Goal: Task Accomplishment & Management: Complete application form

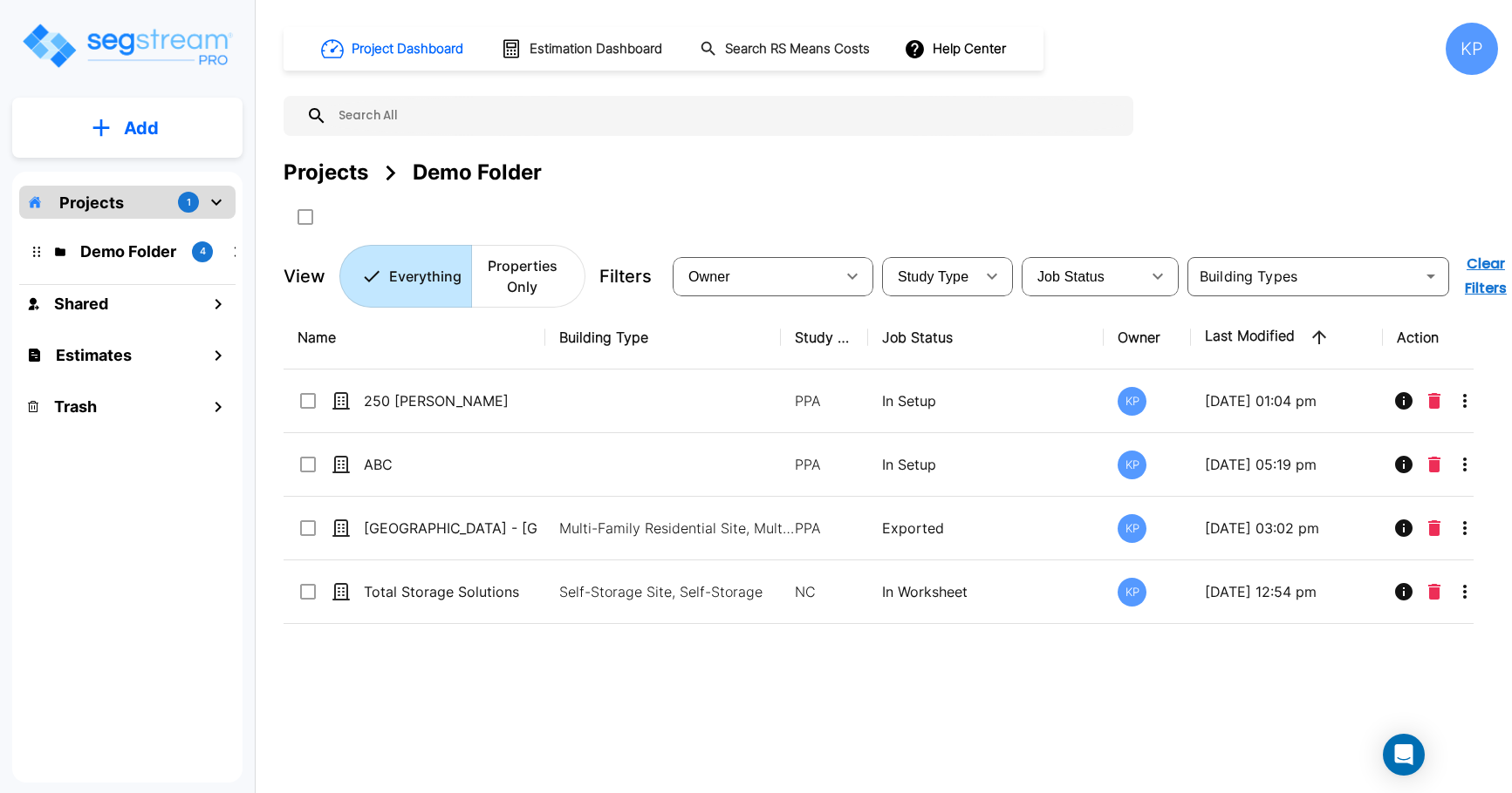
click at [136, 197] on div "Projects 1" at bounding box center [127, 203] width 217 height 33
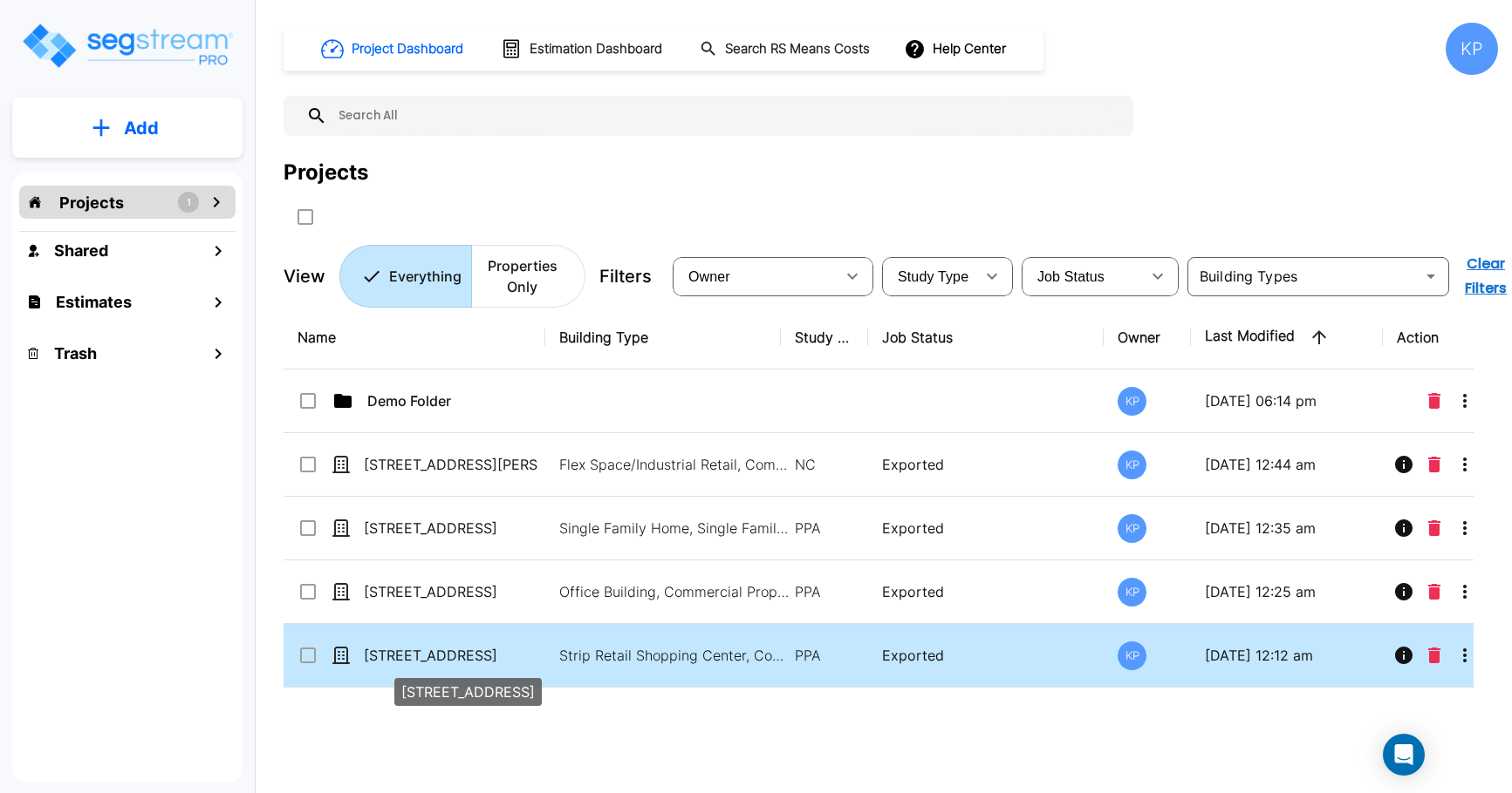
click at [415, 659] on p "[STREET_ADDRESS]" at bounding box center [451, 655] width 174 height 21
click at [417, 651] on p "[STREET_ADDRESS]" at bounding box center [451, 655] width 174 height 21
checkbox input "false"
click at [417, 651] on p "6412 Tupelo Dr" at bounding box center [451, 655] width 174 height 21
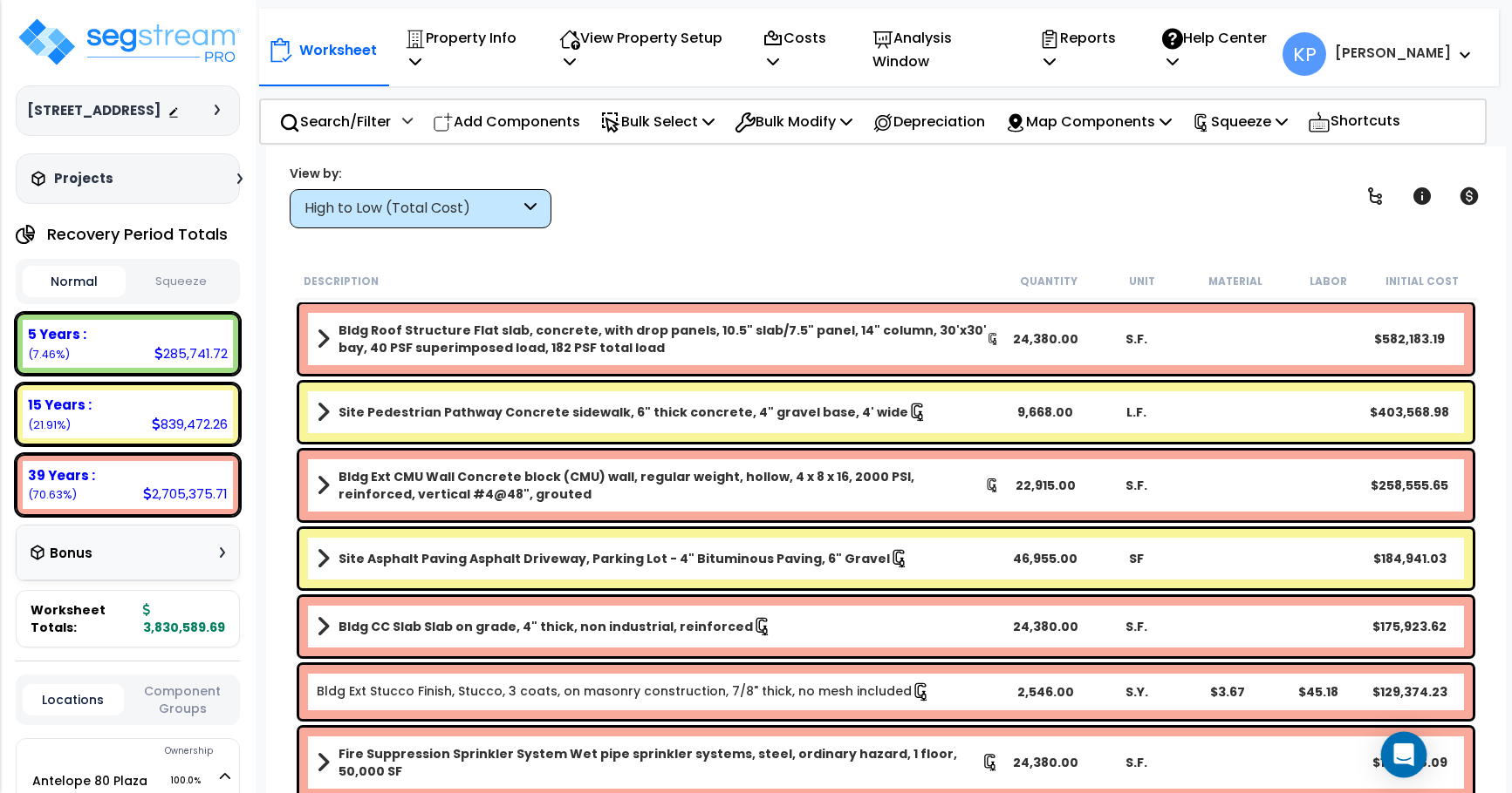
click at [1410, 754] on icon "Open Intercom Messenger" at bounding box center [1403, 755] width 20 height 23
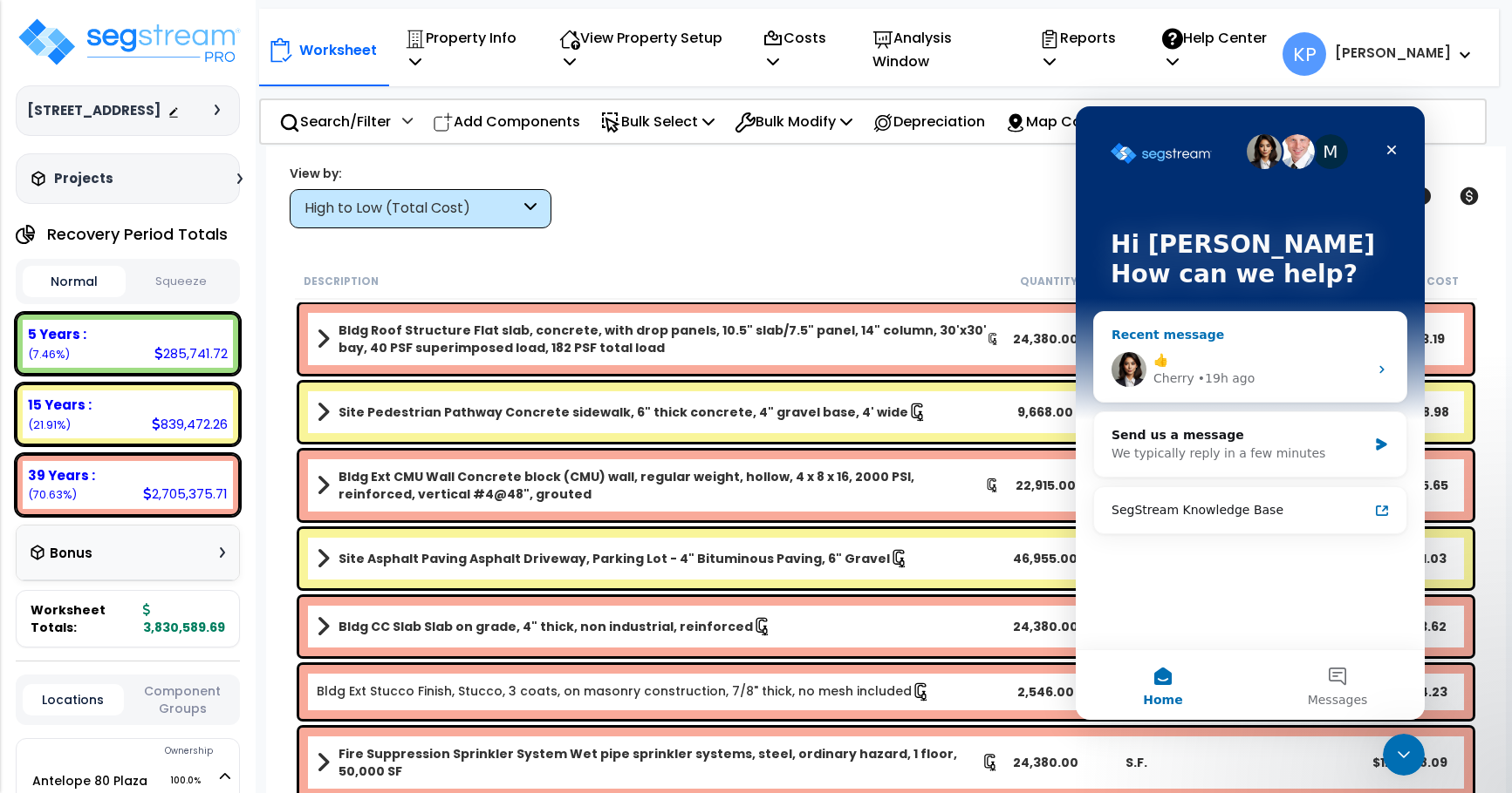
click at [1298, 363] on div "👍" at bounding box center [1260, 360] width 215 height 19
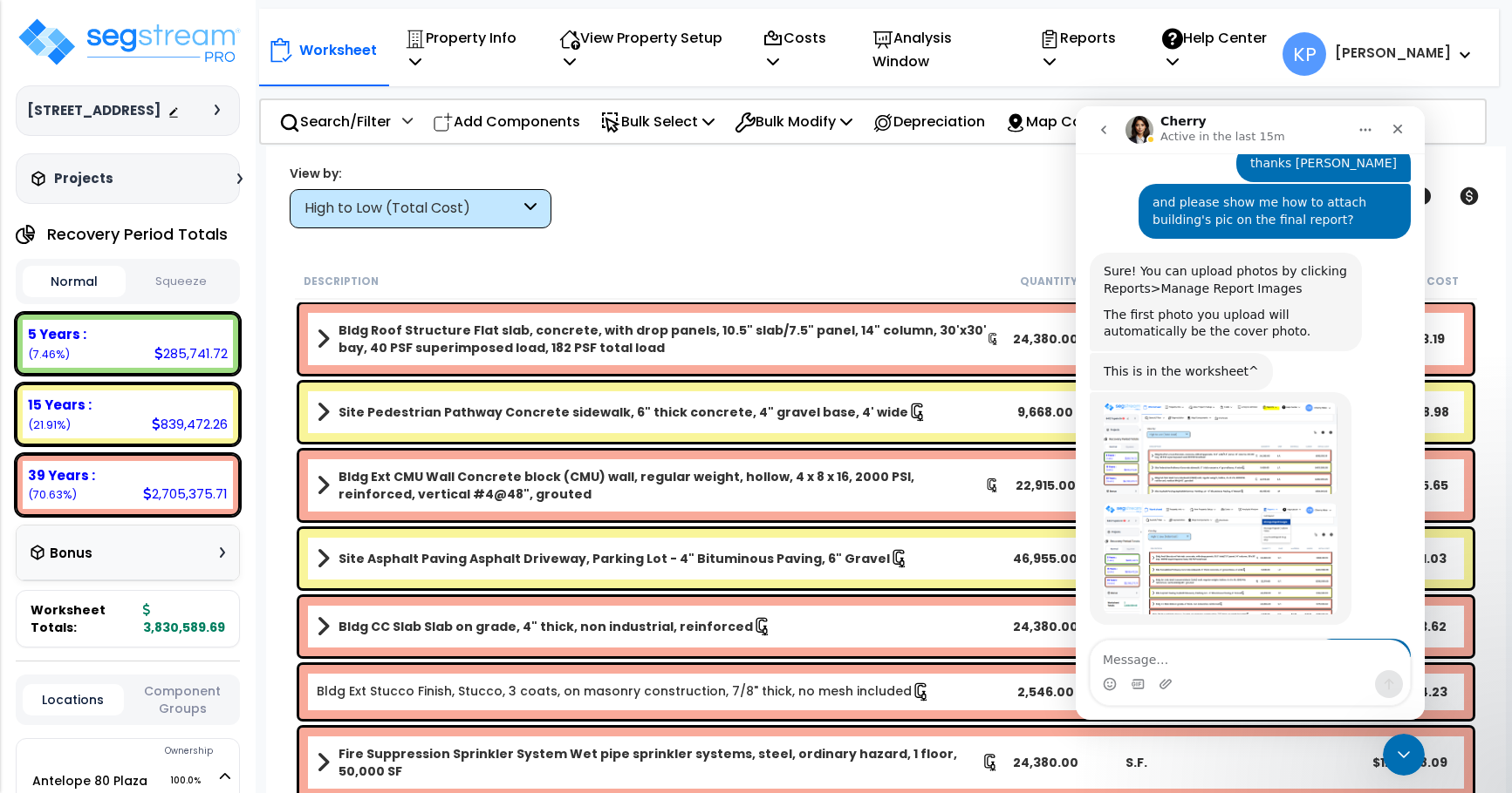
scroll to position [1039, 0]
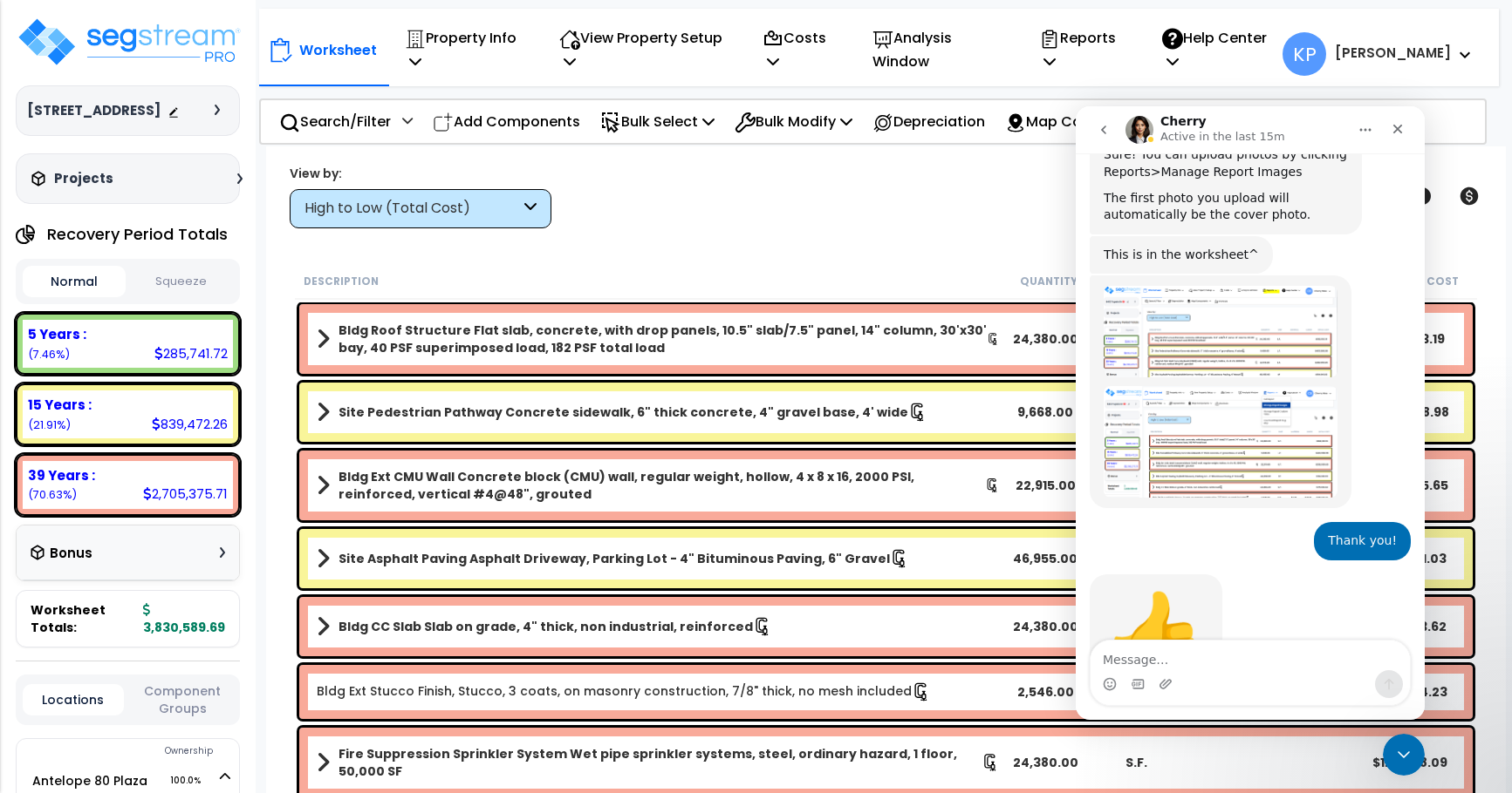
click at [1197, 673] on div "Intercom messenger" at bounding box center [1250, 684] width 319 height 28
click at [1136, 670] on div "Intercom messenger" at bounding box center [1250, 673] width 319 height 65
click at [1402, 125] on icon "Close" at bounding box center [1397, 129] width 14 height 14
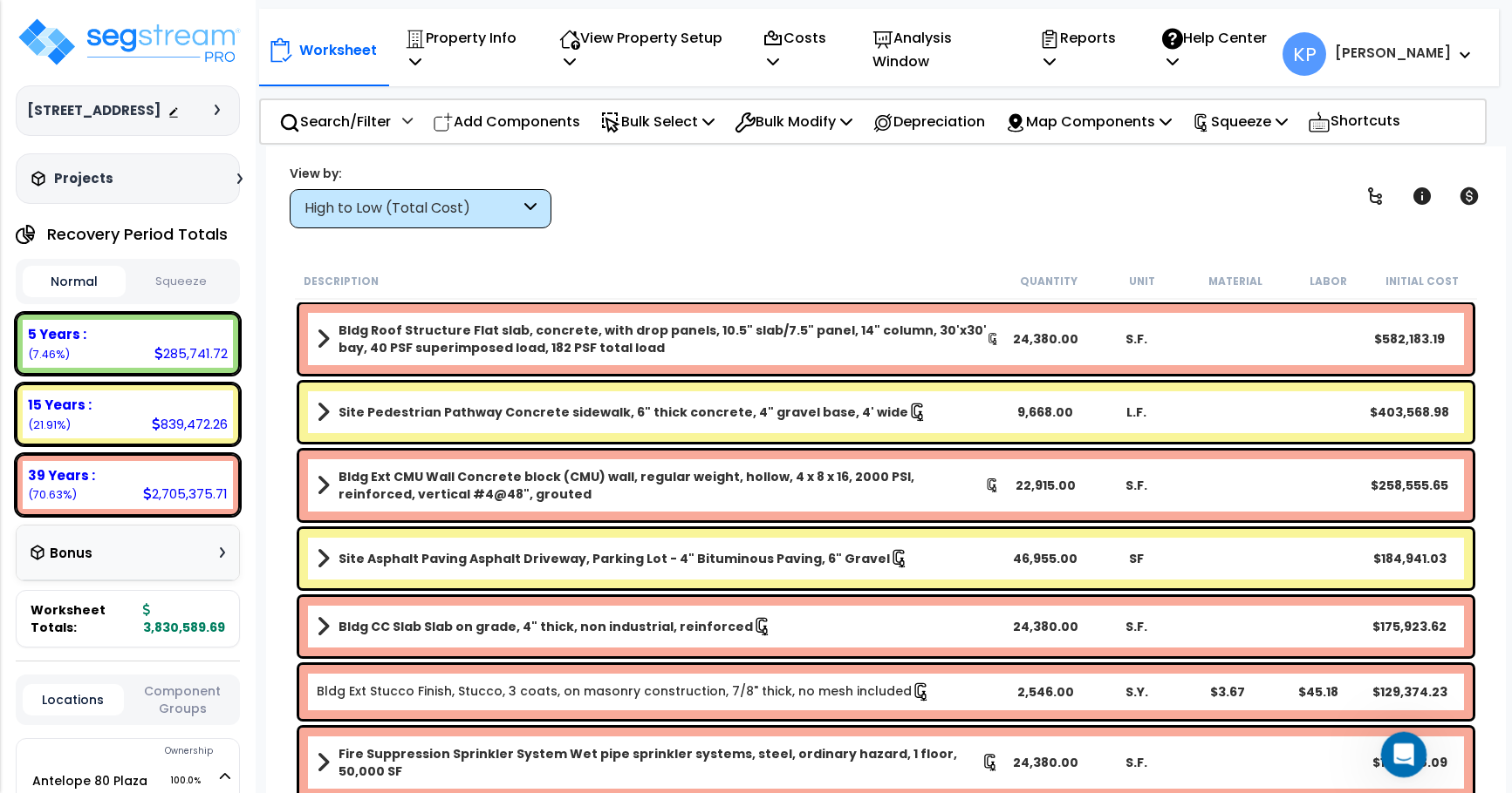
click at [1415, 751] on div "Open Intercom Messenger" at bounding box center [1401, 752] width 57 height 57
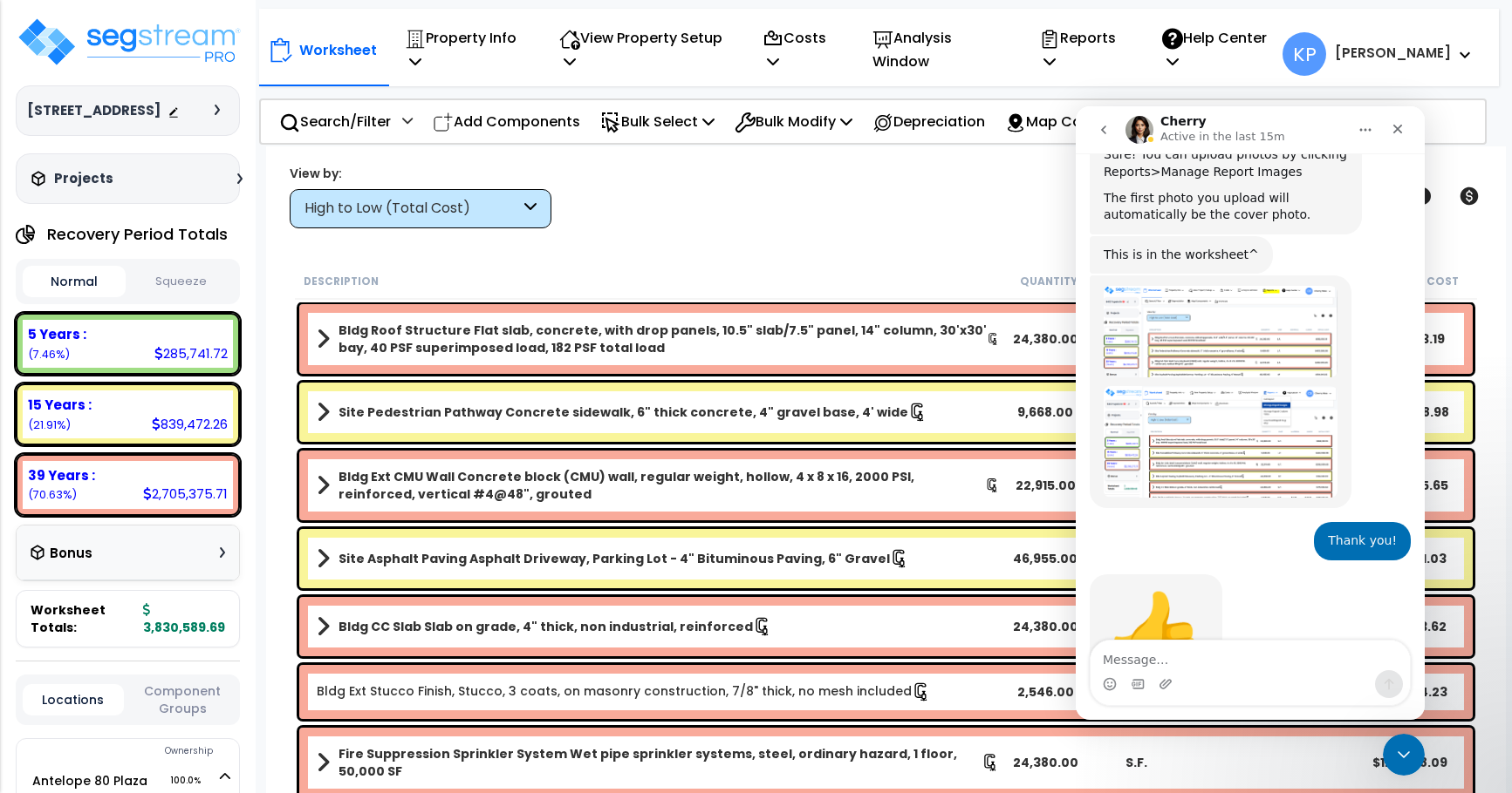
click at [1104, 126] on icon "go back" at bounding box center [1103, 130] width 14 height 14
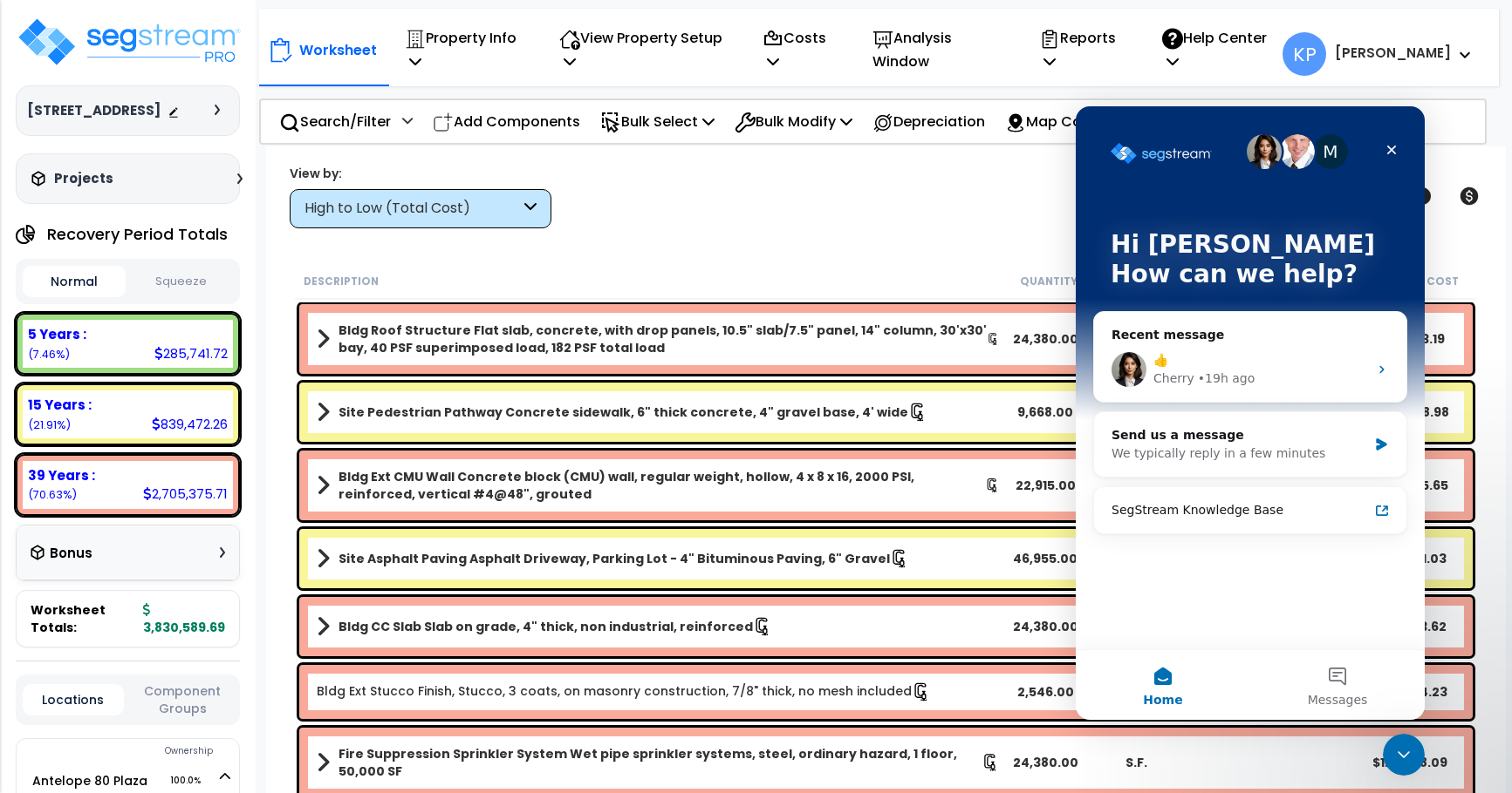
click at [1158, 676] on button "Home" at bounding box center [1163, 685] width 174 height 70
click at [1158, 682] on button "Home" at bounding box center [1163, 685] width 174 height 70
click at [1344, 694] on span "Messages" at bounding box center [1337, 700] width 60 height 12
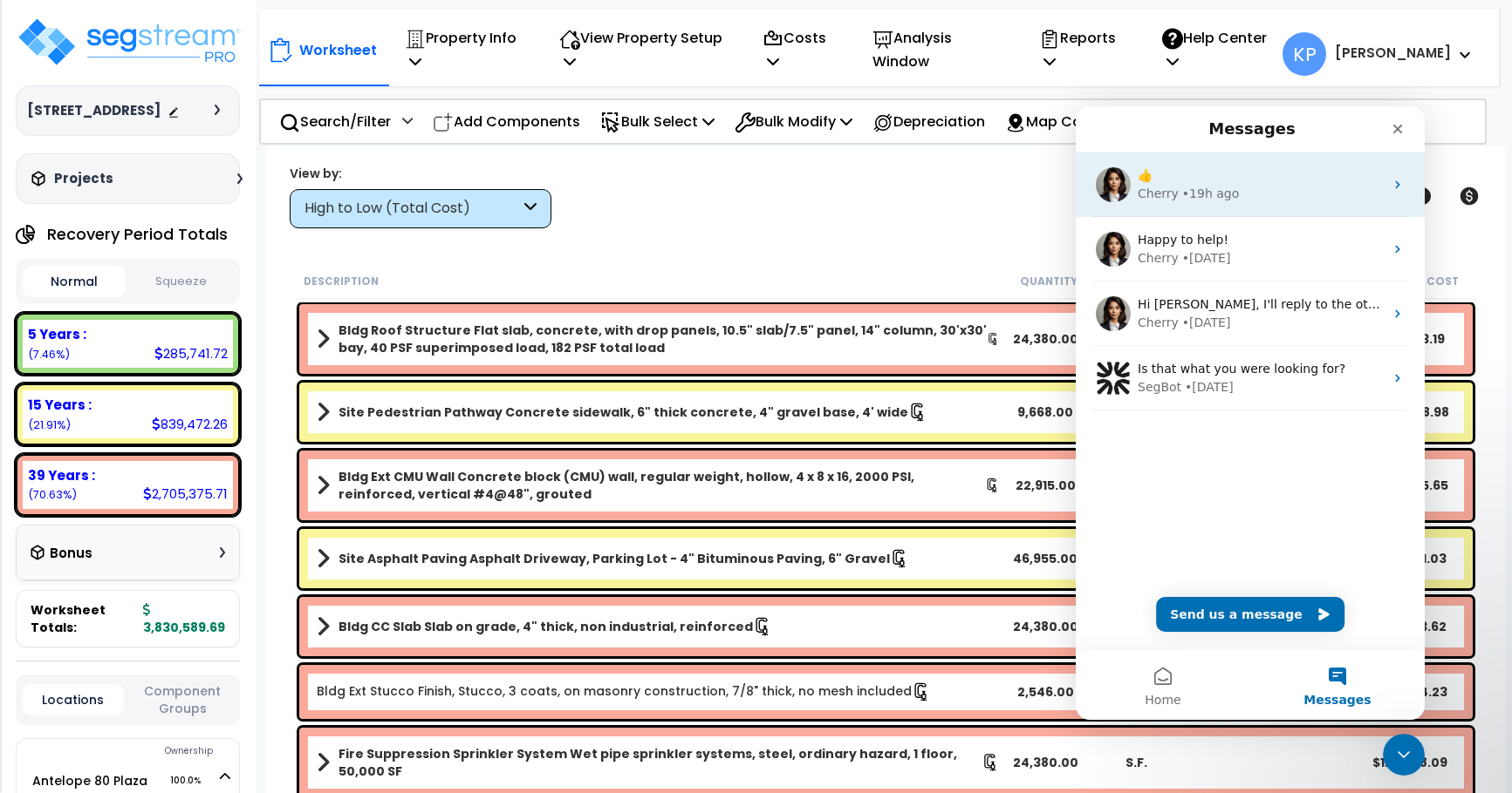
click at [1302, 195] on div "Cherry • 19h ago" at bounding box center [1261, 194] width 246 height 19
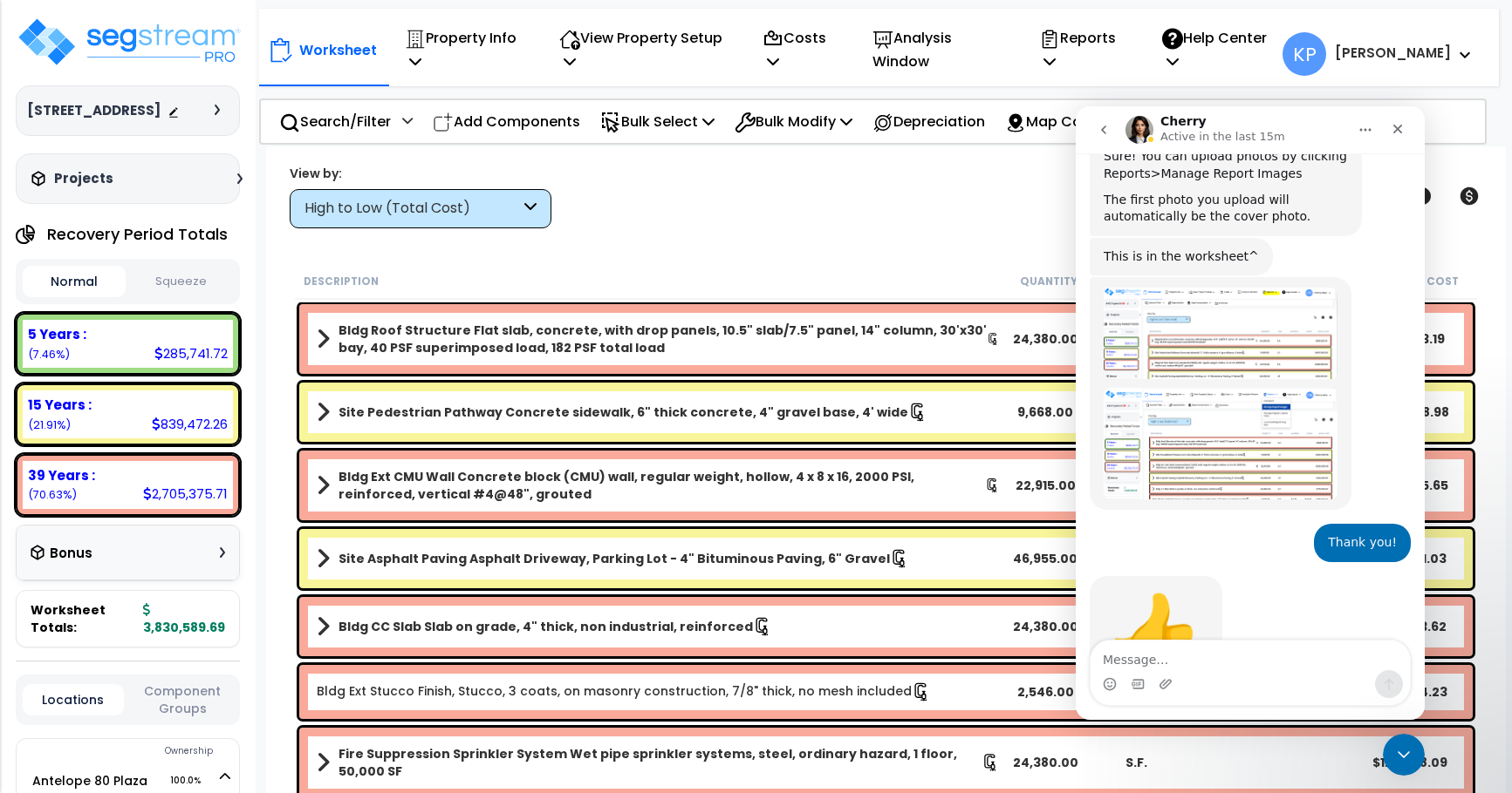
scroll to position [1039, 0]
click at [1211, 663] on textarea "Message…" at bounding box center [1250, 655] width 319 height 30
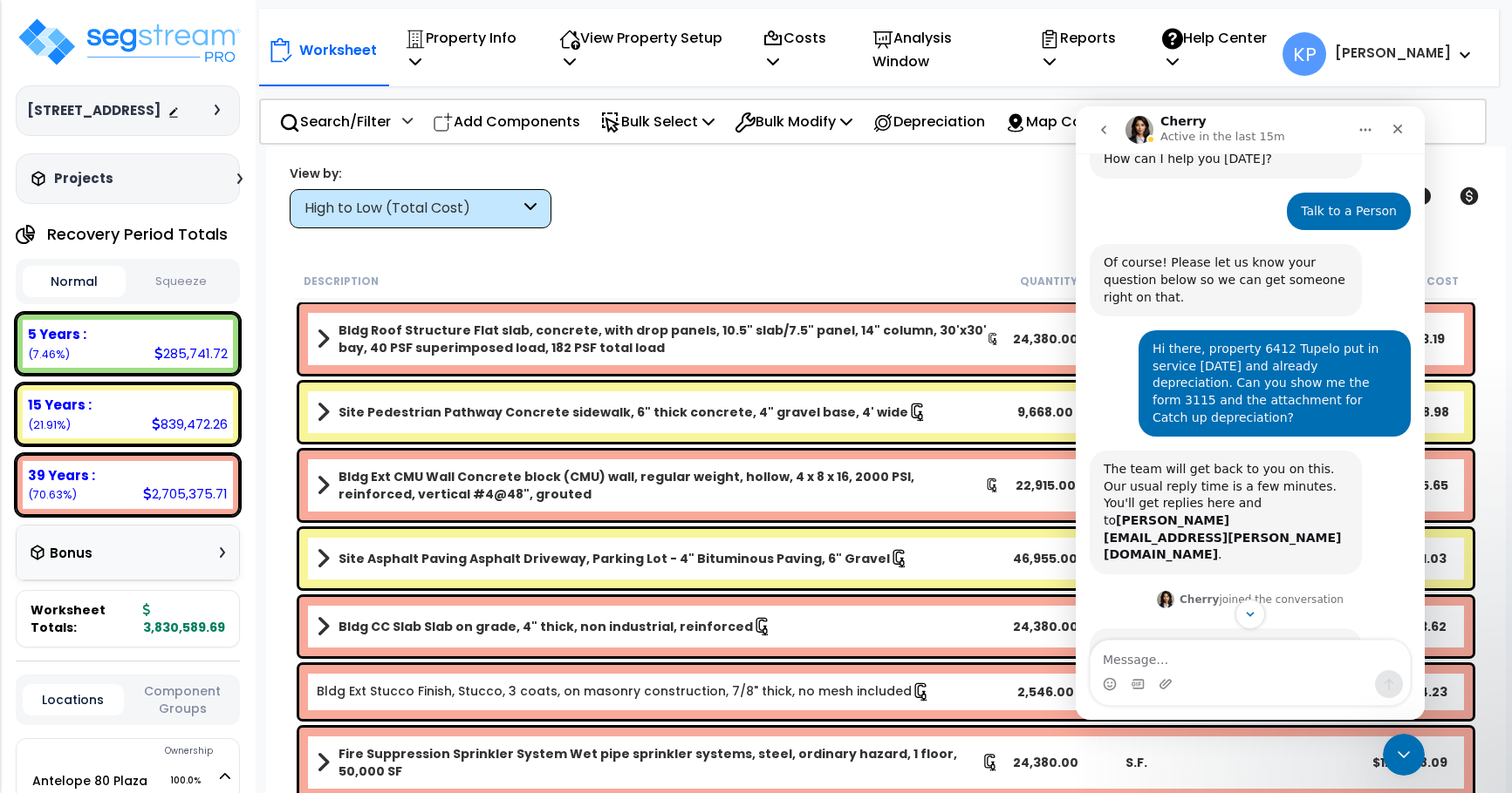
scroll to position [0, 0]
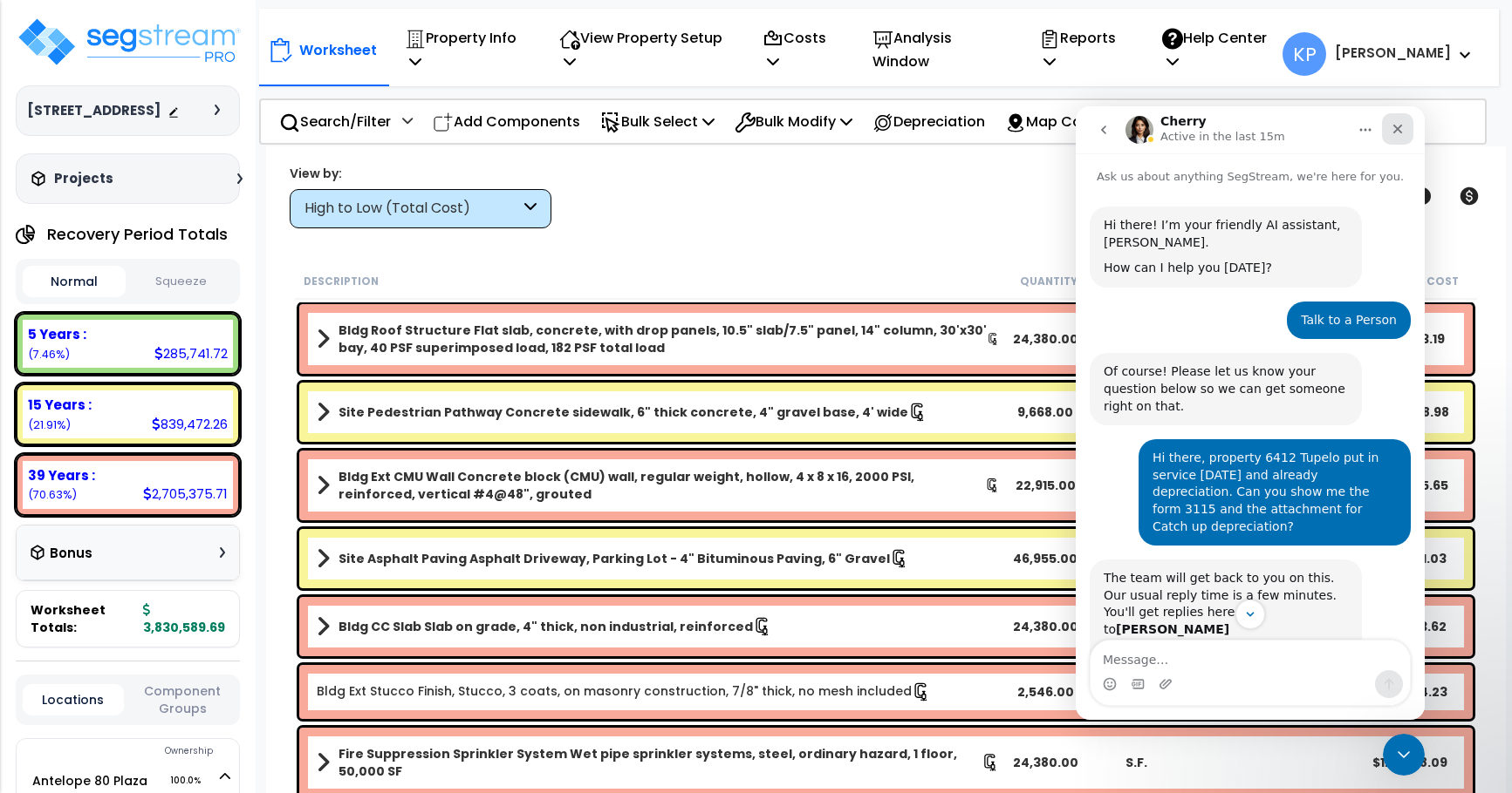
click at [1391, 136] on div "Close" at bounding box center [1398, 129] width 32 height 31
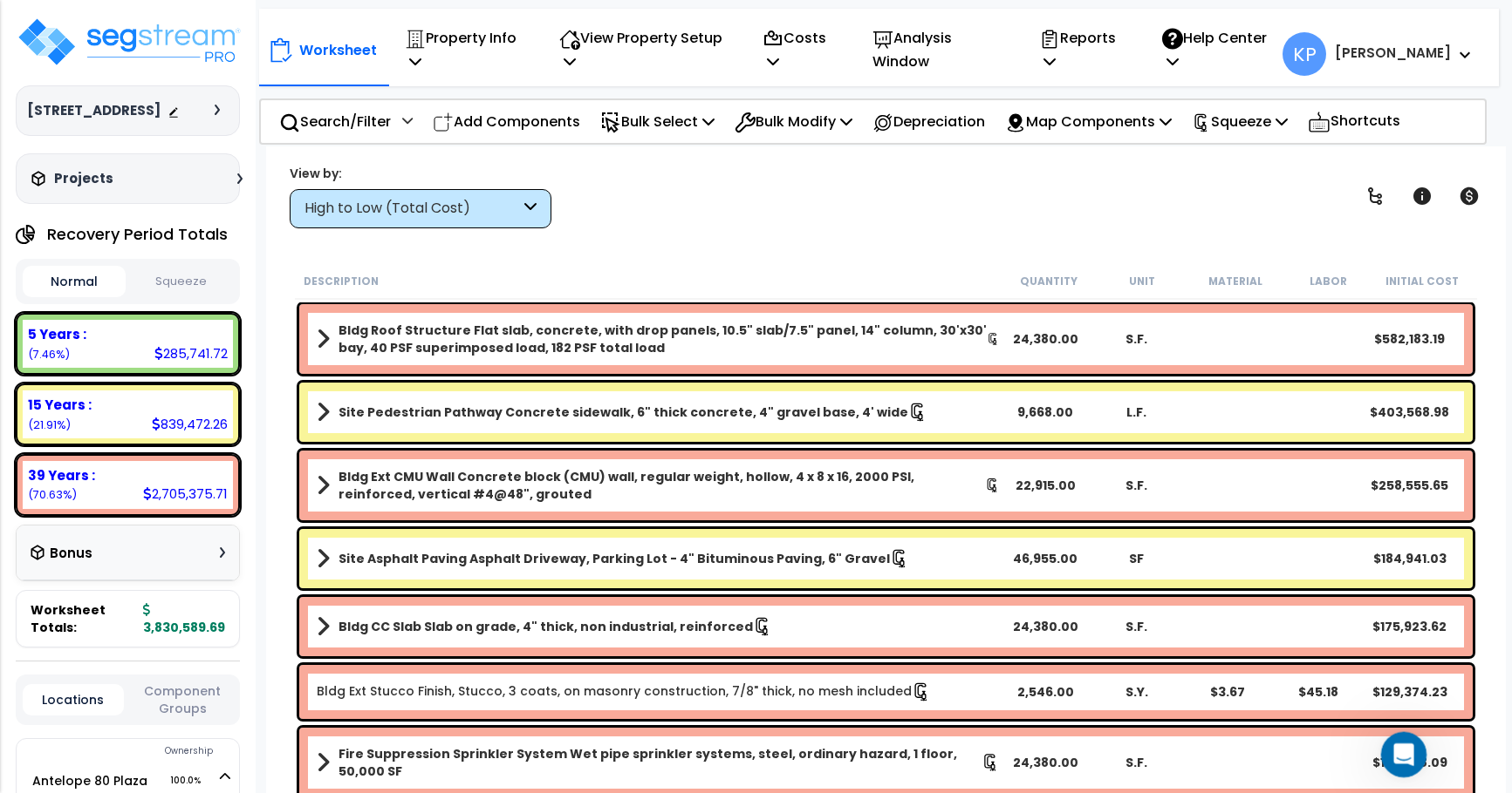
click at [1398, 762] on icon "Open Intercom Messenger" at bounding box center [1401, 753] width 29 height 29
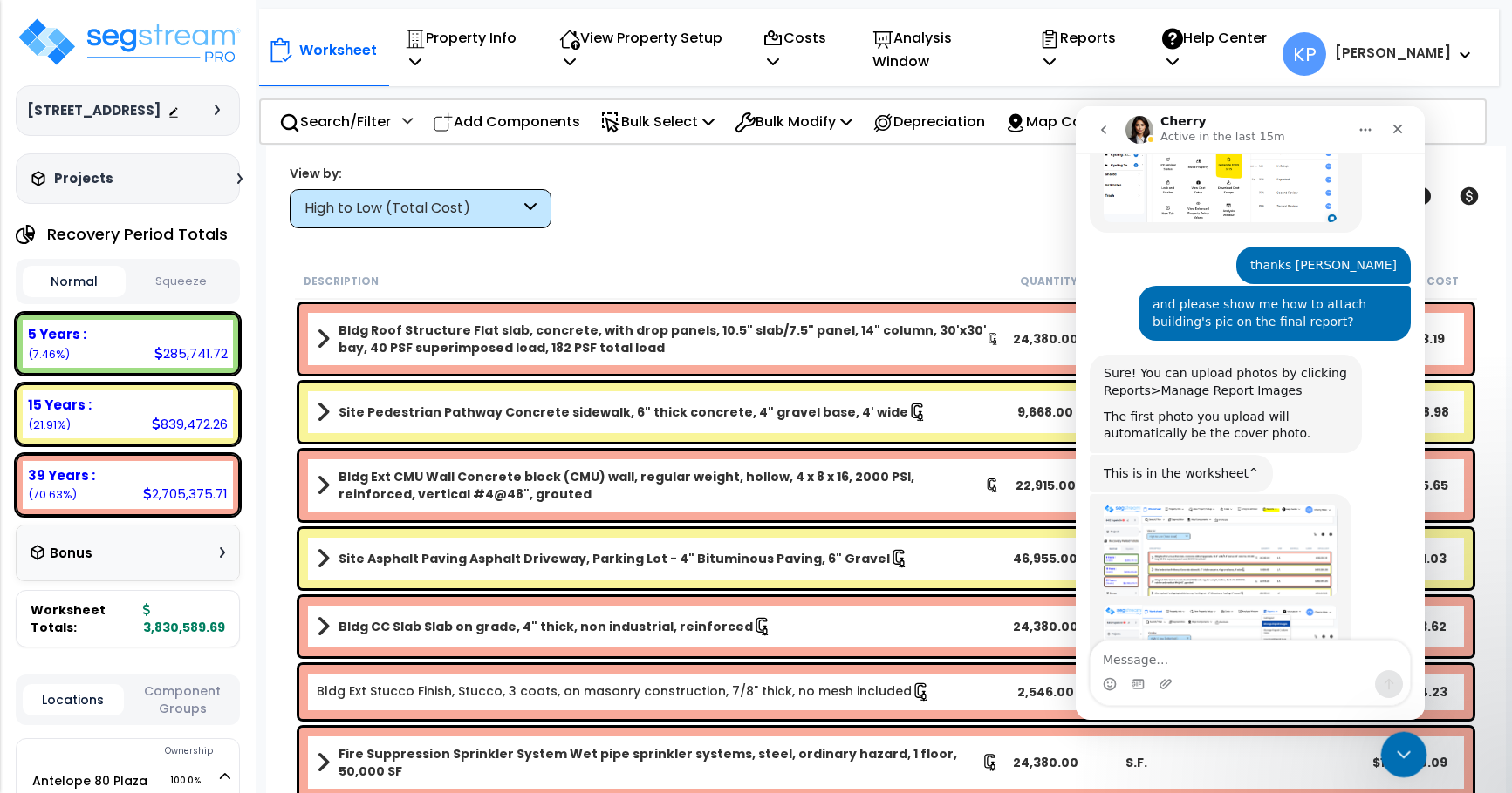
scroll to position [1039, 0]
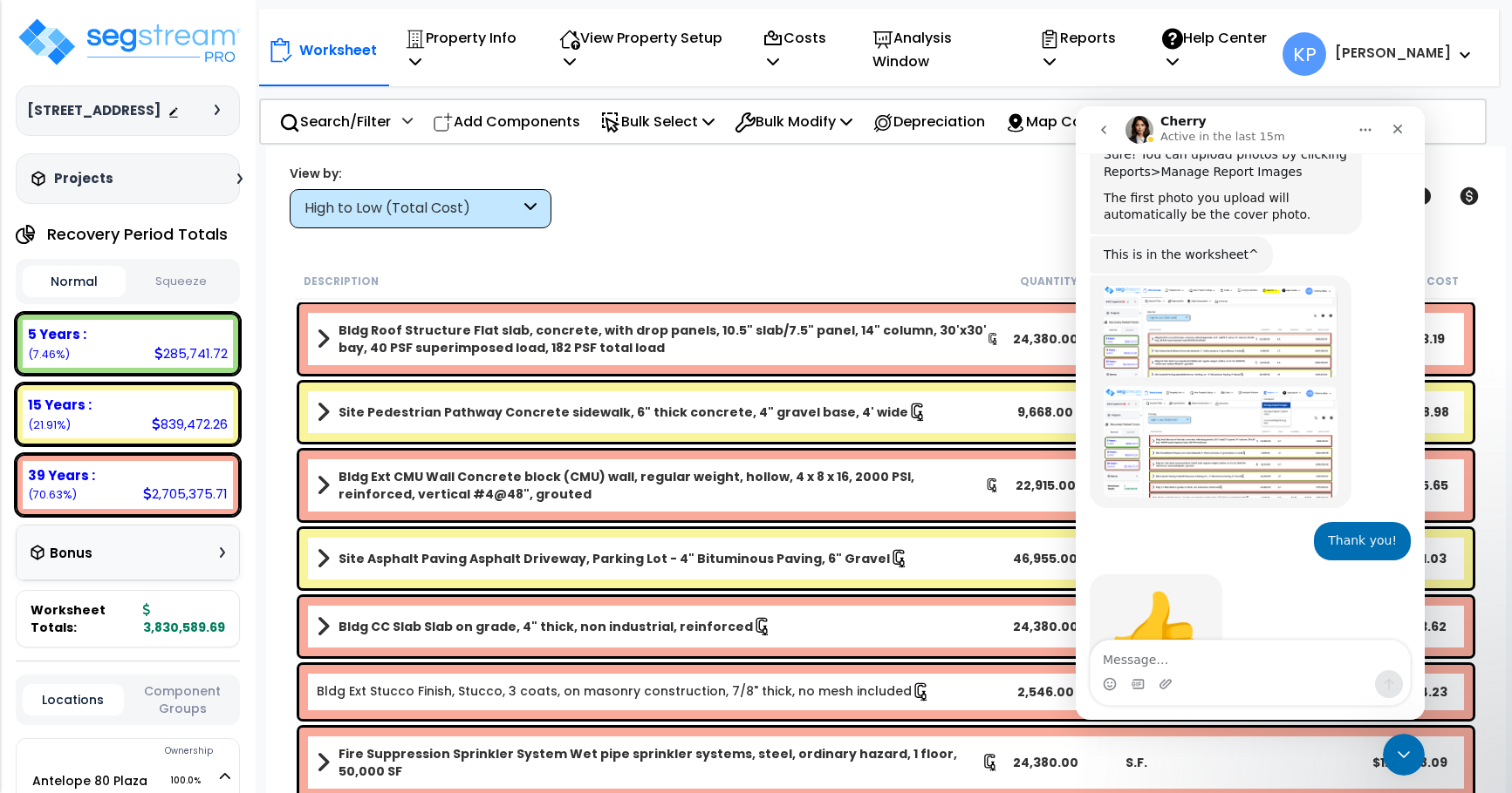
click at [1100, 125] on icon "go back" at bounding box center [1103, 130] width 14 height 14
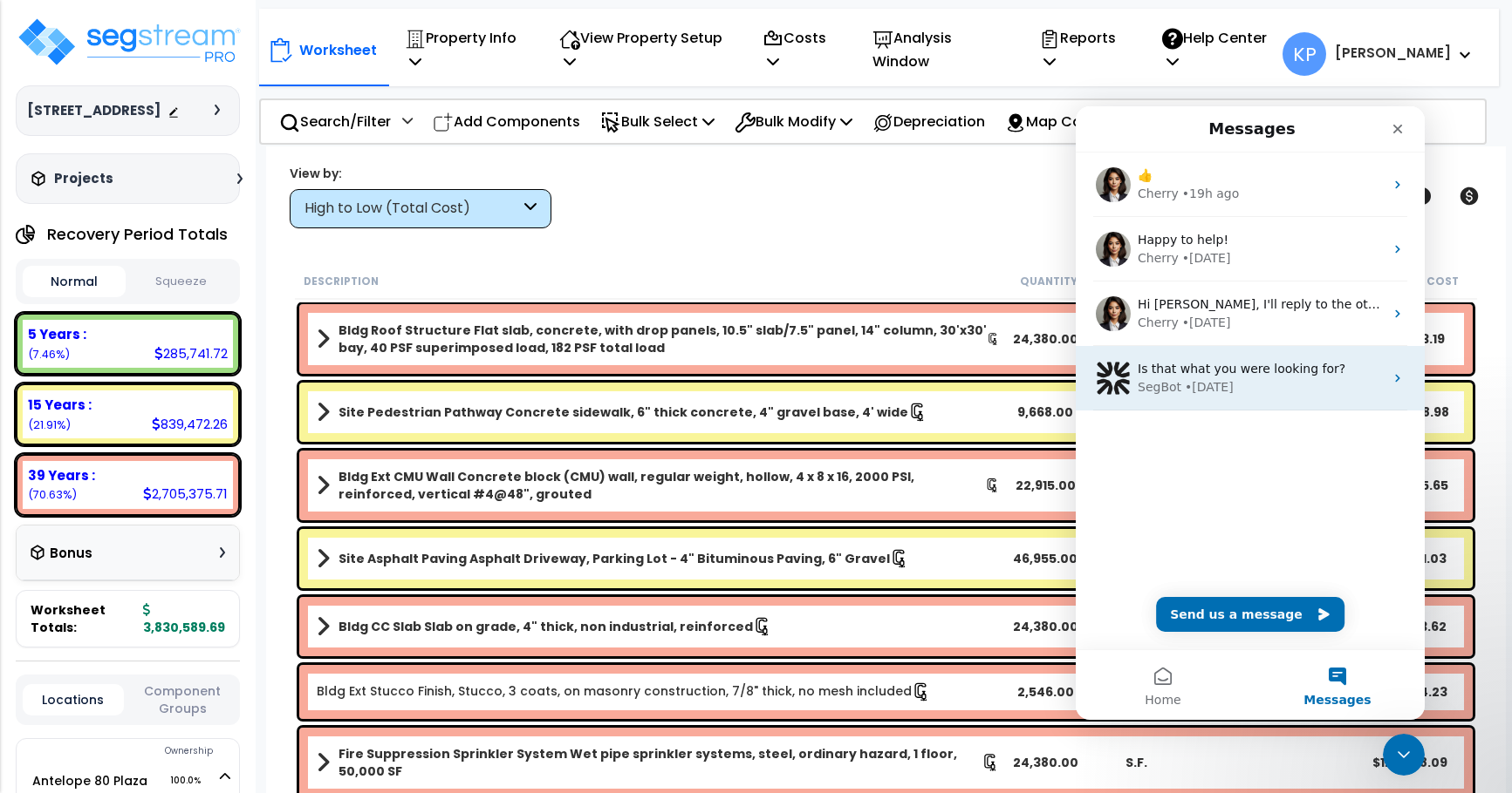
click at [1295, 379] on div "SegBot • 1w ago" at bounding box center [1261, 388] width 246 height 19
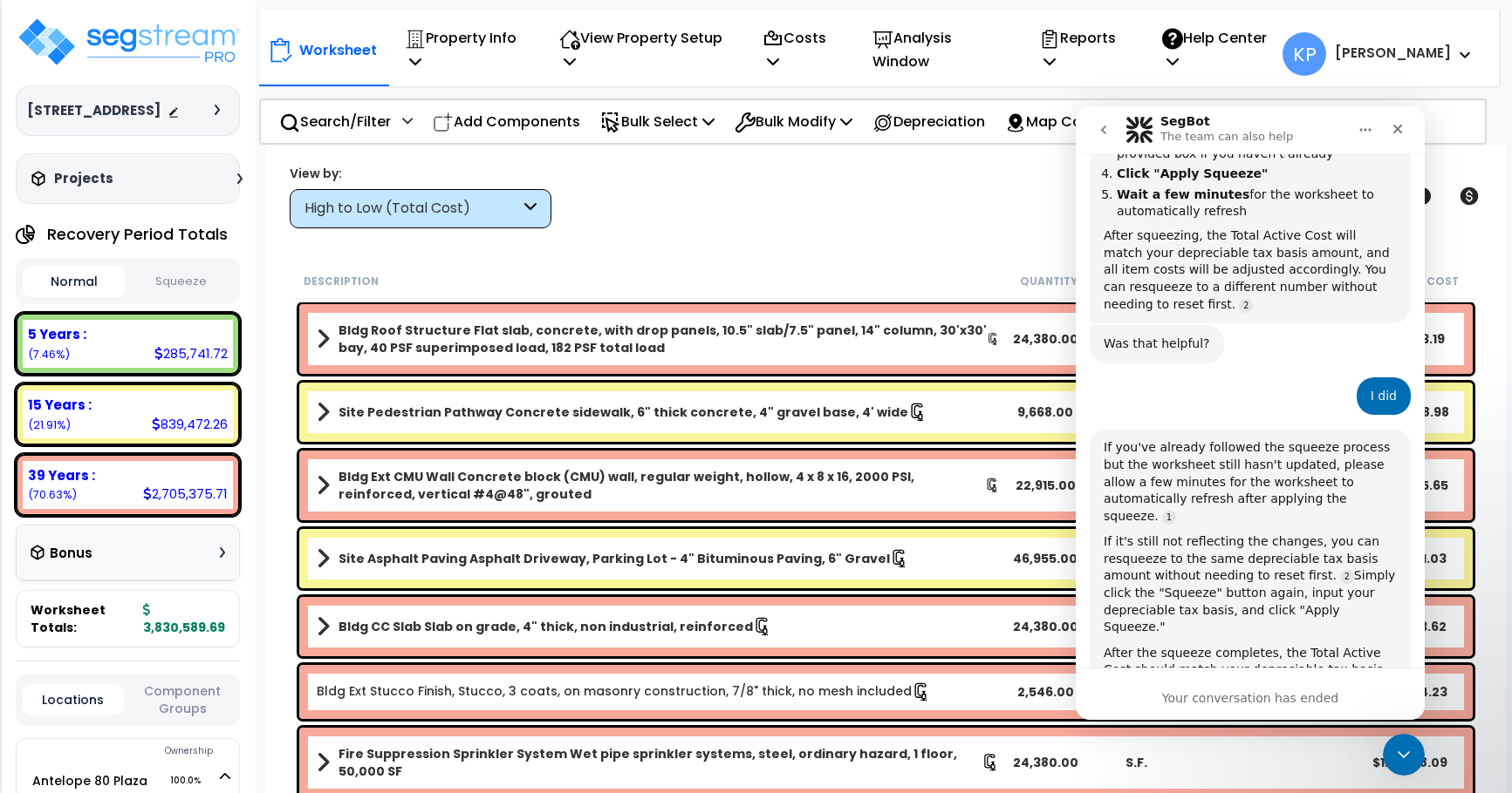
scroll to position [707, 0]
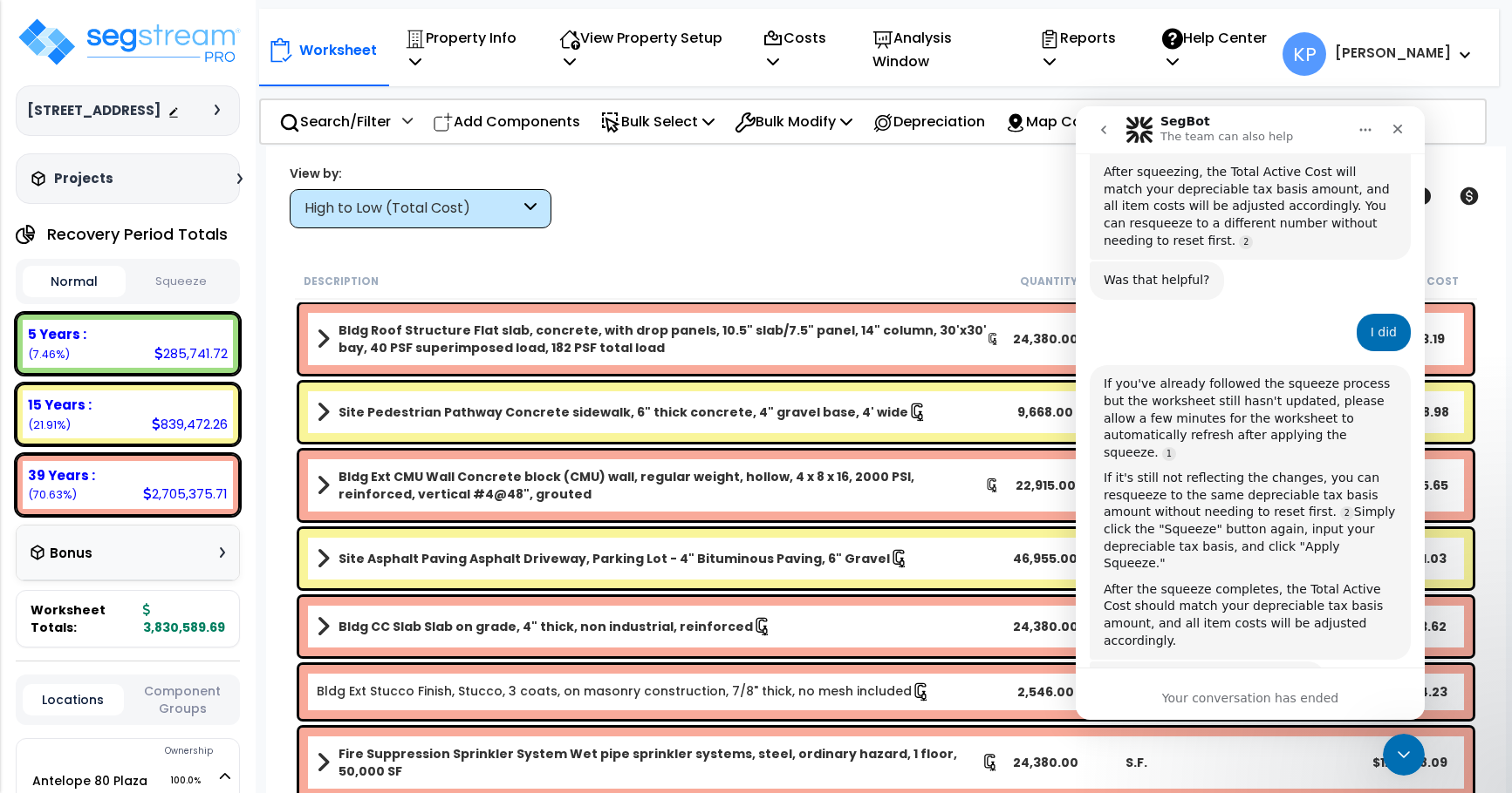
click at [1202, 666] on div "Hi there! I’m your friendly AI assistant, SegBot. How can I help you today? Seg…" at bounding box center [1250, 116] width 348 height 1275
click at [1147, 675] on div "Your conversation has ended" at bounding box center [1250, 694] width 348 height 52
click at [1129, 683] on div "Your conversation has ended" at bounding box center [1250, 694] width 348 height 52
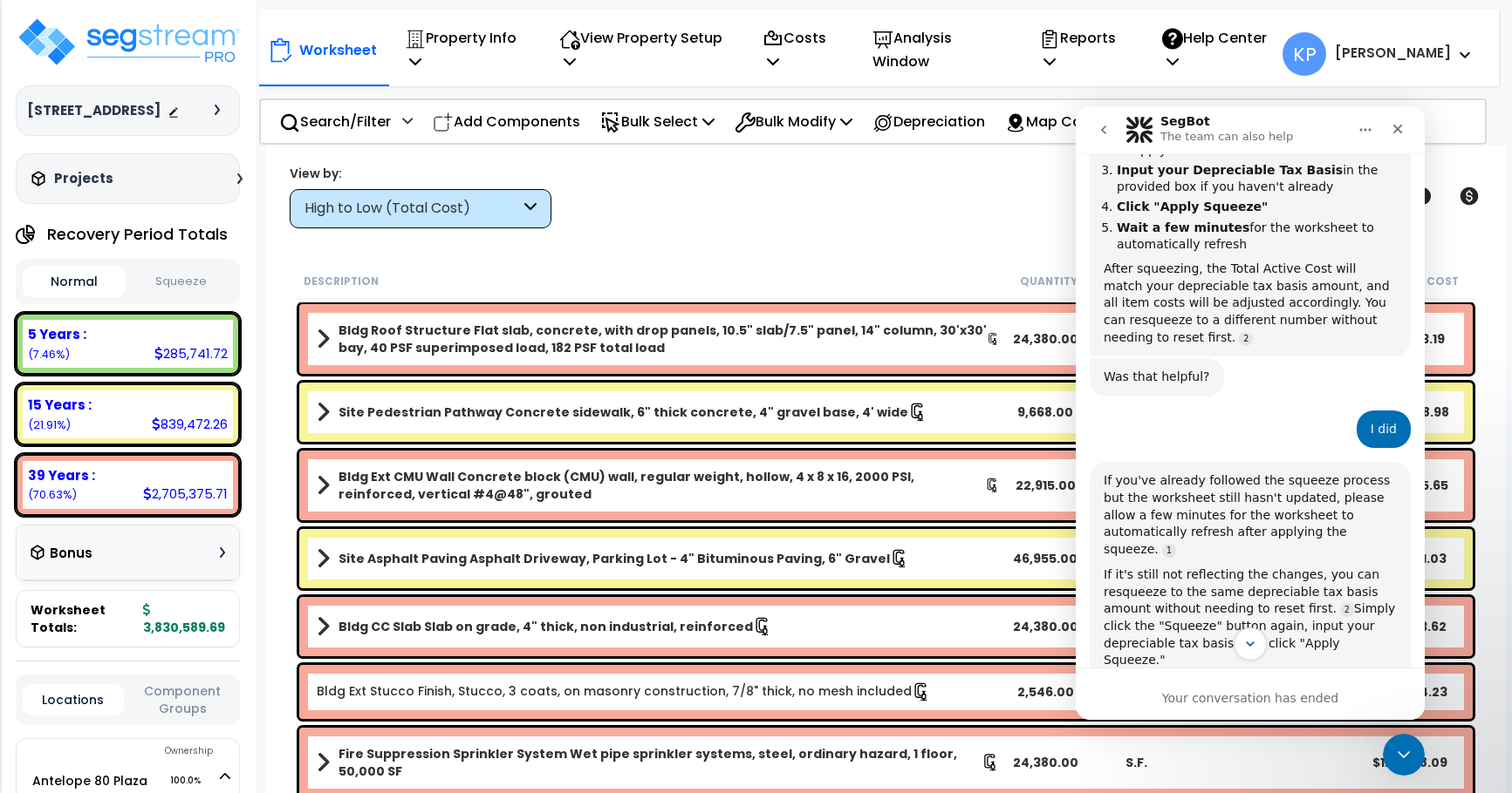
scroll to position [620, 0]
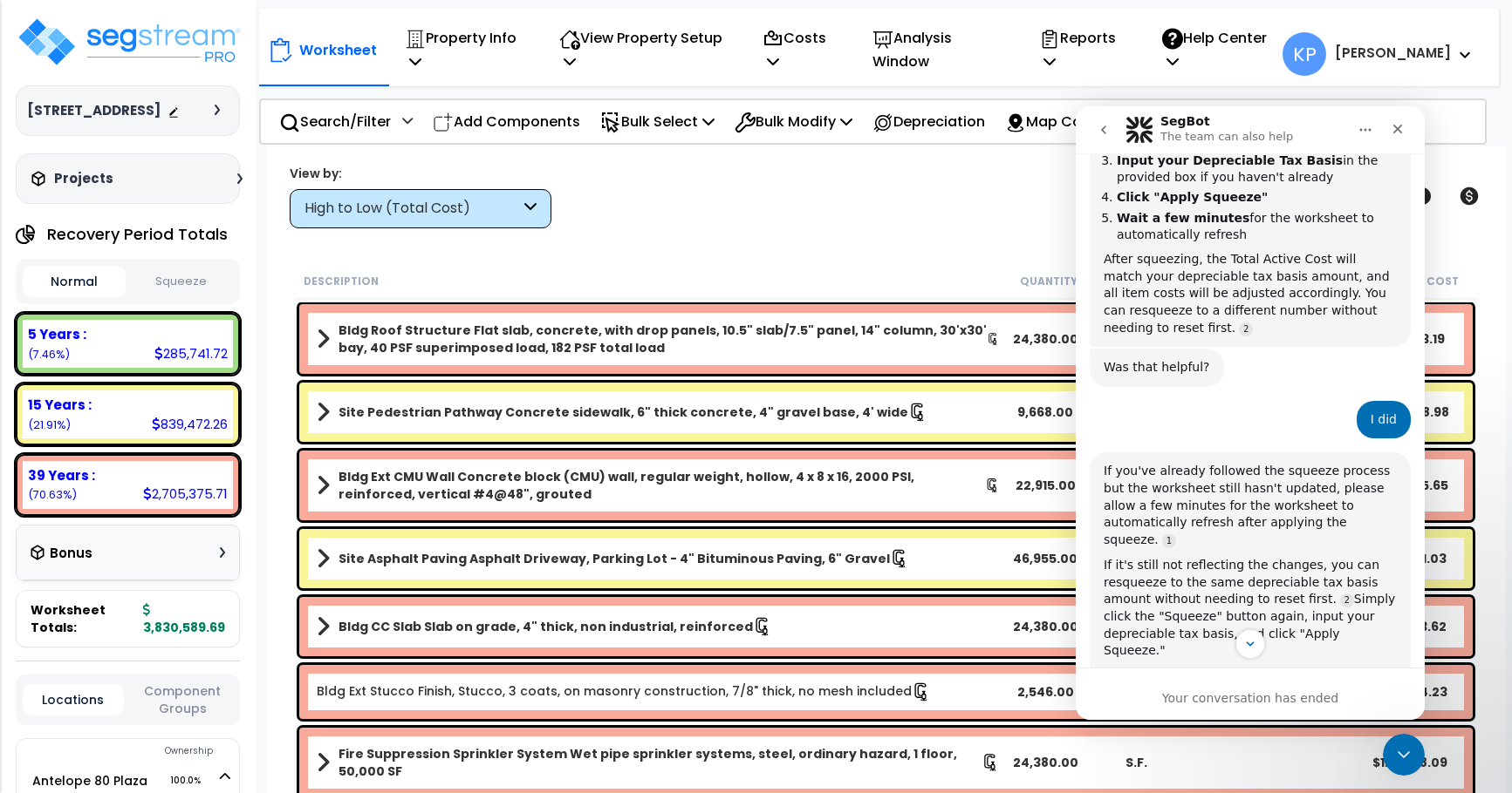
click at [1207, 695] on div "Your conversation has ended" at bounding box center [1250, 699] width 348 height 19
click at [1098, 121] on button "go back" at bounding box center [1103, 130] width 33 height 33
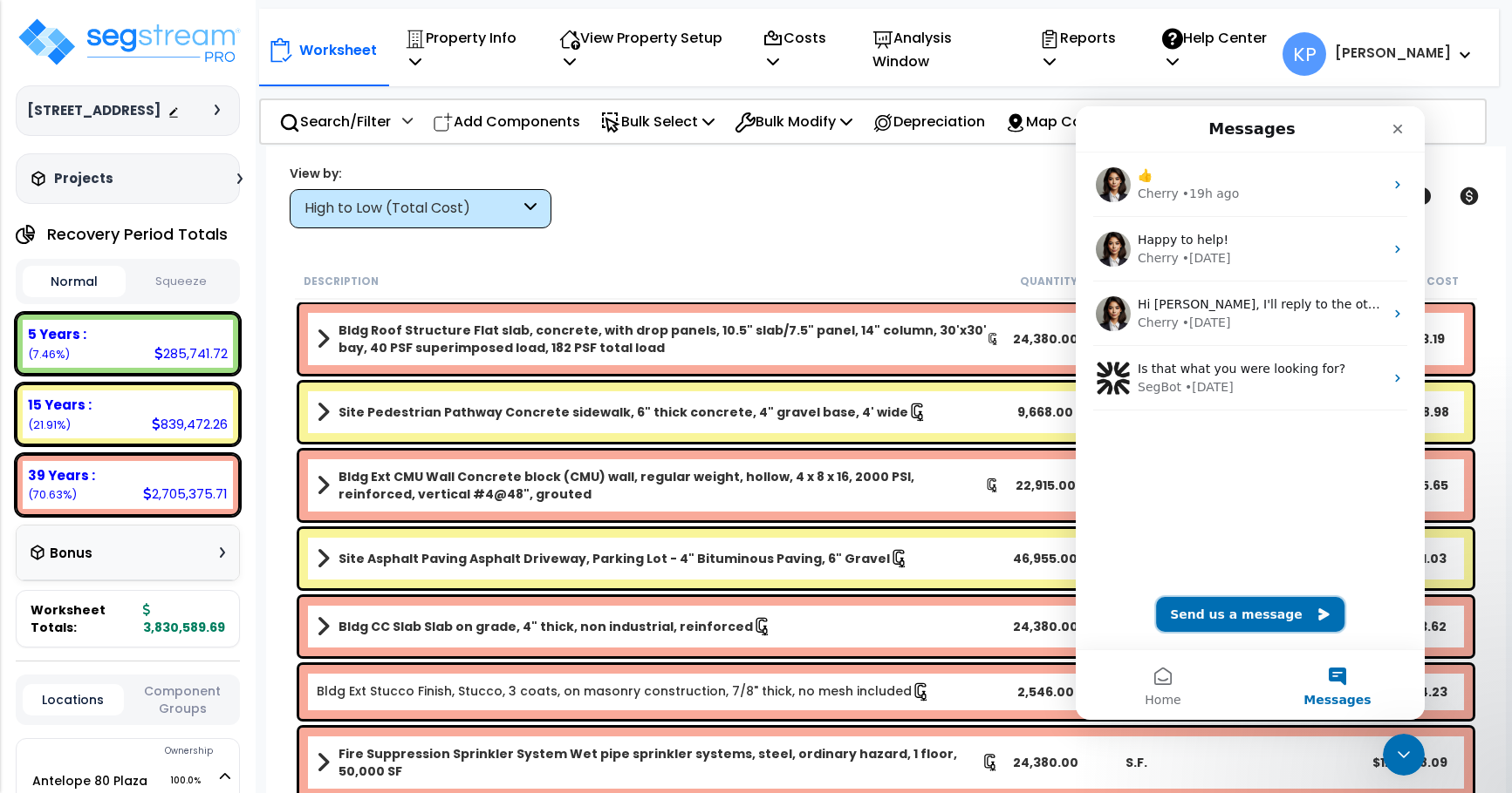
click at [1262, 616] on button "Send us a message" at bounding box center [1249, 614] width 188 height 34
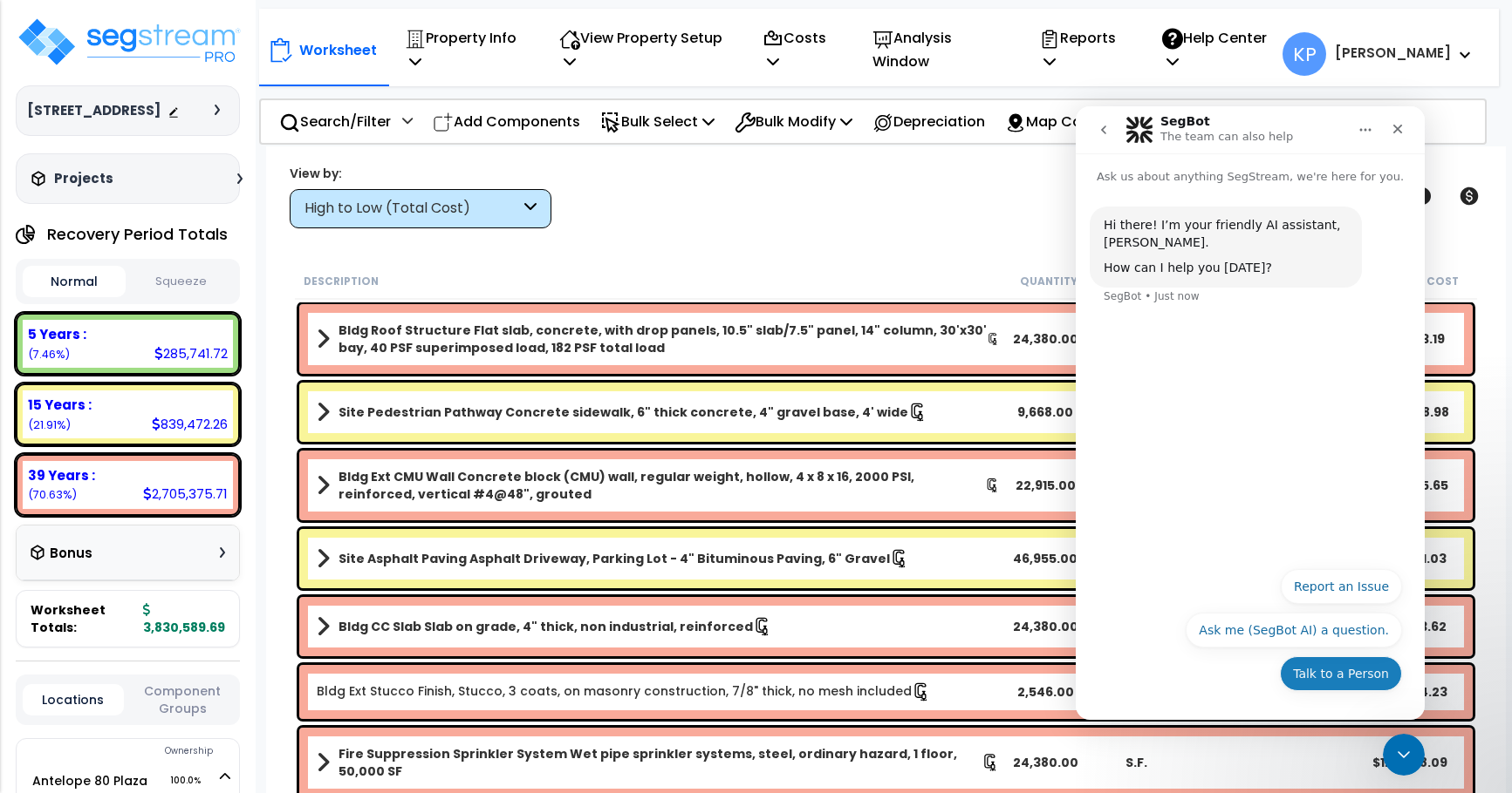
click at [1341, 676] on button "Talk to a Person" at bounding box center [1341, 673] width 122 height 34
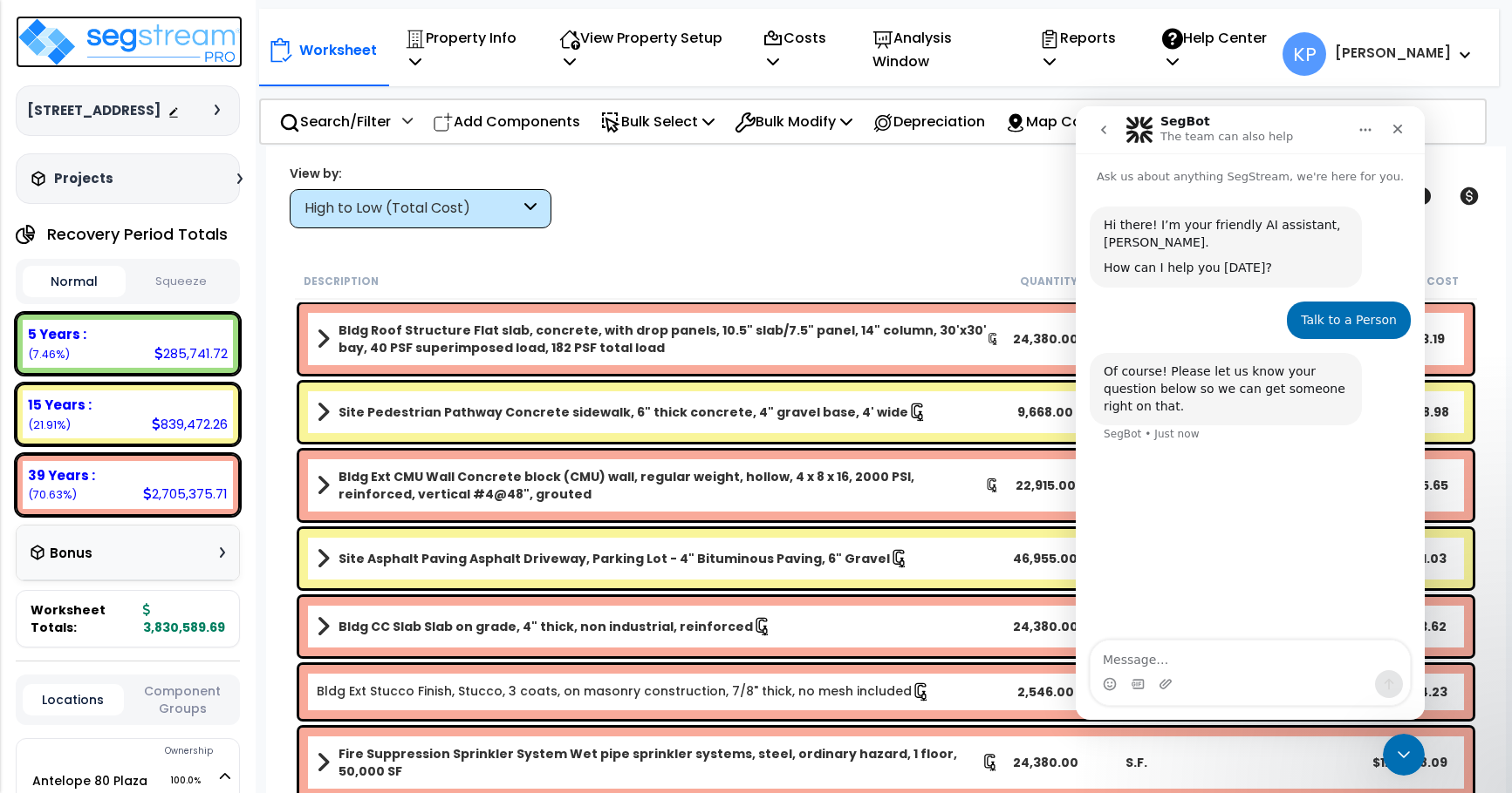
click at [131, 41] on img at bounding box center [129, 41] width 226 height 52
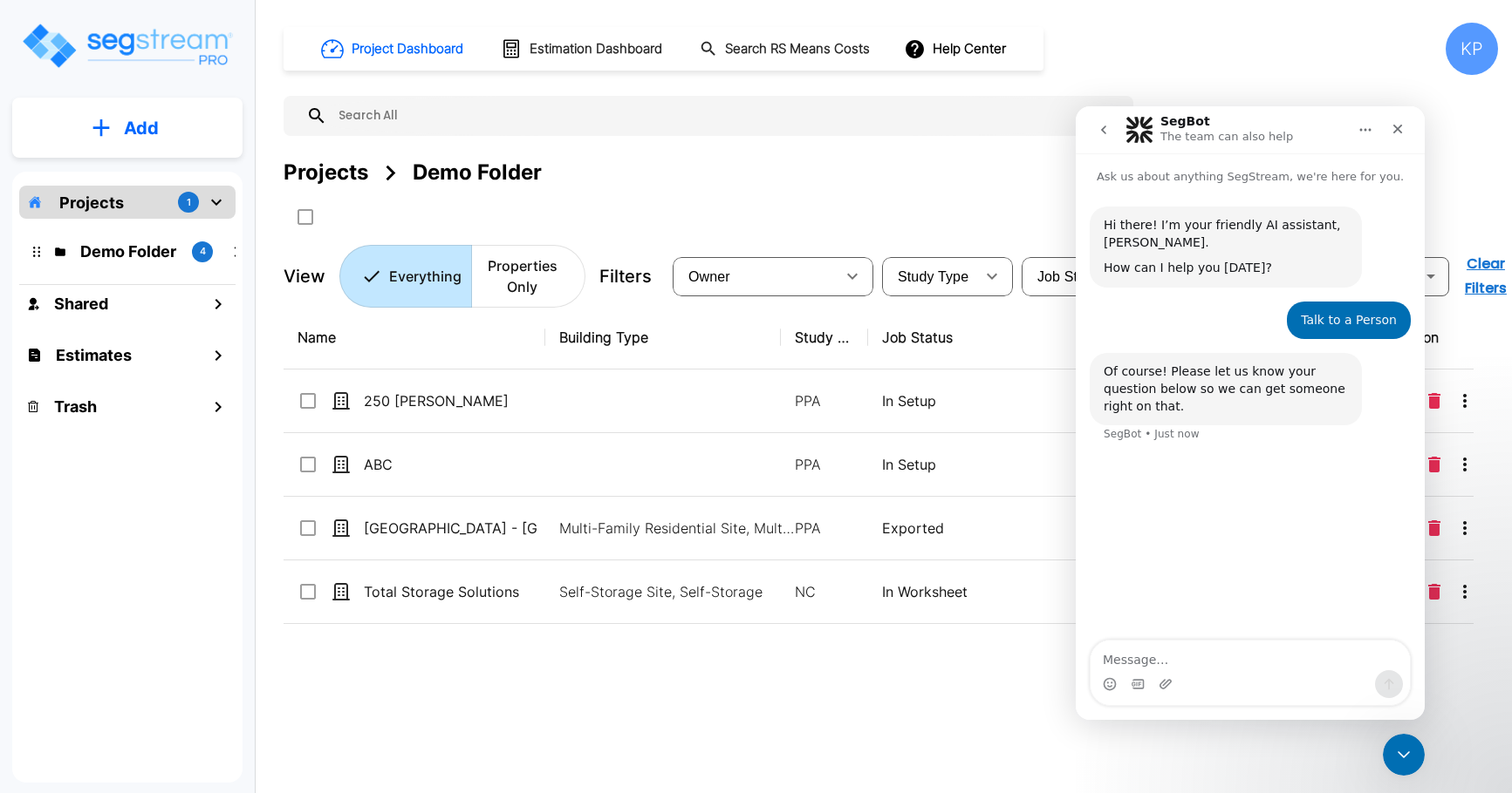
click at [135, 196] on div "Projects 1" at bounding box center [127, 203] width 217 height 33
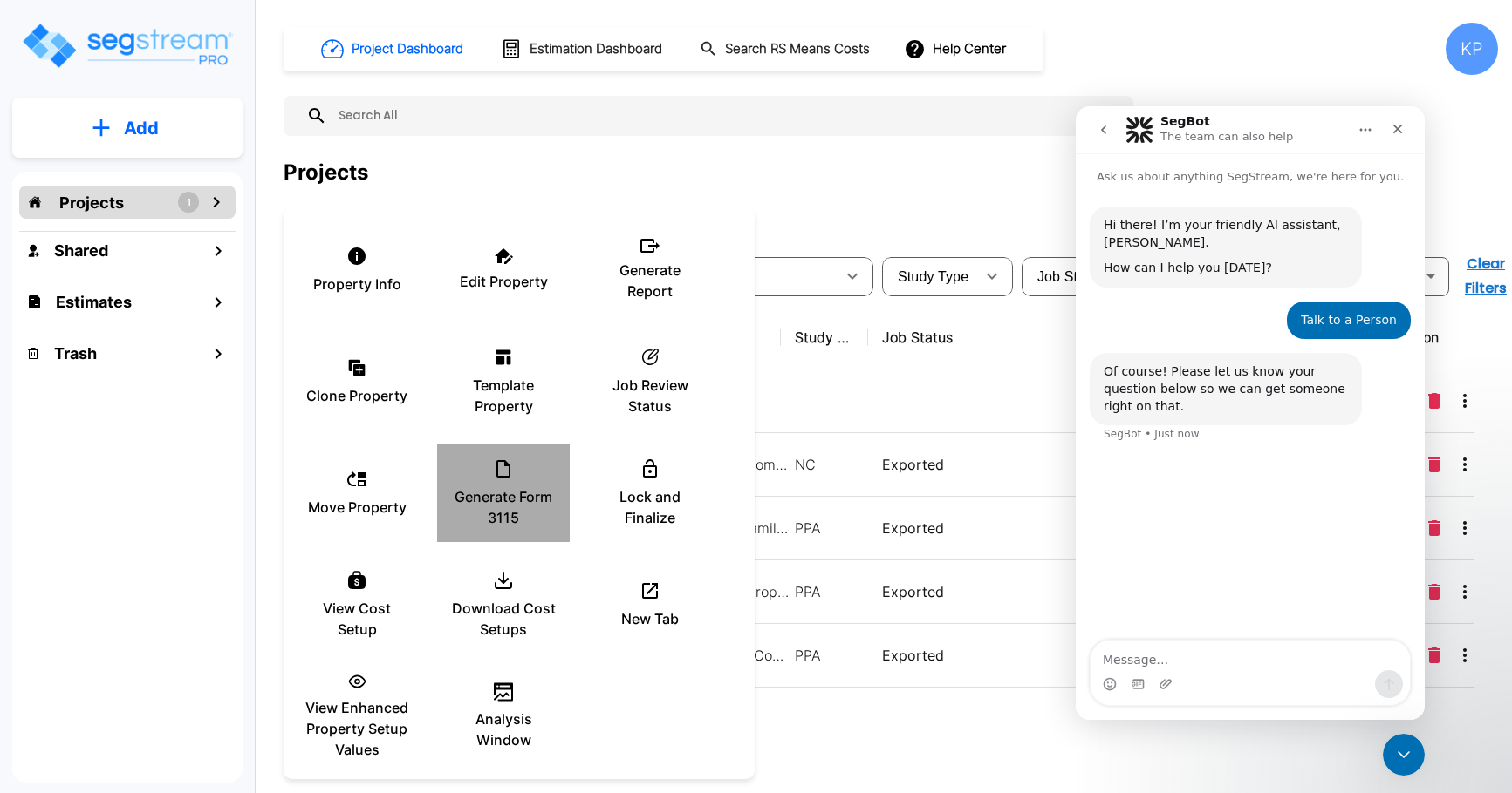
click at [494, 483] on div "Generate Form 3115" at bounding box center [503, 493] width 104 height 88
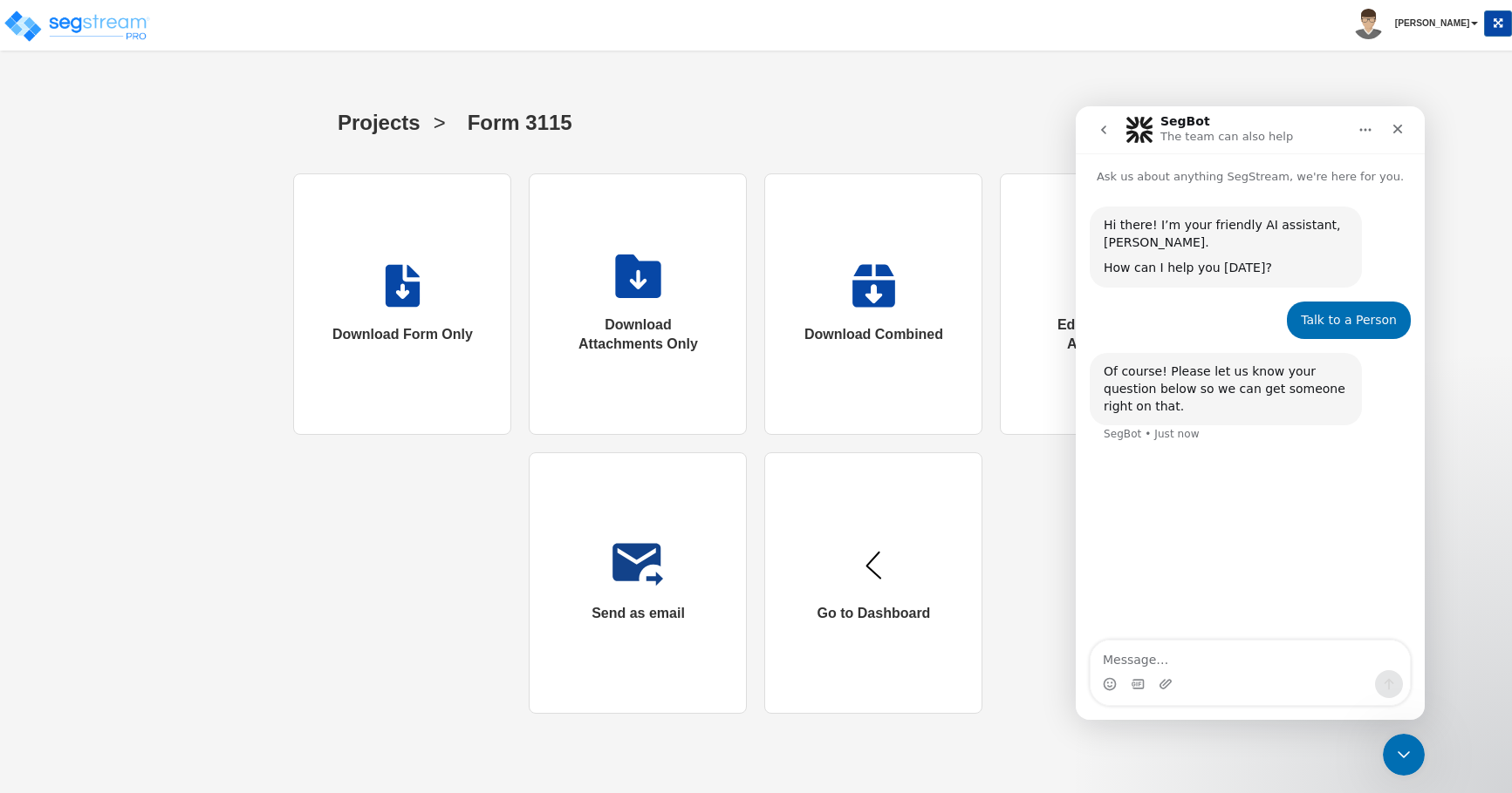
click at [1478, 236] on div "Projects > Form 3115 Download Form Only Download Attachments Only Download Comb…" at bounding box center [756, 403] width 1512 height 654
click at [1418, 762] on div "Close Intercom Messenger" at bounding box center [1401, 752] width 42 height 42
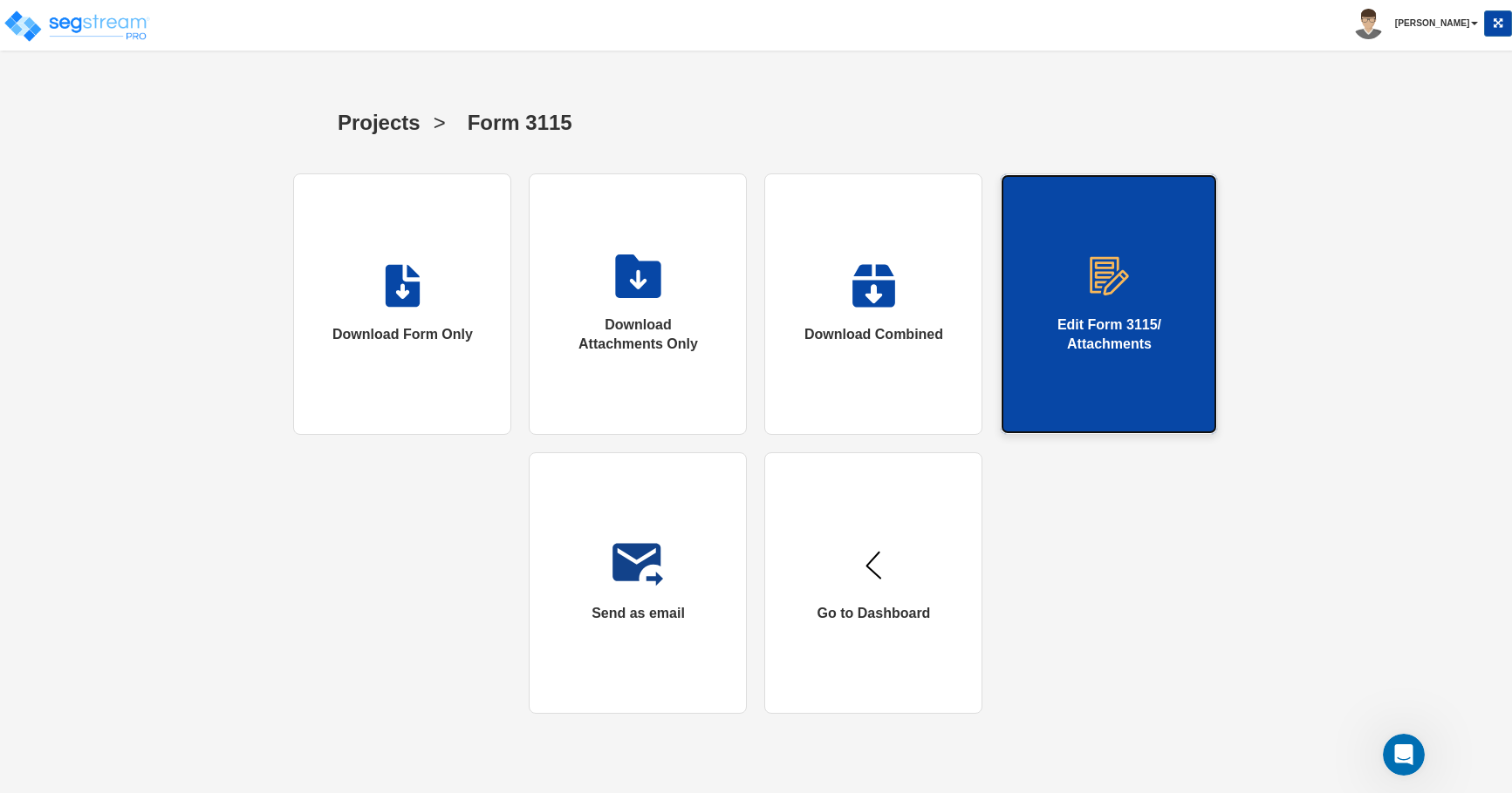
click at [1076, 310] on link "Edit Form 3115/ Attachments" at bounding box center [1109, 304] width 219 height 262
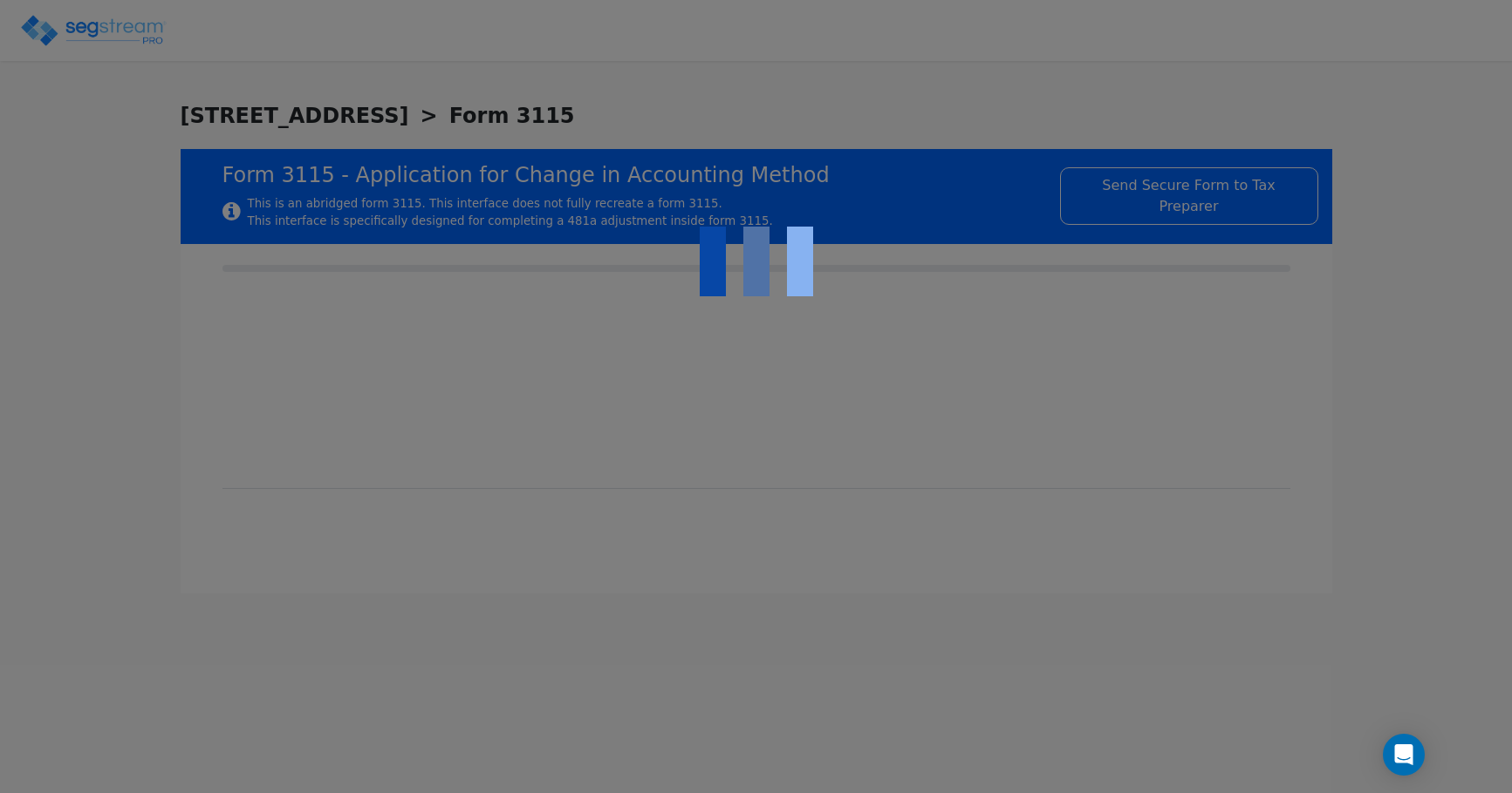
checkbox input "true"
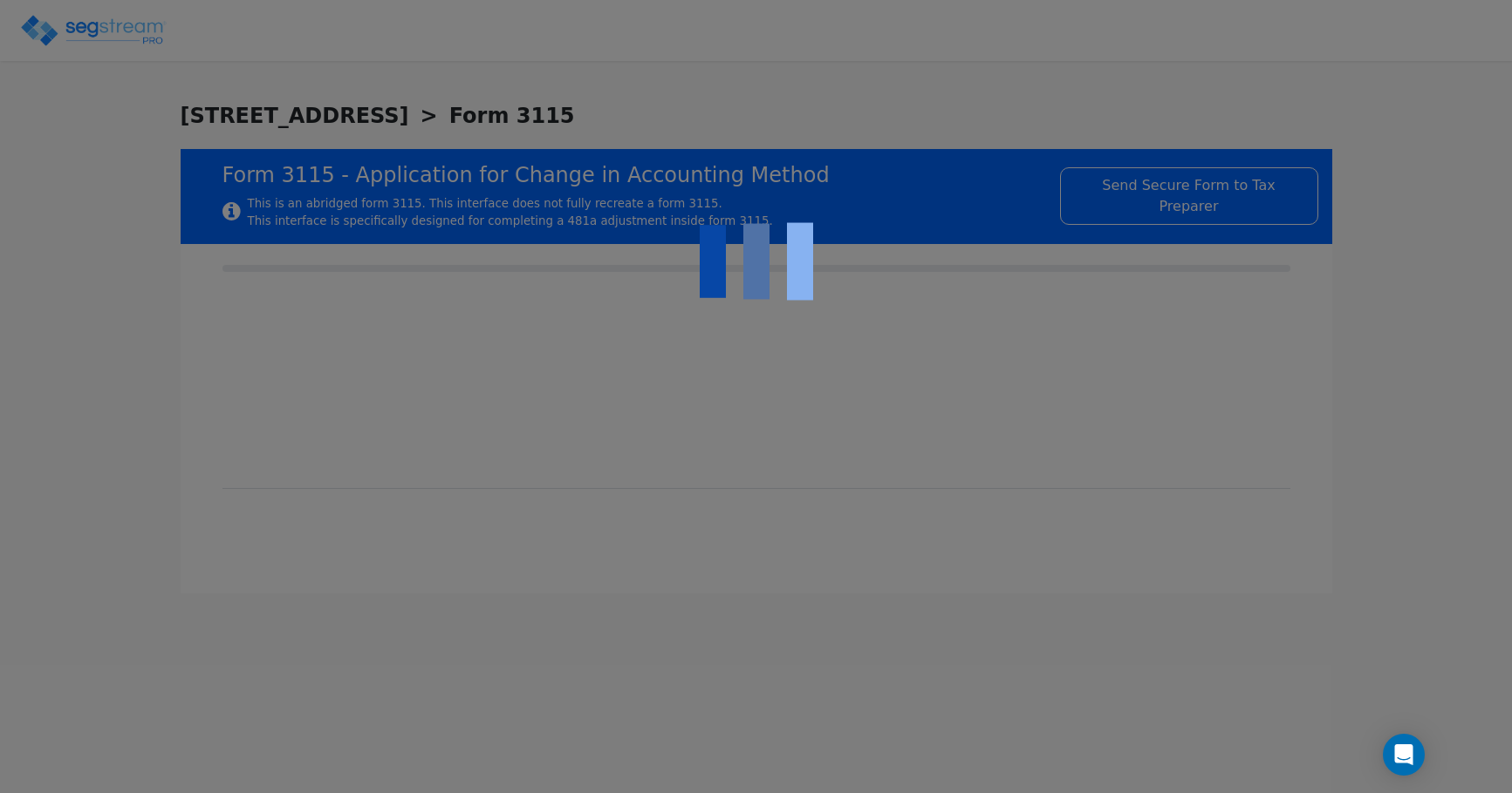
type textarea "Code section under which the property will be depreciated: Section 168 and regu…"
type textarea "Asset Class: commercial real estate property."
type textarea "Facts. Statement attached"
type textarea "Depreciation method: Section 168 (MACRS) straight-line."
type textarea "Useful life: 39 years."
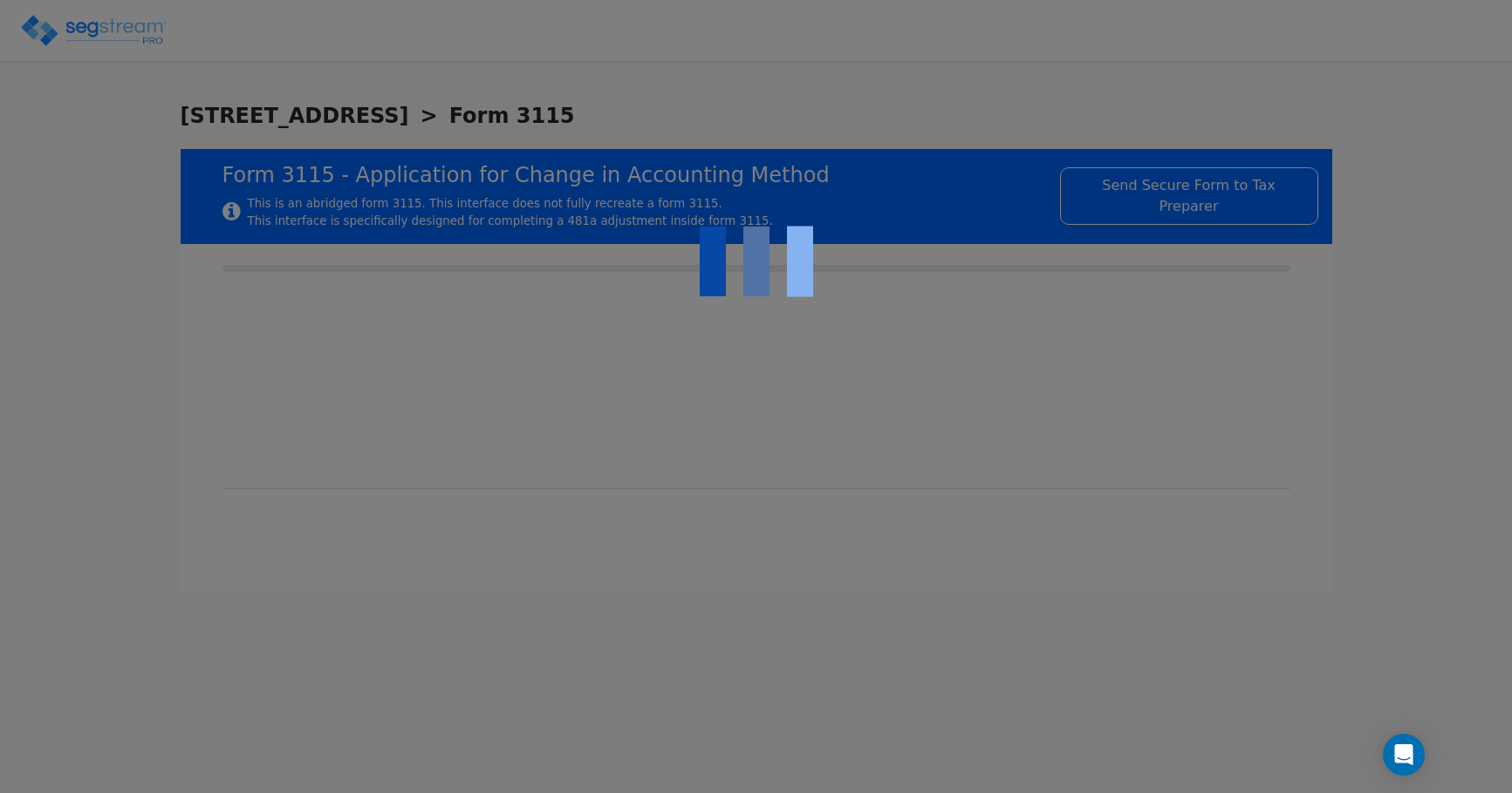
type textarea "Convention: Mid-month."
type textarea "First-year special depreciation: No, property does not qualify."
type textarea "Account: Single asset account."
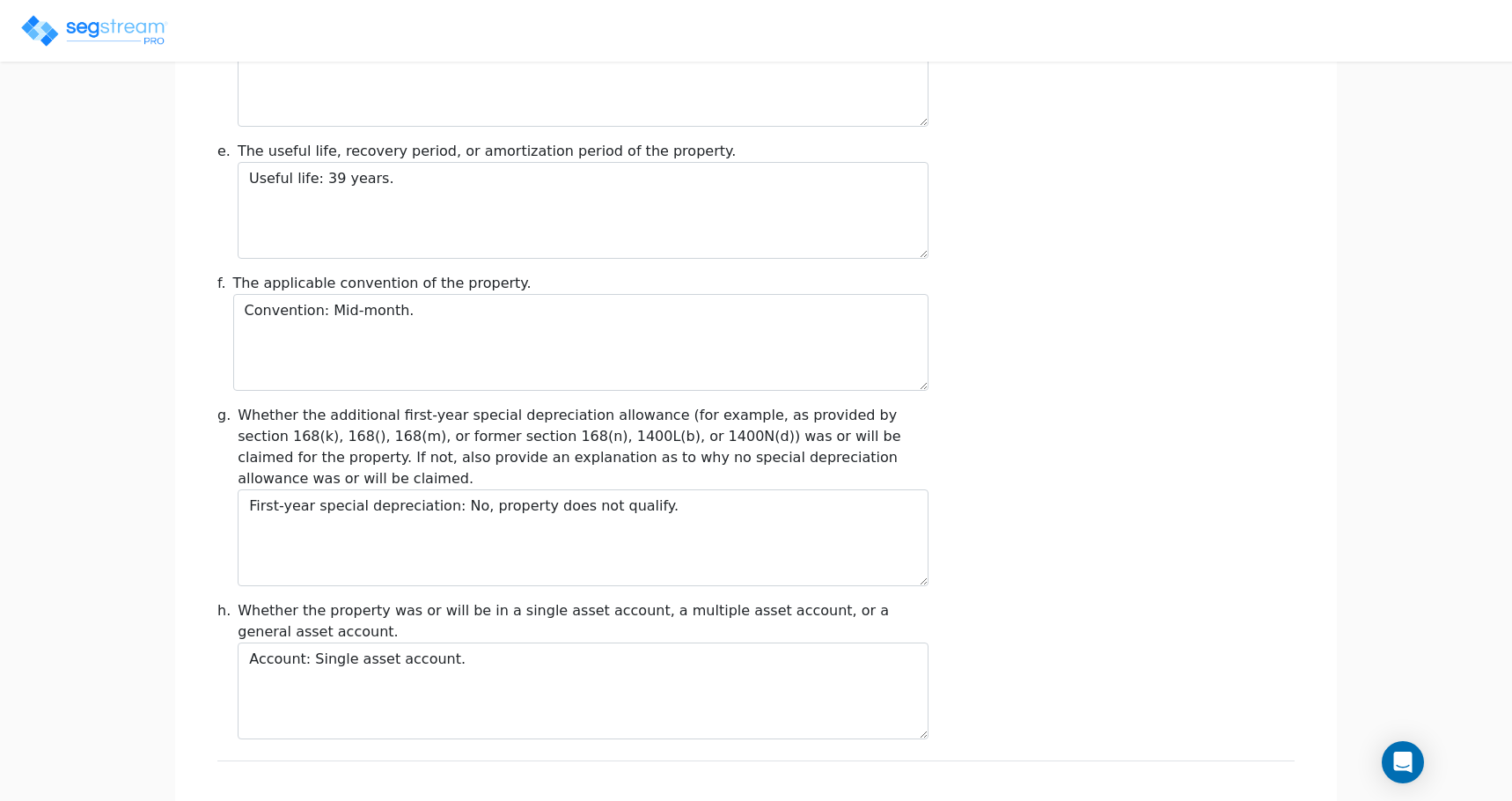
scroll to position [1978, 0]
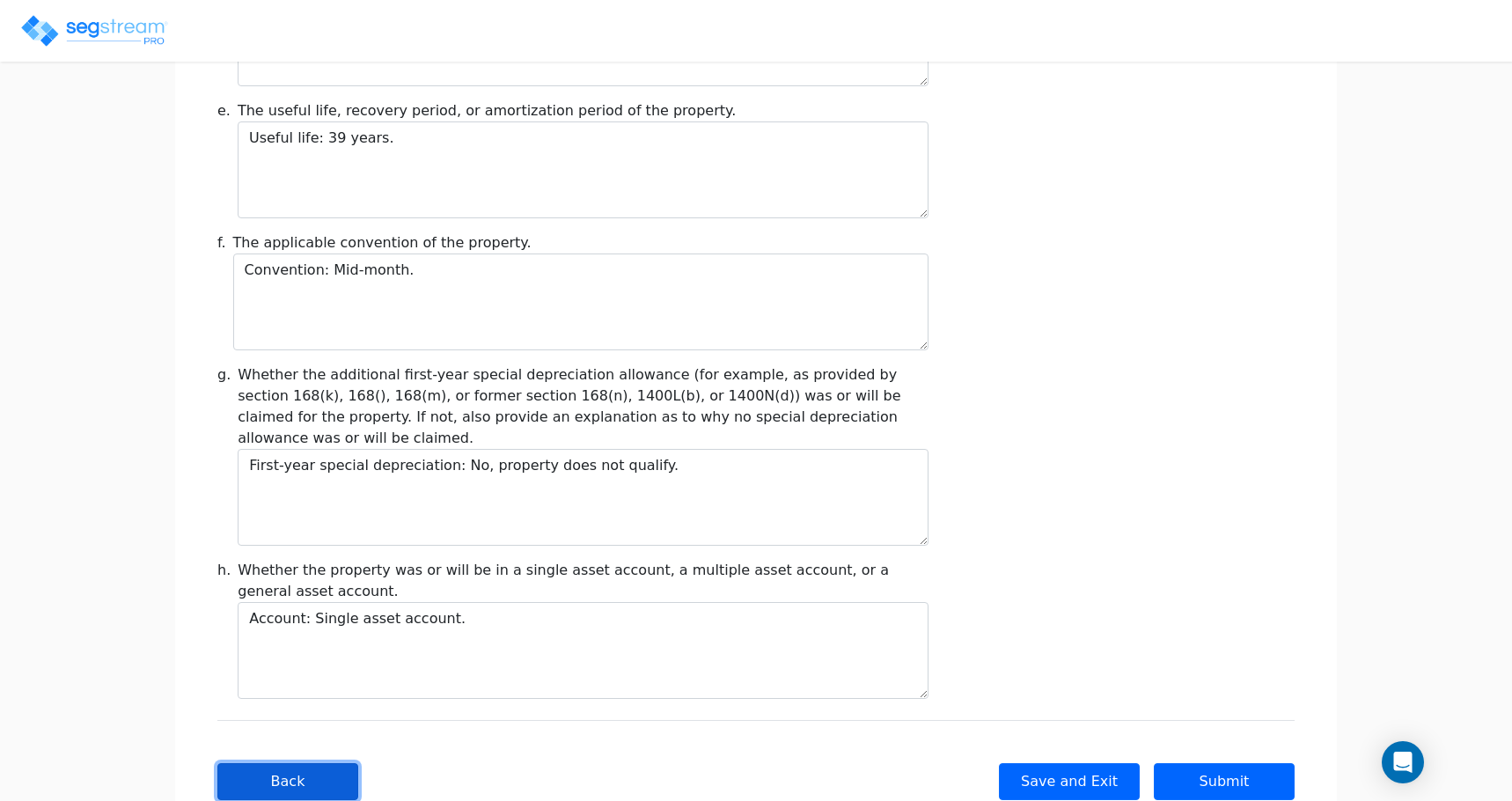
click at [288, 763] on button "Back" at bounding box center [288, 781] width 141 height 37
type input "-34,432"
checkbox input "true"
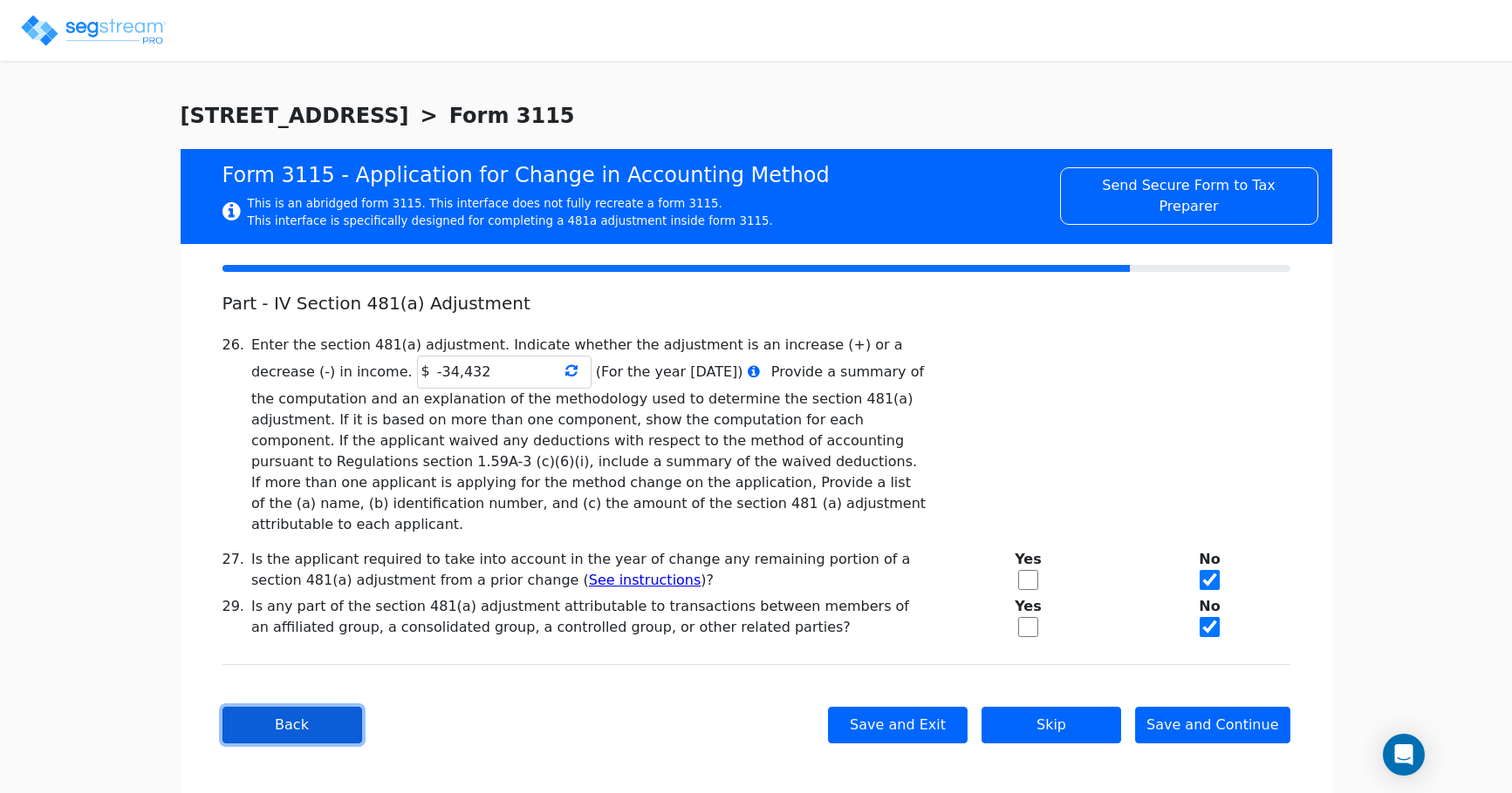
click at [285, 715] on button "Back" at bounding box center [292, 725] width 140 height 36
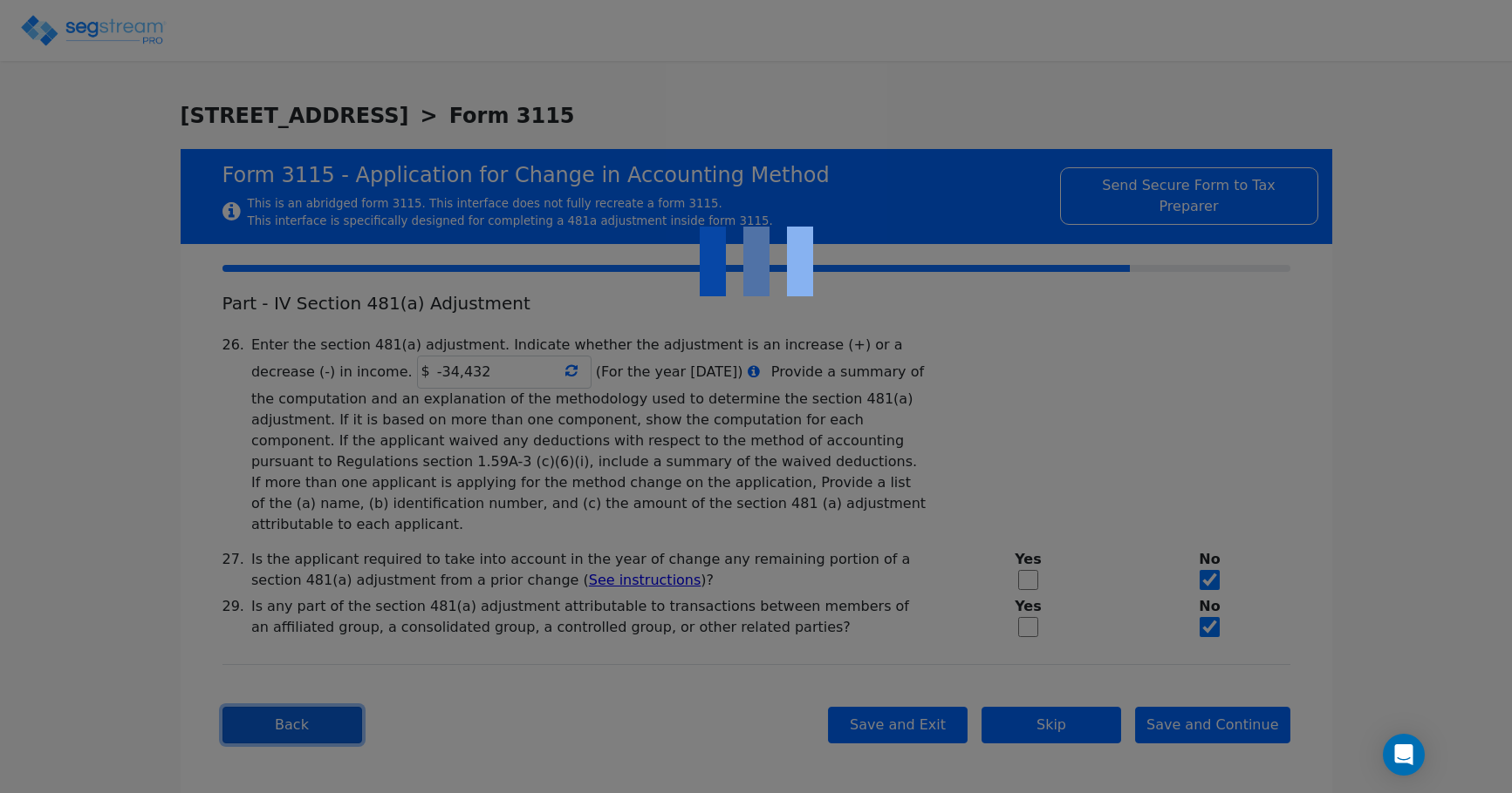
type textarea "unclaimed depreciation of $34432on commercial real estate property placed in se…"
type textarea "Item being changed: unclaimed depreciation has been taken in 2022,2023"
type textarea "Proposed method: depreciation under §168 (MACRS) using the mid-month straight-l…"
select select "Cash"
type textarea "Form 3115, Part II, Line 15a Description of Trade(s) of Business(es)"
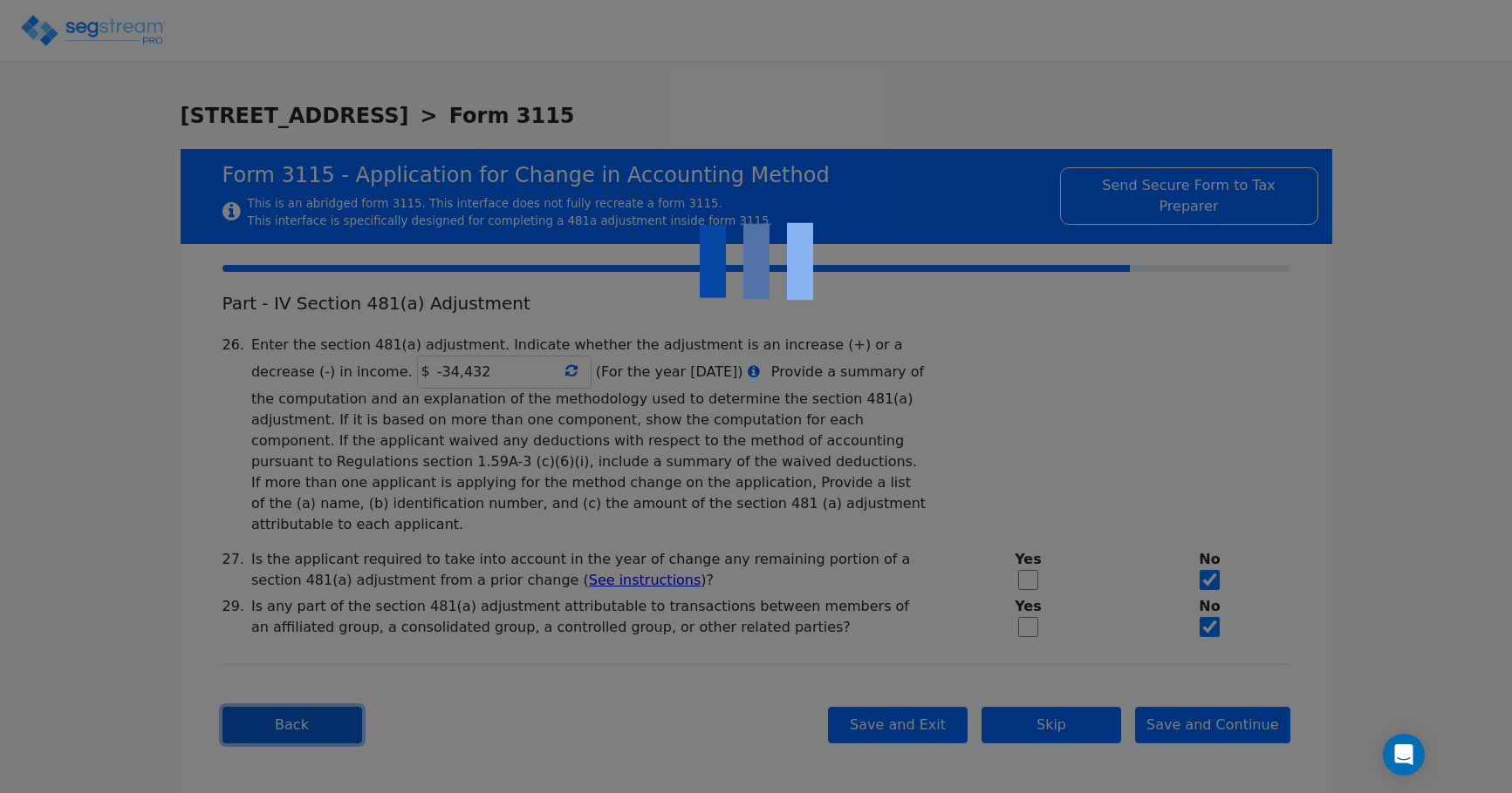
type textarea "The taxpayer’s only business activity is commercial real estate property. The p…"
checkbox input "true"
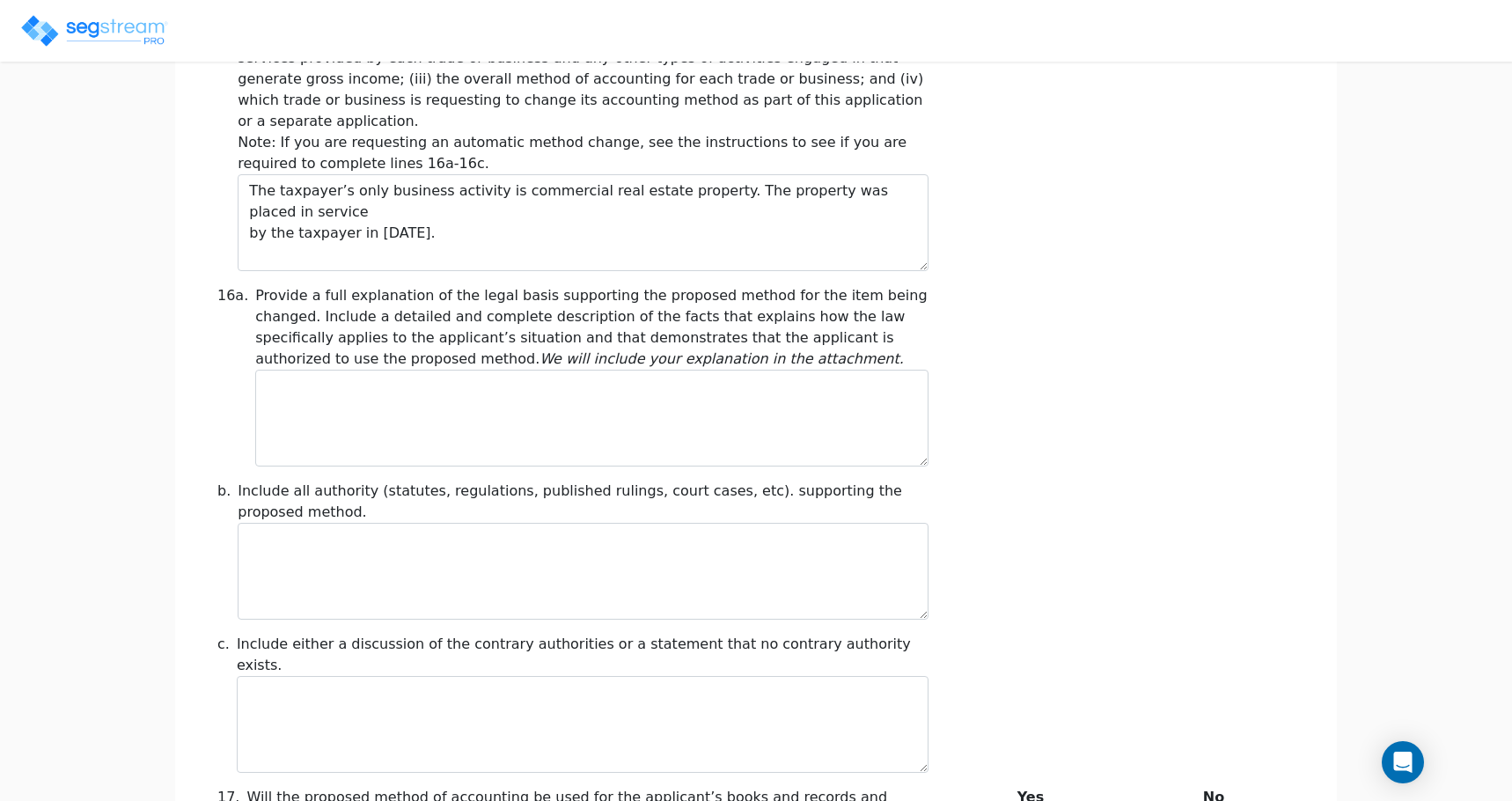
scroll to position [1407, 0]
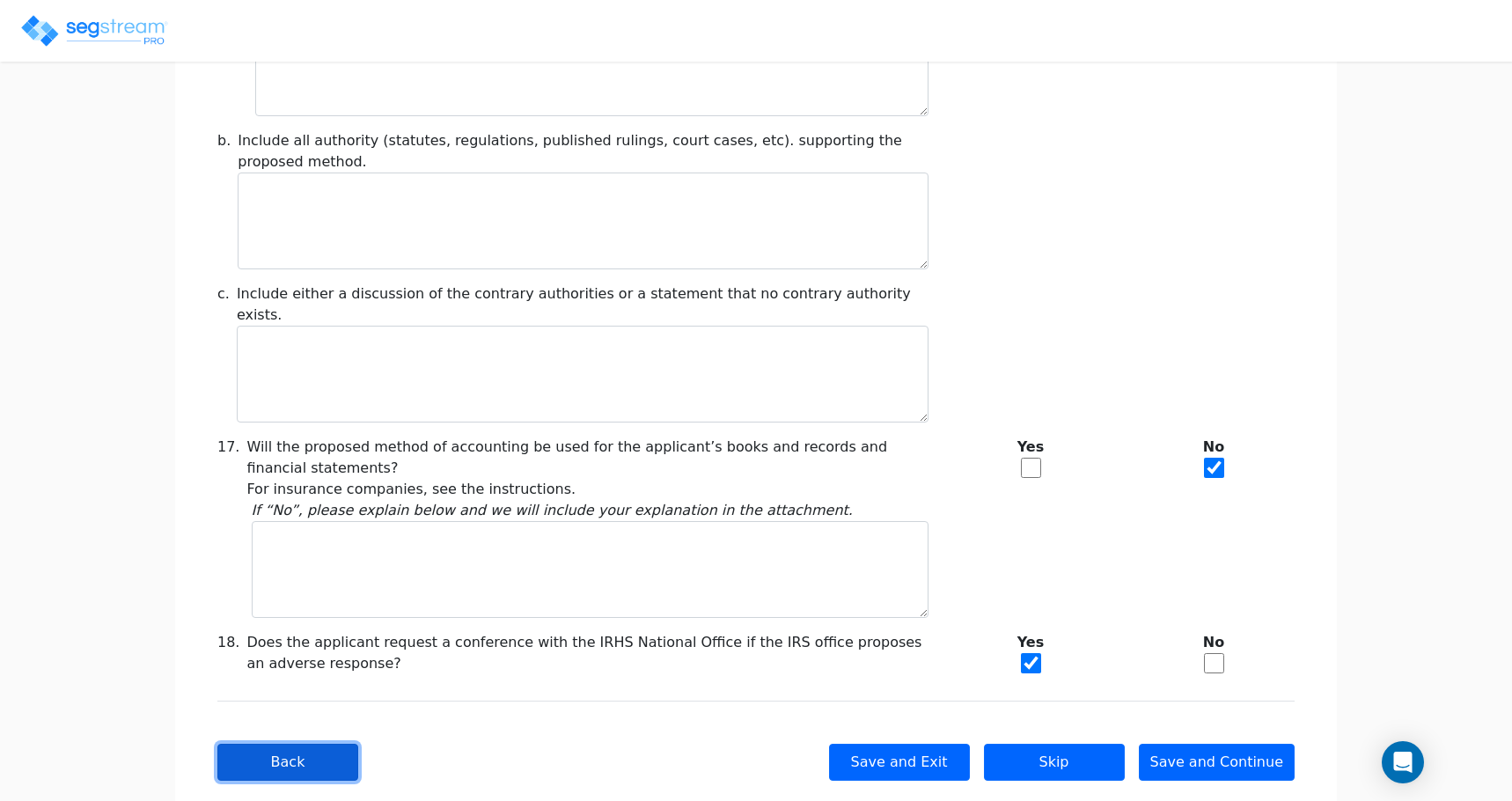
click at [291, 744] on button "Back" at bounding box center [288, 762] width 141 height 37
checkbox input "true"
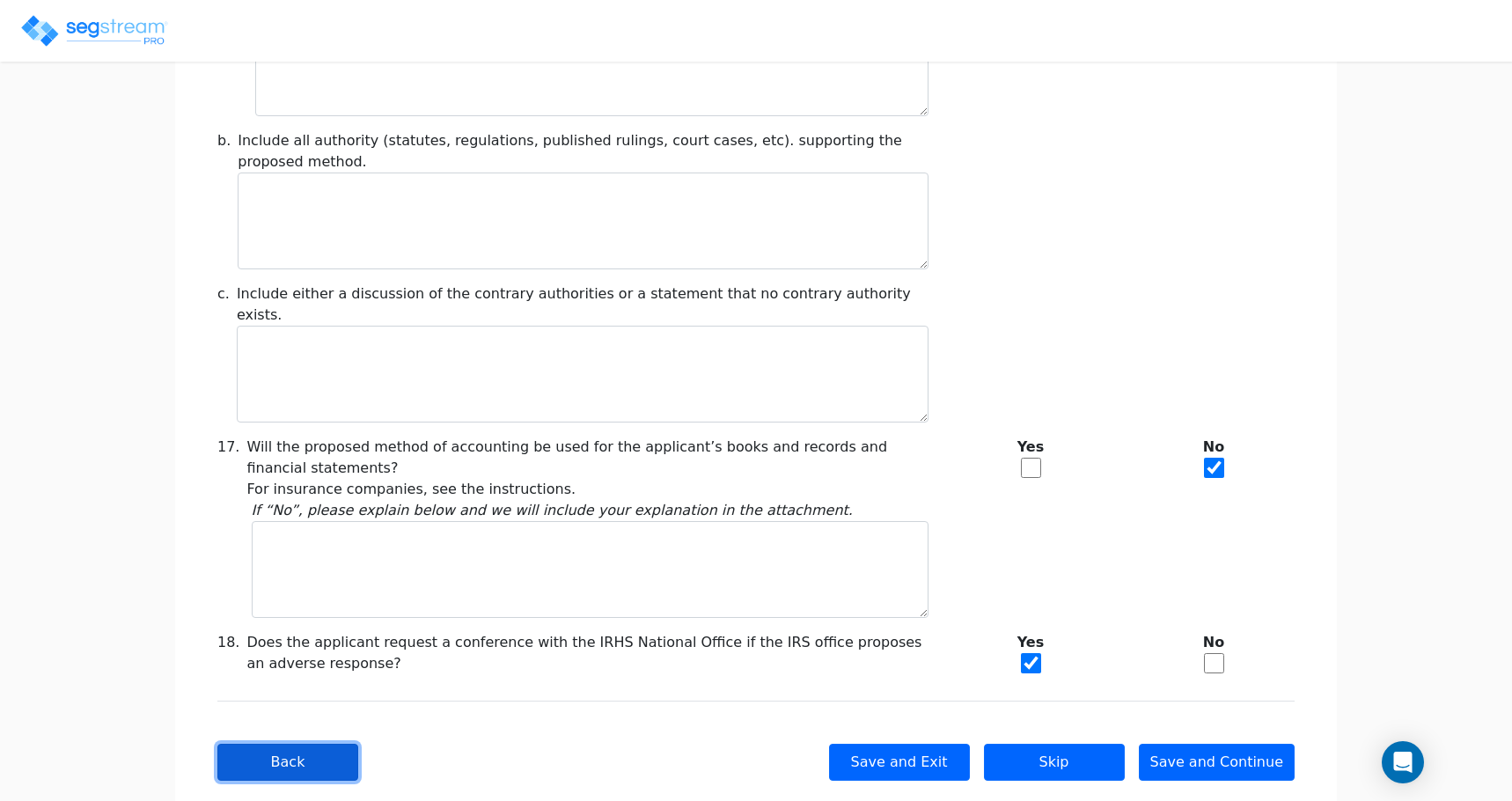
checkbox input "true"
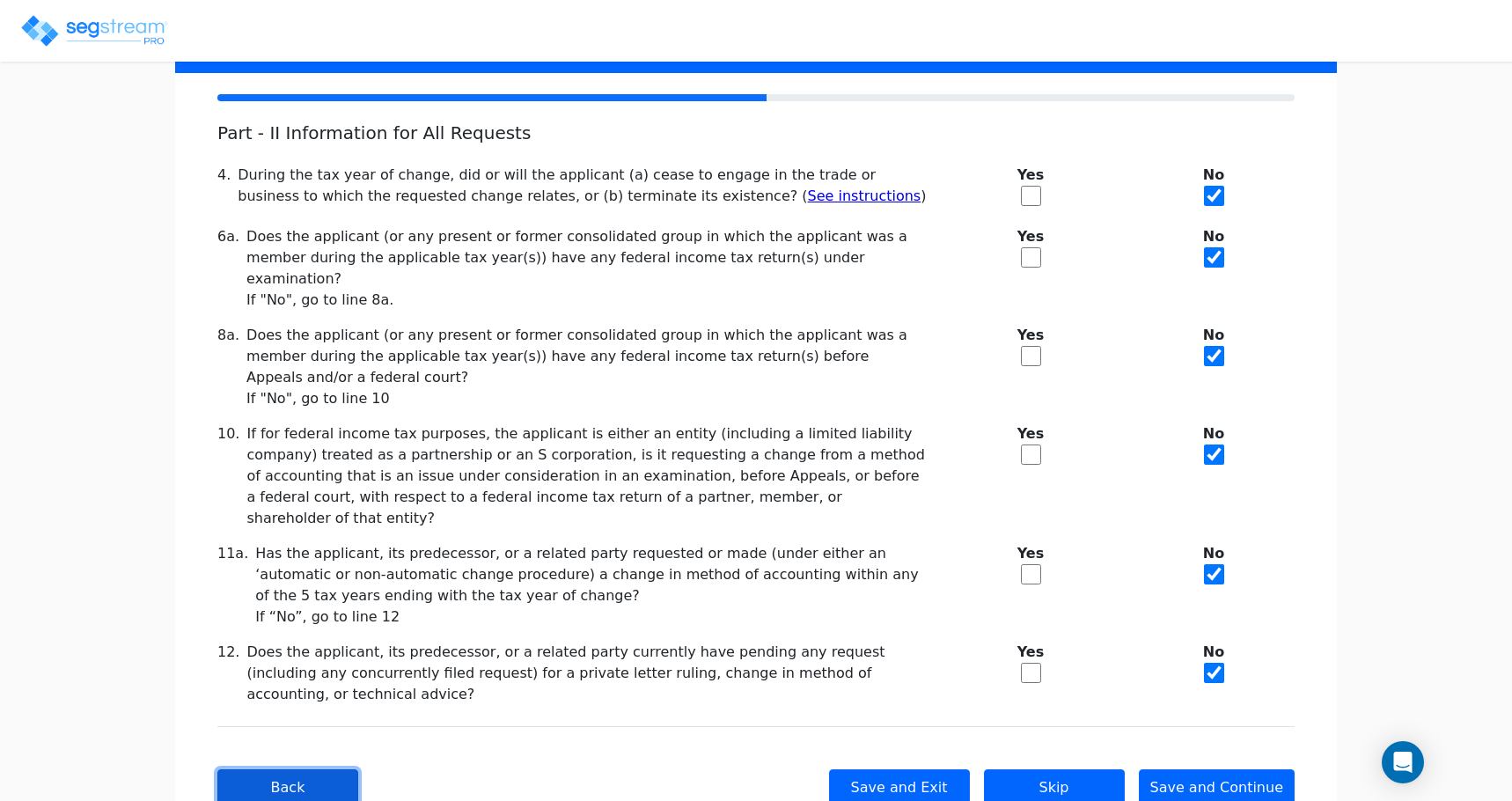
scroll to position [182, 0]
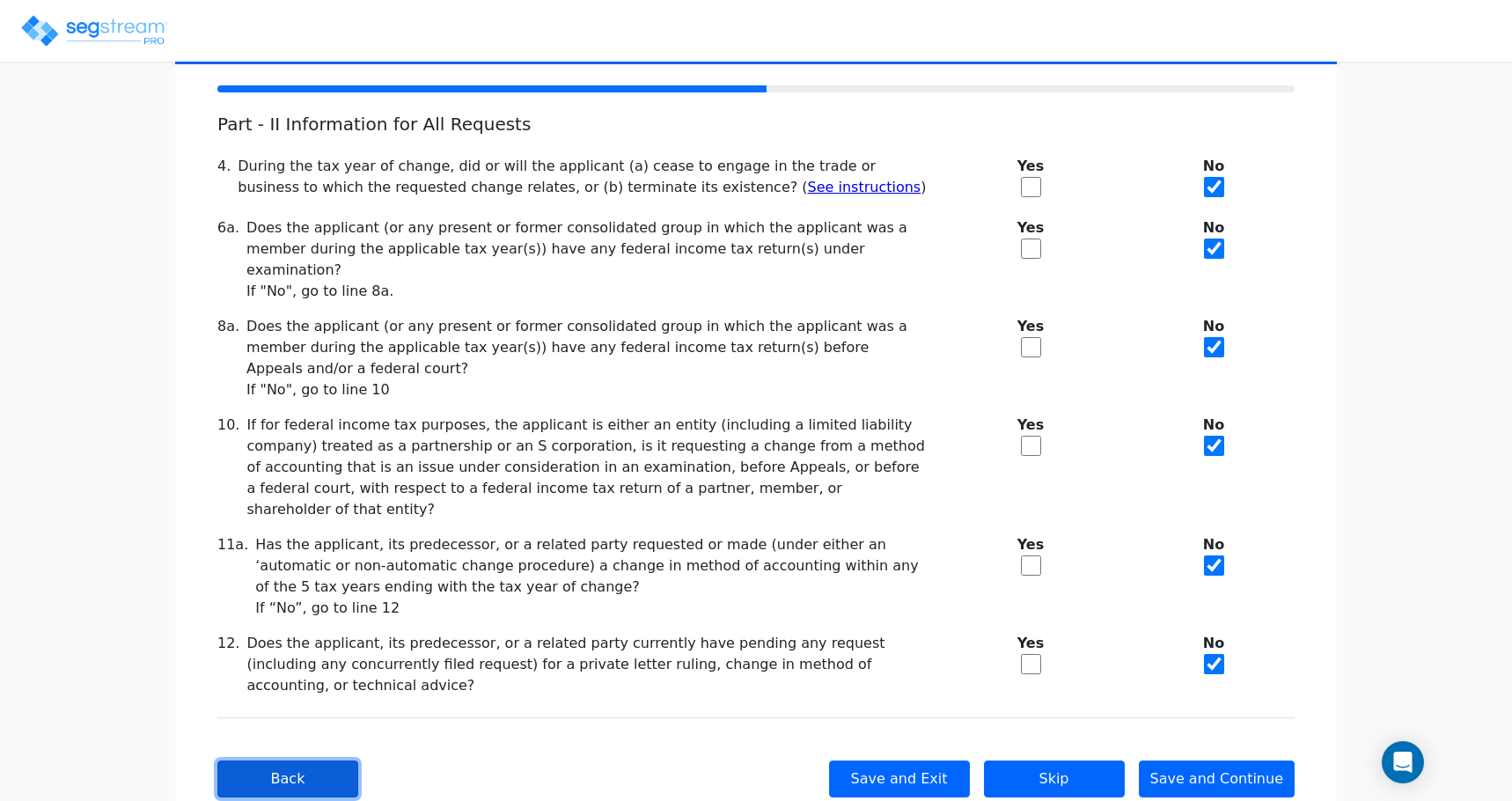
click at [291, 761] on button "Back" at bounding box center [288, 779] width 141 height 37
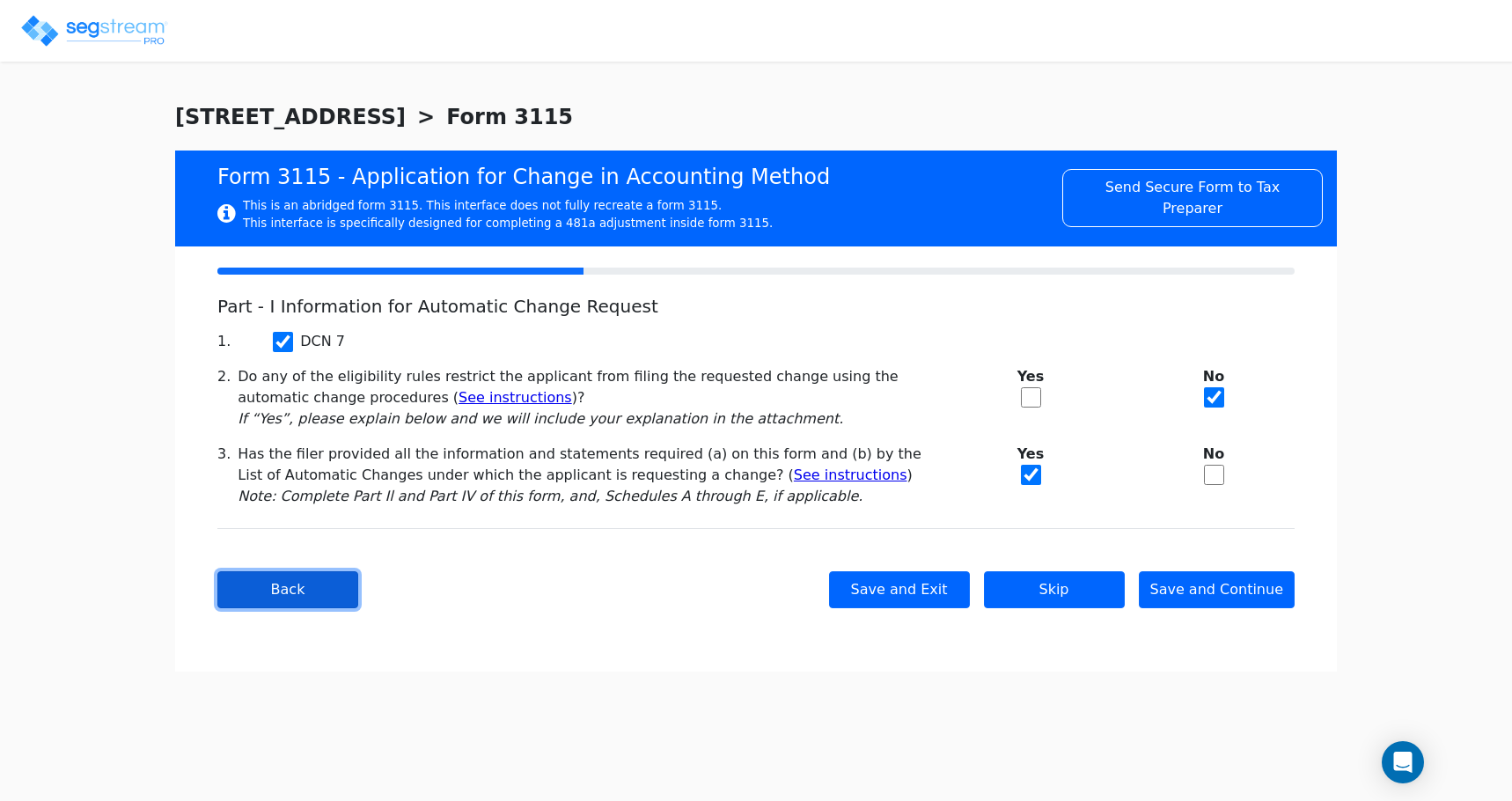
checkbox input "true"
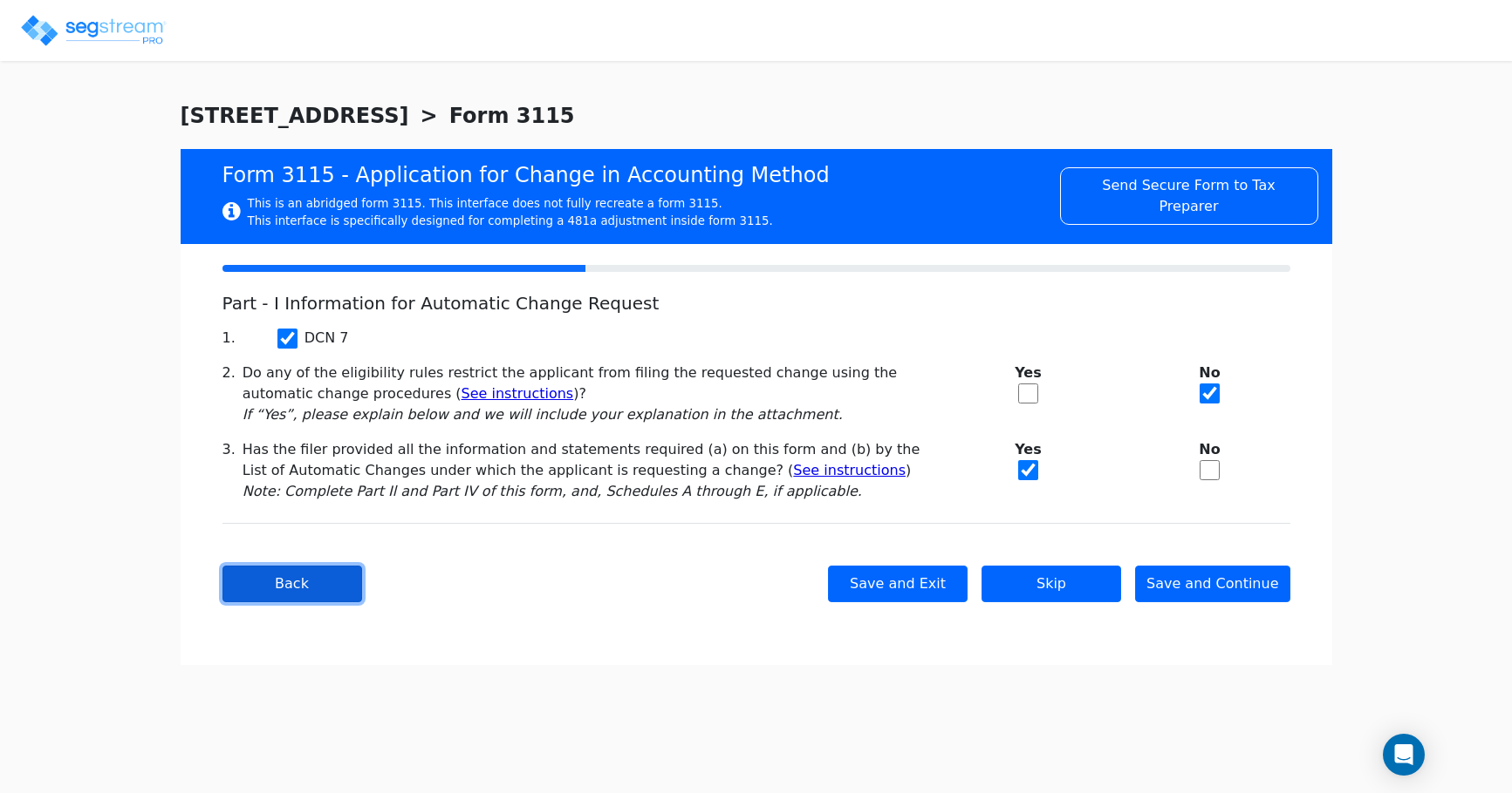
click at [308, 596] on button "Back" at bounding box center [292, 583] width 140 height 36
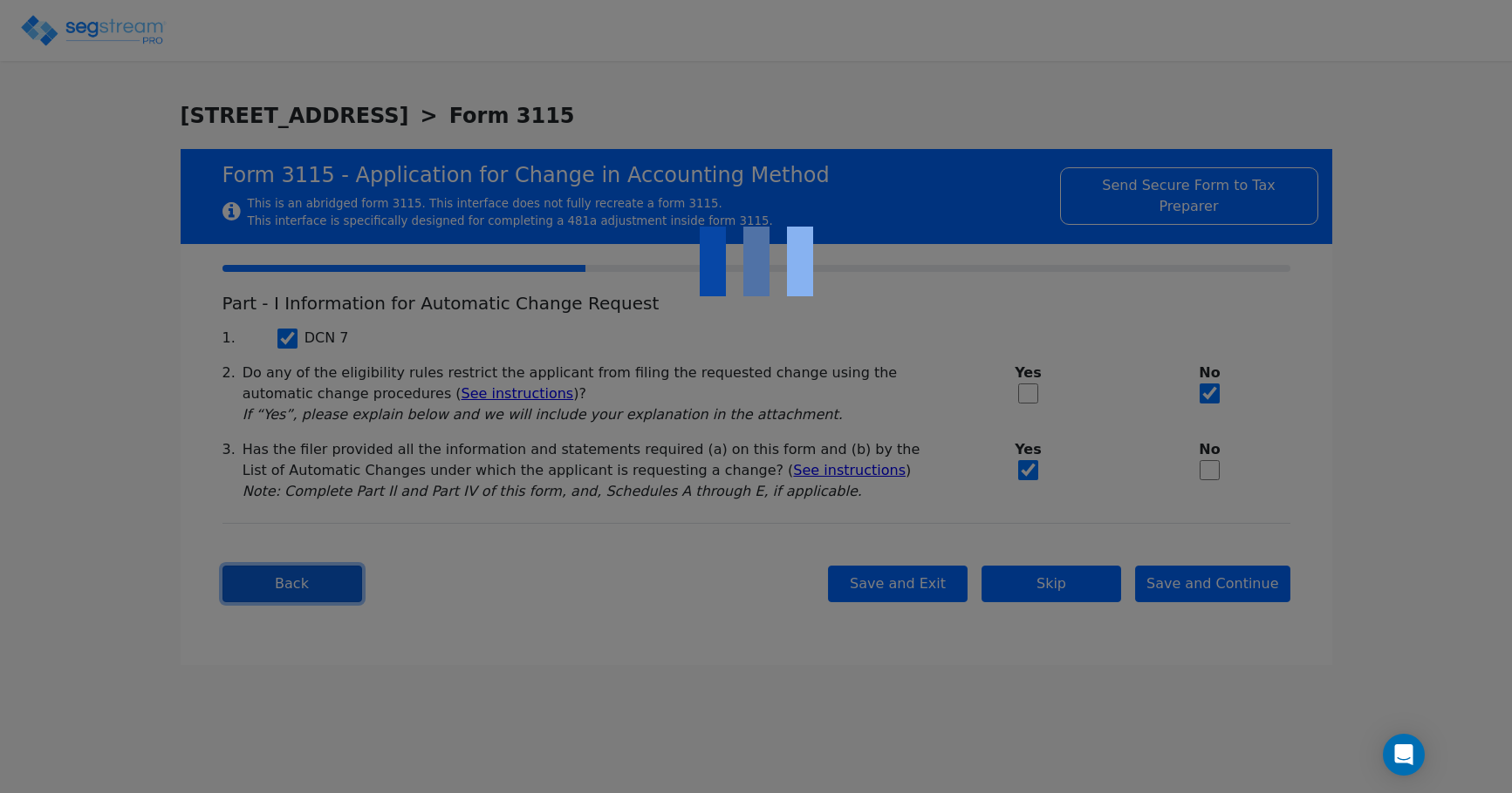
type input "SAC TOWN VENTURES LLC"
type input "6412 TUPELO DE"
type input "2025-01-01"
type input "2025-12-31"
type input "95621"
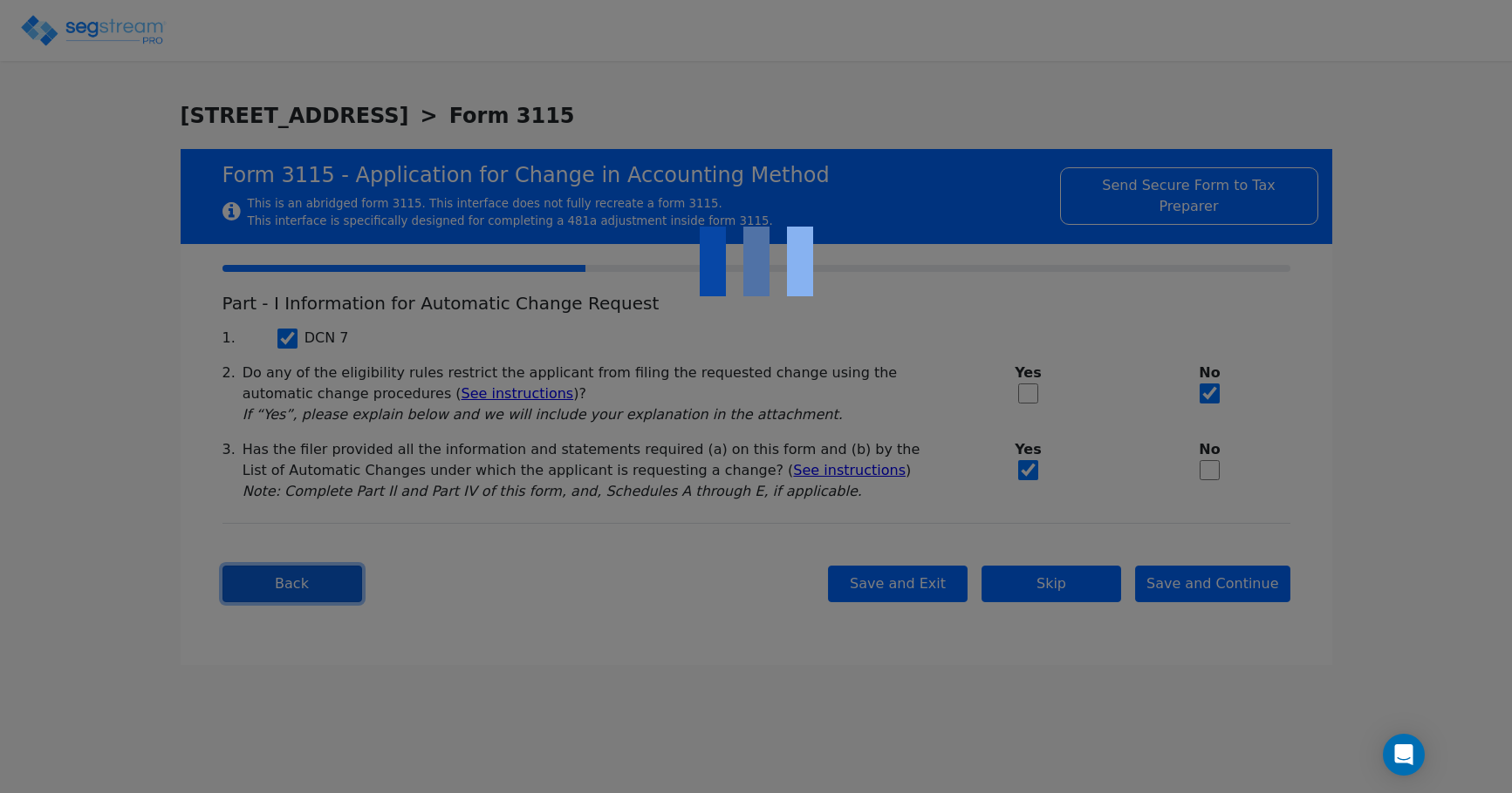
select select "Commercial"
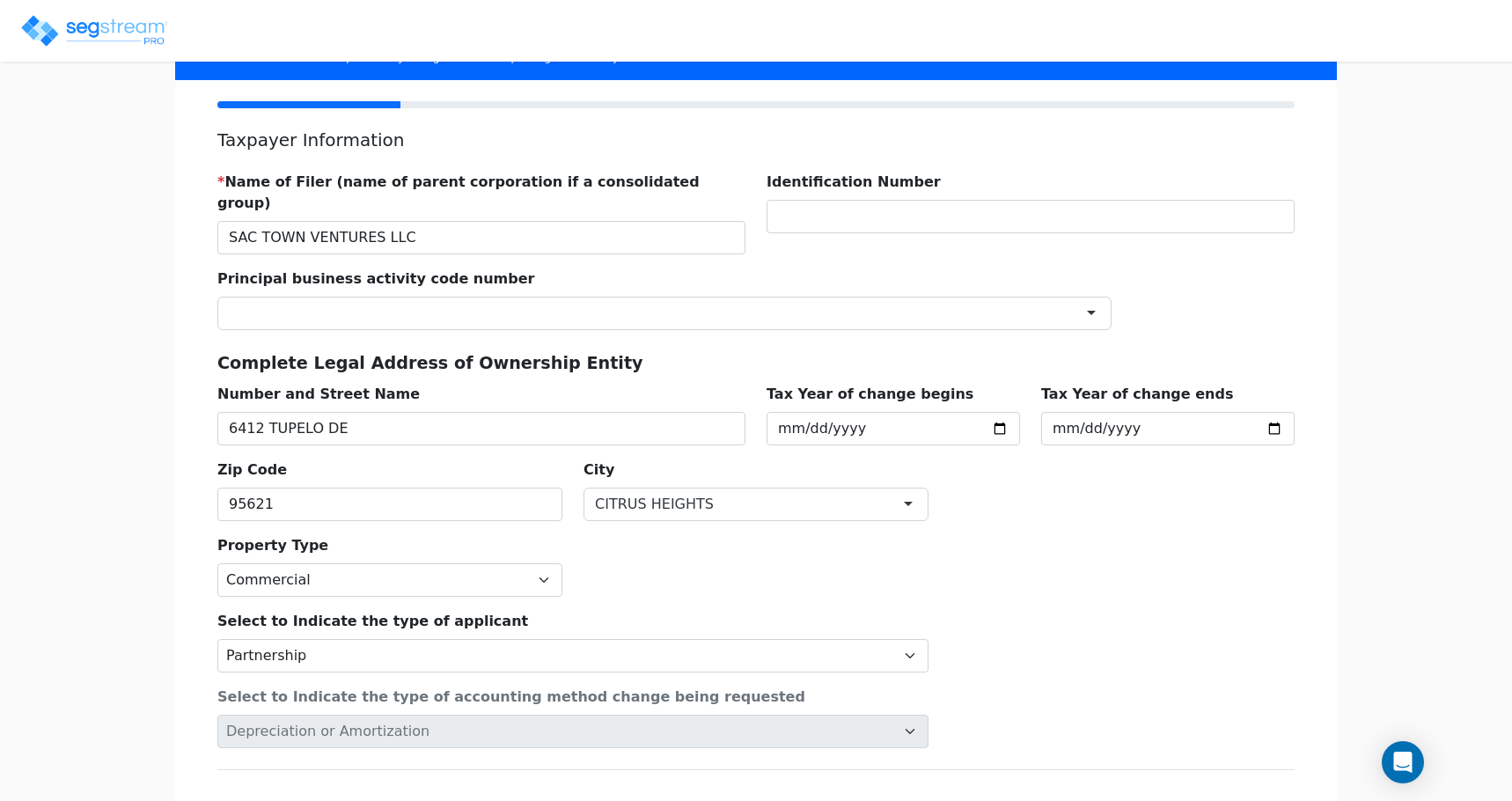
scroll to position [176, 0]
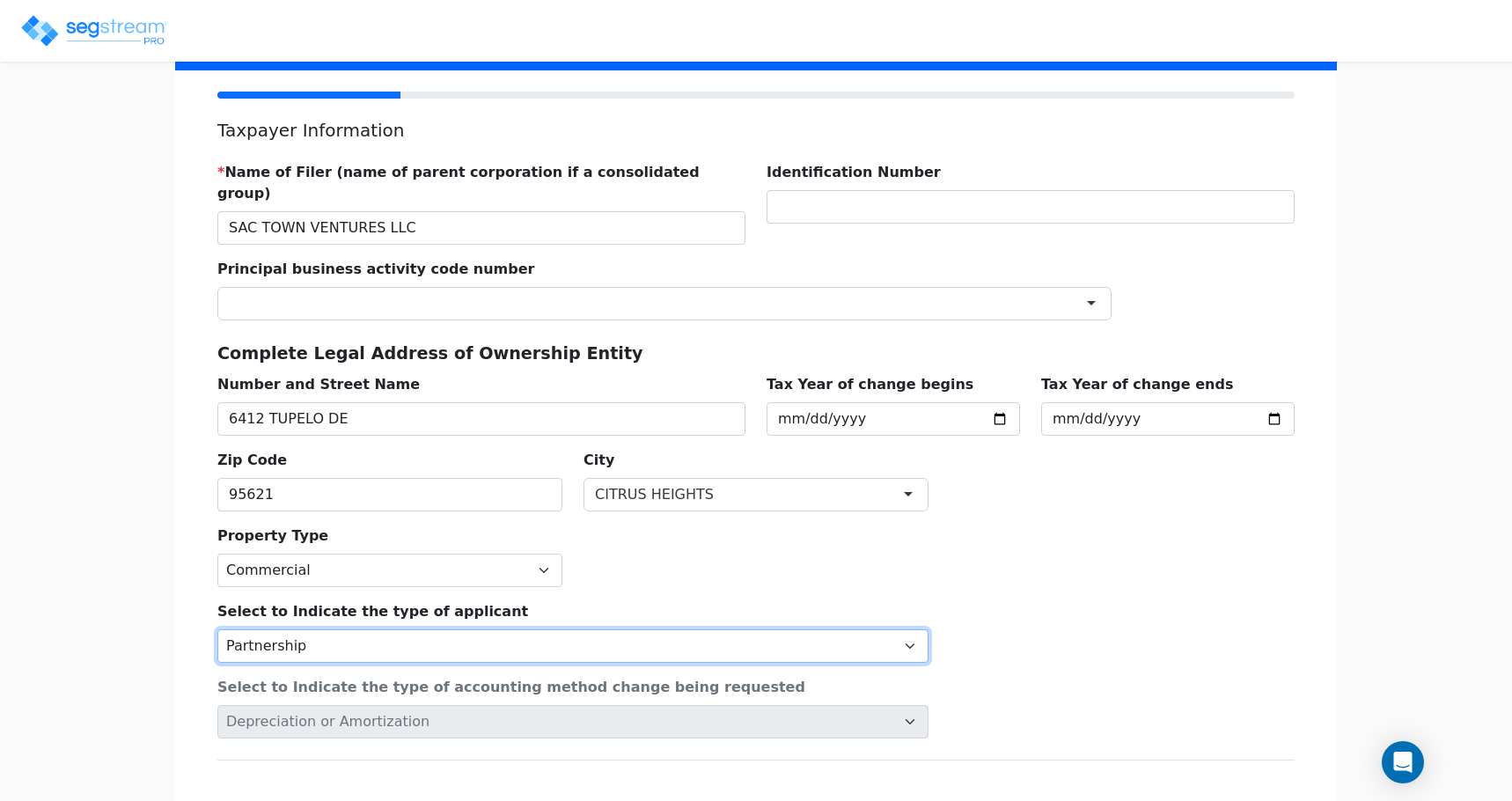
click at [405, 630] on select "Individual Corporation Controlled foreign corporation (Sec. 957) 10/50 corporat…" at bounding box center [573, 647] width 711 height 34
select select "Individual"
click at [218, 630] on select "Individual Corporation Controlled foreign corporation (Sec. 957) 10/50 corporat…" at bounding box center [573, 647] width 711 height 34
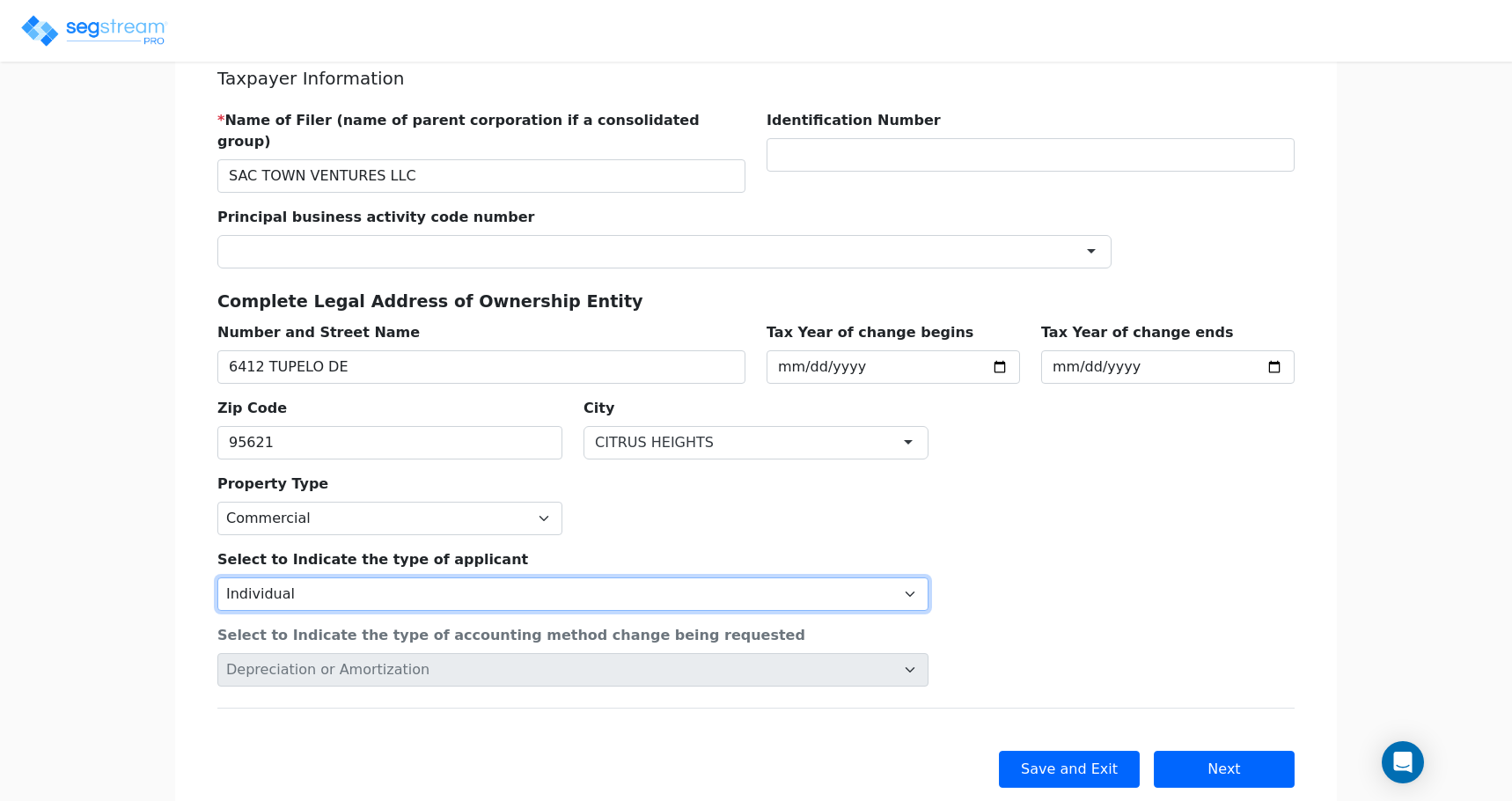
scroll to position [257, 0]
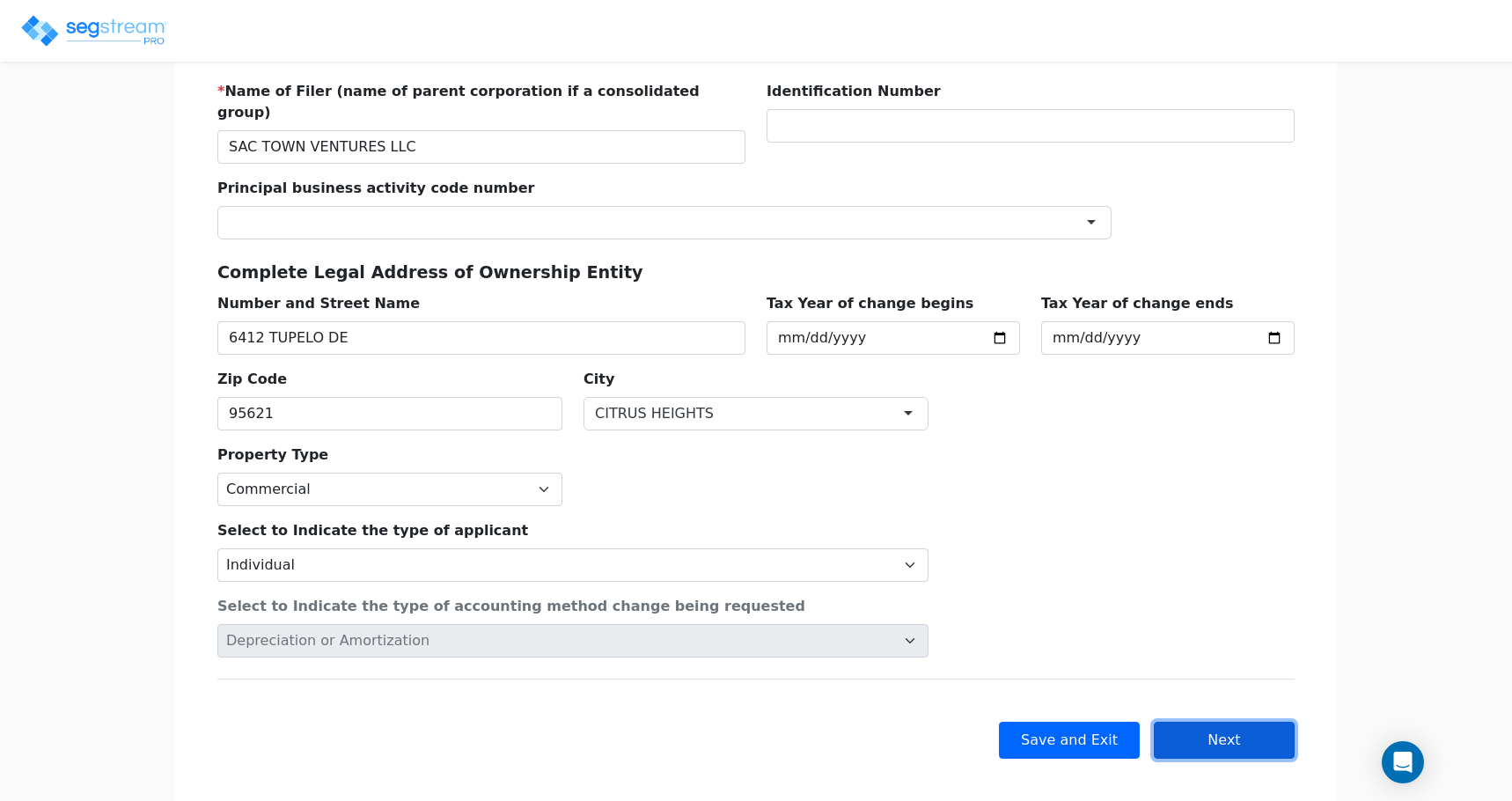
click at [1242, 725] on button "Next" at bounding box center [1225, 740] width 141 height 37
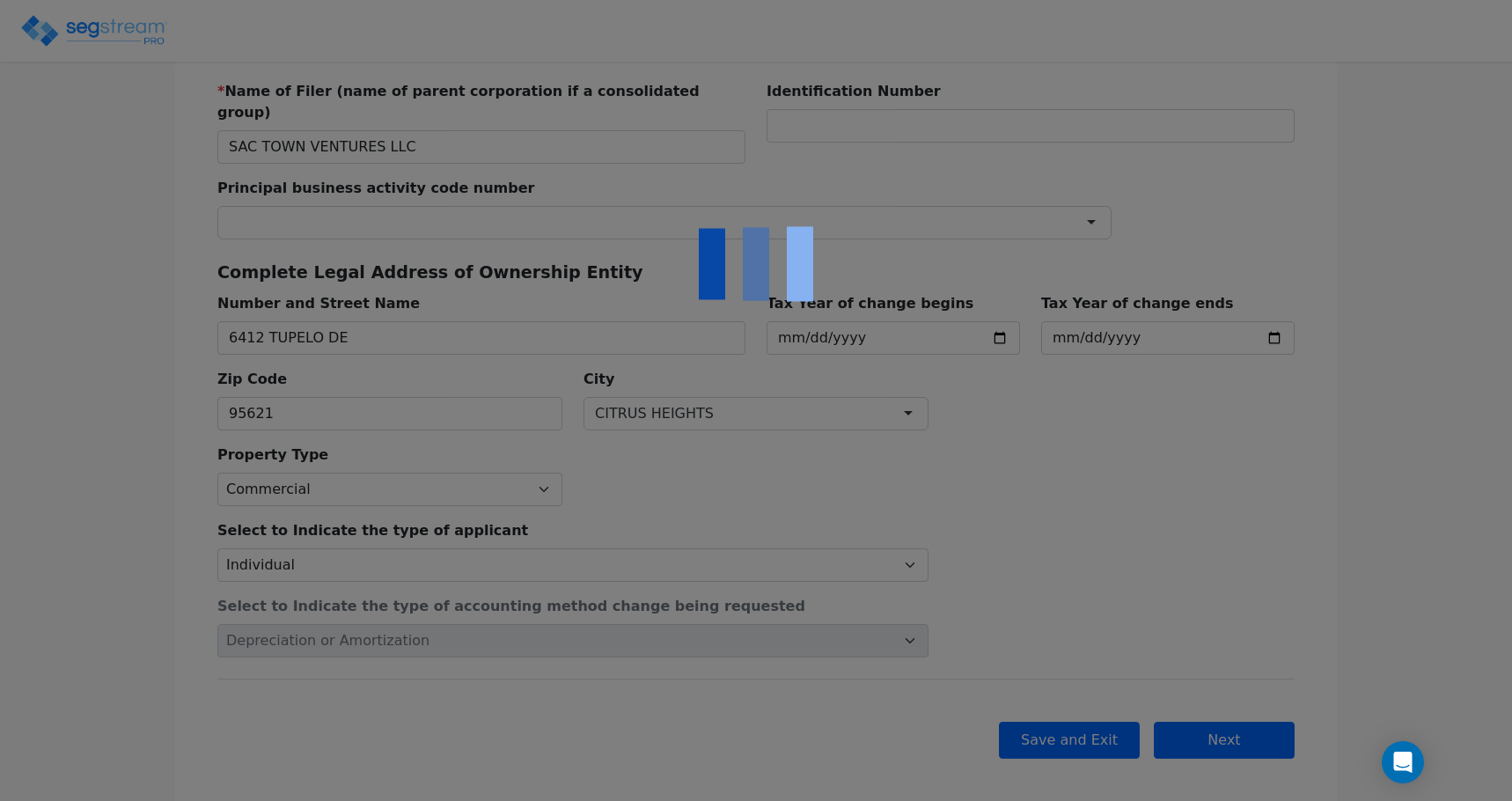
scroll to position [0, 0]
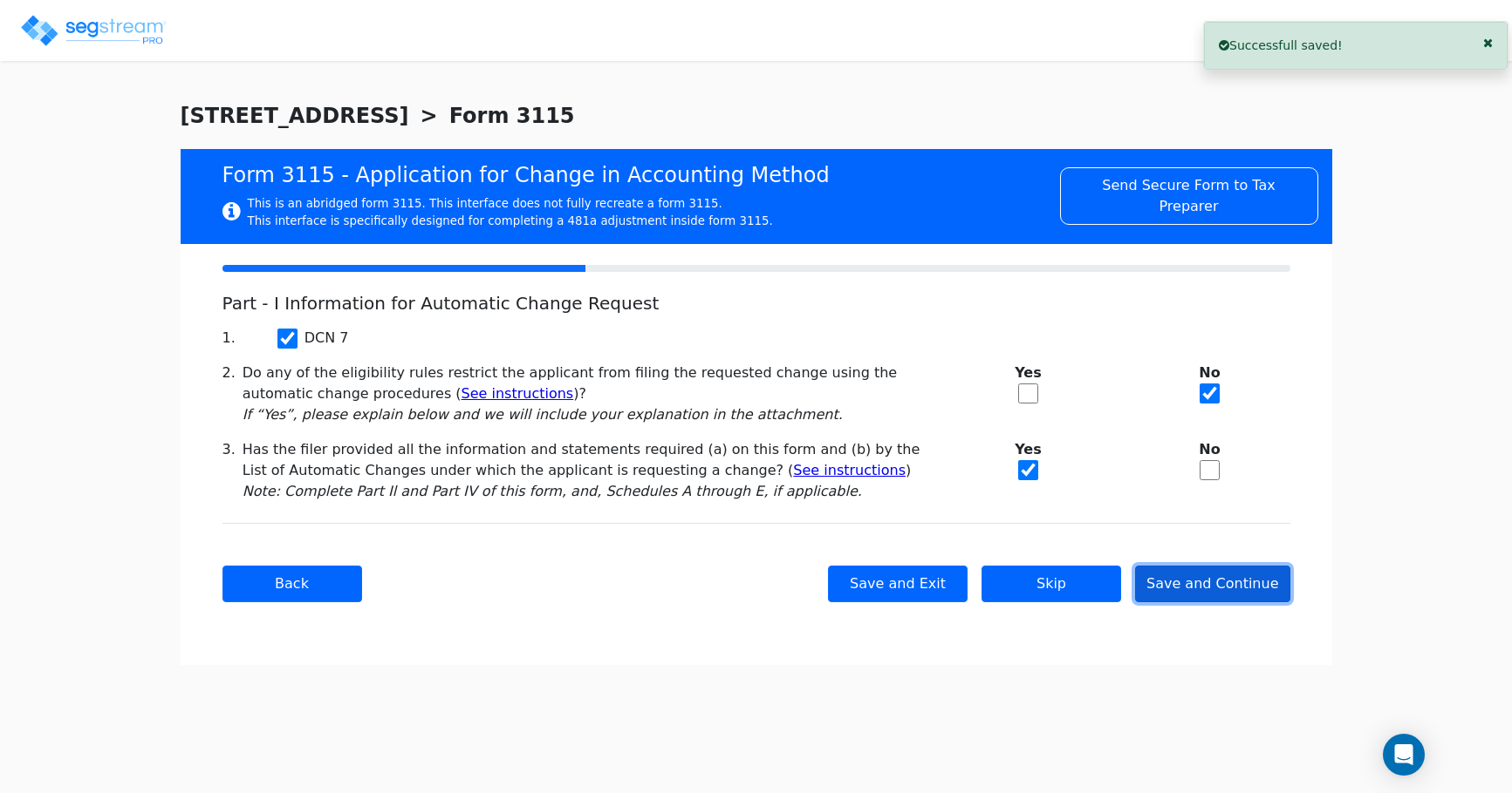
click at [1223, 585] on button "Save and Continue" at bounding box center [1213, 583] width 156 height 36
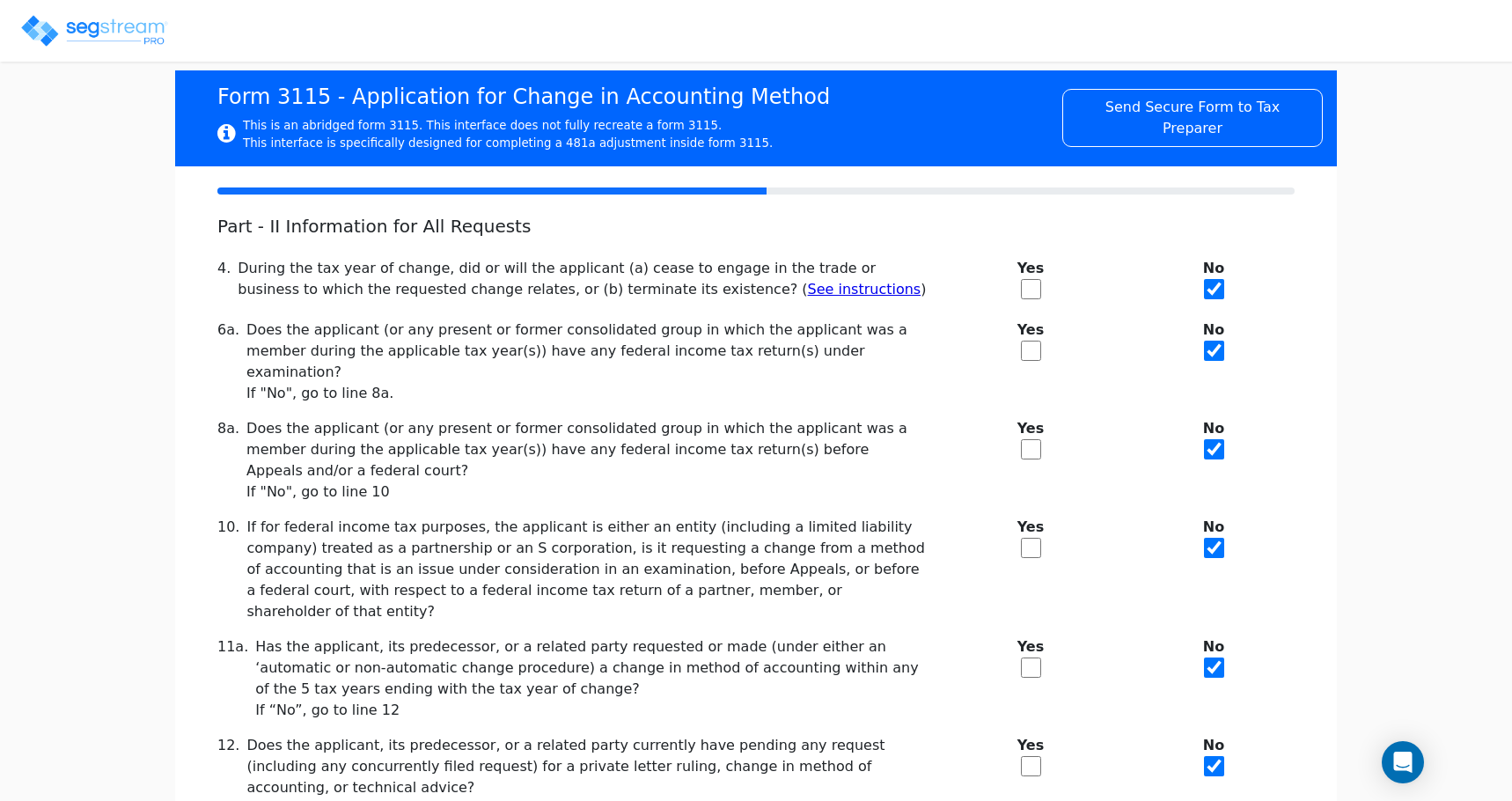
scroll to position [182, 0]
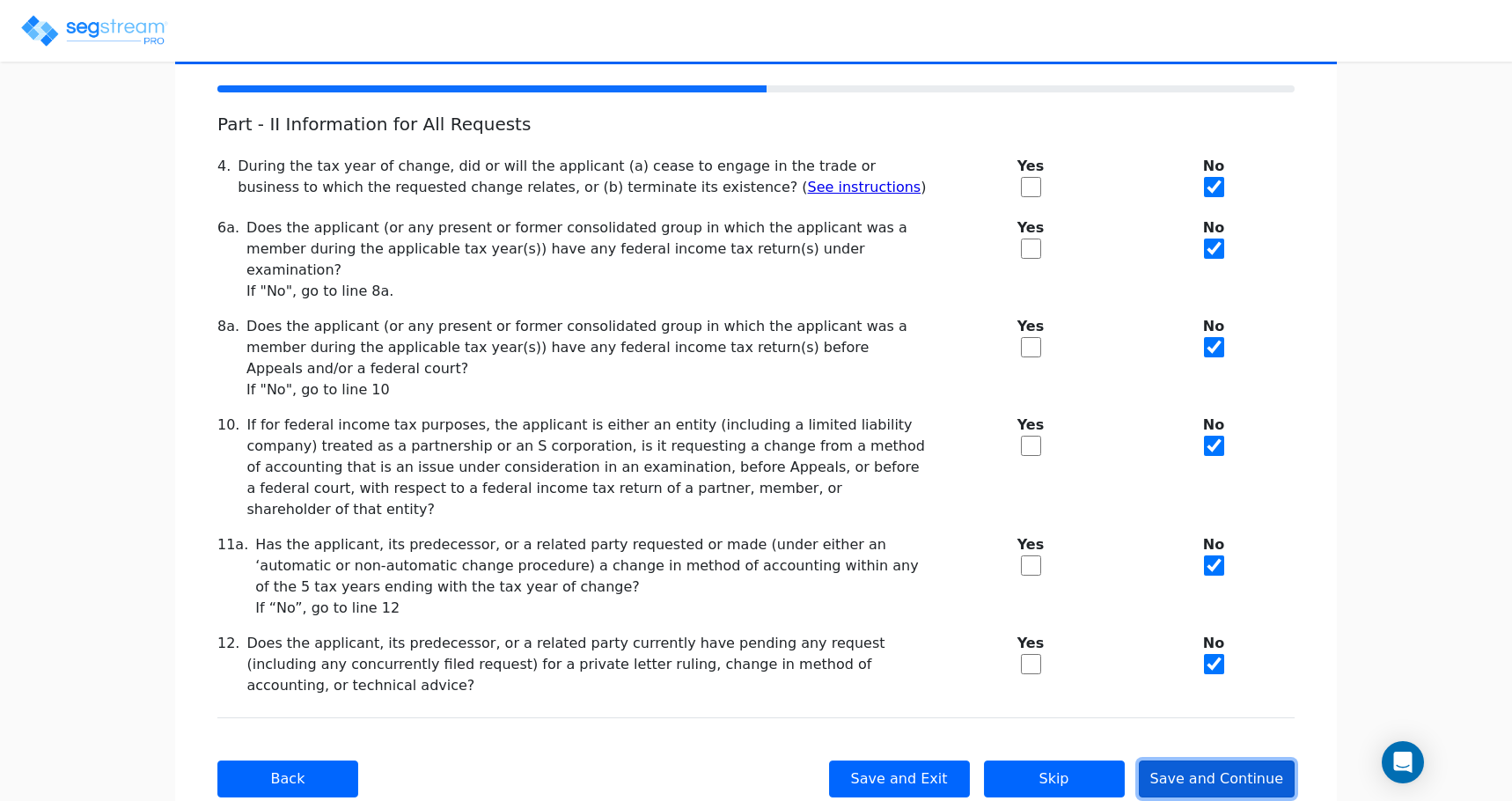
click at [1216, 761] on button "Save and Continue" at bounding box center [1218, 779] width 157 height 37
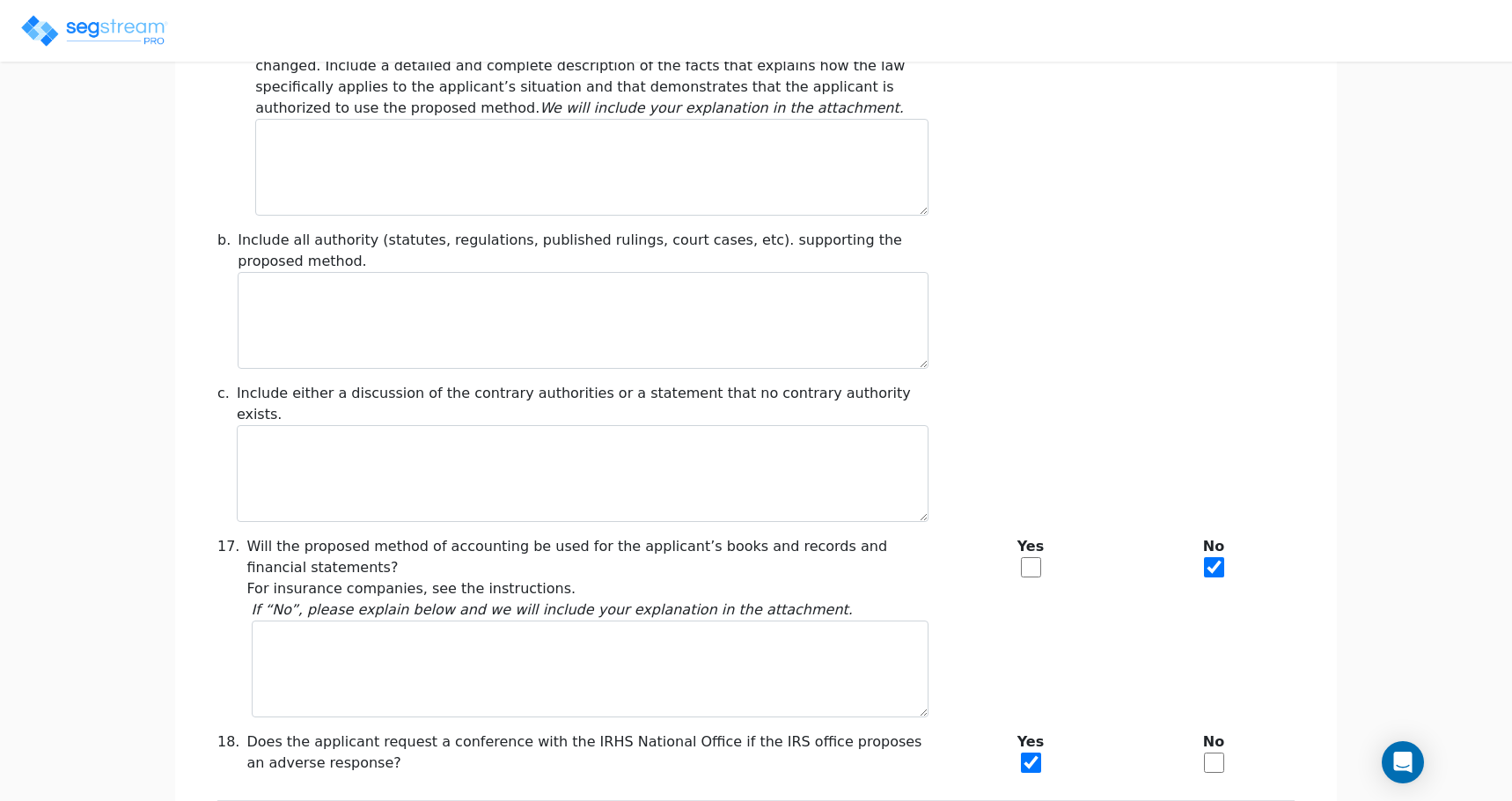
scroll to position [1407, 0]
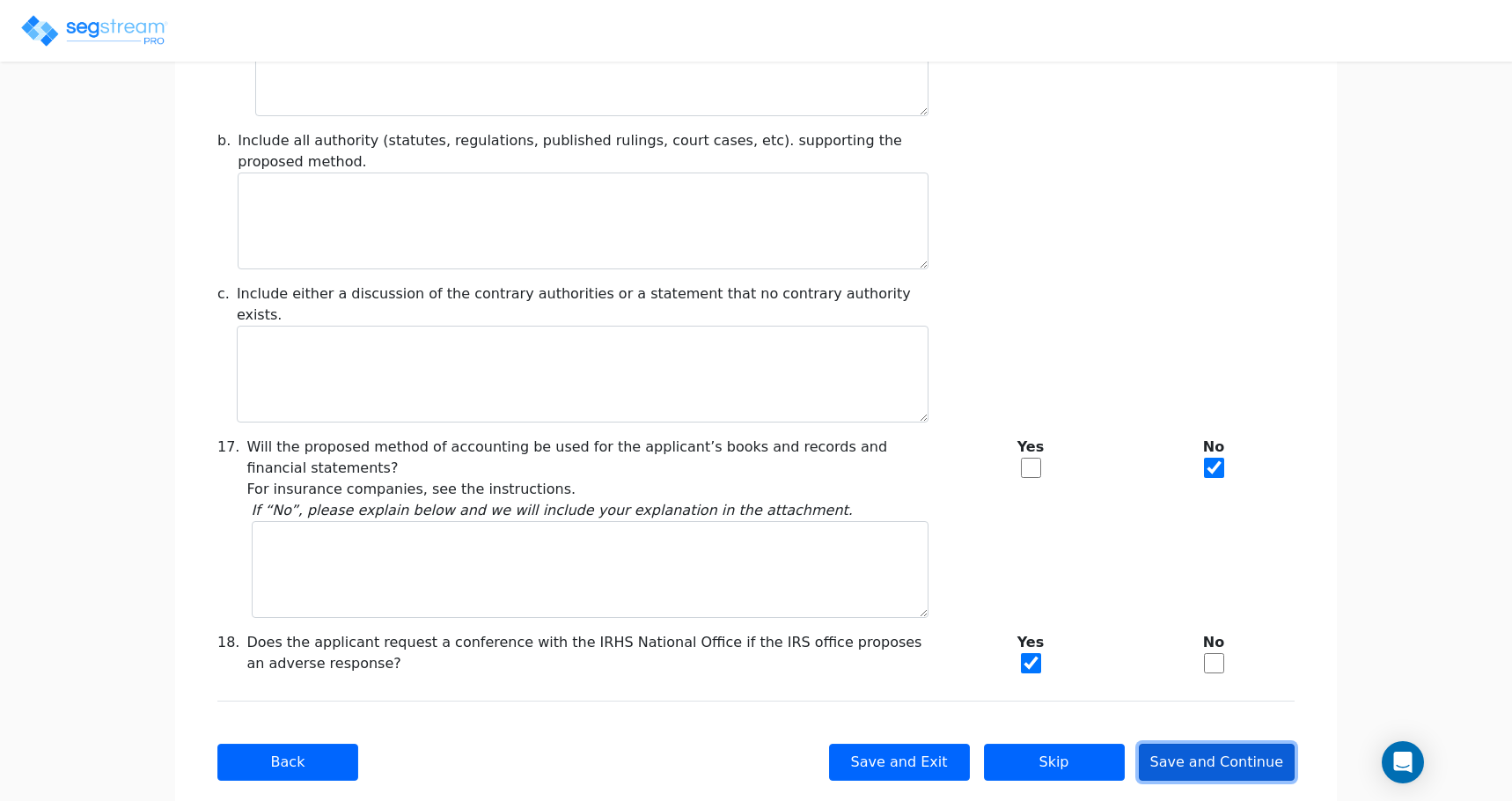
click at [1256, 744] on button "Save and Continue" at bounding box center [1218, 762] width 157 height 37
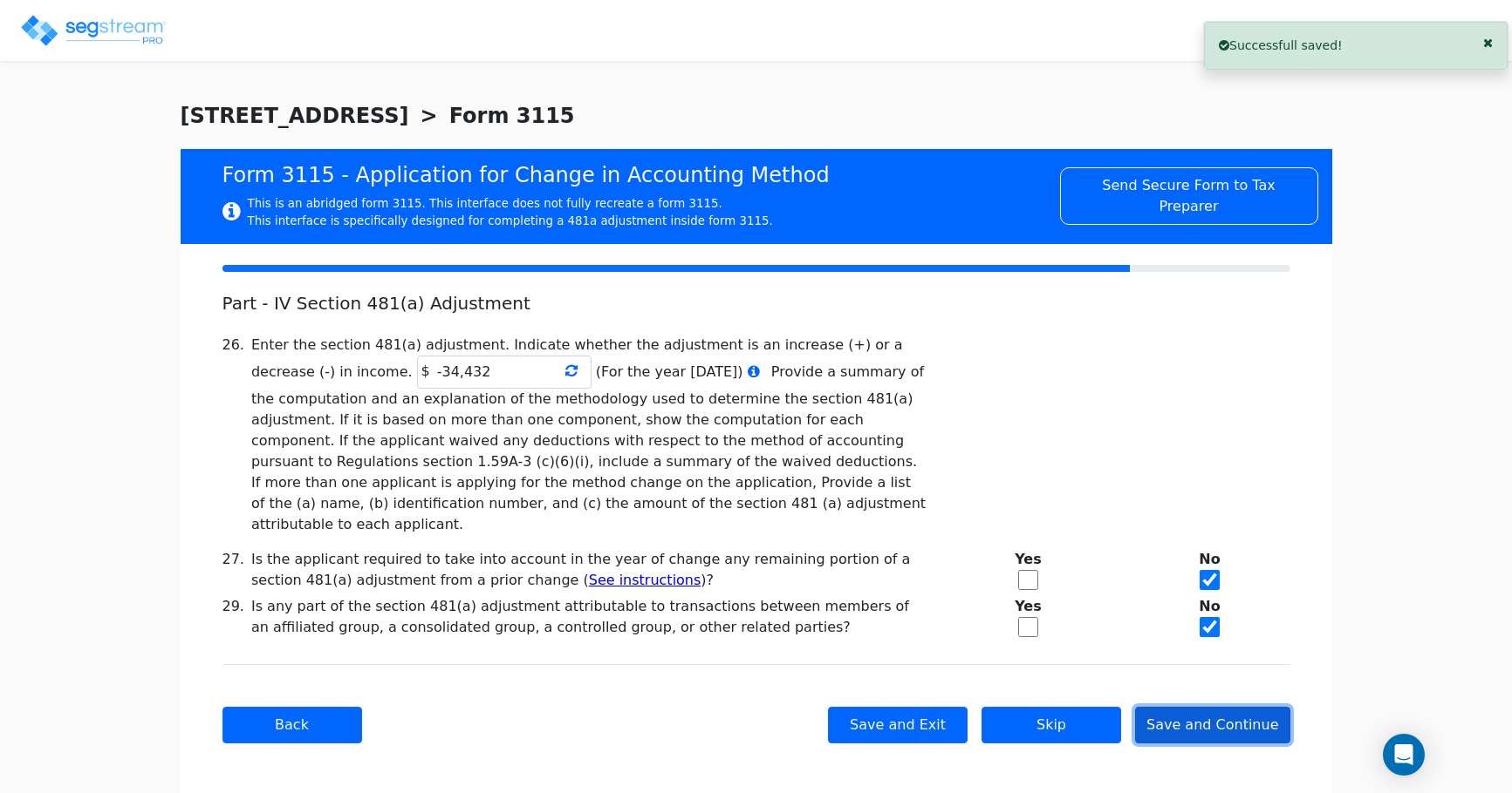
click at [1230, 707] on button "Save and Continue" at bounding box center [1213, 725] width 156 height 36
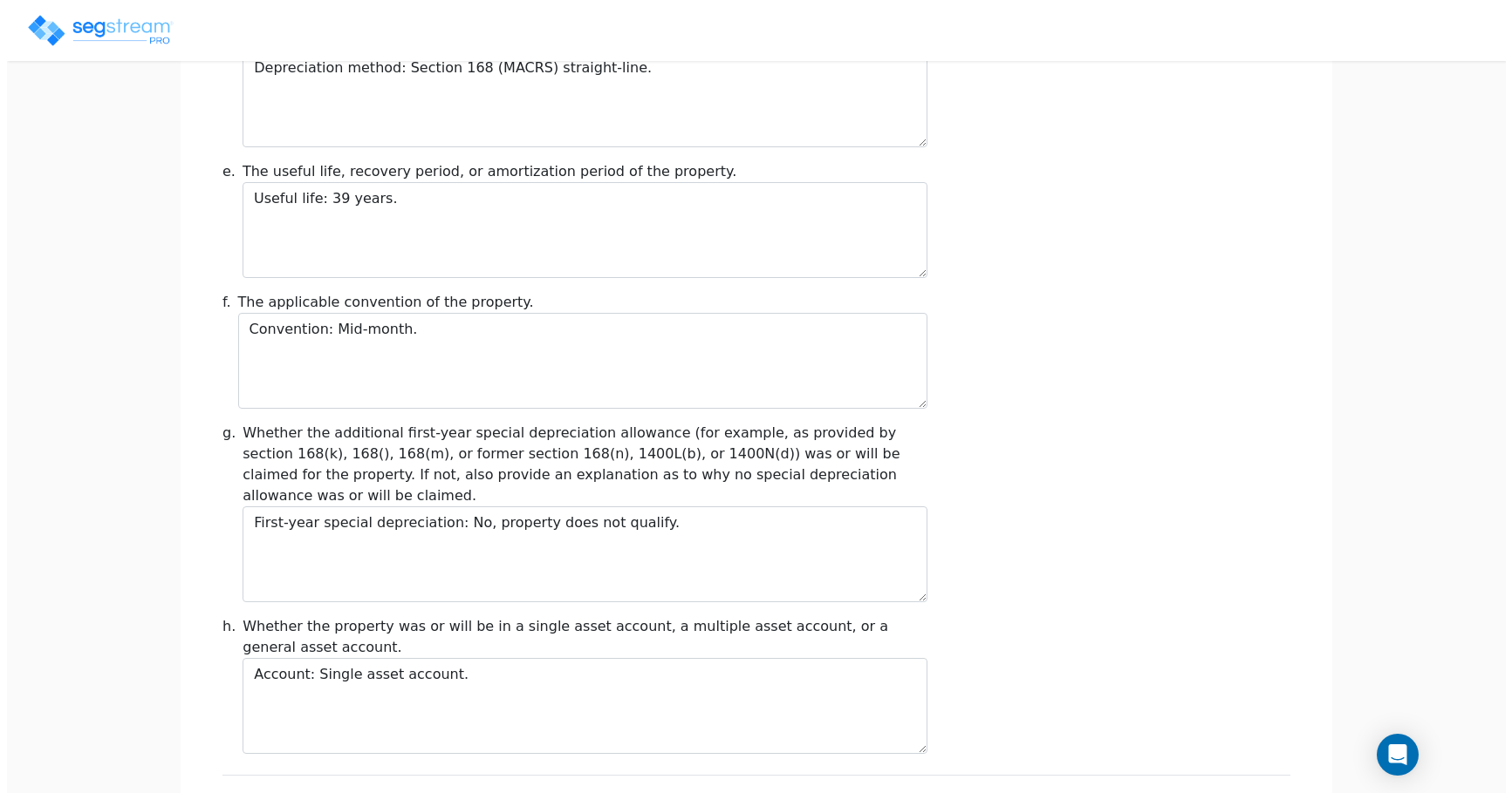
scroll to position [1958, 0]
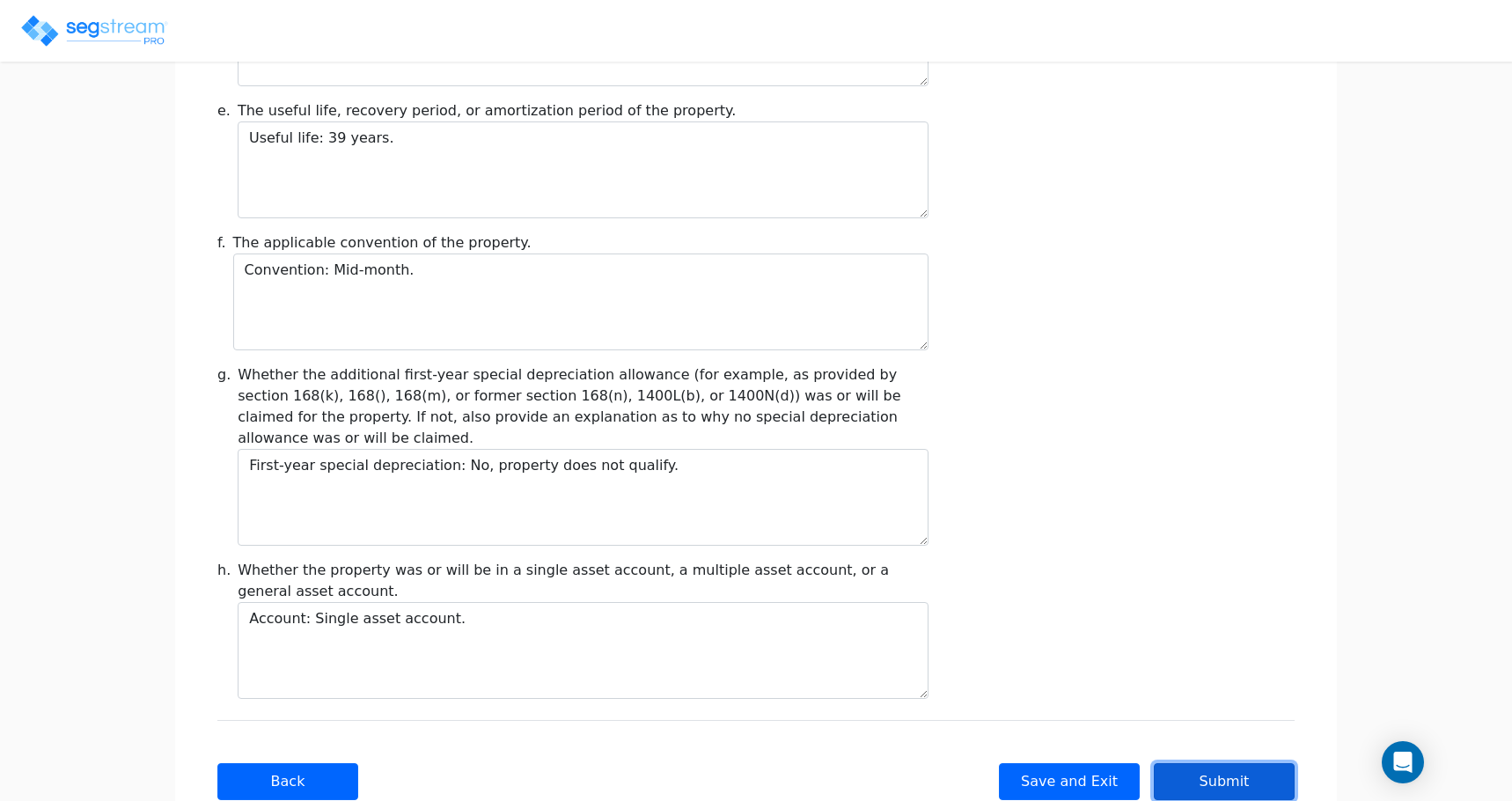
click at [1243, 763] on button "Submit" at bounding box center [1225, 781] width 141 height 37
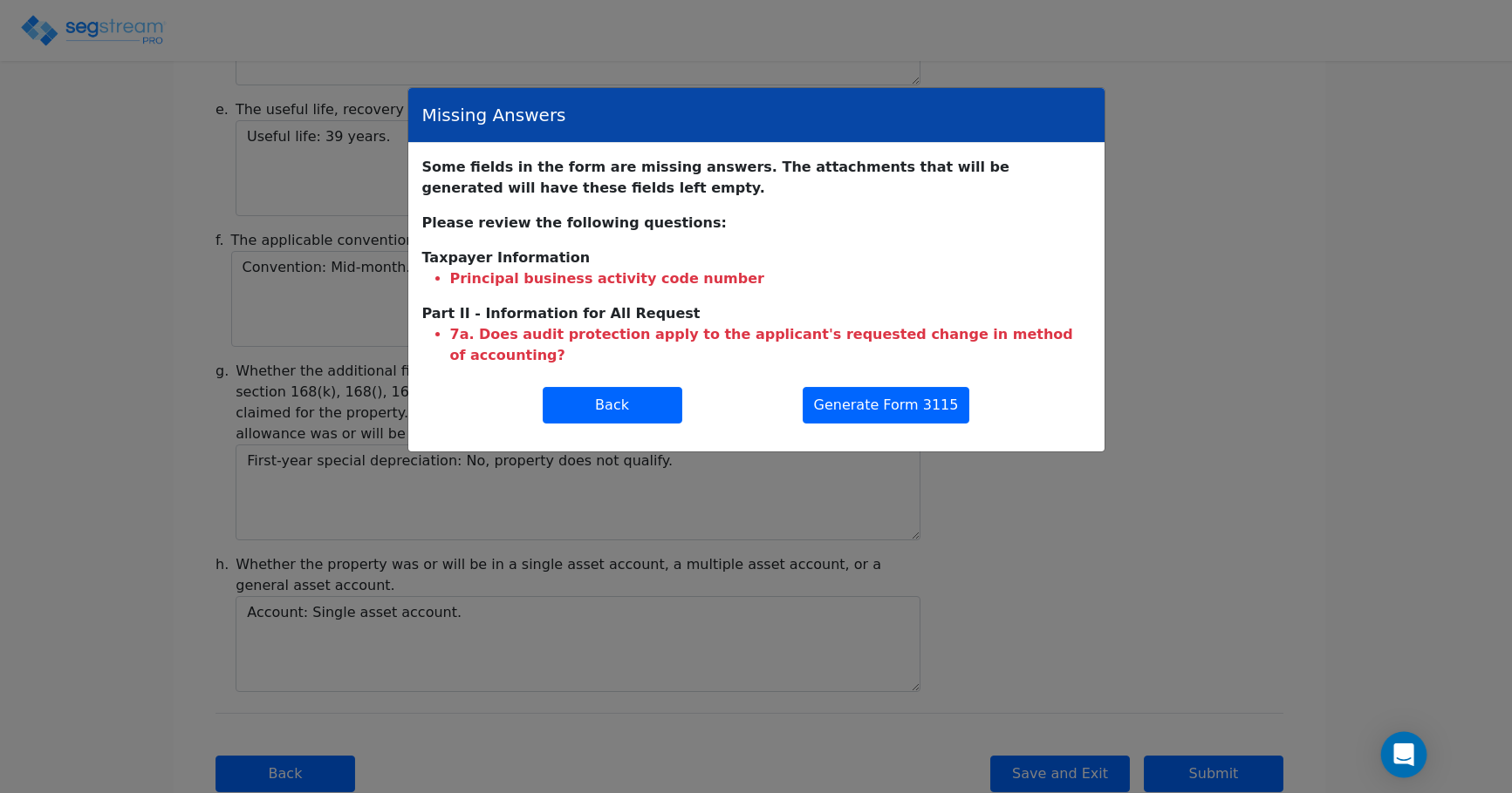
click at [1411, 755] on icon "Open Intercom Messenger" at bounding box center [1403, 755] width 20 height 23
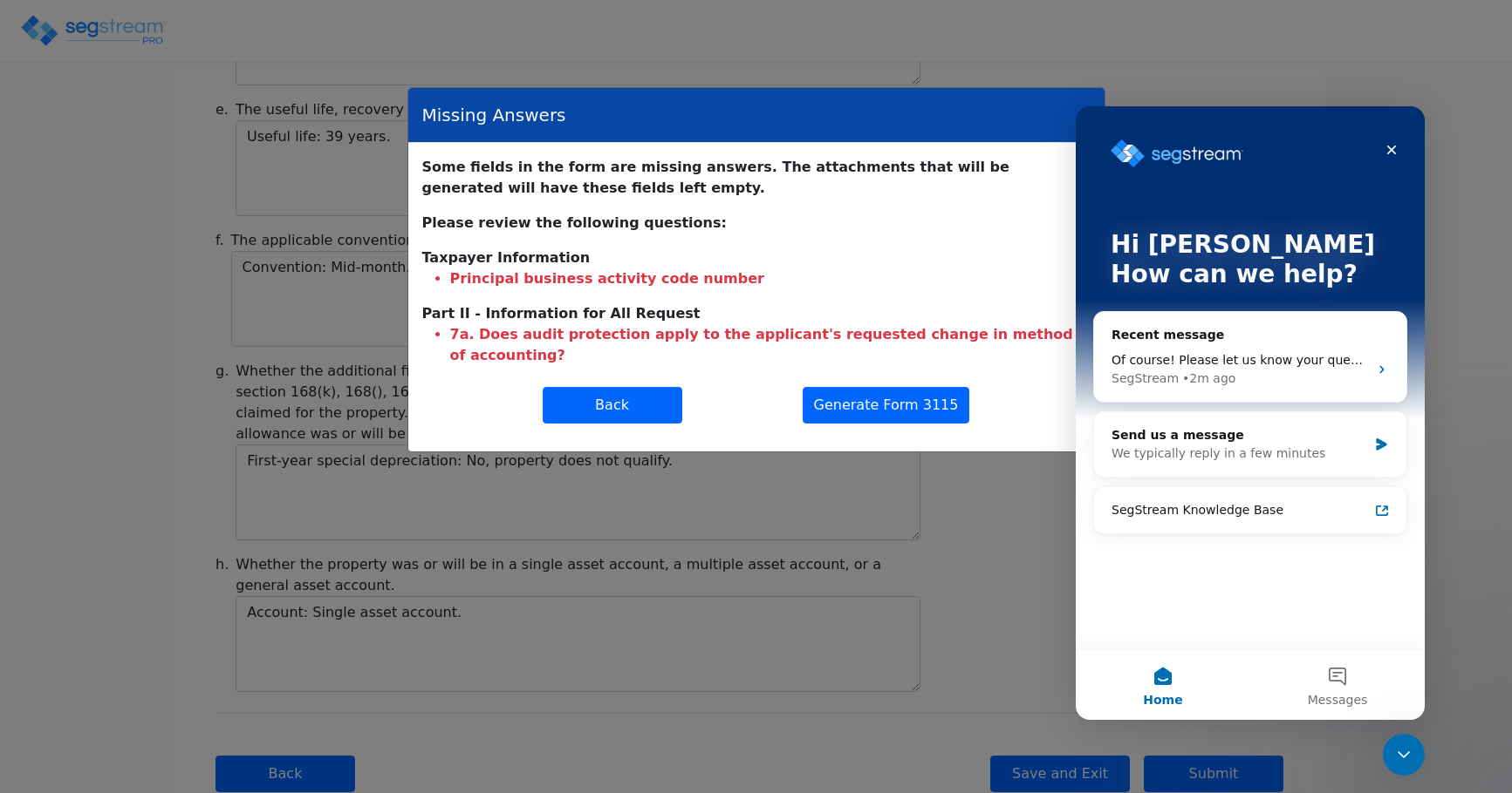
scroll to position [0, 0]
click at [1340, 688] on button "Messages" at bounding box center [1337, 685] width 174 height 70
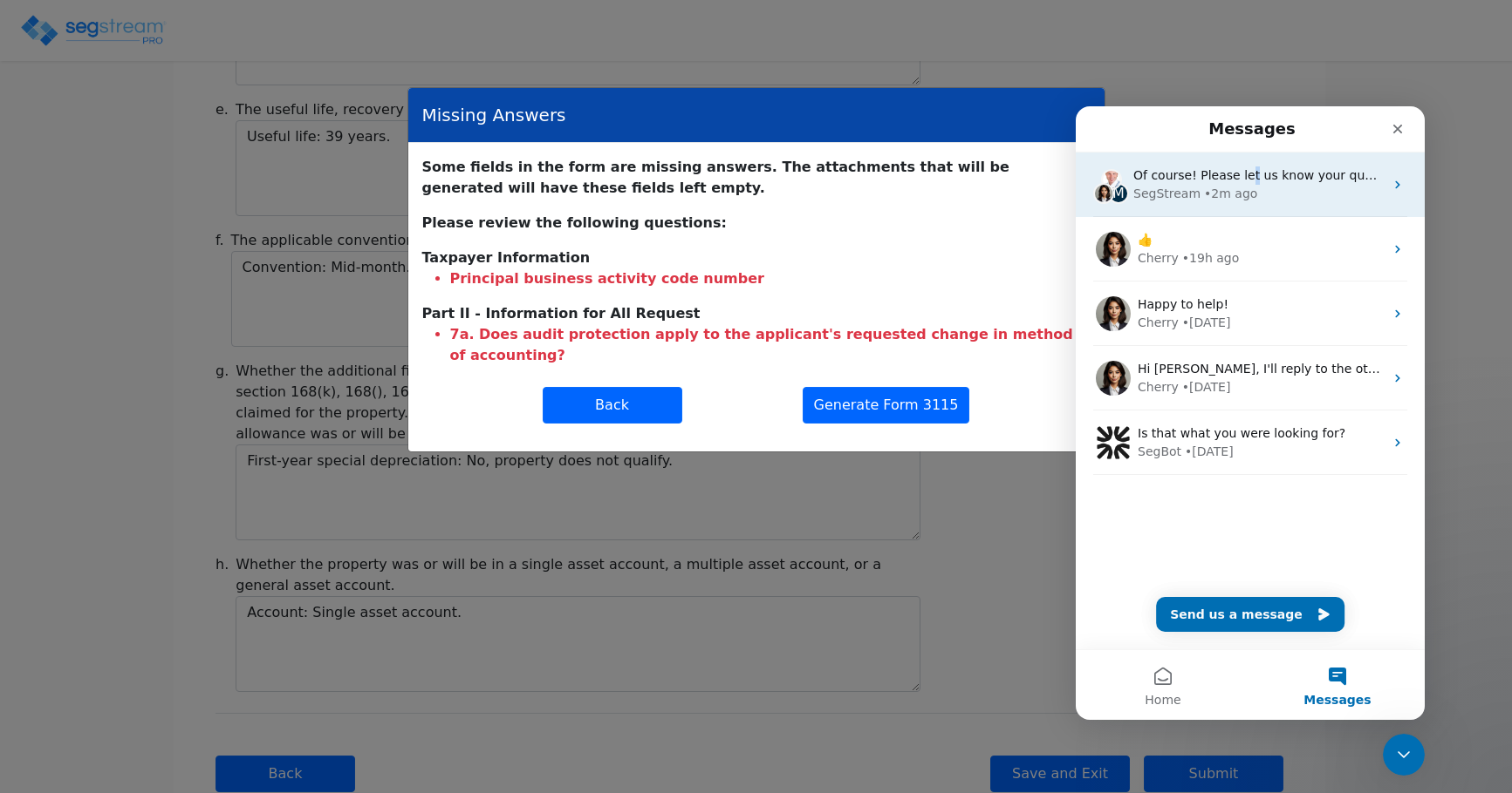
click at [1239, 174] on span "Of course! Please let us know your question below so we can get someone right o…" at bounding box center [1404, 175] width 541 height 14
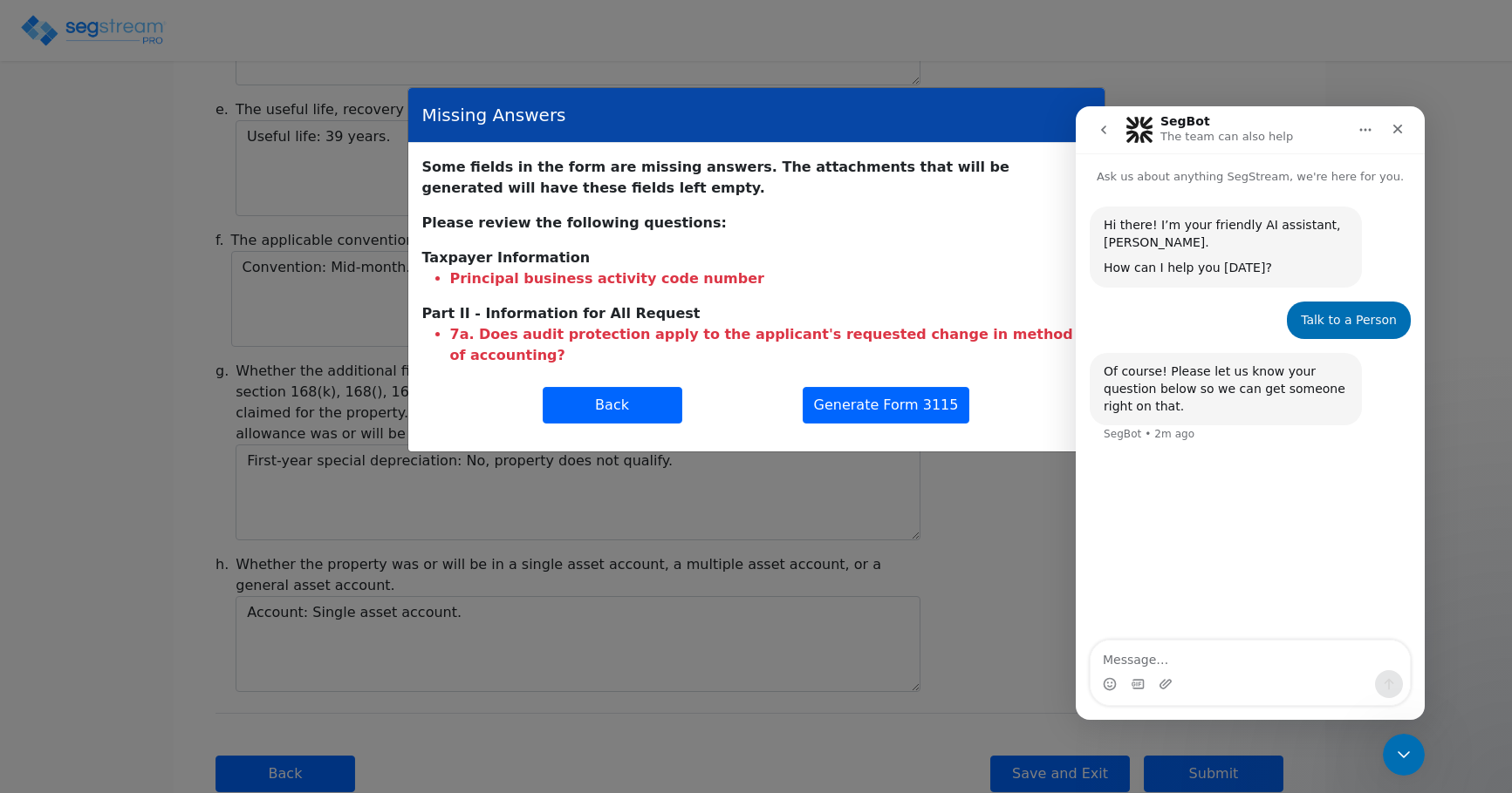
click at [1170, 651] on textarea "Message…" at bounding box center [1250, 655] width 319 height 30
click at [1158, 670] on textarea "Message…" at bounding box center [1250, 655] width 319 height 30
paste textarea "H"
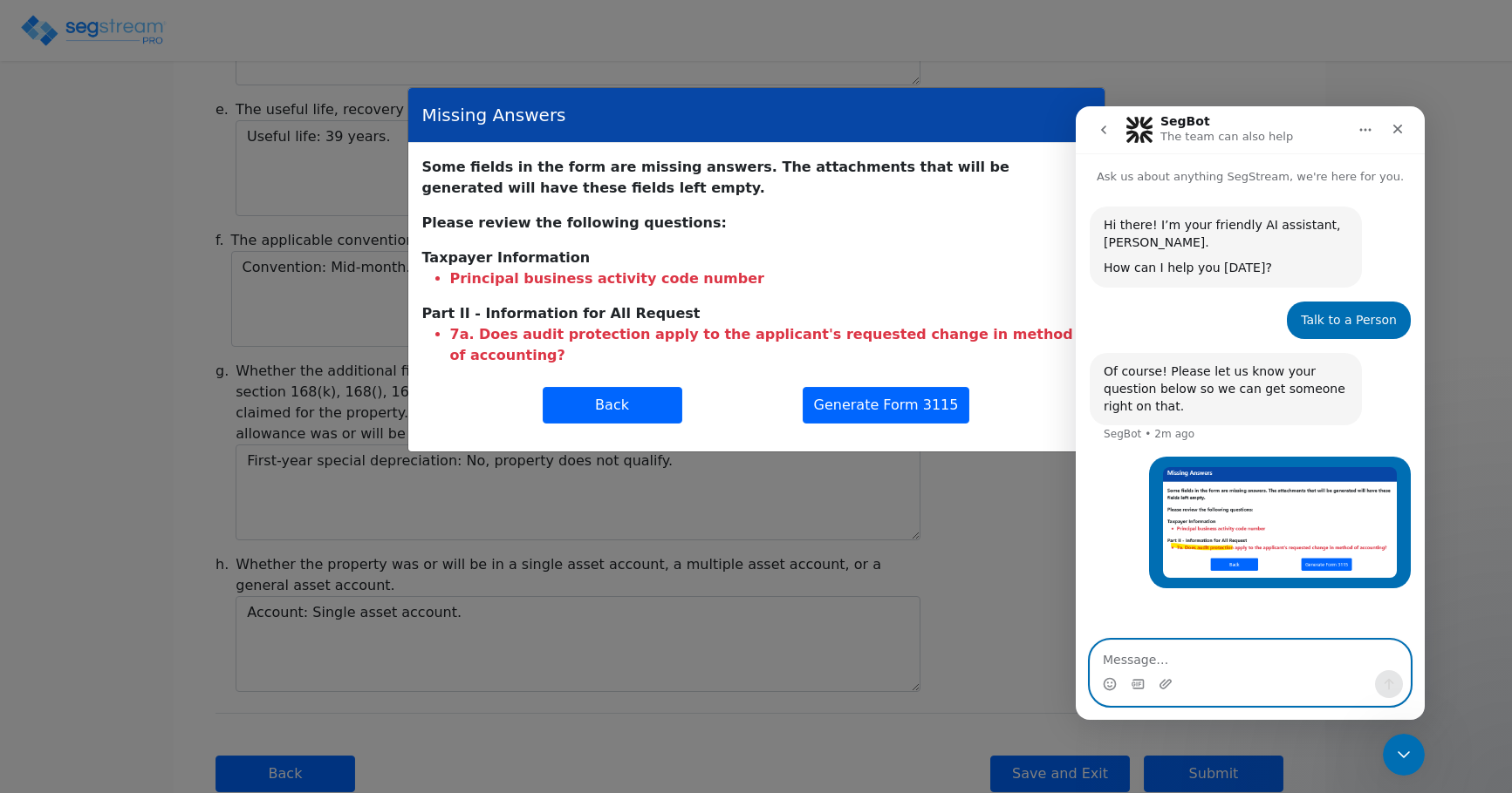
click at [1151, 655] on textarea "Message…" at bounding box center [1250, 655] width 319 height 30
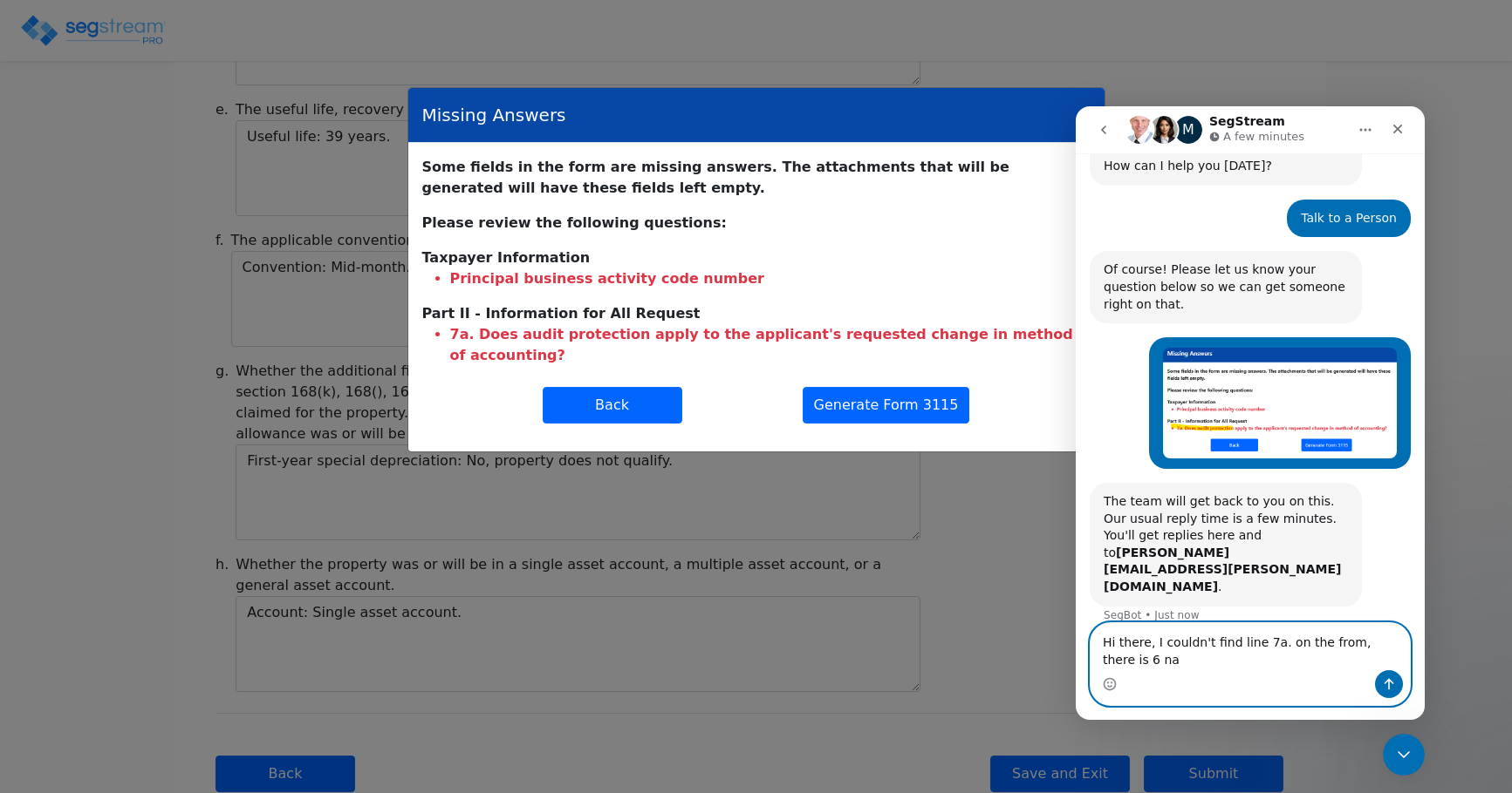
scroll to position [119, 0]
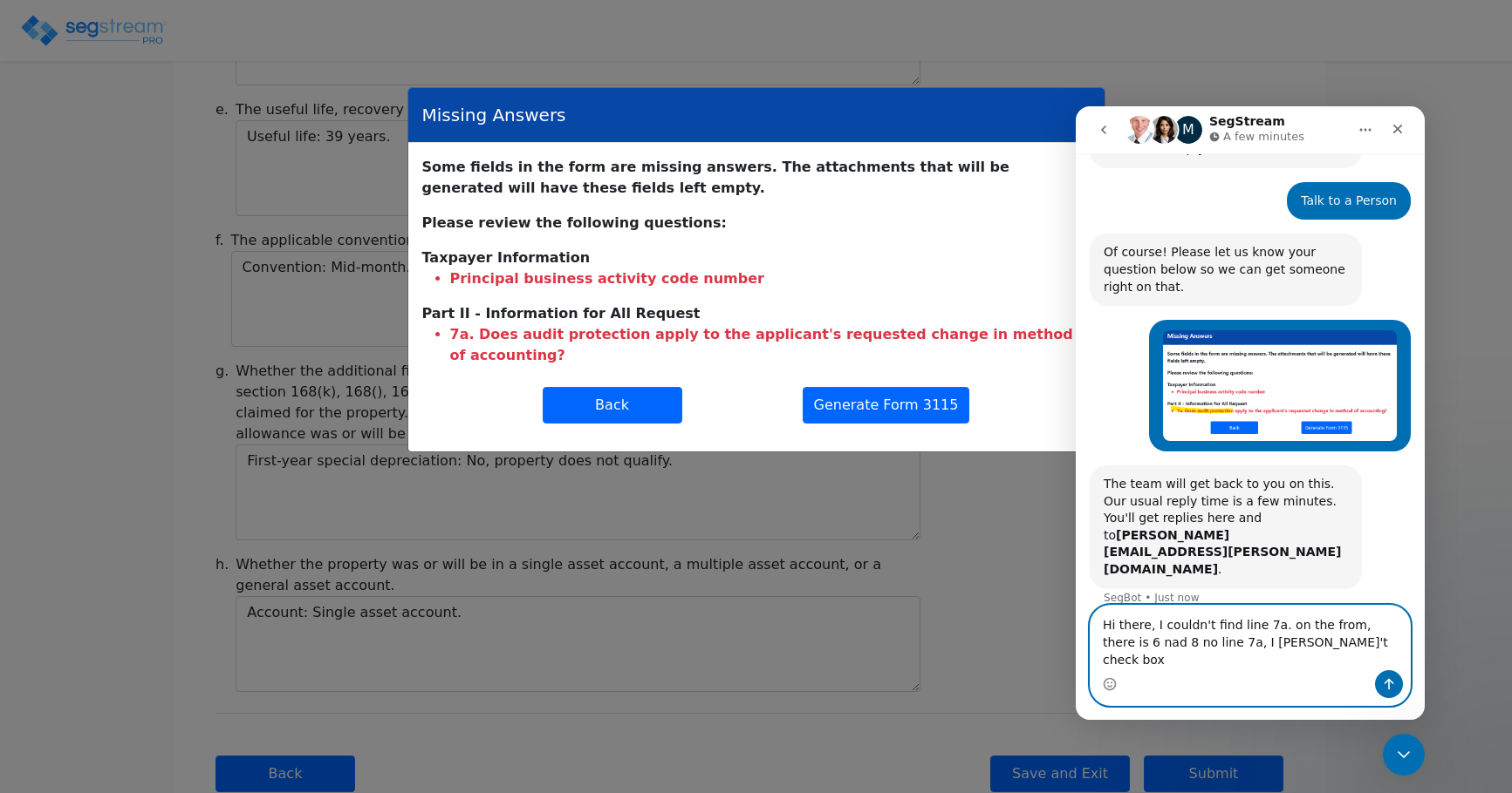
drag, startPoint x: 1124, startPoint y: 662, endPoint x: 1112, endPoint y: 662, distance: 12.0
click at [1112, 662] on textarea "Hi there, I couldn't find line 7a. on the from, there is 6 nad 8 no line 7a, I …" at bounding box center [1250, 639] width 319 height 65
click at [1224, 667] on textarea "Hi there, I couldn't find line 7a. on the from, there is 6 and 8 no line 7a, I …" at bounding box center [1250, 639] width 319 height 65
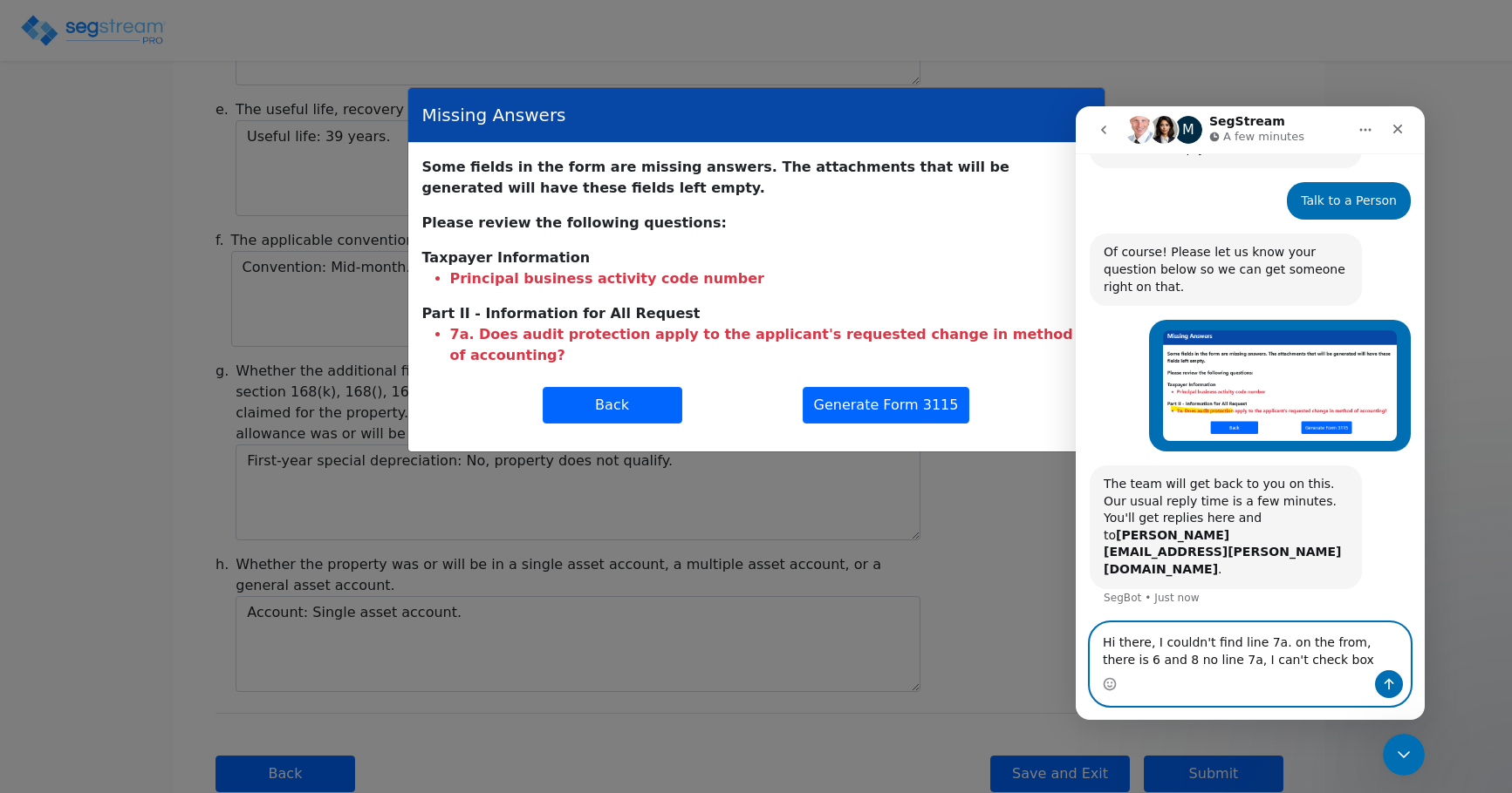
click at [1292, 667] on textarea "Hi there, I couldn't find line 7a. on the from, there is 6 and 8 no line 7a, I …" at bounding box center [1250, 647] width 319 height 47
click at [1266, 665] on textarea "Hi there, I couldn't find line 7a. on the from, there is 6 and 8 no line 7a, I …" at bounding box center [1250, 647] width 319 height 47
click at [1323, 665] on textarea "Hi there, I couldn't find line 7a. on the from, there is 6 and 8 no line 7a, I …" at bounding box center [1250, 647] width 319 height 47
click at [1309, 662] on textarea "Hi there, I couldn't find line 7a. on the from, there is 6 and 8 no line 7a, I …" at bounding box center [1250, 647] width 319 height 47
click at [1302, 662] on textarea "Hi there, I couldn't find line 7a. on the from, there is 6 and 8 no line 7a, I …" at bounding box center [1250, 647] width 319 height 47
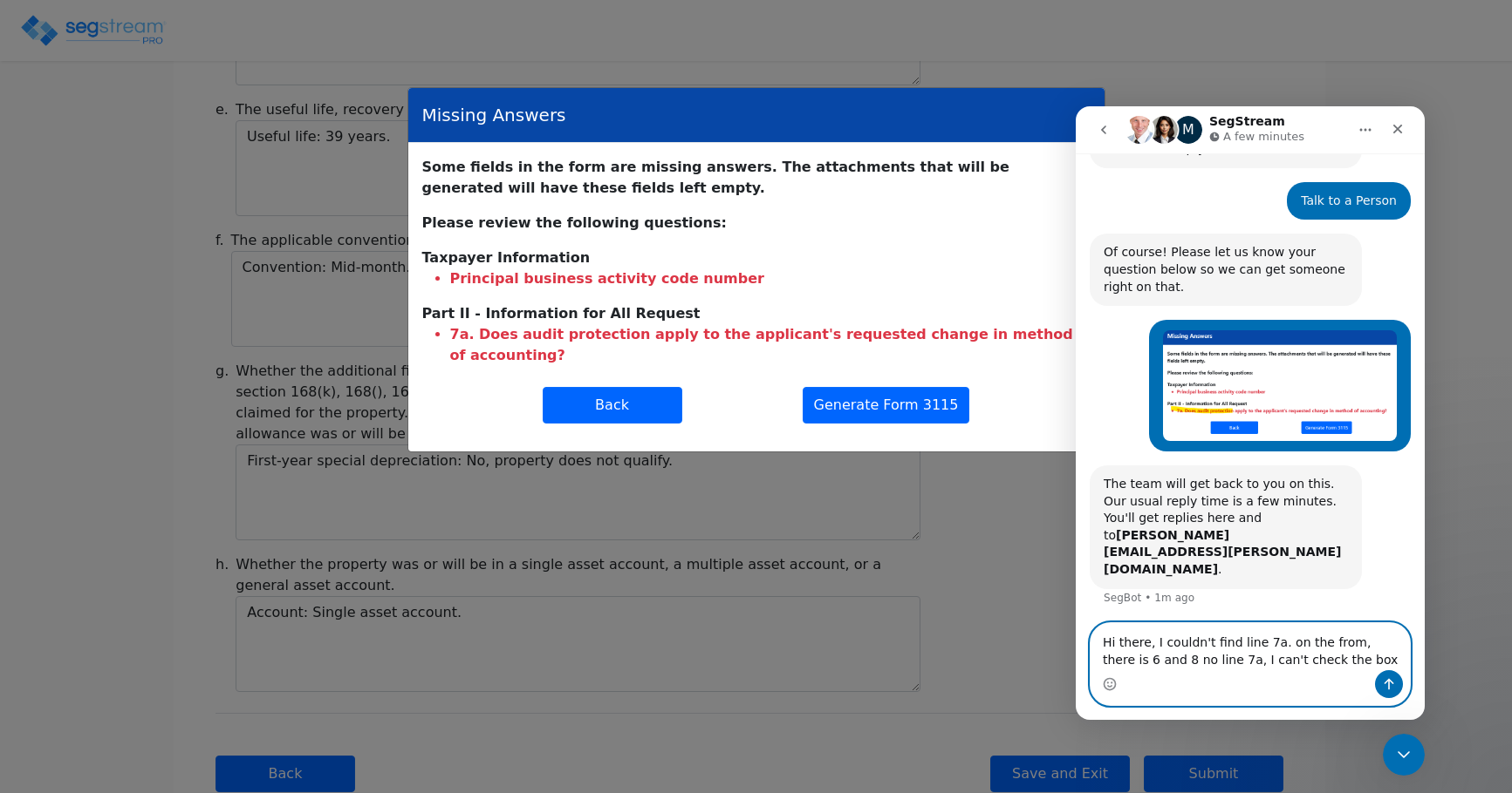
click at [1298, 663] on textarea "Hi there, I couldn't find line 7a. on the from, there is 6 and 8 no line 7a, I …" at bounding box center [1250, 647] width 319 height 47
click at [1307, 664] on textarea "Hi there, I couldn't find line 7a. on the from, there is 6 and 8 no line 7a, I …" at bounding box center [1250, 647] width 319 height 47
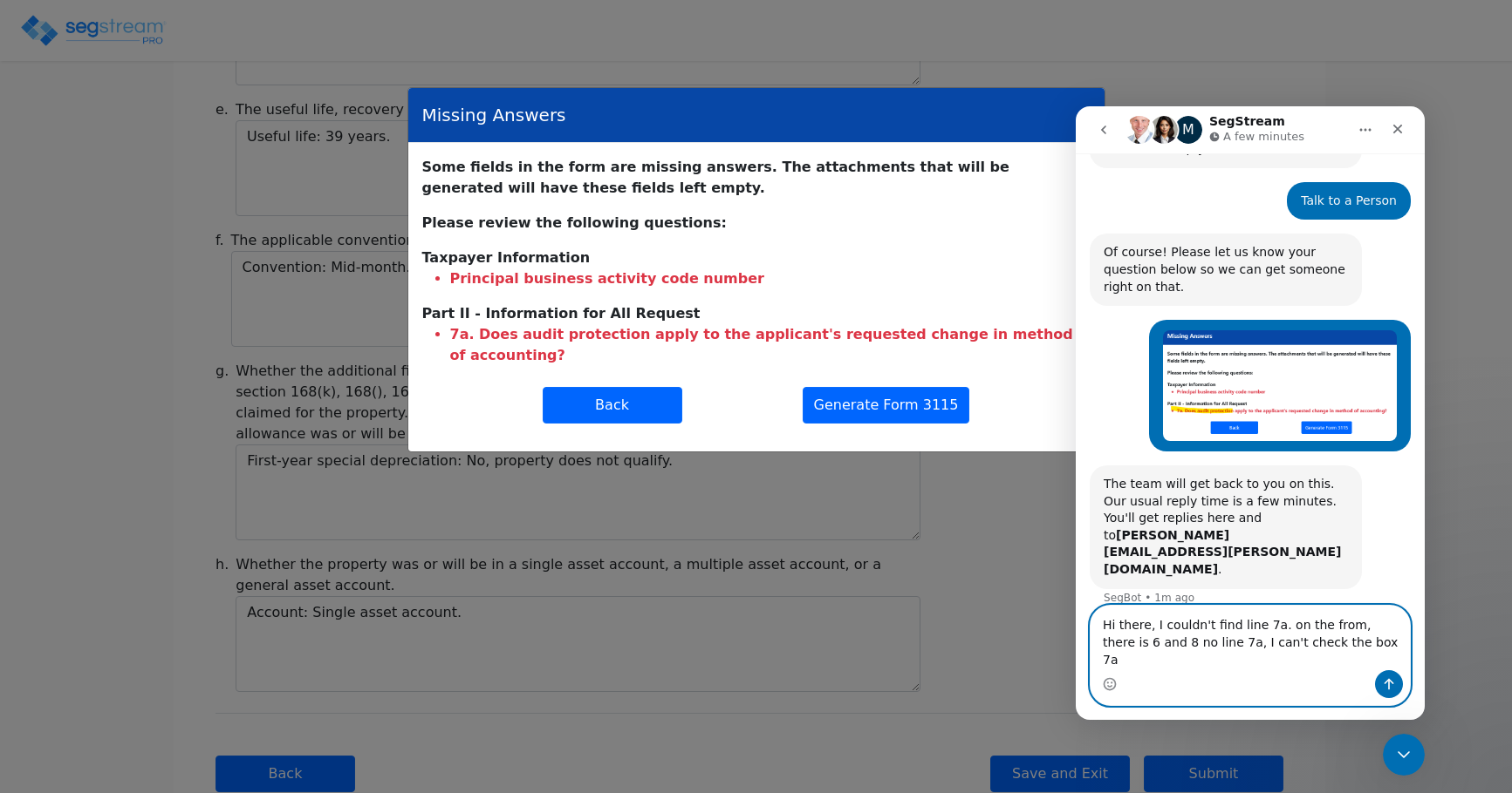
type textarea "Hi there, I couldn't find line 7a. on the from, there is 6 and 8 no line 7a, I …"
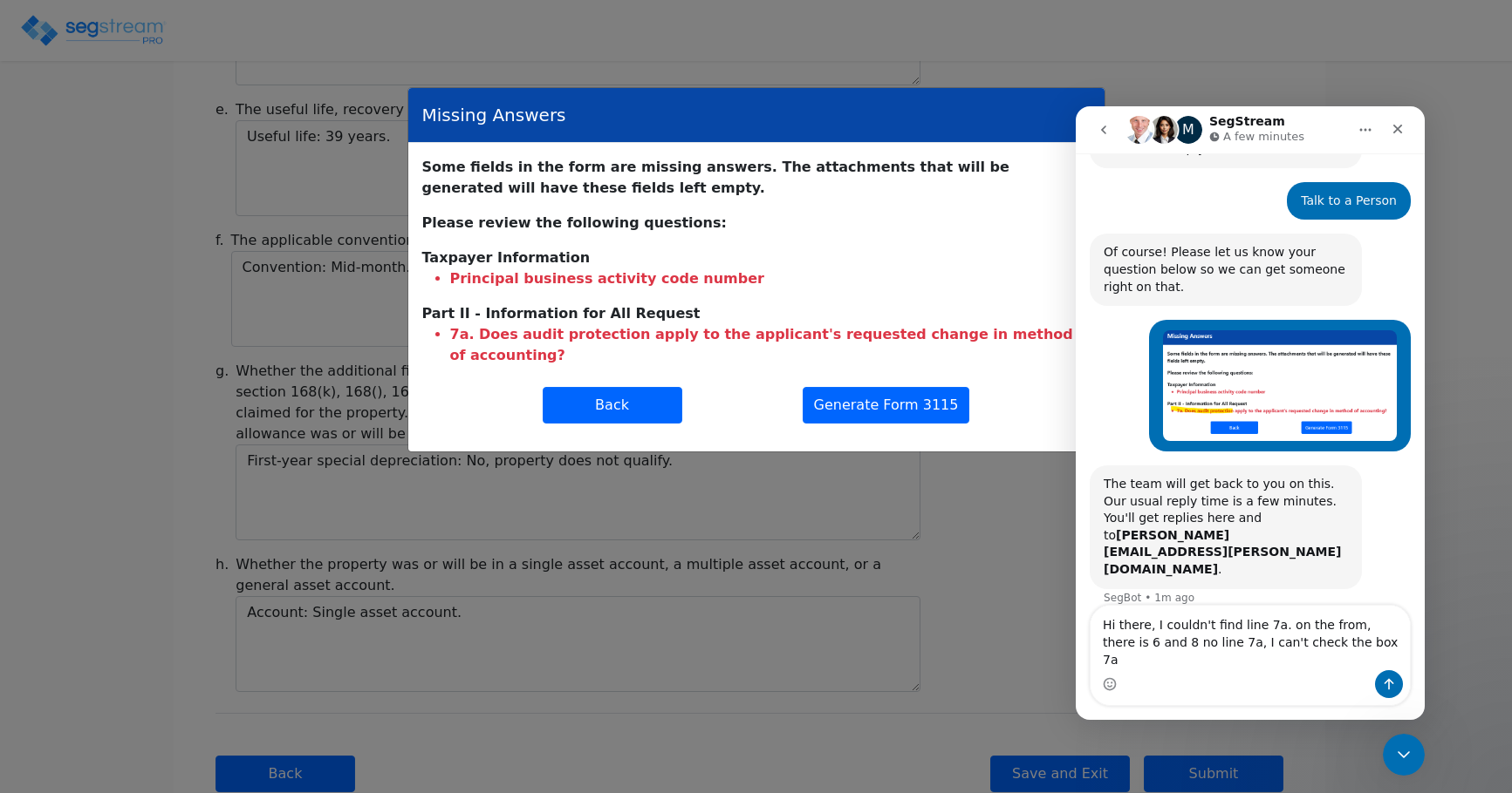
click at [1372, 686] on div "Intercom messenger" at bounding box center [1250, 684] width 319 height 28
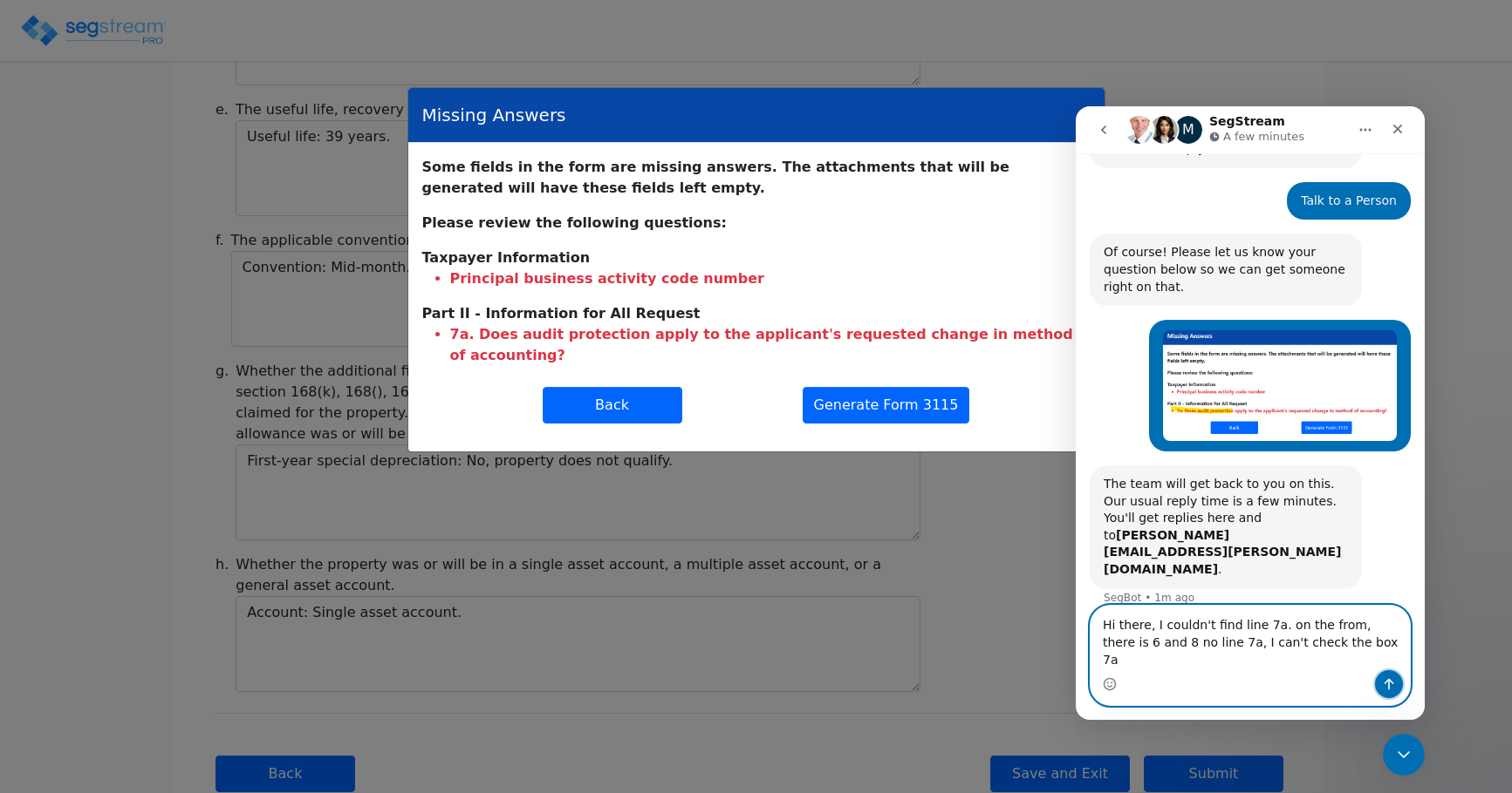
click at [1380, 682] on button "Send a message…" at bounding box center [1389, 684] width 28 height 28
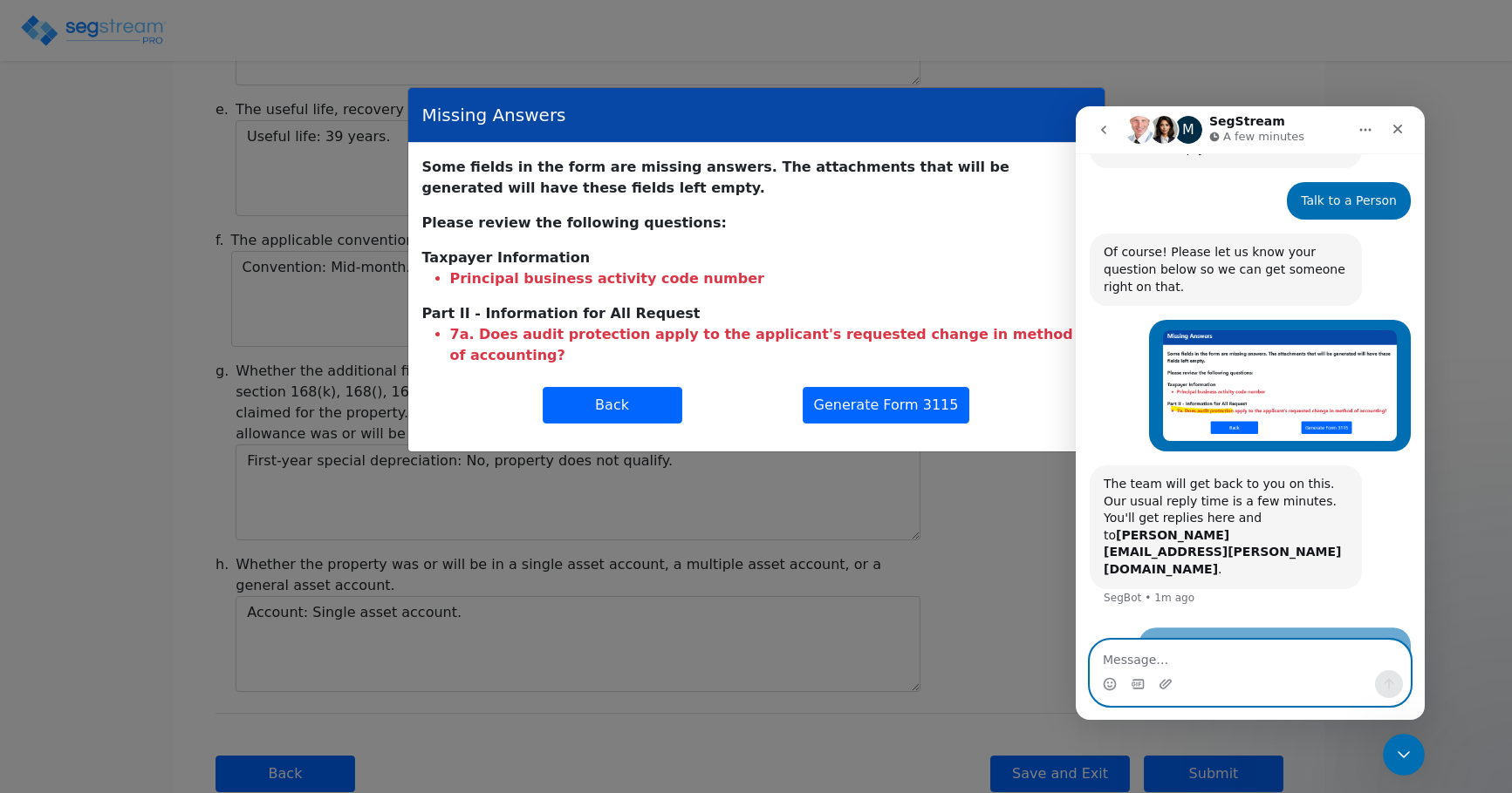
scroll to position [188, 0]
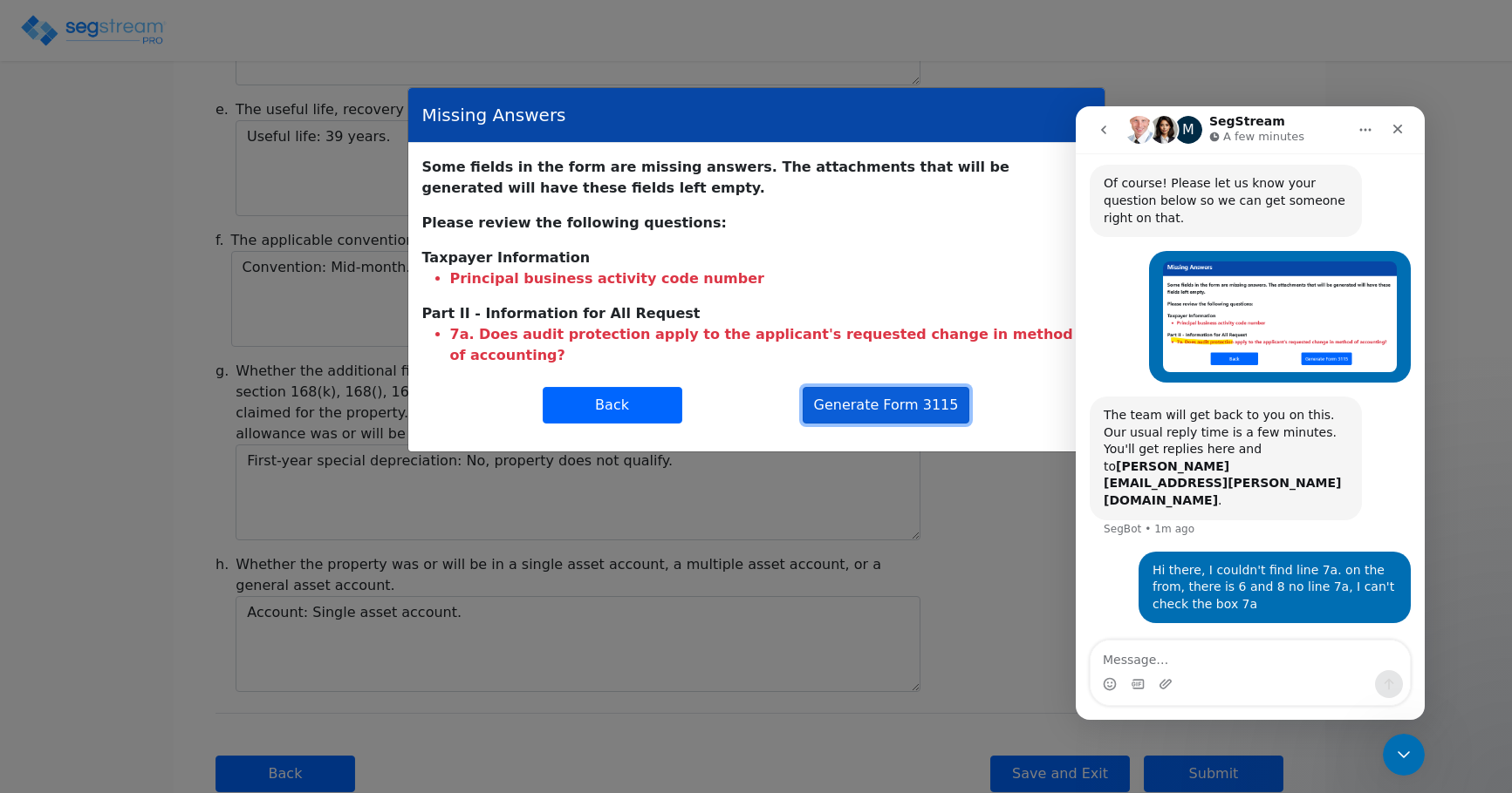
click at [875, 388] on button "Generate Form 3115" at bounding box center [886, 404] width 167 height 36
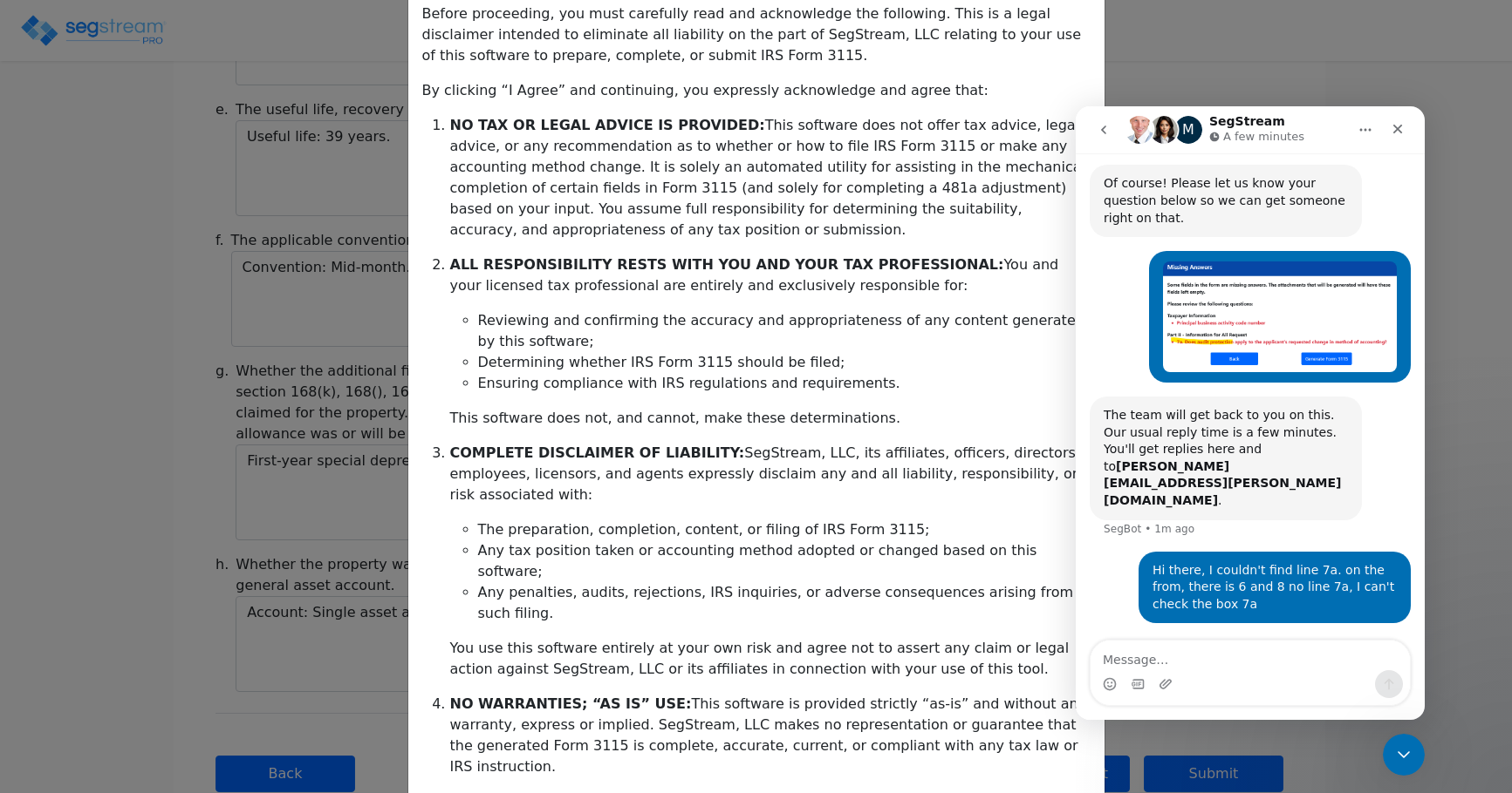
scroll to position [283, 0]
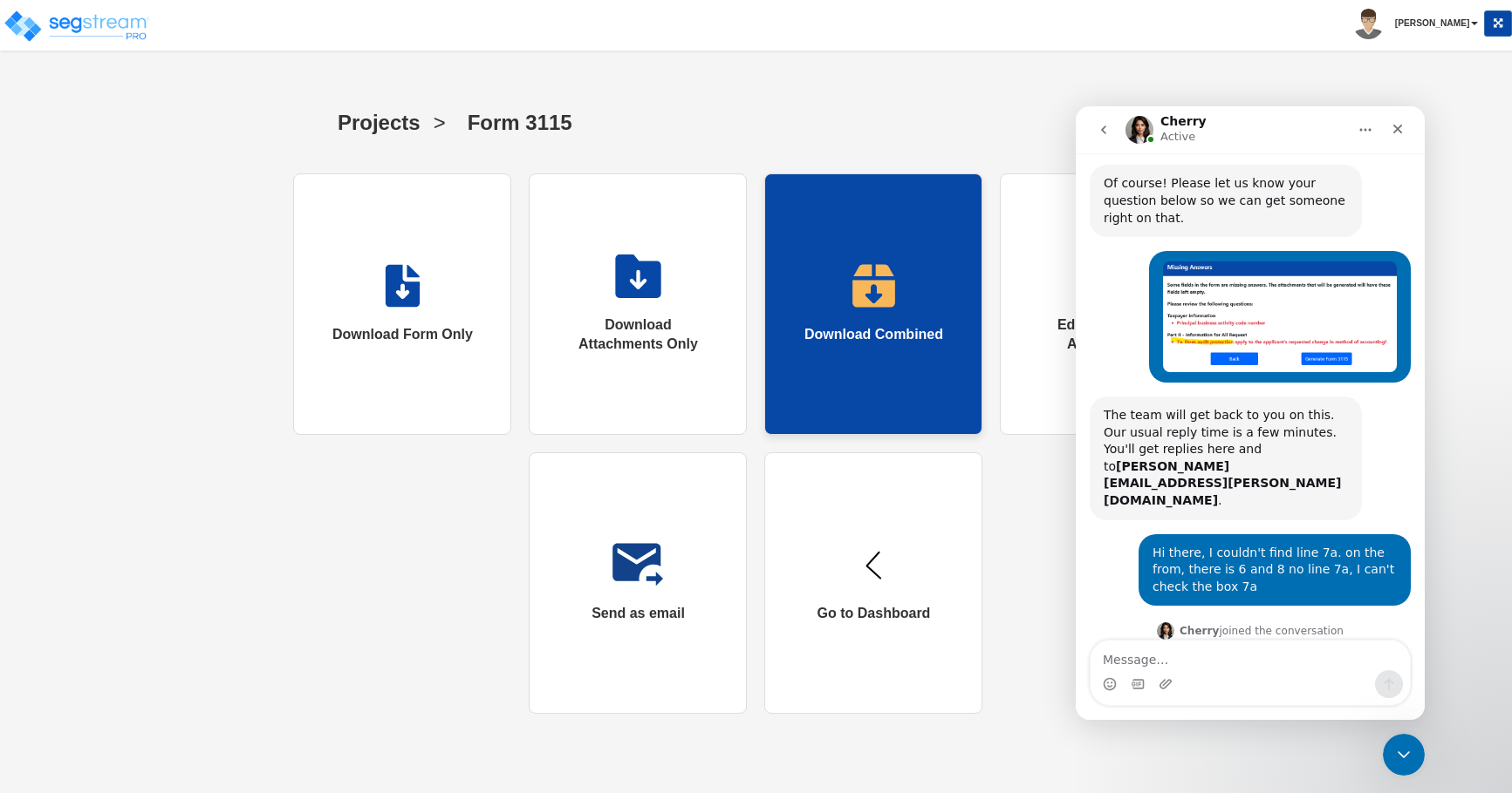
scroll to position [231, 0]
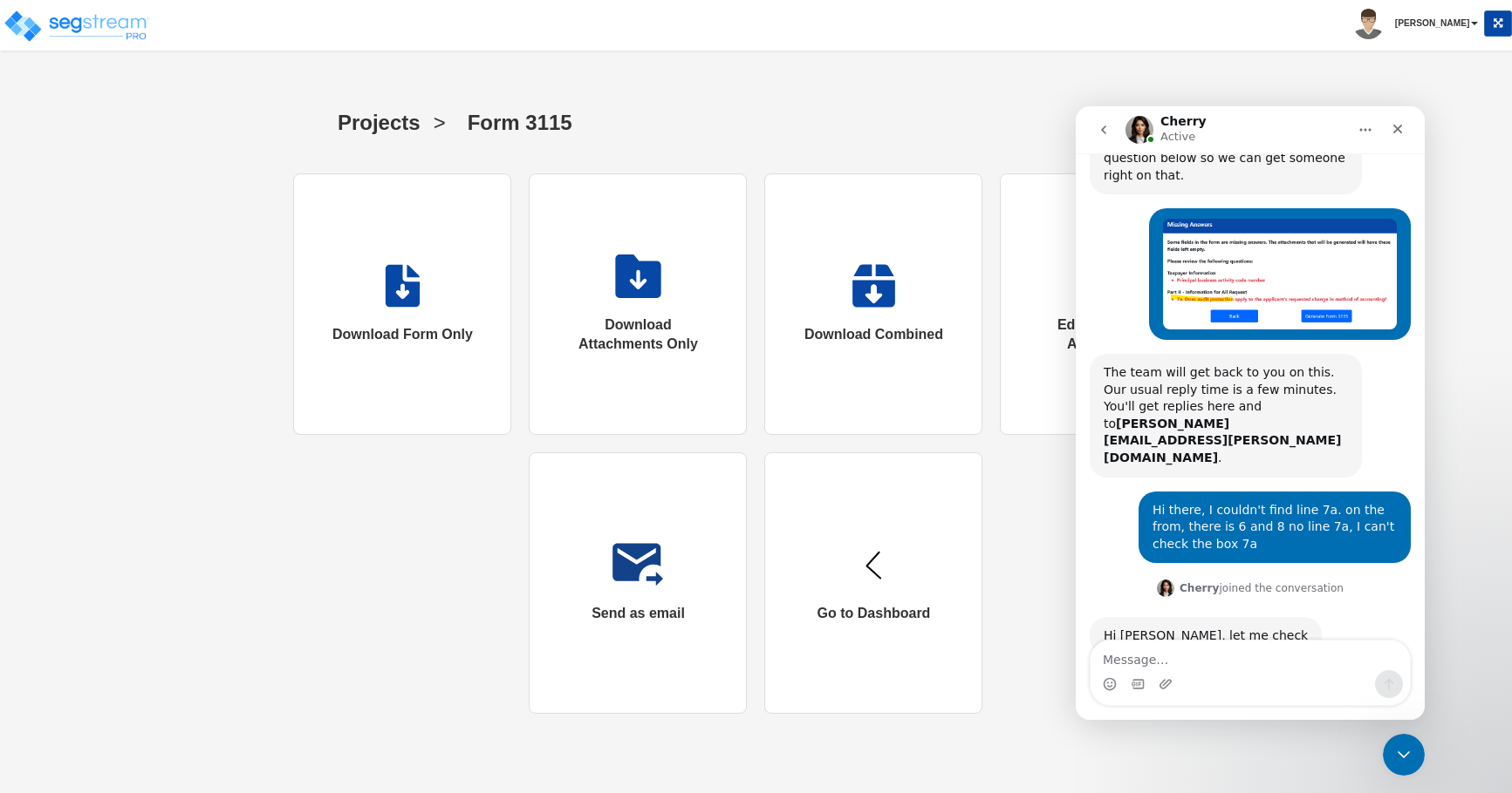
click at [176, 253] on div "Projects > Form 3115 Download Form Only Download Attachments Only Download Comb…" at bounding box center [755, 413] width 1237 height 638
click at [1128, 660] on textarea "Message…" at bounding box center [1250, 655] width 319 height 30
type textarea "Thanks [PERSON_NAME]"
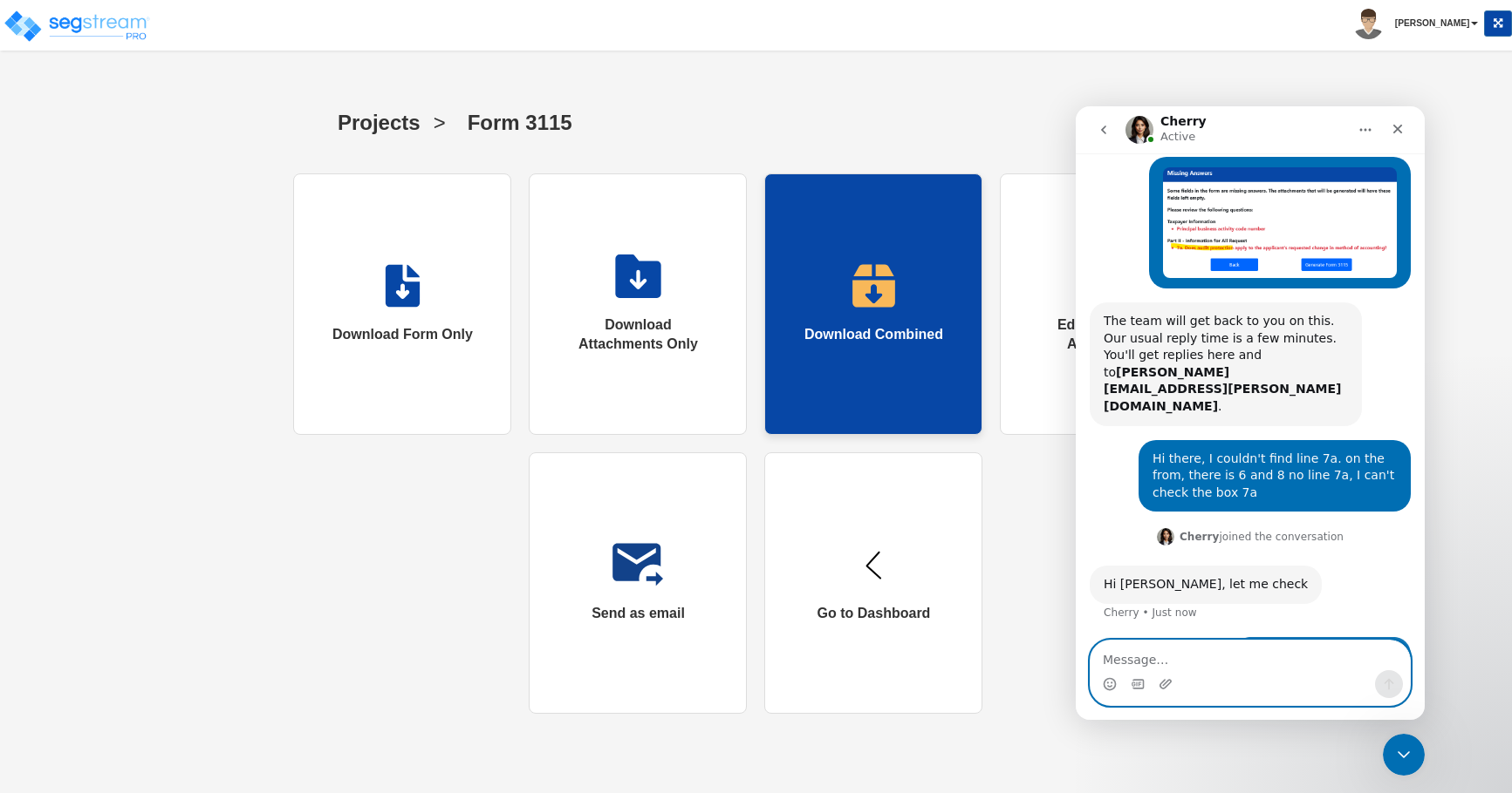
scroll to position [283, 0]
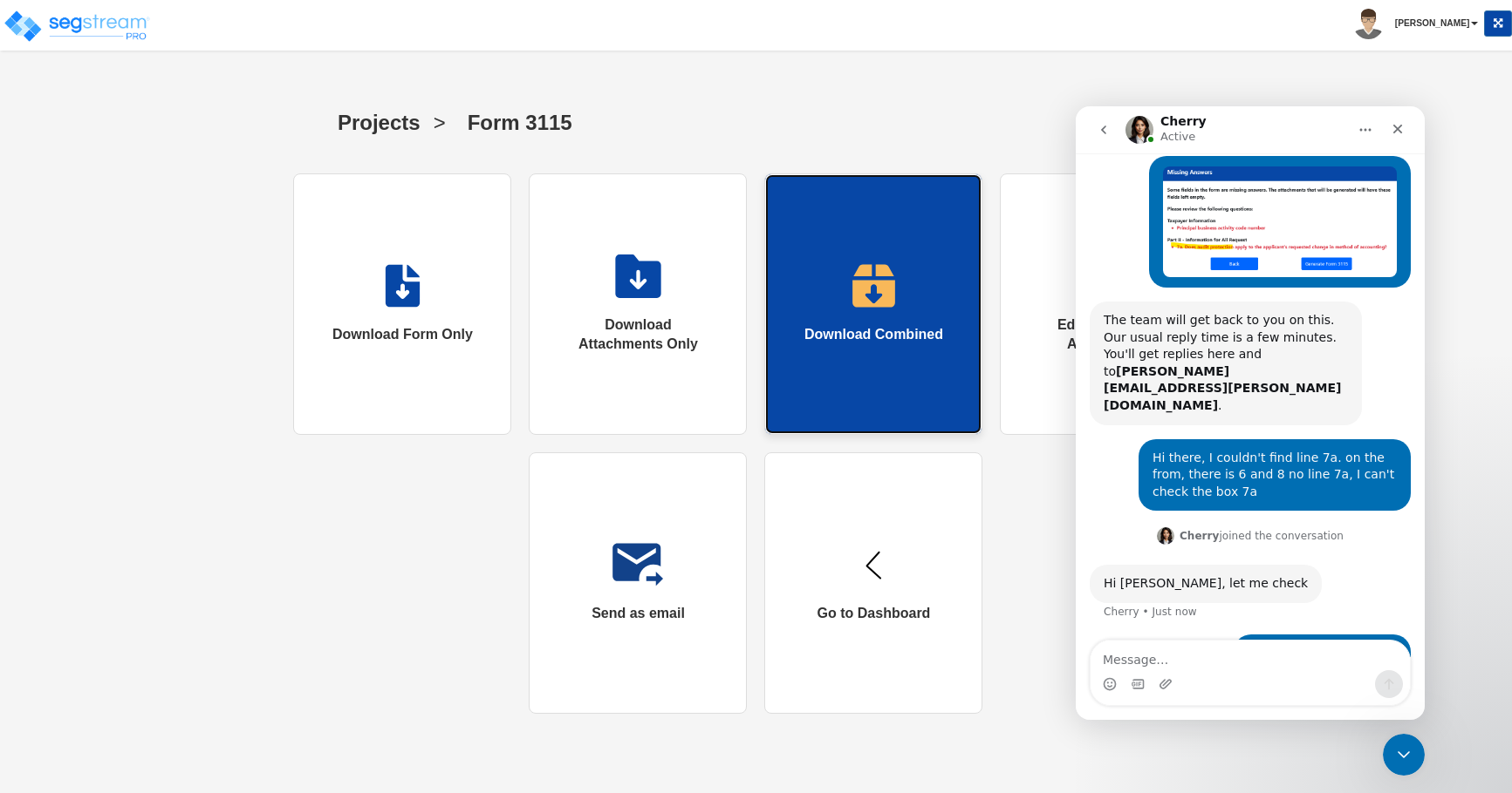
click at [877, 277] on img at bounding box center [873, 285] width 44 height 43
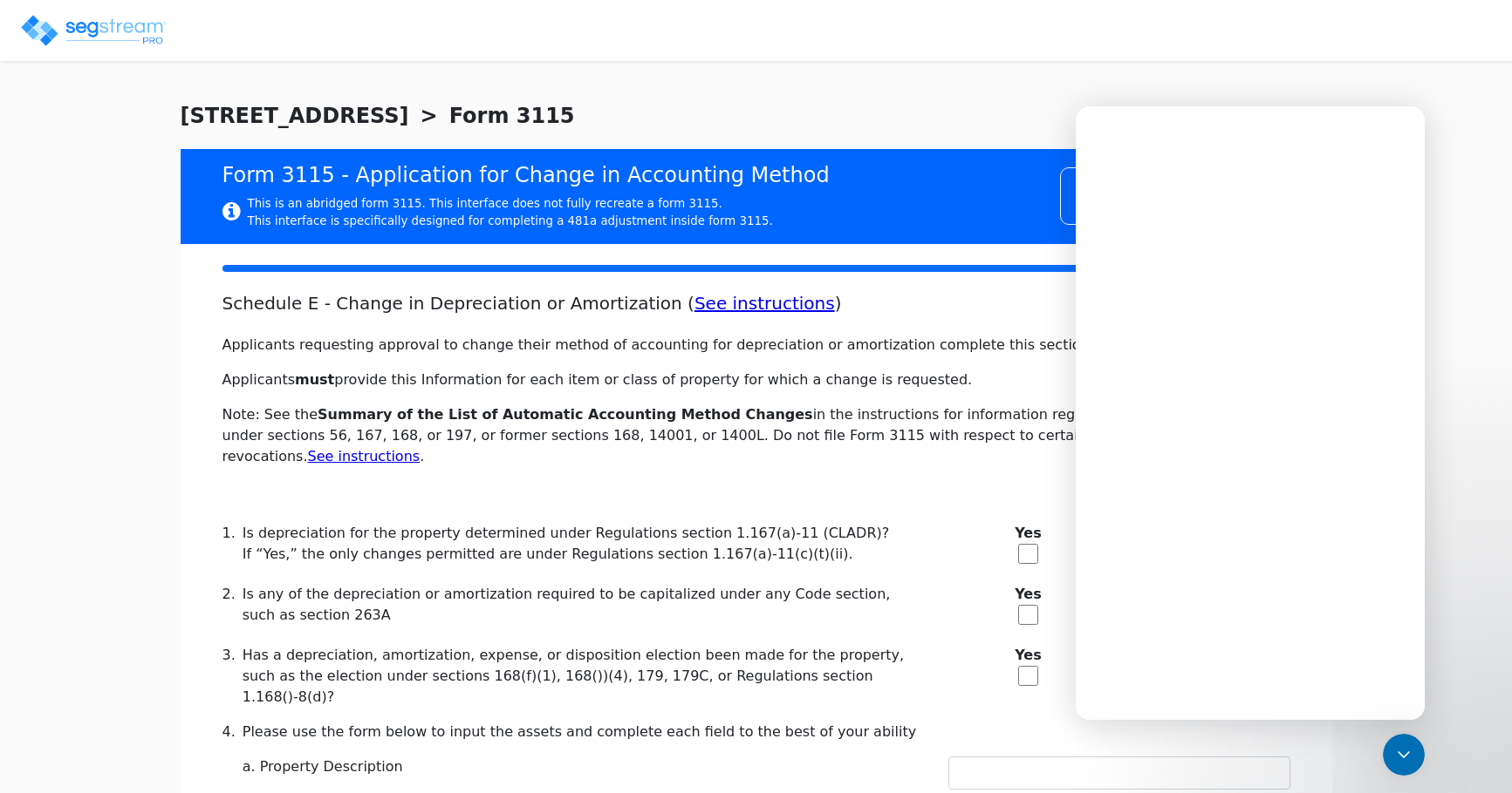
checkbox input "true"
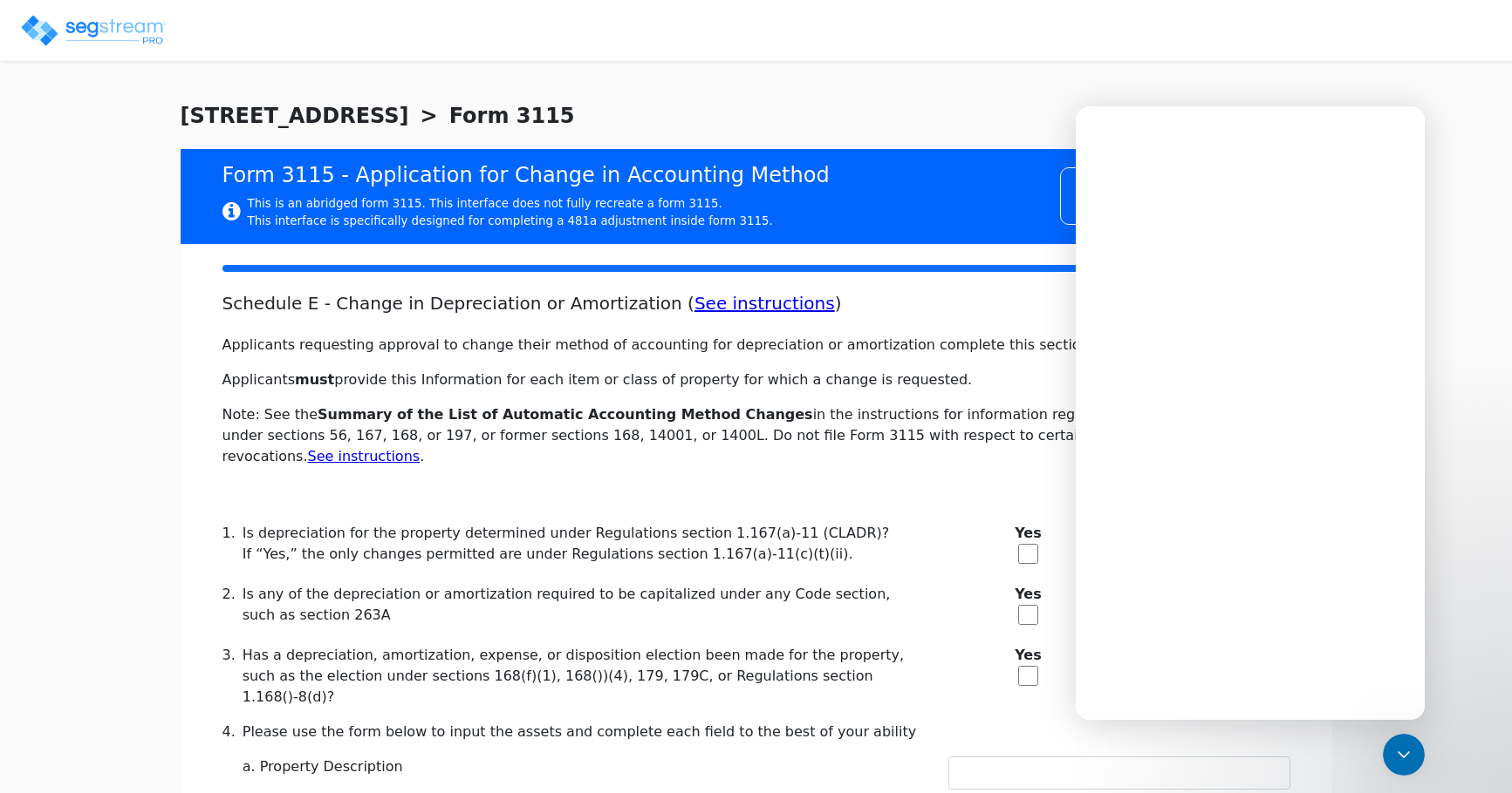
type textarea "Code section under which the property will be depreciated: Section 168 and regu…"
type textarea "Asset Class: commercial real estate property."
type textarea "Facts. Statement attached"
type textarea "Depreciation method: Section 168 (MACRS) straight-line."
type textarea "Useful life: 39 years."
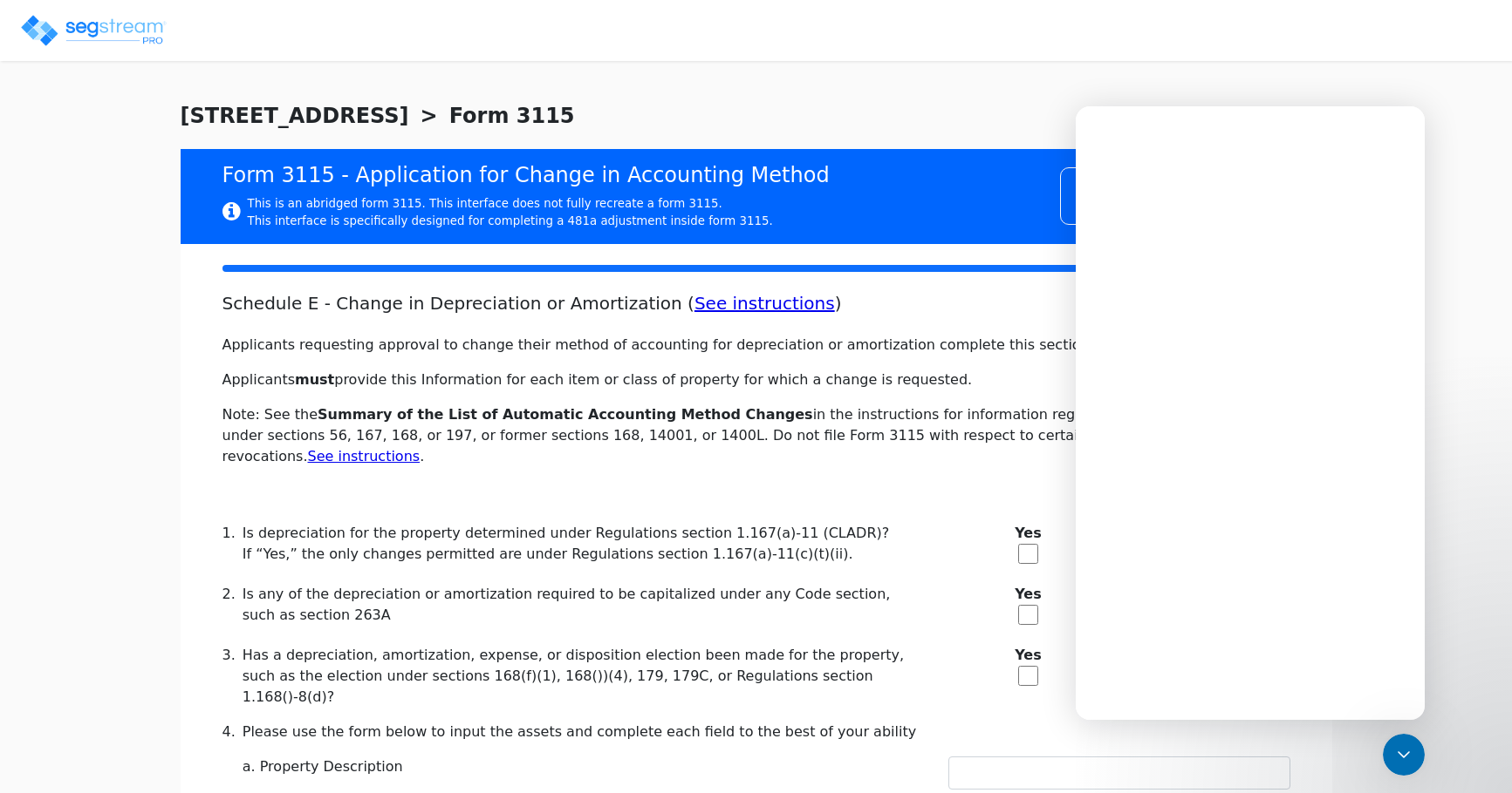
type textarea "Convention: Mid-month."
type textarea "First-year special depreciation: No, property does not qualify."
type textarea "Account: Single asset account."
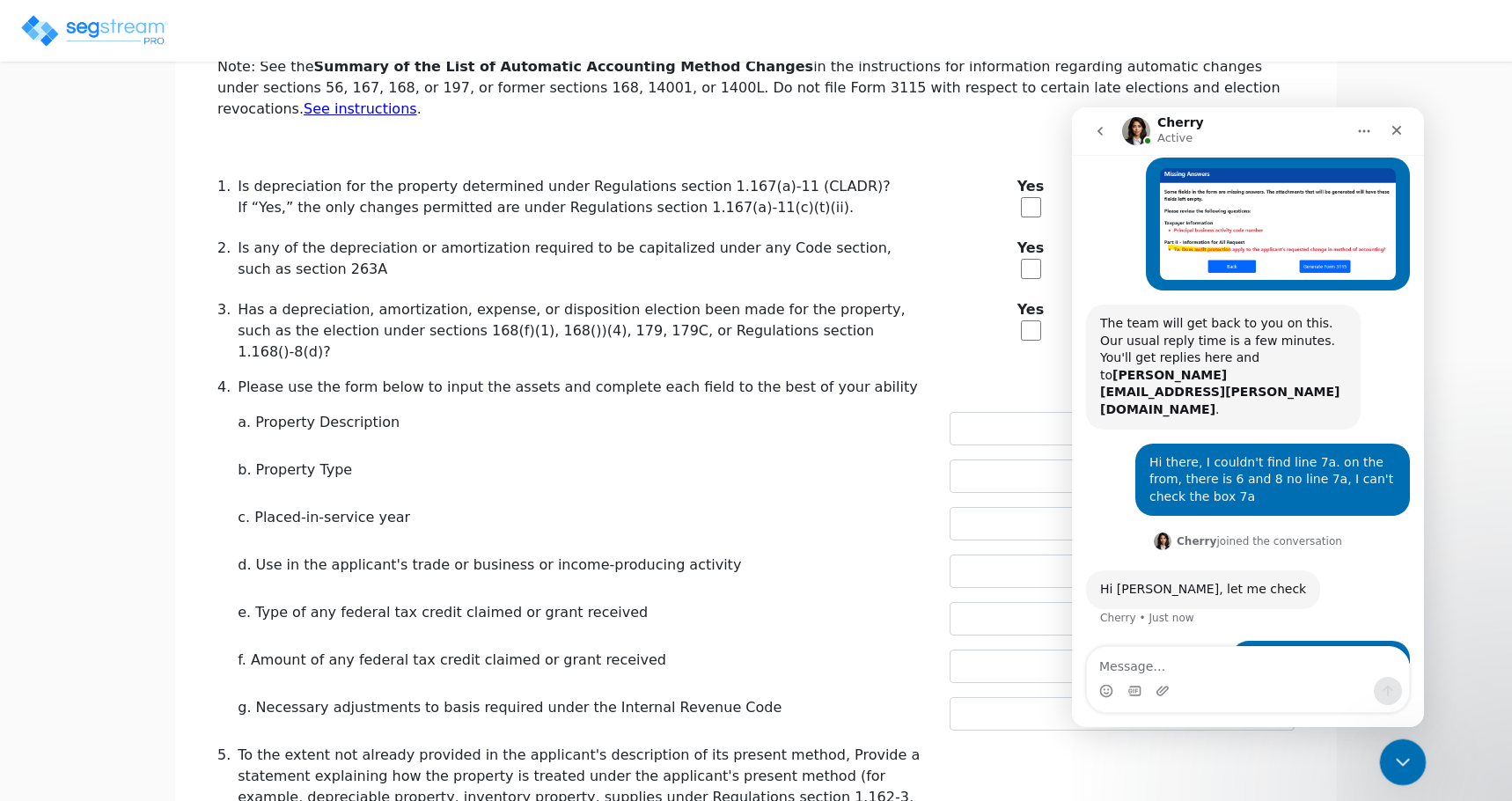
click at [1390, 767] on icon "Close Intercom Messenger" at bounding box center [1400, 759] width 21 height 21
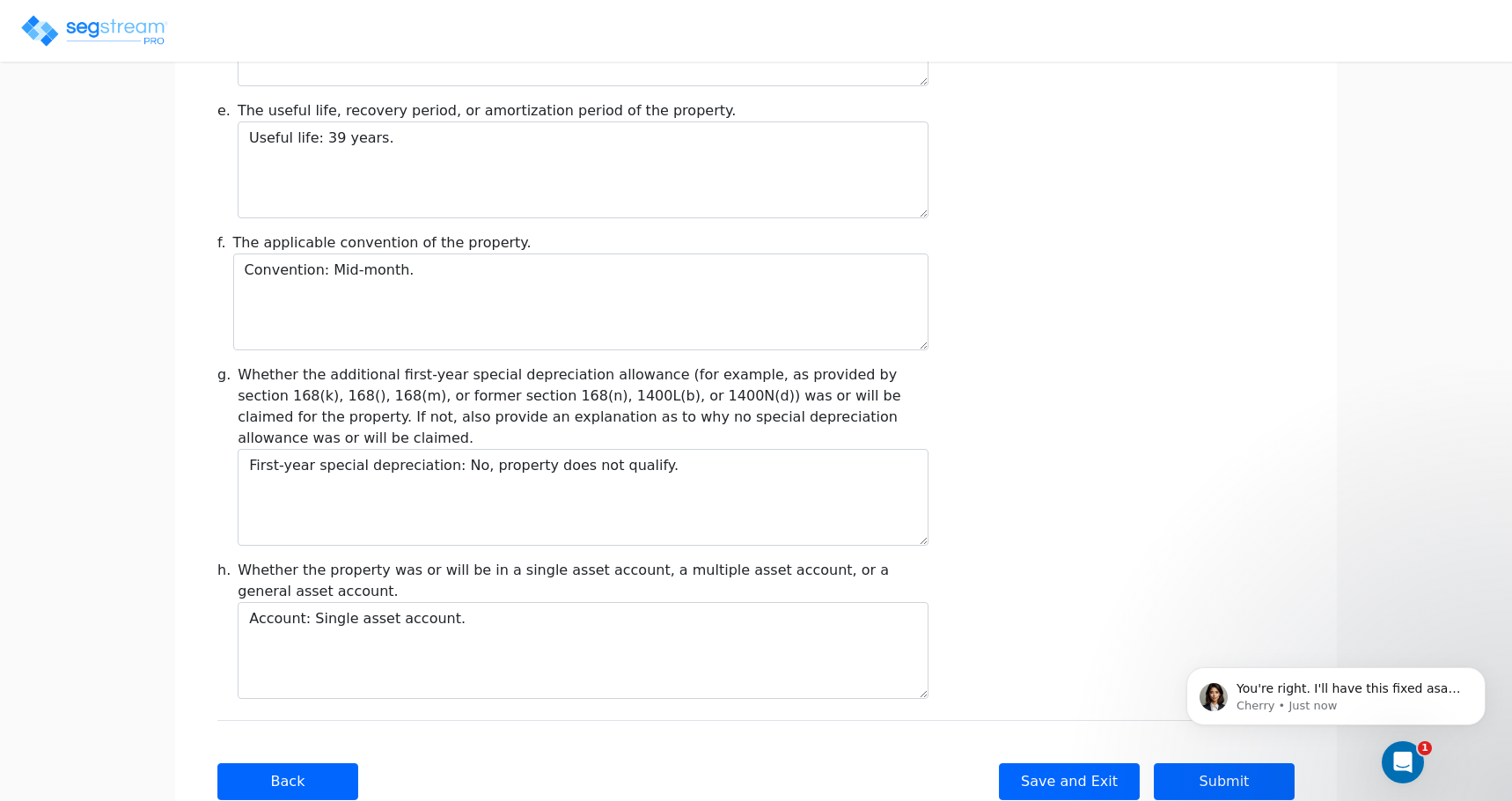
scroll to position [356, 0]
click at [1371, 692] on p "You're right. I'll have this fixed asap and get back to you." at bounding box center [1350, 690] width 227 height 18
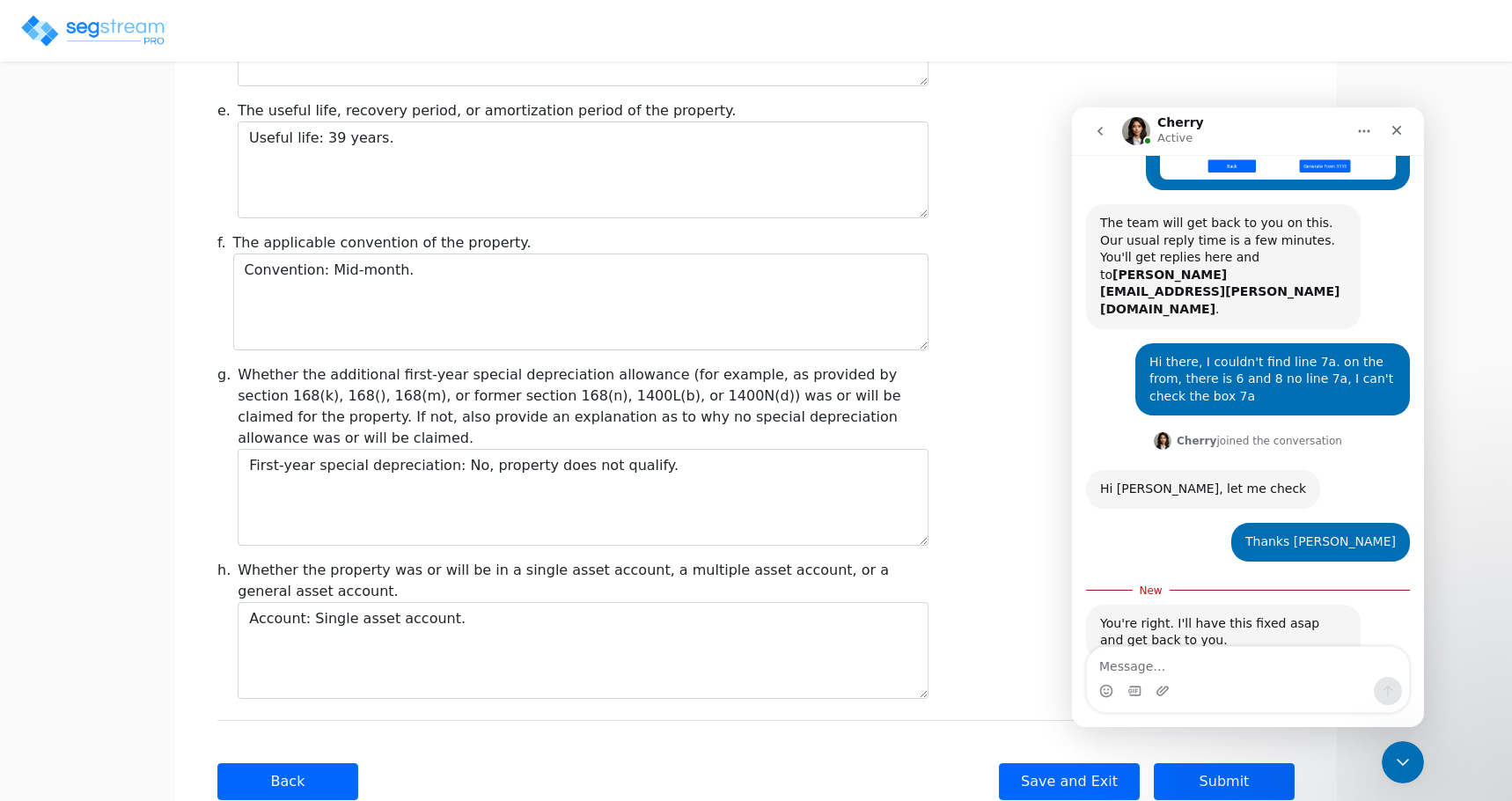
scroll to position [385, 0]
click at [1255, 665] on textarea "Message…" at bounding box center [1248, 662] width 322 height 30
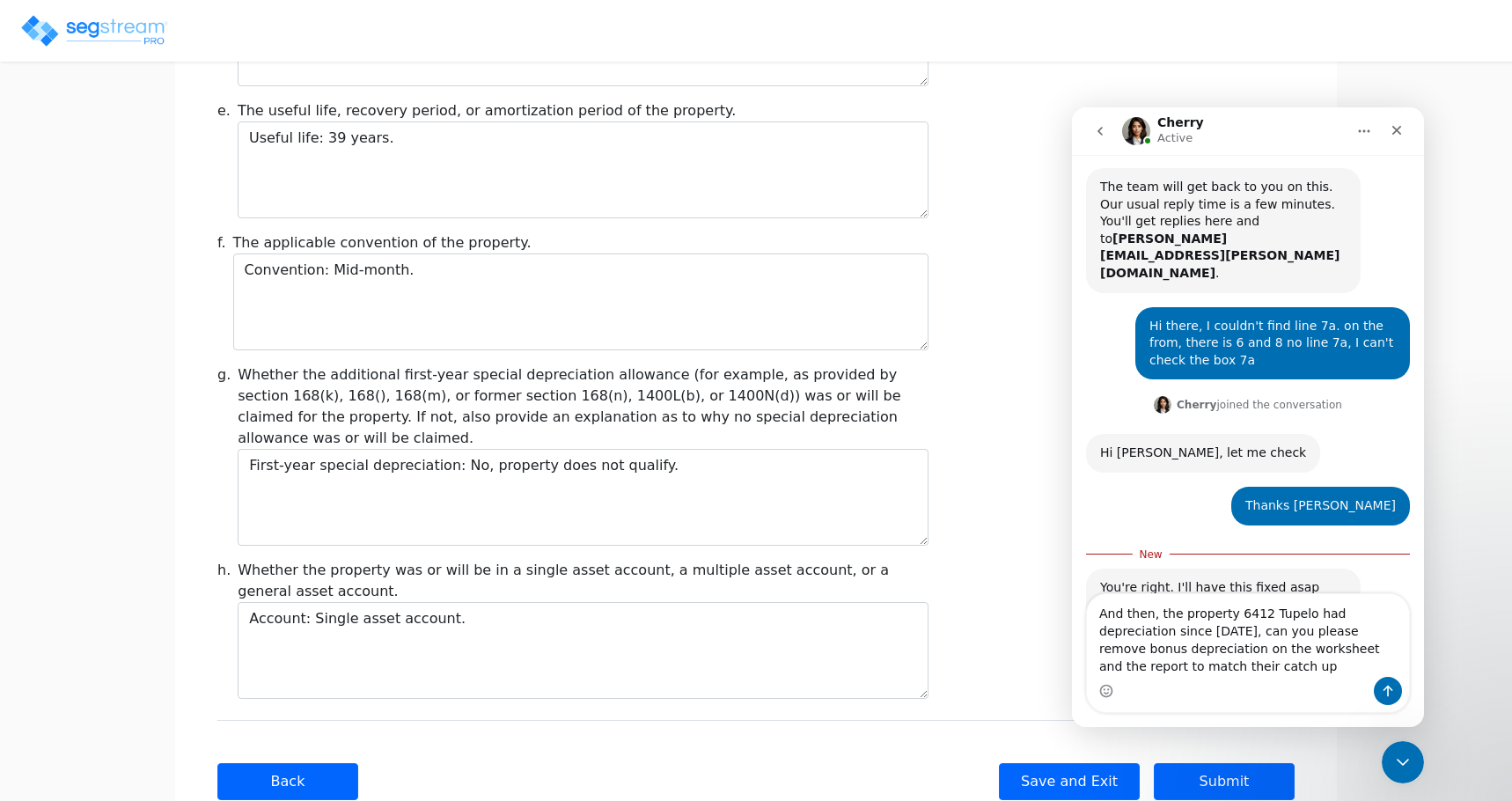
scroll to position [437, 0]
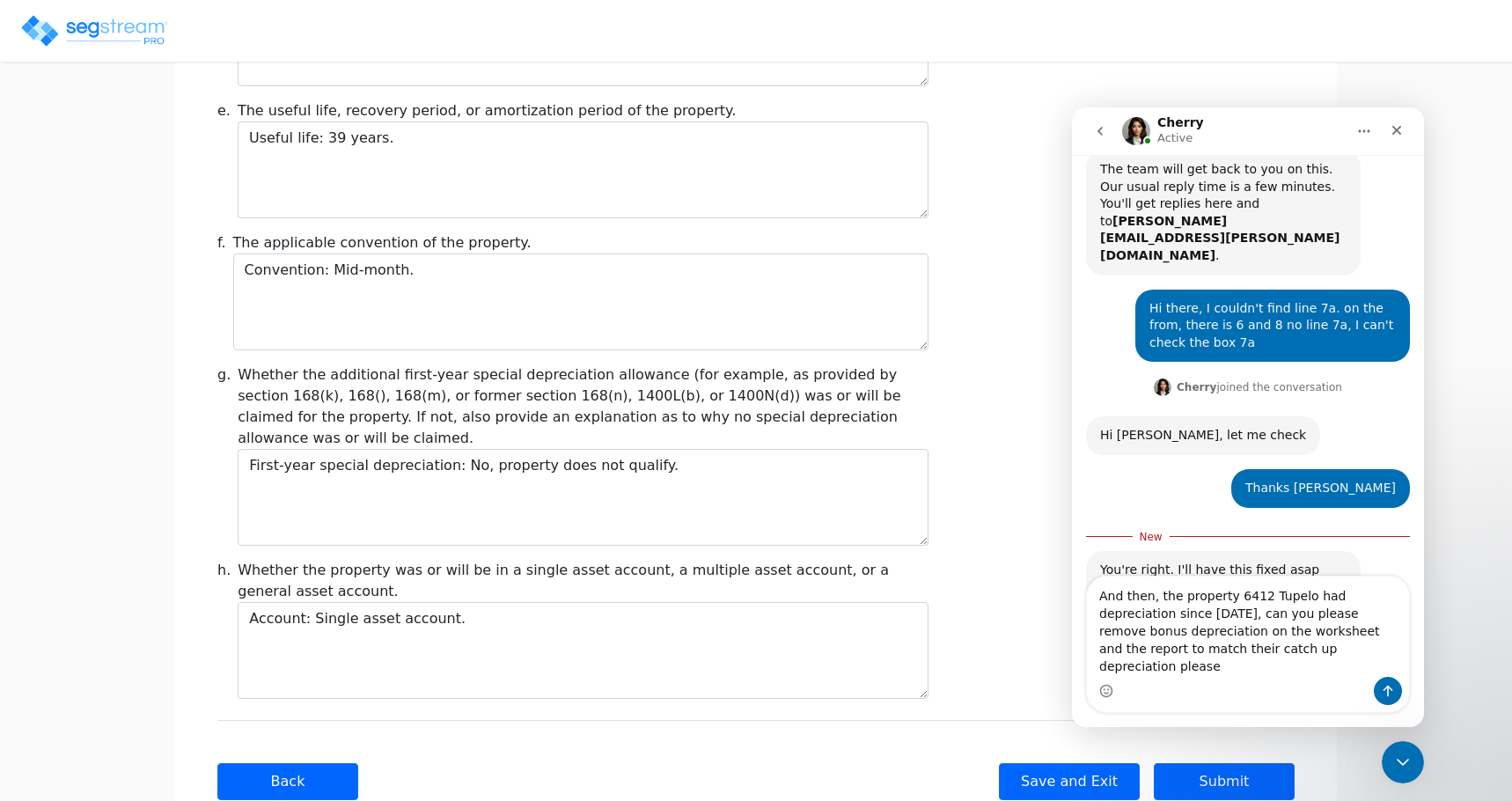
click at [1389, 616] on textarea "And then, the property 6412 Tupelo had depreciation since 2022, can you please …" at bounding box center [1248, 626] width 322 height 100
click at [1237, 673] on textarea "And then, the property 6412 Tupelo had depreciation since 2022, can you please …" at bounding box center [1248, 626] width 322 height 100
click at [1293, 635] on textarea "And then, the property 6412 Tupelo had depreciation since 2022, can you please …" at bounding box center [1248, 626] width 322 height 100
type textarea "And then, the property 6412 Tupelo had depreciation since 2022, can you please …"
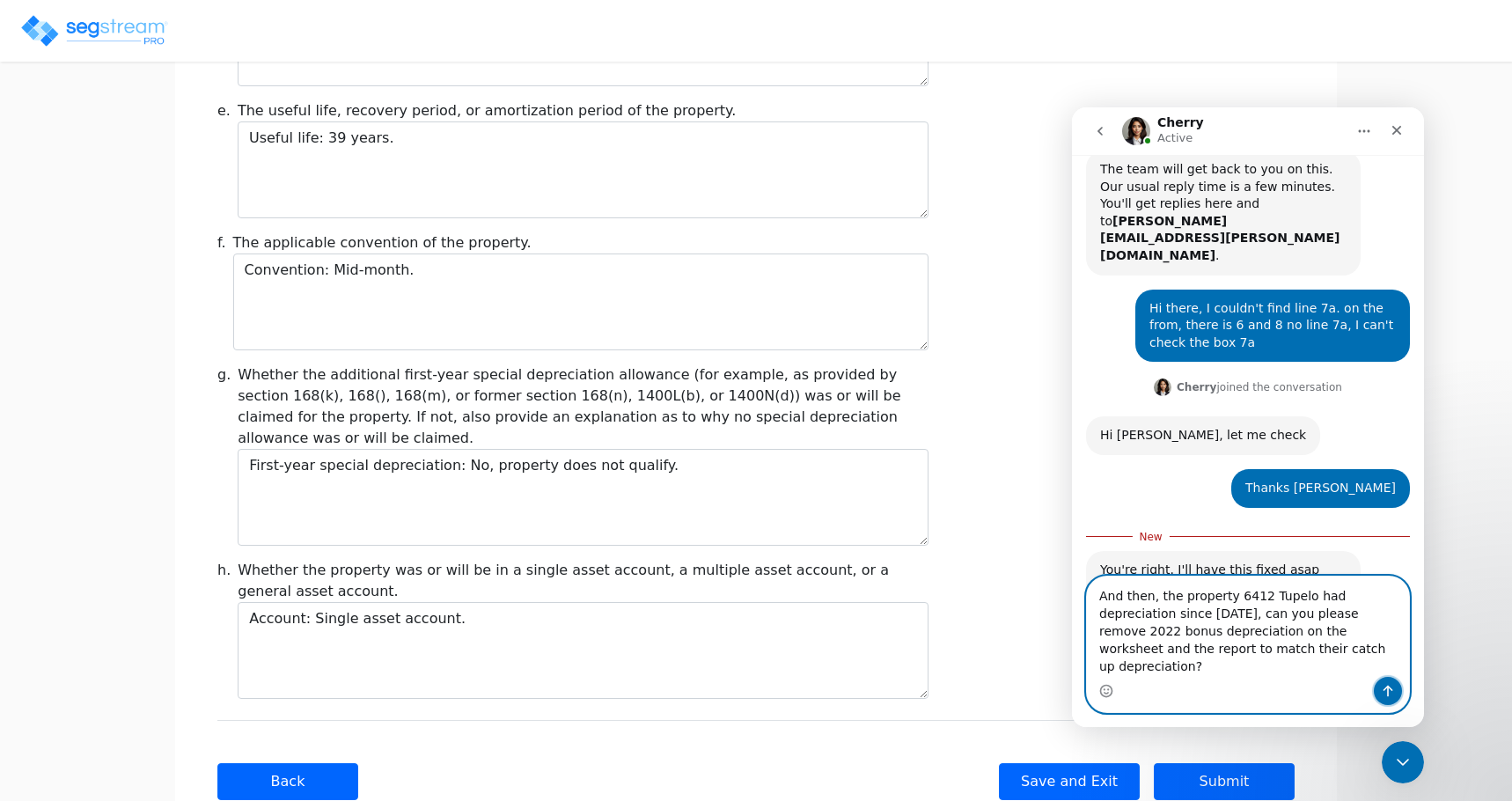
click at [1391, 696] on icon "Send a message…" at bounding box center [1388, 692] width 14 height 14
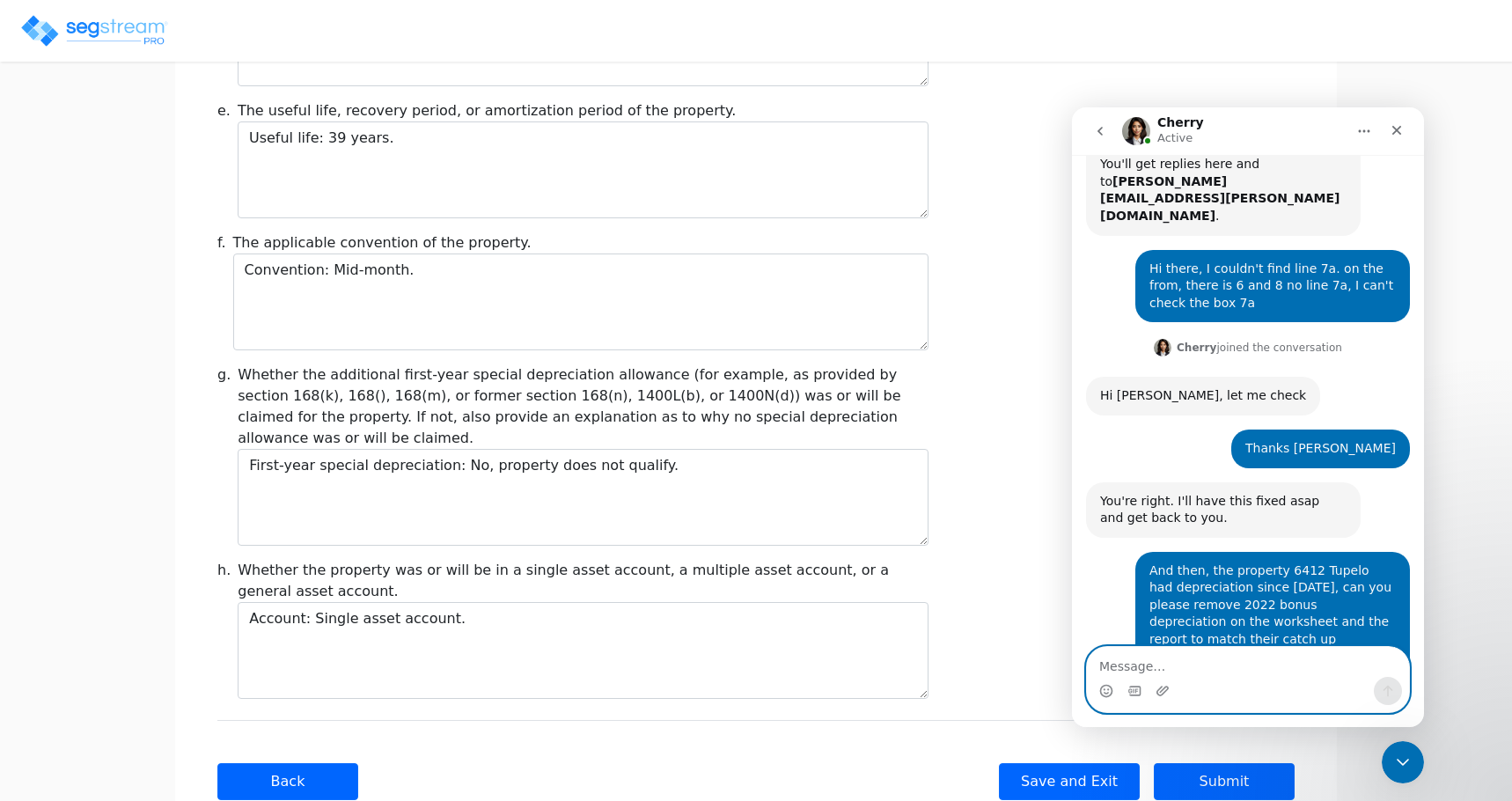
scroll to position [530, 0]
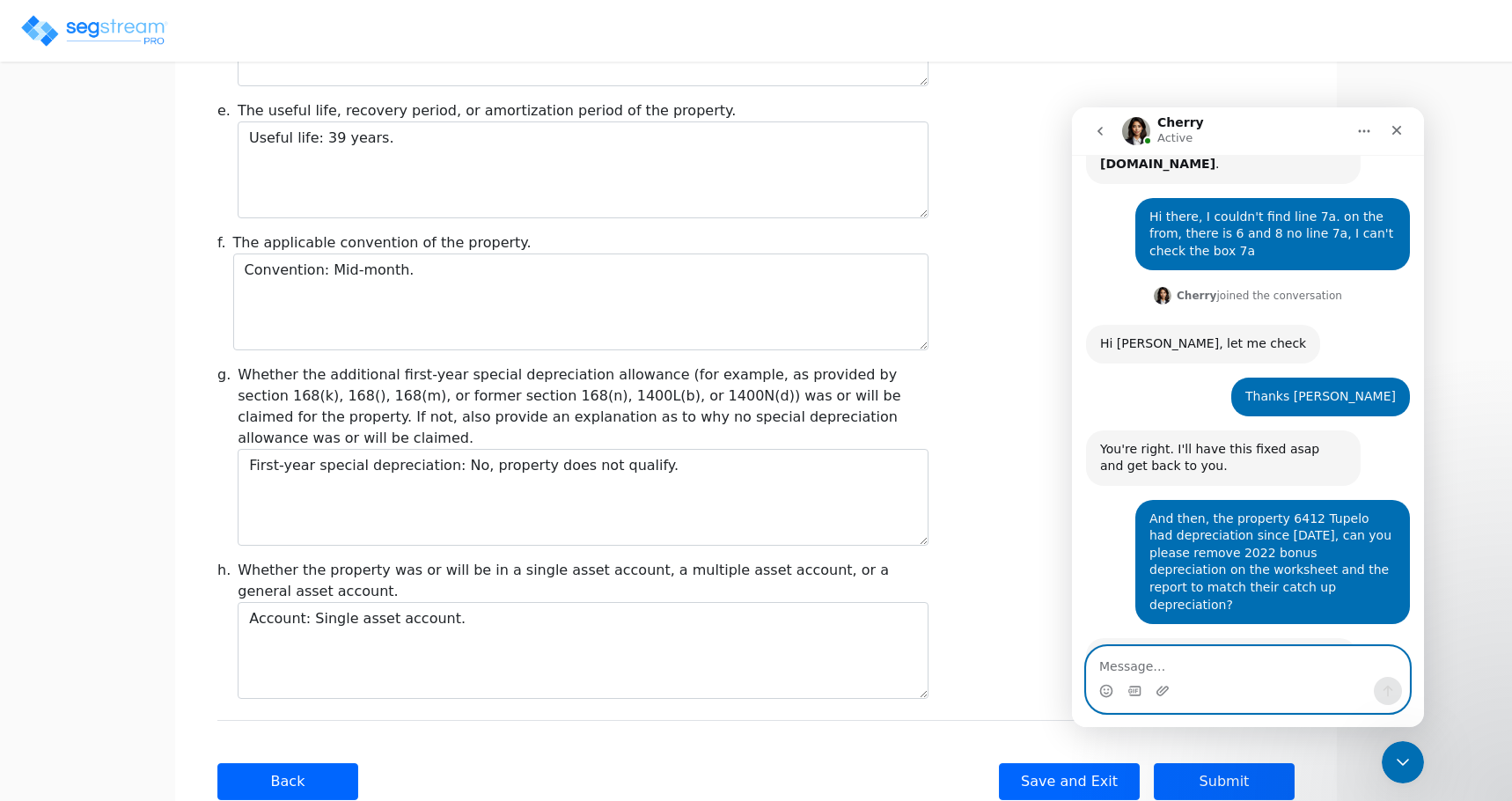
click at [1129, 669] on textarea "Message…" at bounding box center [1248, 662] width 322 height 30
type textarea "thanks"
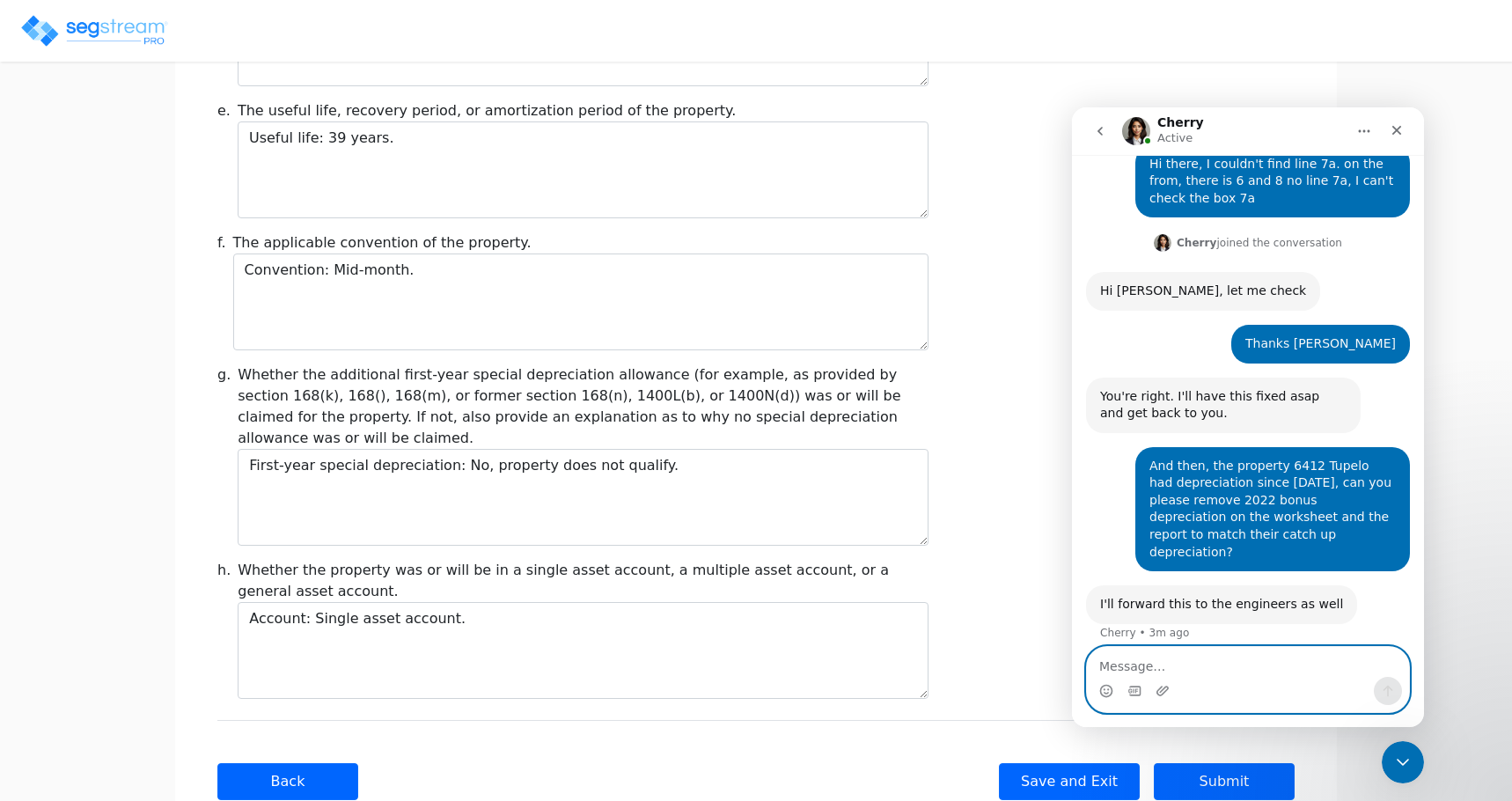
click at [1185, 668] on textarea "Message…" at bounding box center [1248, 662] width 322 height 30
click at [1133, 665] on textarea "Message…" at bounding box center [1248, 662] width 322 height 30
paste textarea "can i file Form 3115 under DCN 7 to catch up missed depreciation and bonus depr…"
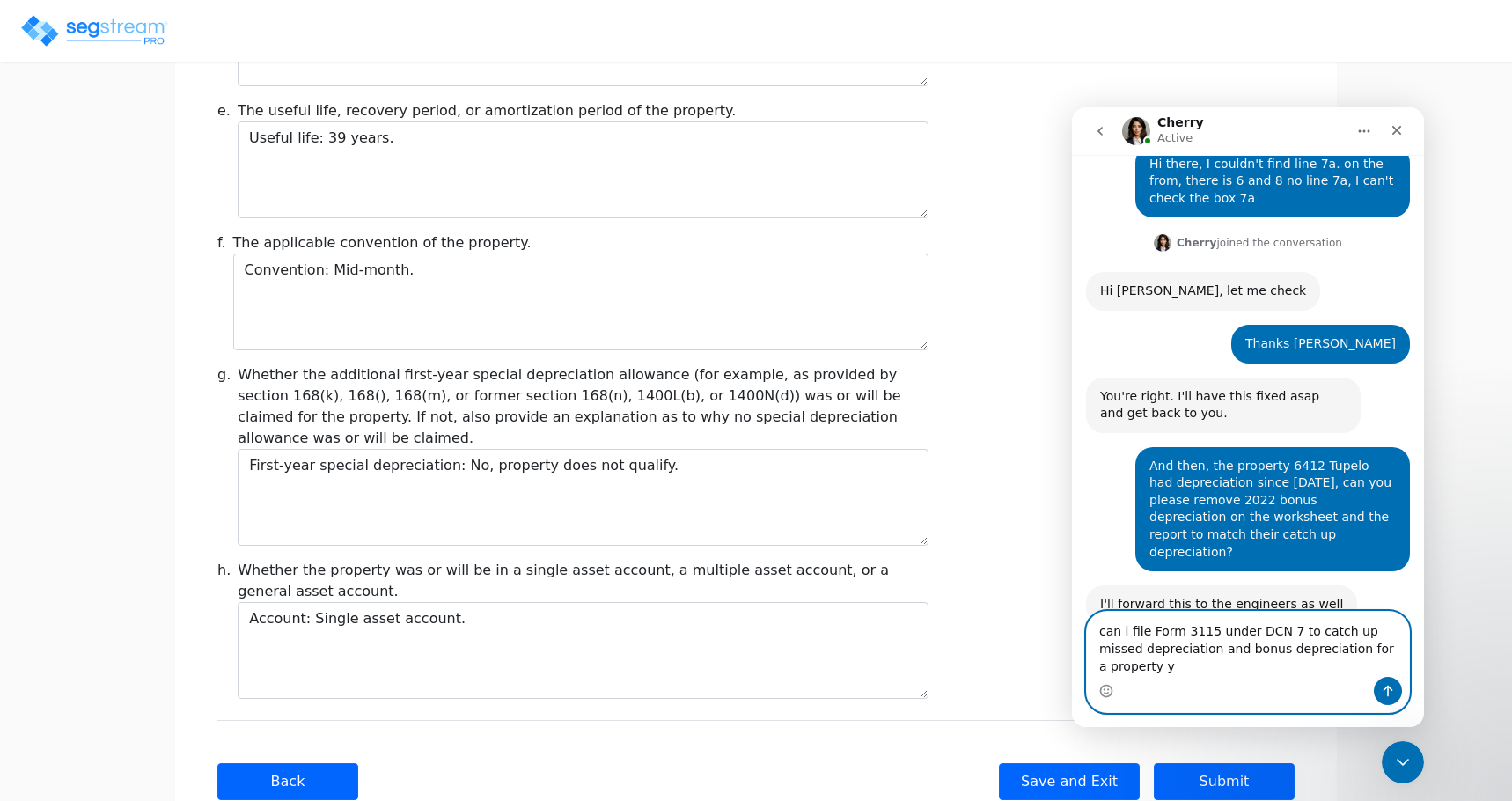
scroll to position [599, 0]
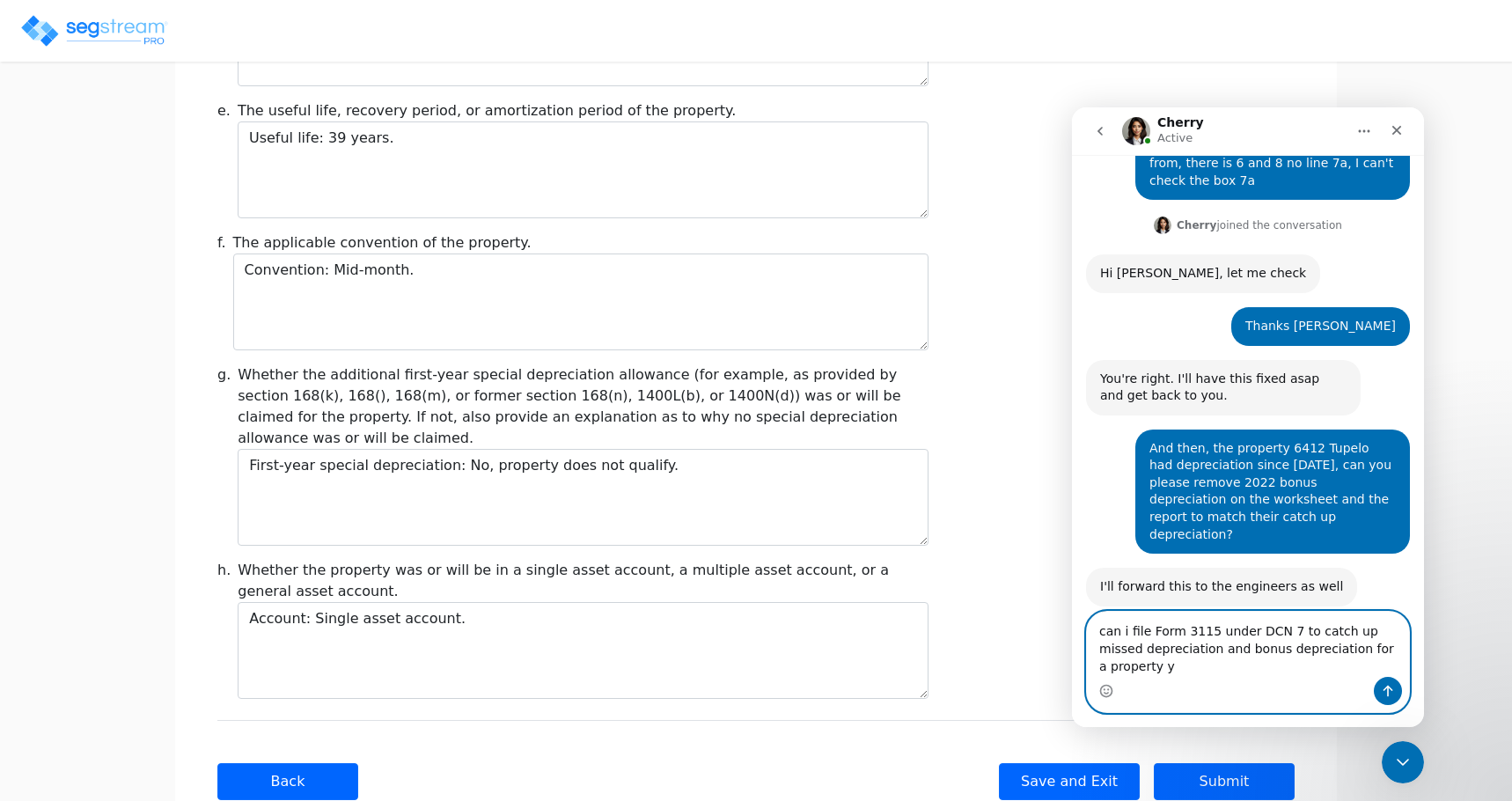
drag, startPoint x: 1124, startPoint y: 651, endPoint x: 1096, endPoint y: 650, distance: 28.0
click at [1096, 650] on textarea "can i file Form 3115 under DCN 7 to catch up missed depreciation and bonus depr…" at bounding box center [1248, 645] width 322 height 66
drag, startPoint x: 1126, startPoint y: 649, endPoint x: 1093, endPoint y: 649, distance: 33.0
click at [1093, 649] on textarea "can i file Form 3115 under DCN 7 to catch up missed depreciation and bonus depr…" at bounding box center [1248, 645] width 322 height 66
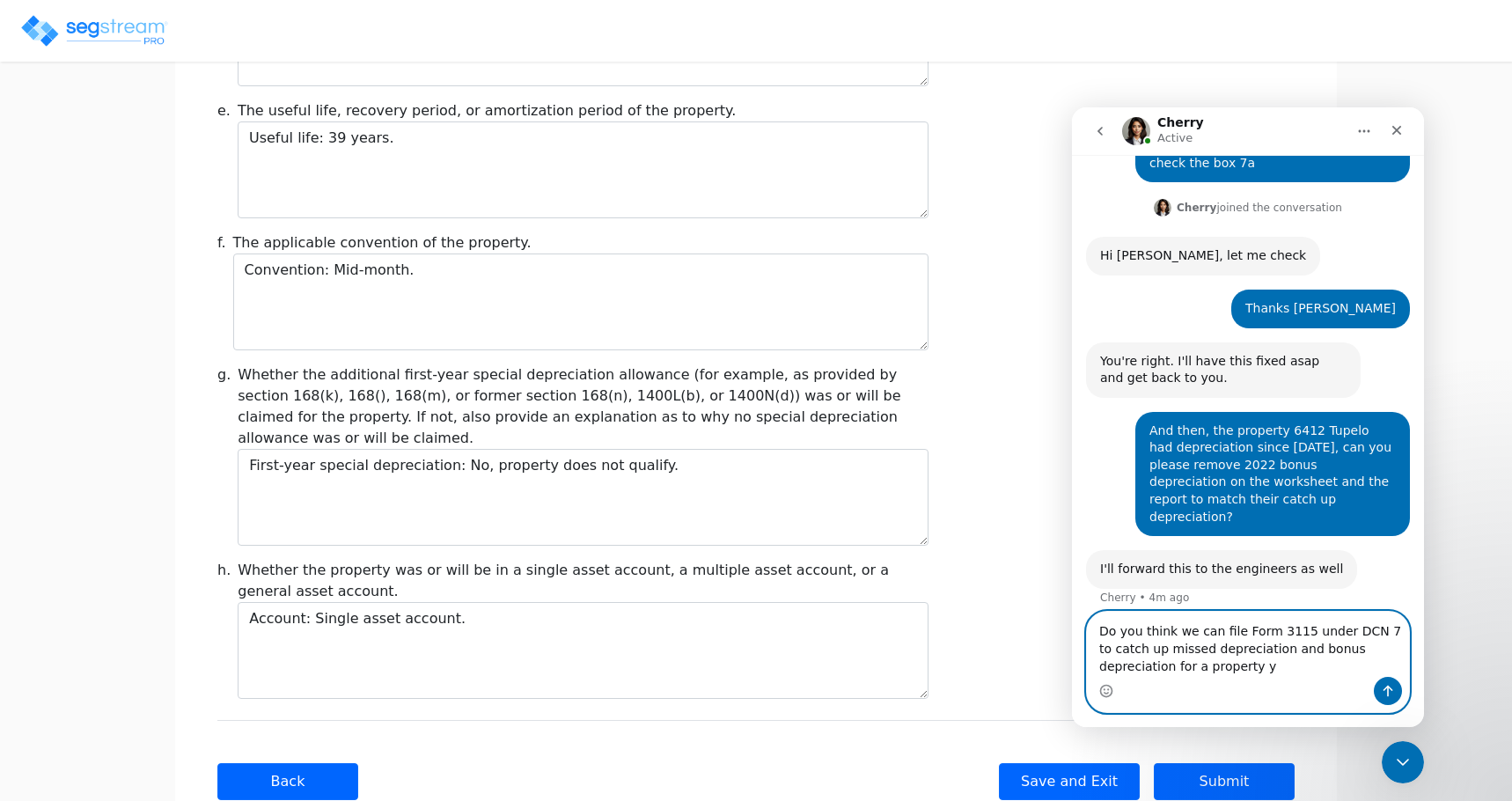
click at [1203, 667] on textarea "Do you think we can file Form 3115 under DCN 7 to catch up missed depreciation …" at bounding box center [1248, 645] width 322 height 66
drag, startPoint x: 1256, startPoint y: 648, endPoint x: 1149, endPoint y: 643, distance: 107.1
click at [1149, 643] on textarea "Do you think we can file Form 3115 under DCN 7 to catch up missed depreciation …" at bounding box center [1248, 645] width 322 height 66
click at [1226, 669] on textarea "Do you think we can file Form 3115 under DCN 7 to catch up missed depreciation …" at bounding box center [1248, 645] width 322 height 66
paste textarea "missed depreciation"
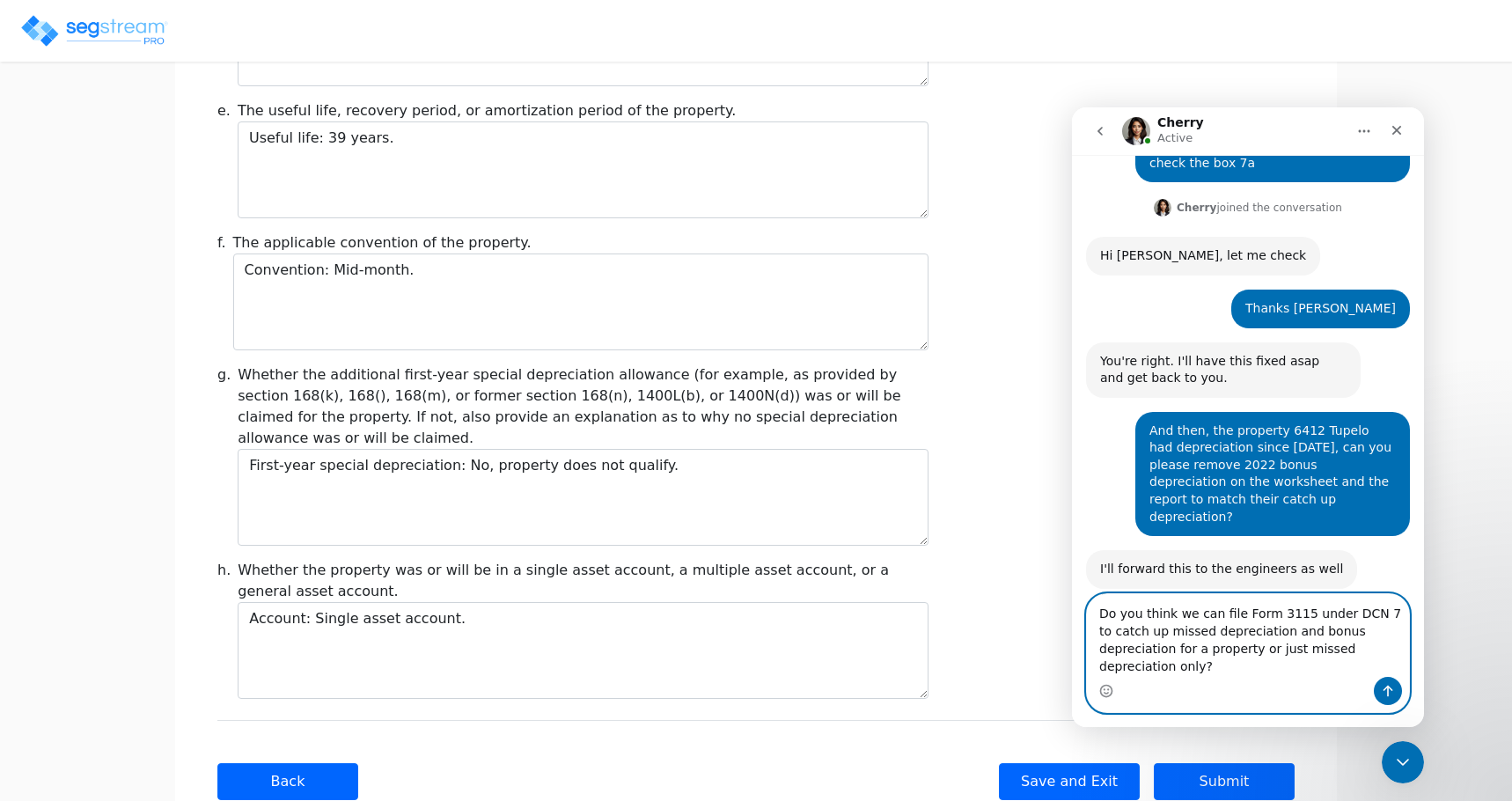
type textarea "Do you think we can file Form 3115 under DCN 7 to catch up missed depreciation …"
click at [1388, 699] on button "Send a message…" at bounding box center [1388, 691] width 28 height 28
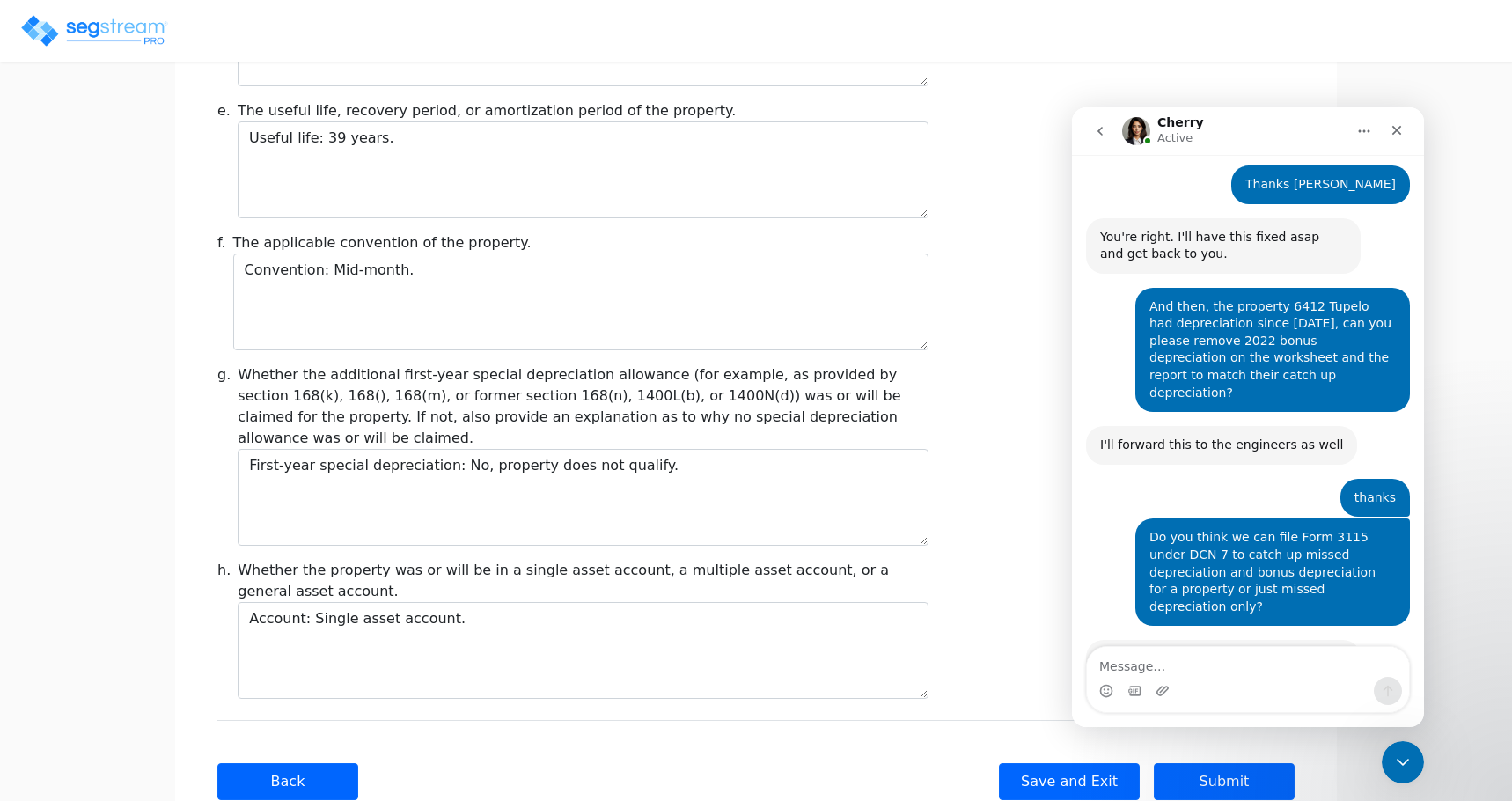
scroll to position [744, 0]
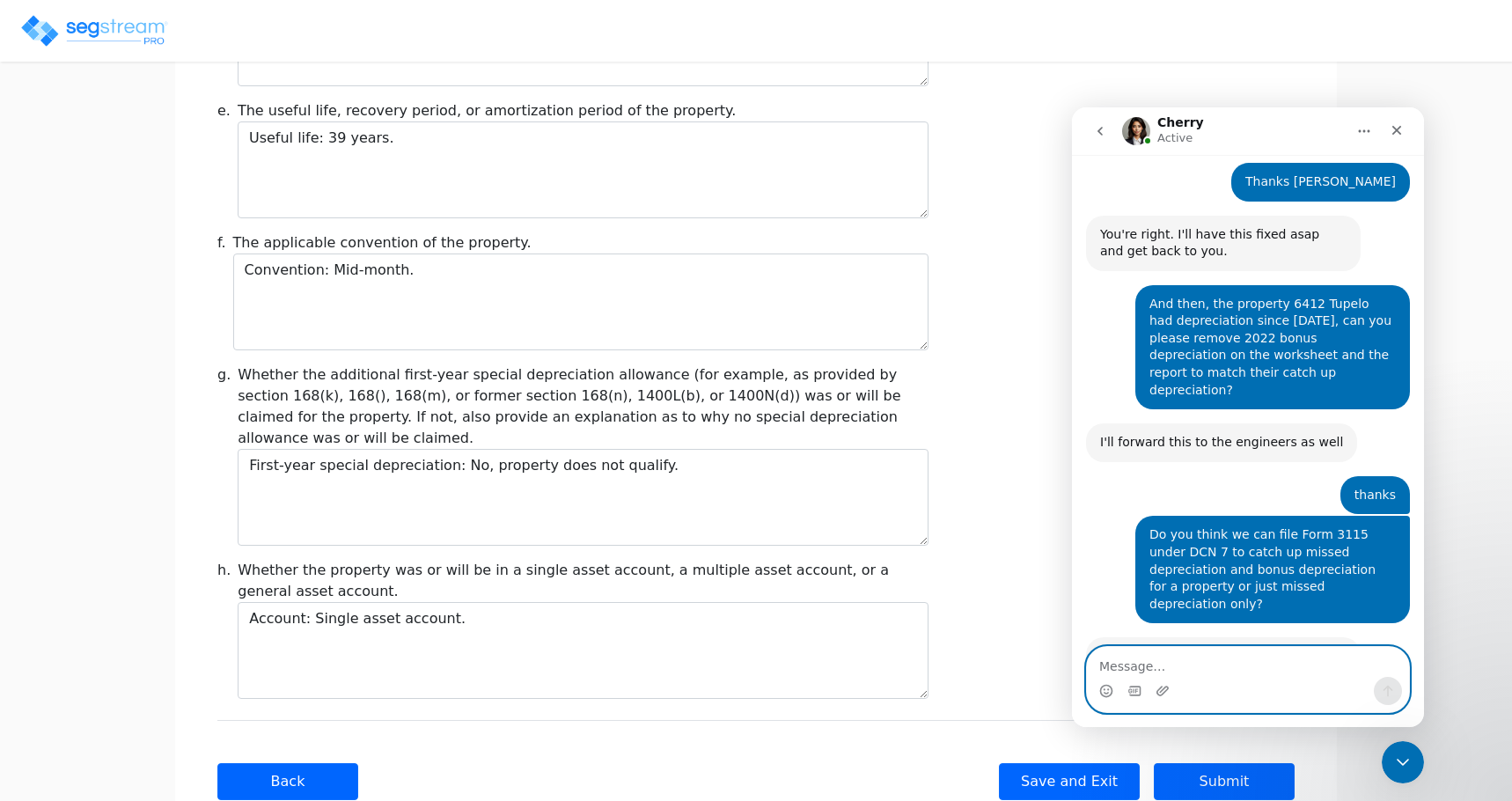
click at [1159, 669] on textarea "Message…" at bounding box center [1248, 662] width 322 height 30
type textarea "please"
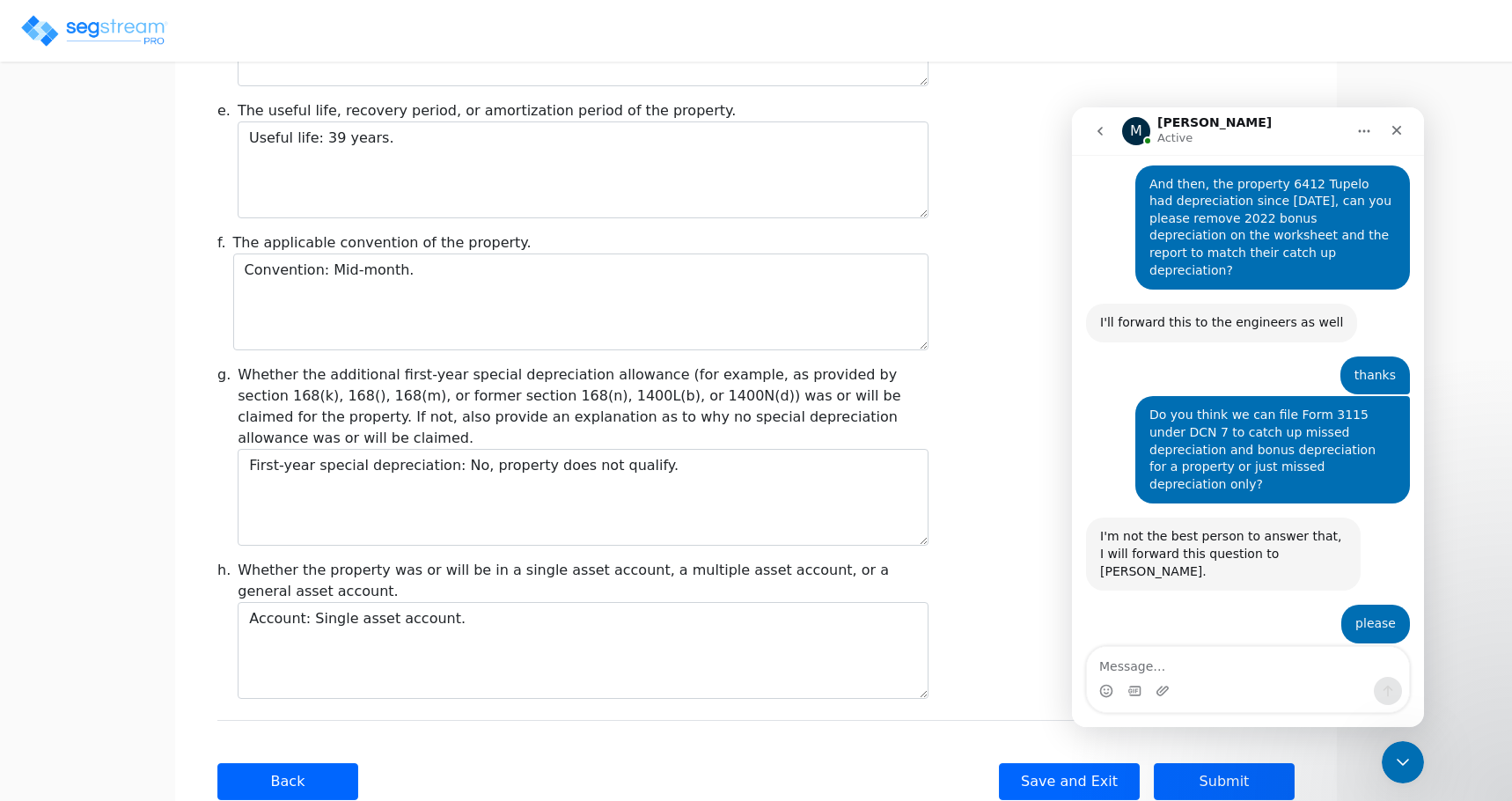
scroll to position [889, 0]
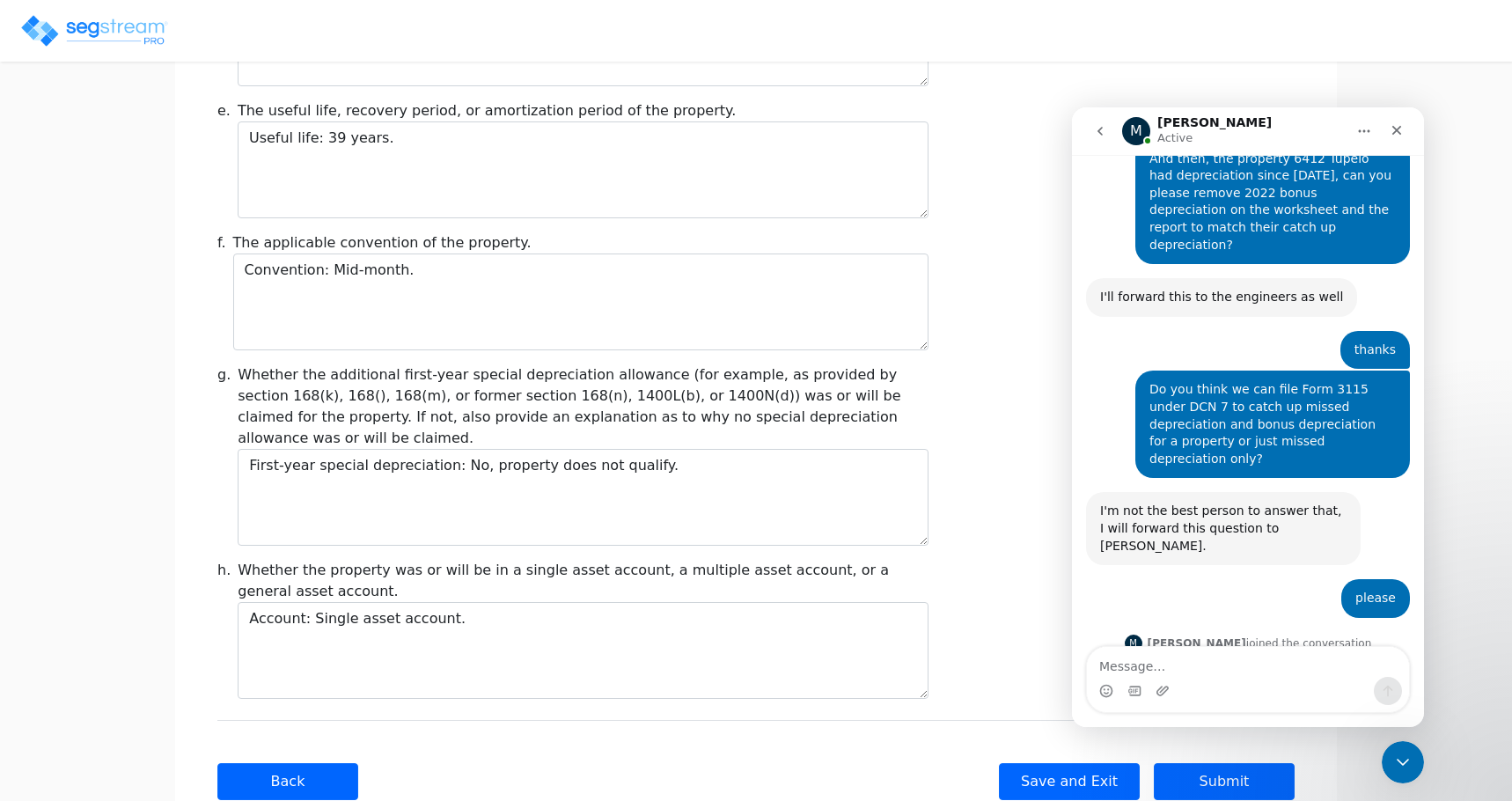
click at [1233, 684] on div "Yes you can file DCN 7 for this" at bounding box center [1193, 693] width 186 height 18
click at [1179, 668] on textarea "Message…" at bounding box center [1248, 662] width 322 height 30
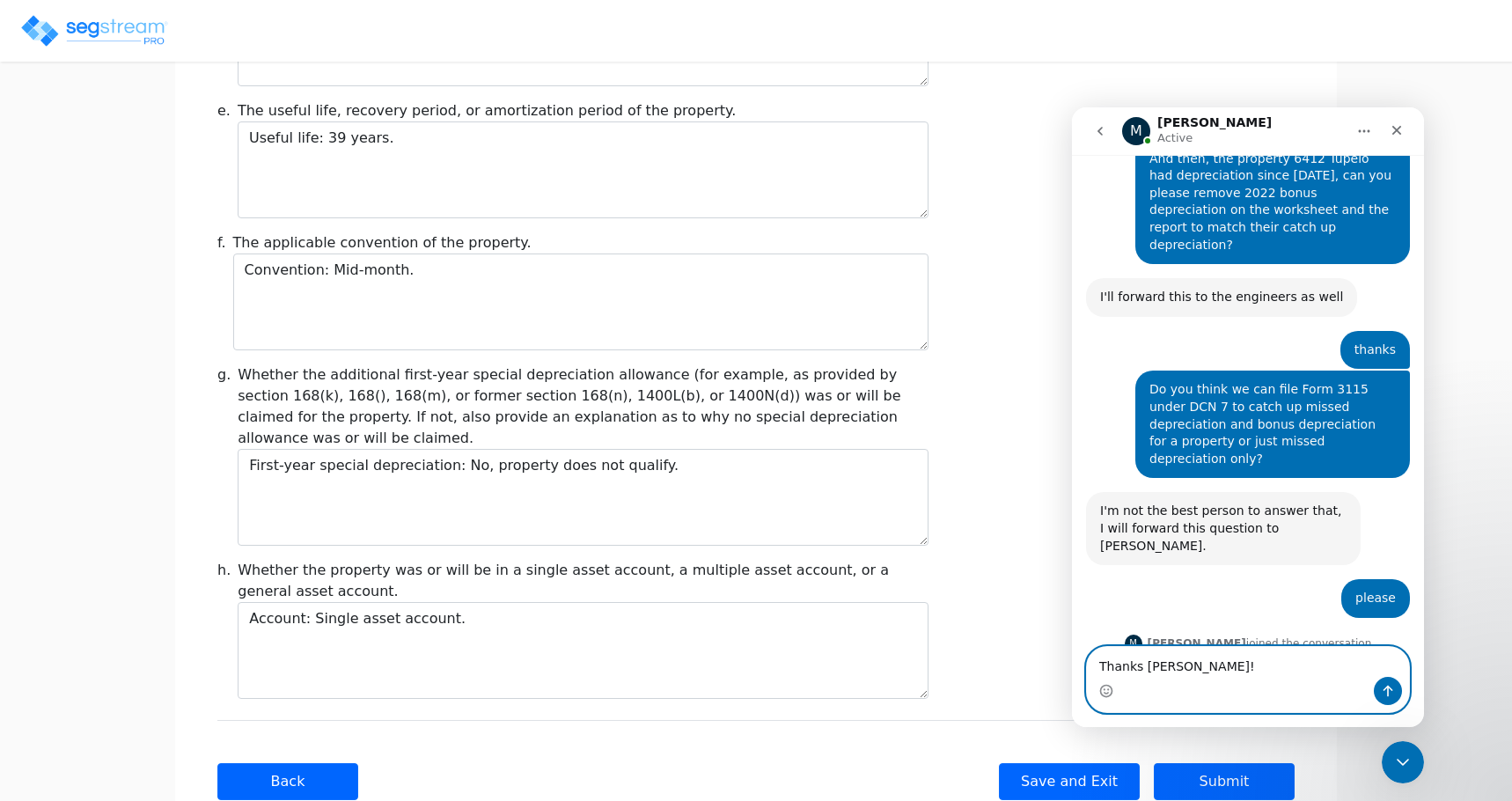
type textarea "Thanks Michael!"
click at [1393, 690] on icon "Send a message…" at bounding box center [1388, 692] width 14 height 14
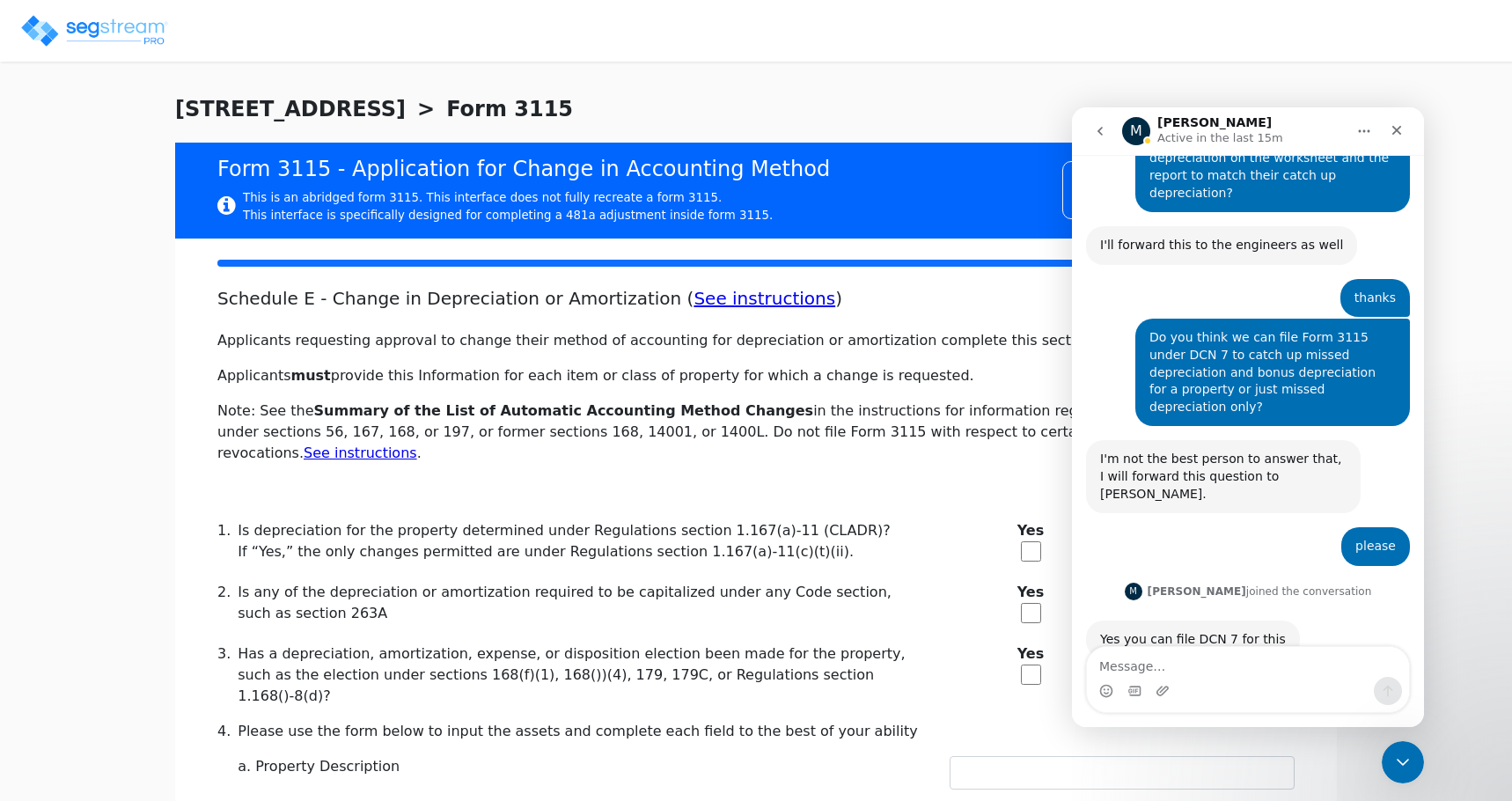
scroll to position [0, 0]
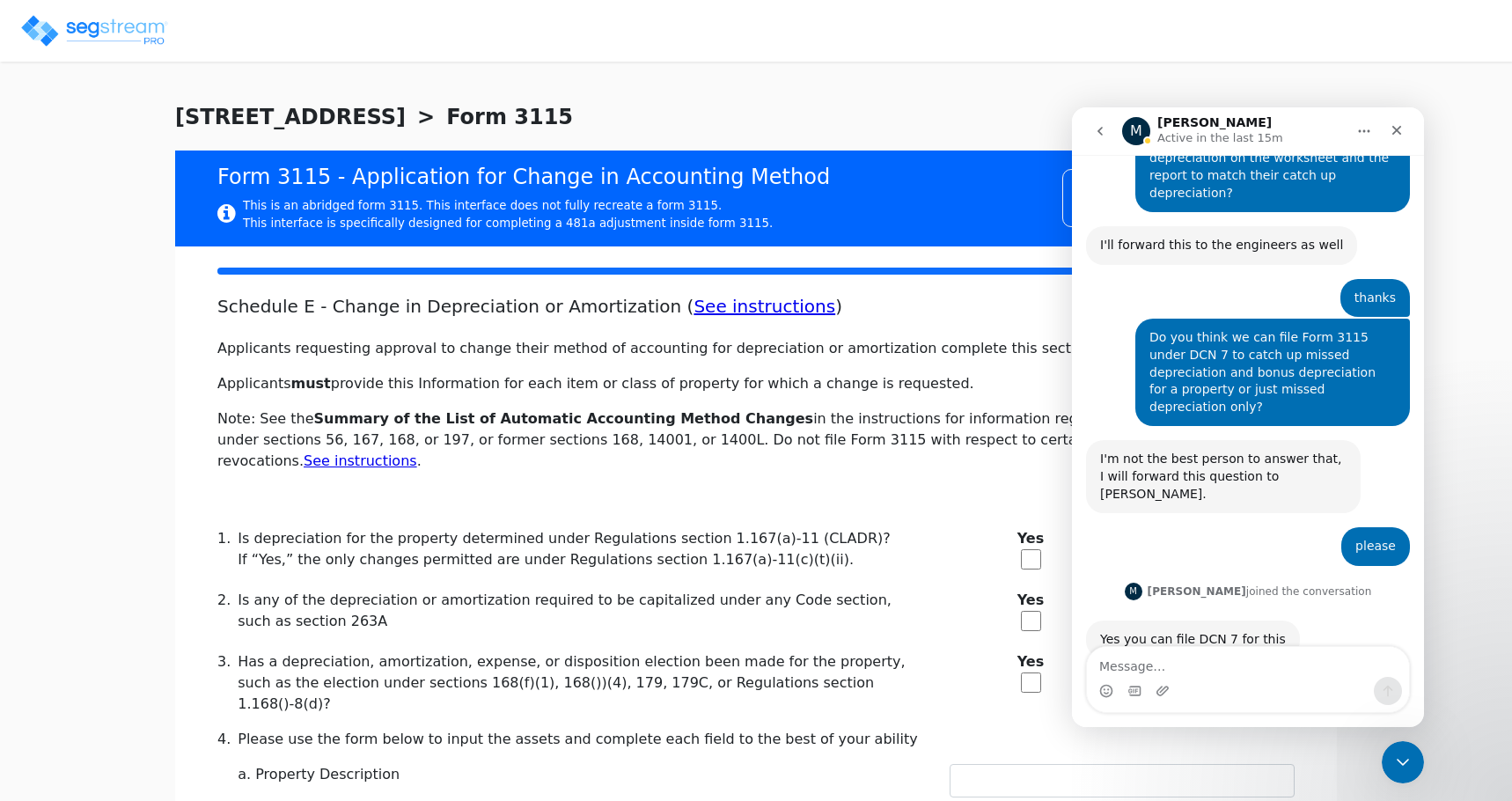
click at [116, 30] on img at bounding box center [93, 30] width 150 height 35
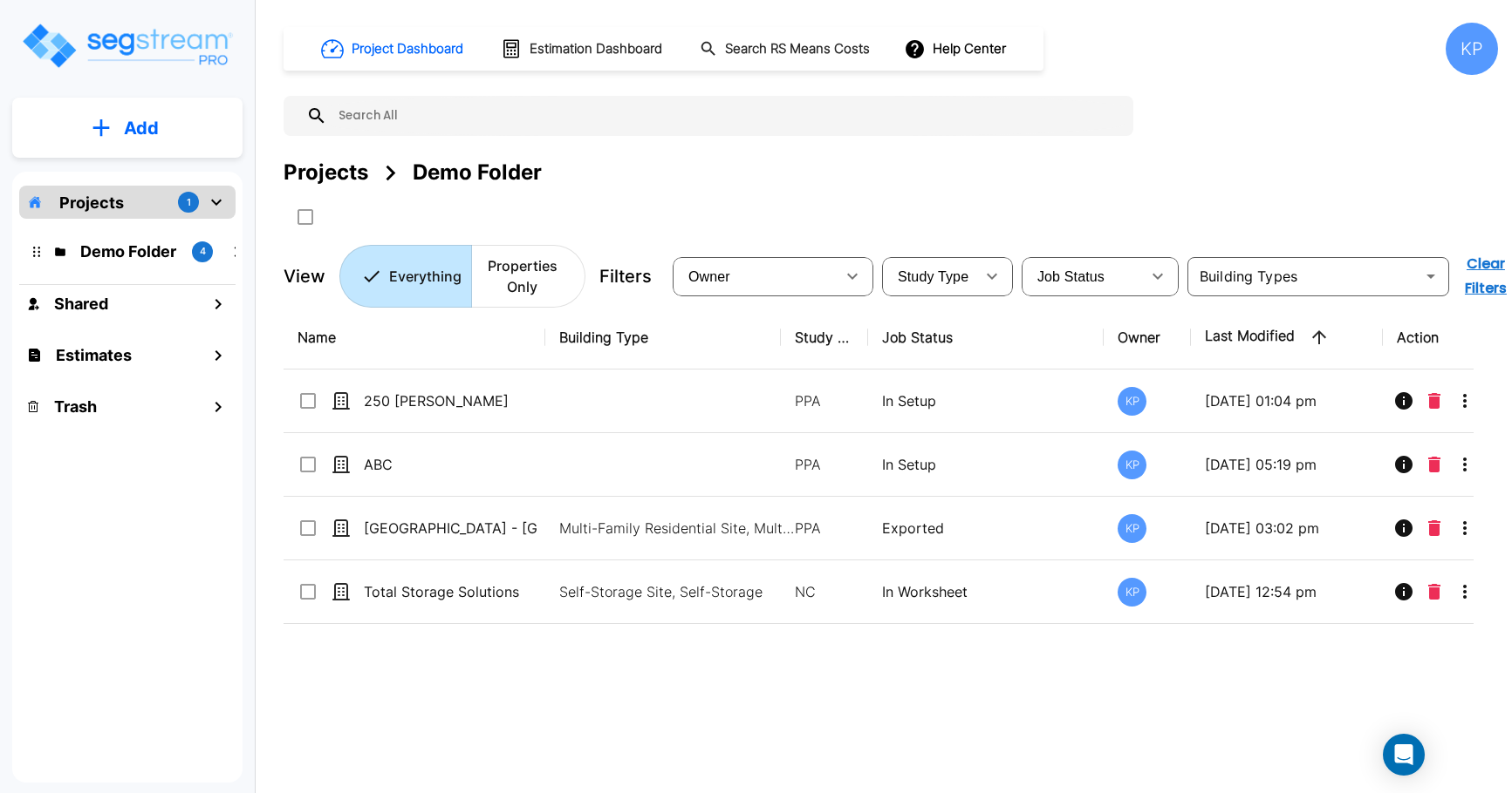
click at [168, 196] on div "Projects 1" at bounding box center [127, 203] width 217 height 33
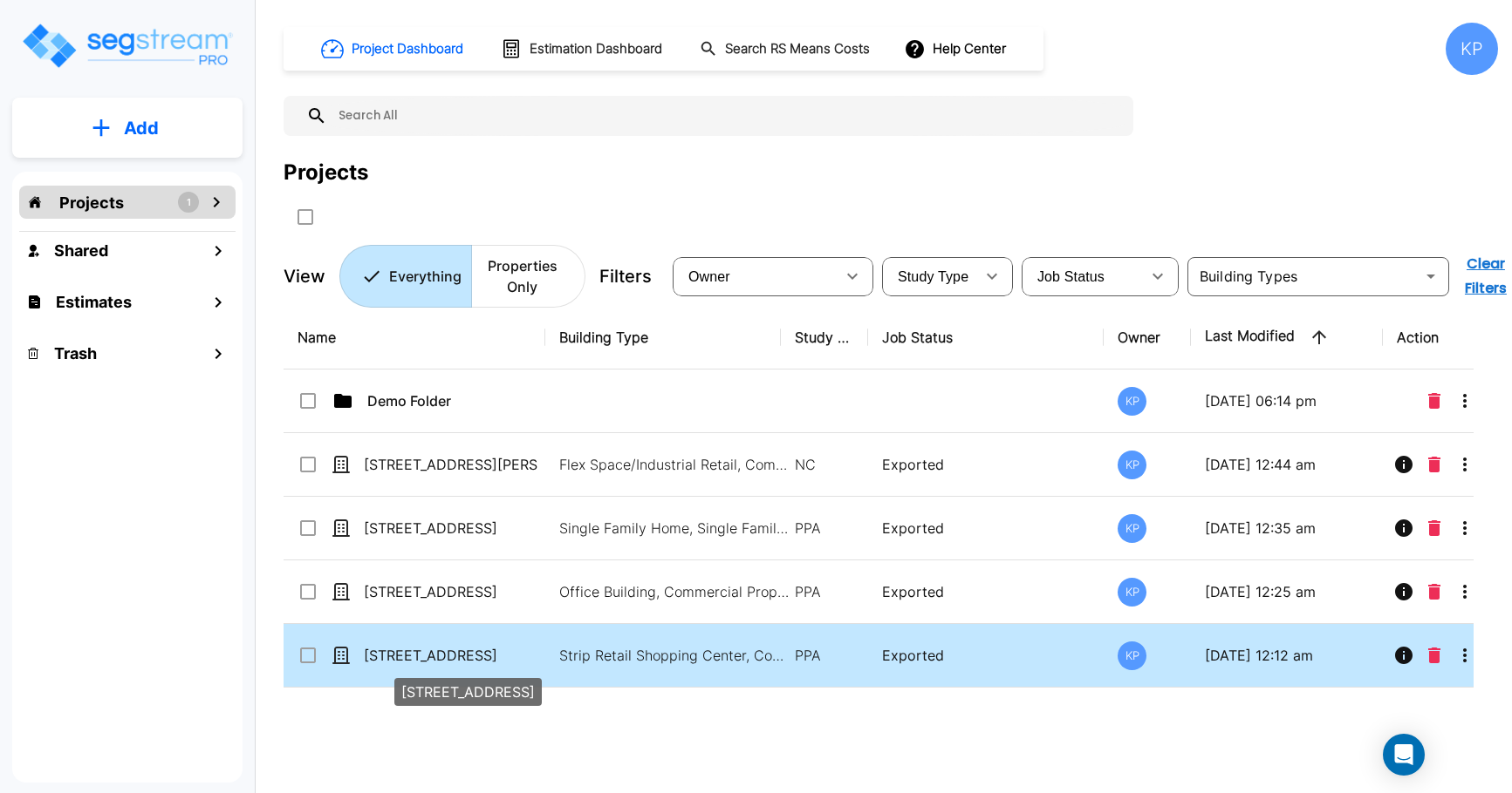
click at [423, 658] on p "[STREET_ADDRESS]" at bounding box center [451, 655] width 174 height 21
checkbox input "true"
click at [423, 658] on p "[STREET_ADDRESS]" at bounding box center [451, 655] width 174 height 21
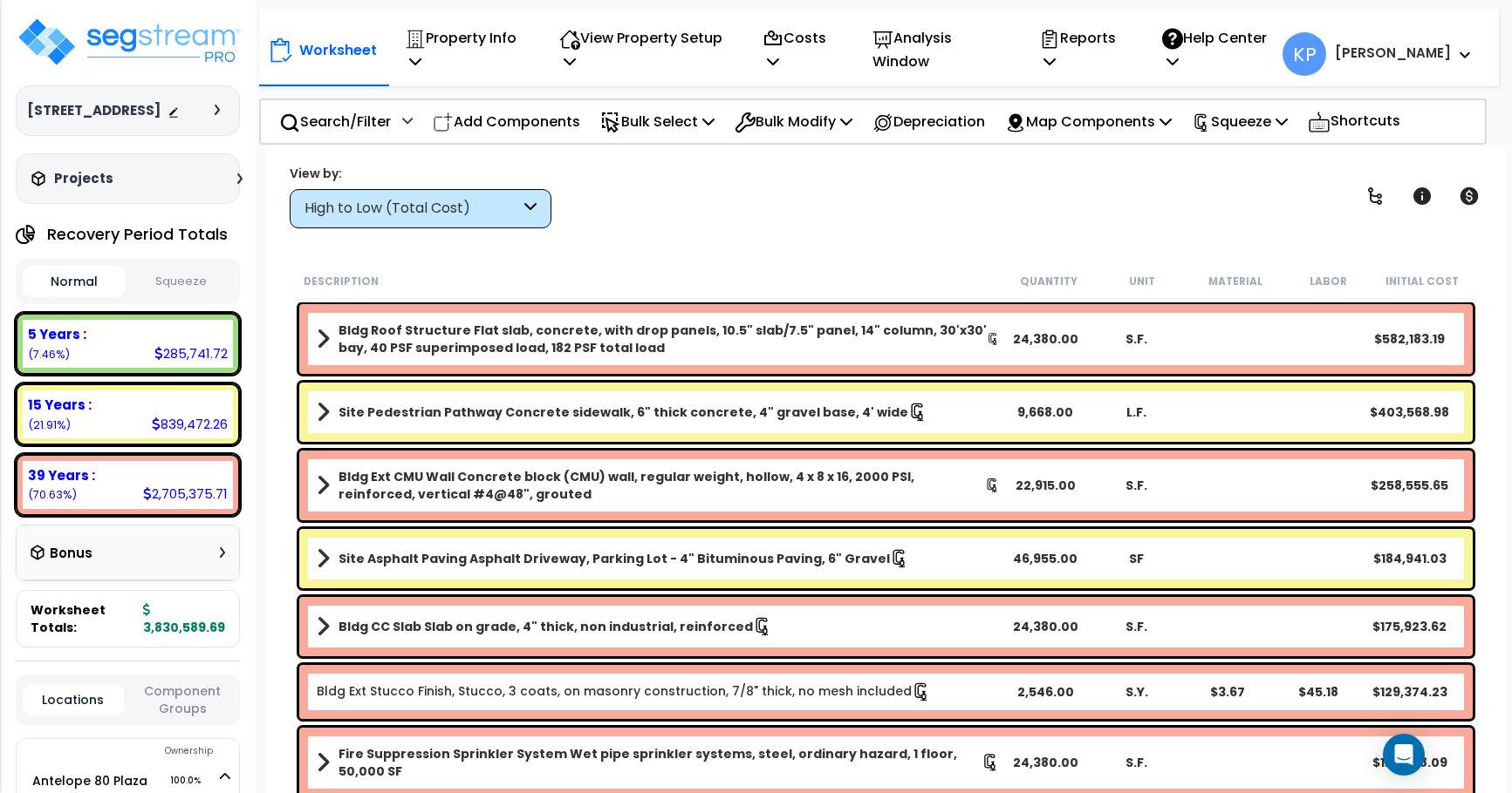
click at [174, 287] on button "Squeeze" at bounding box center [181, 281] width 103 height 30
click at [15, 727] on div "[STREET_ADDRESS] Depreciable Tax Basis : $1,138,724.00 Placed-In-Service Date :…" at bounding box center [128, 396] width 256 height 793
click at [1402, 749] on icon "Open Intercom Messenger" at bounding box center [1403, 755] width 20 height 23
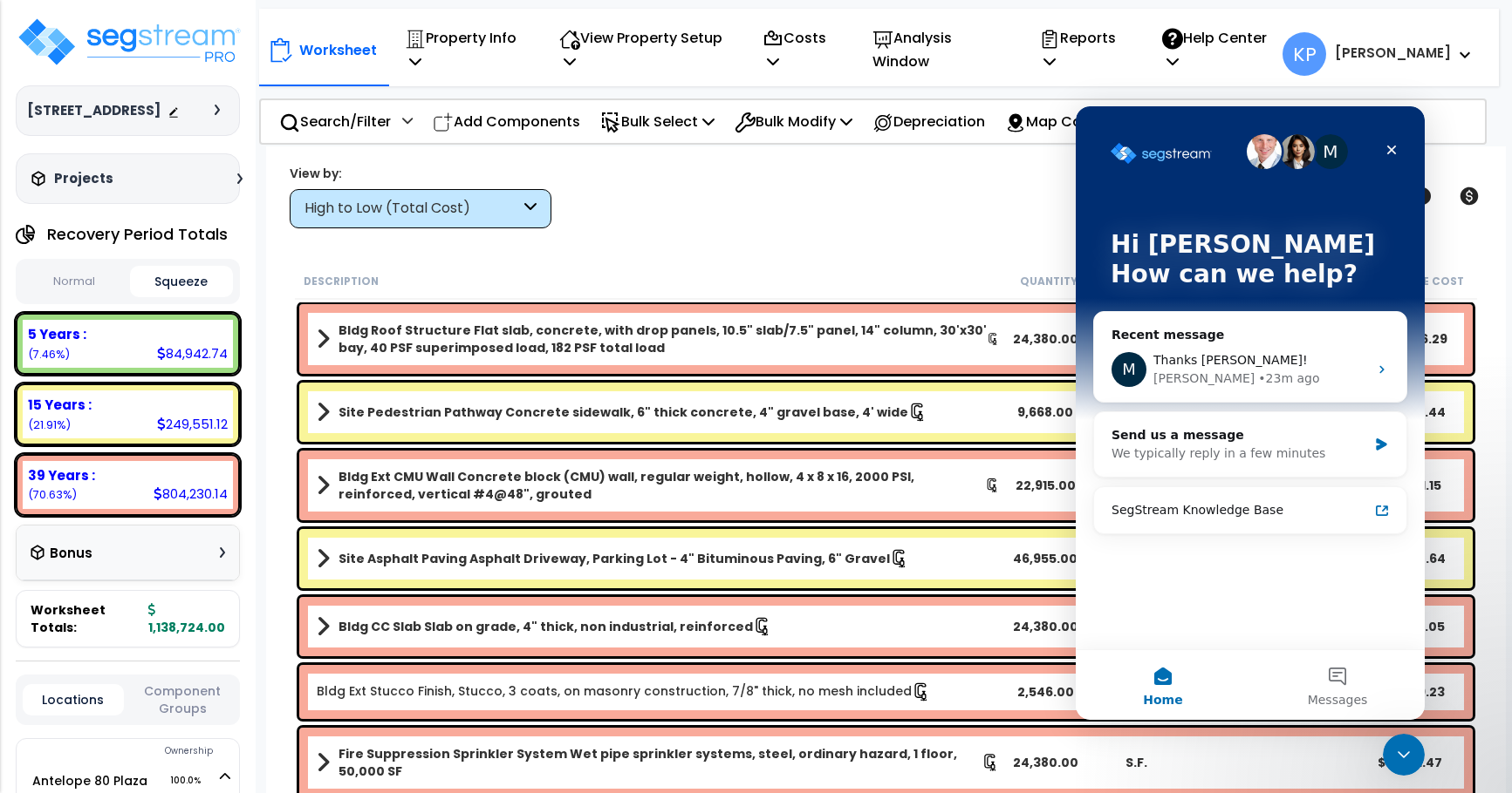
click at [789, 219] on div "View by: High to Low (Total Cost) High to Low (Total Cost)" at bounding box center [886, 197] width 1205 height 65
click at [1392, 145] on icon "Close" at bounding box center [1391, 150] width 14 height 14
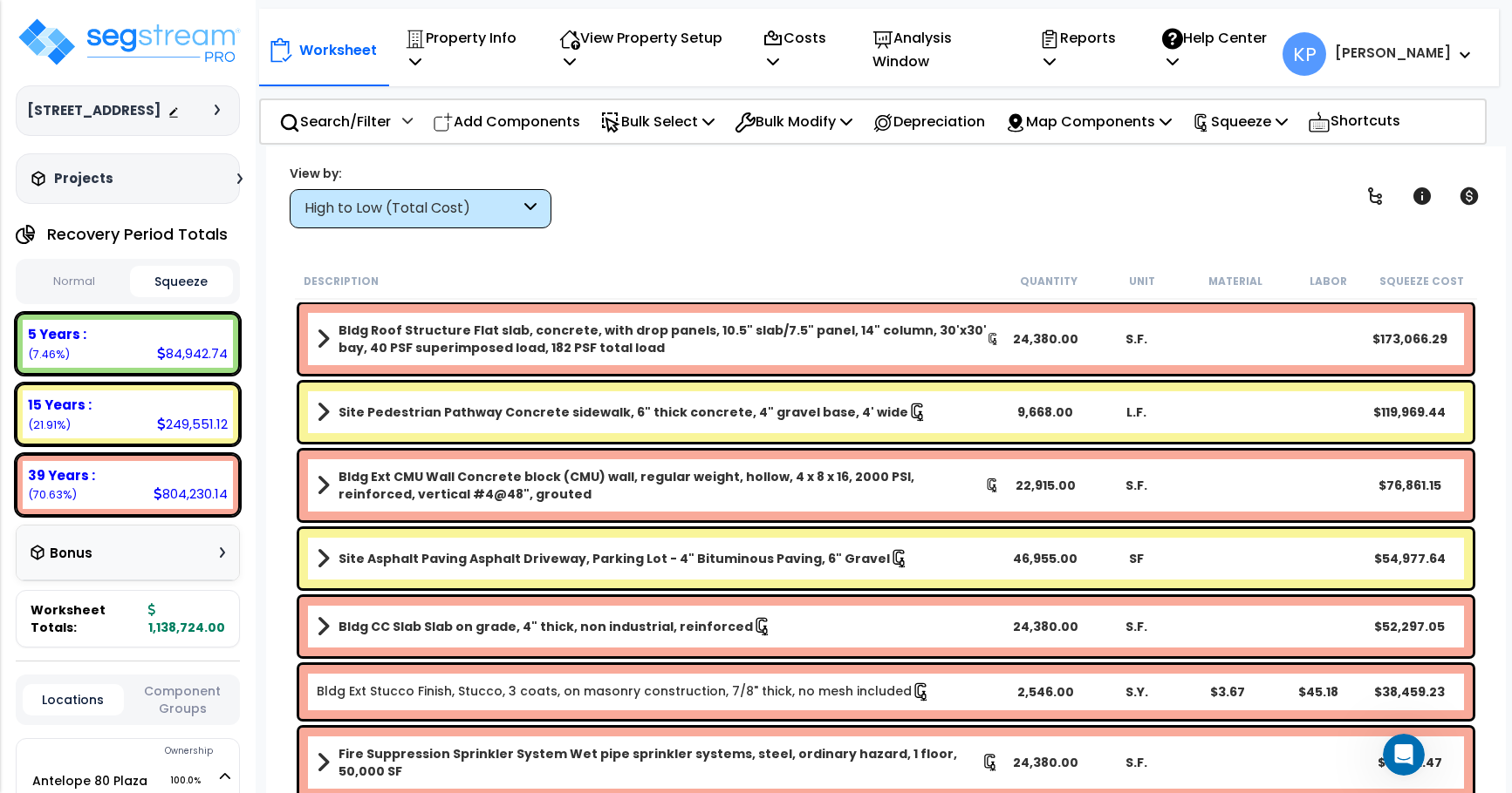
scroll to position [0, 0]
click at [134, 104] on div "[STREET_ADDRESS]" at bounding box center [127, 111] width 202 height 18
click at [162, 20] on img at bounding box center [129, 41] width 226 height 52
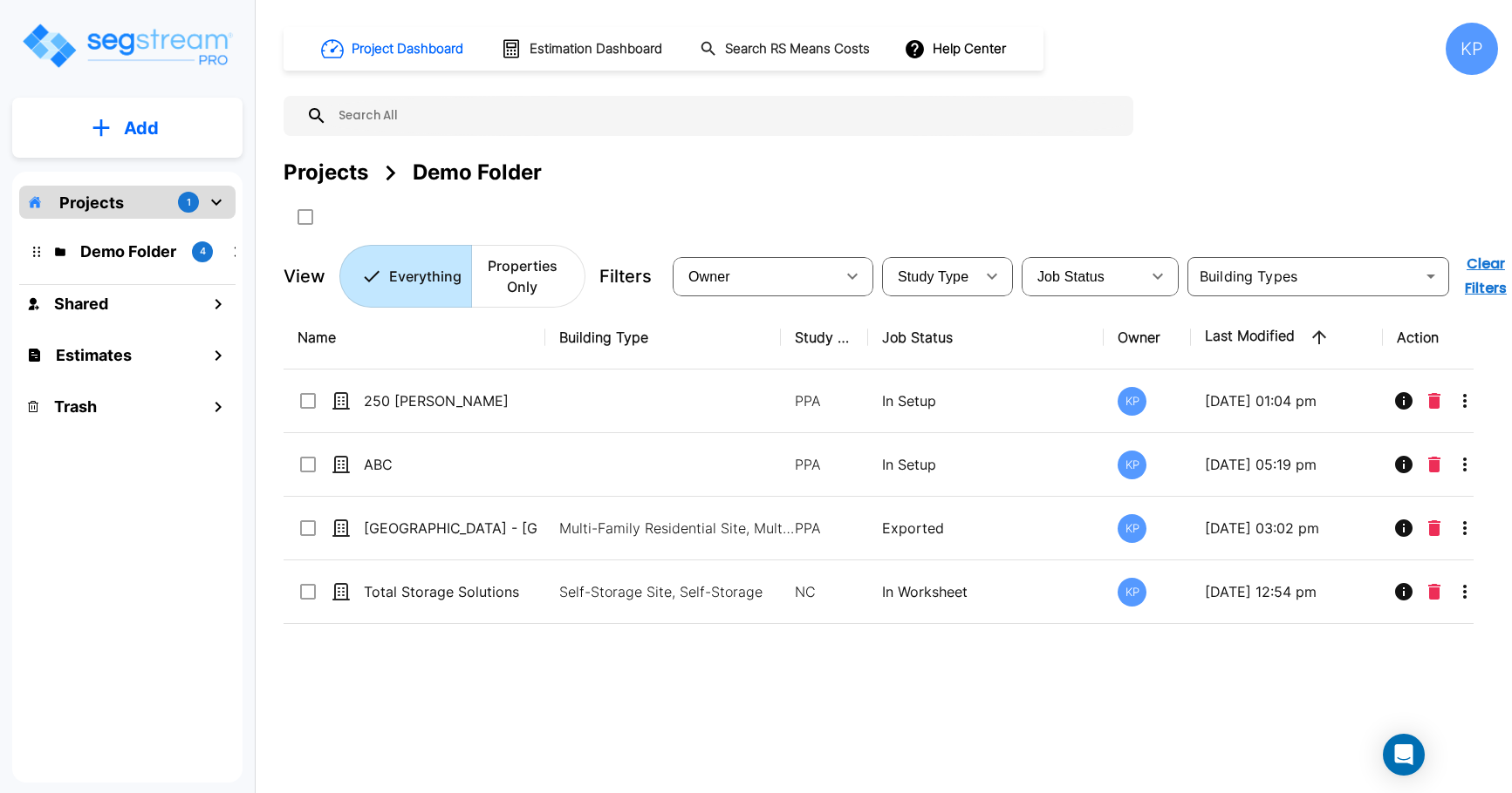
click at [105, 203] on p "Projects" at bounding box center [92, 203] width 65 height 24
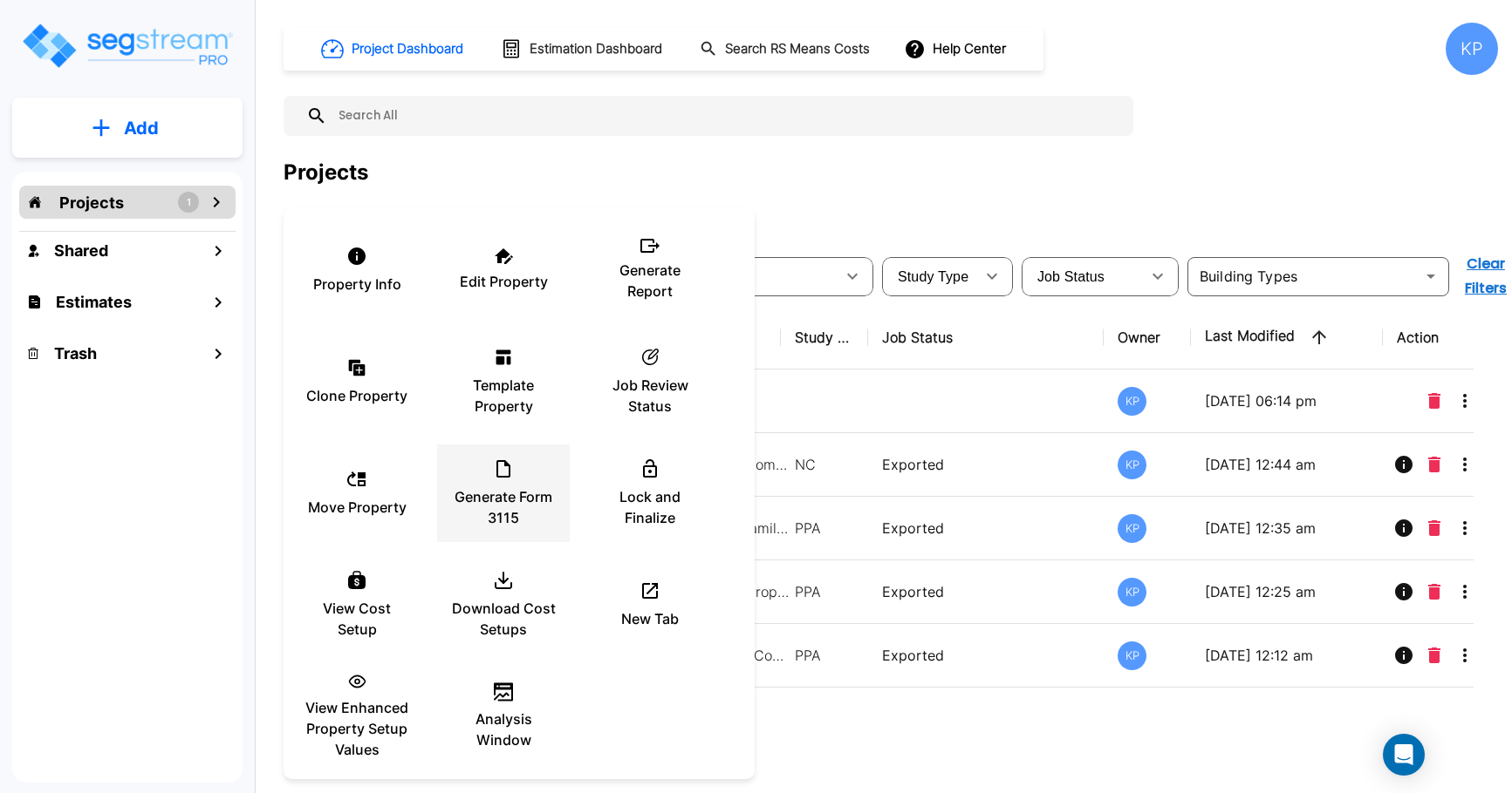
click at [503, 496] on p "Generate Form 3115" at bounding box center [503, 507] width 104 height 42
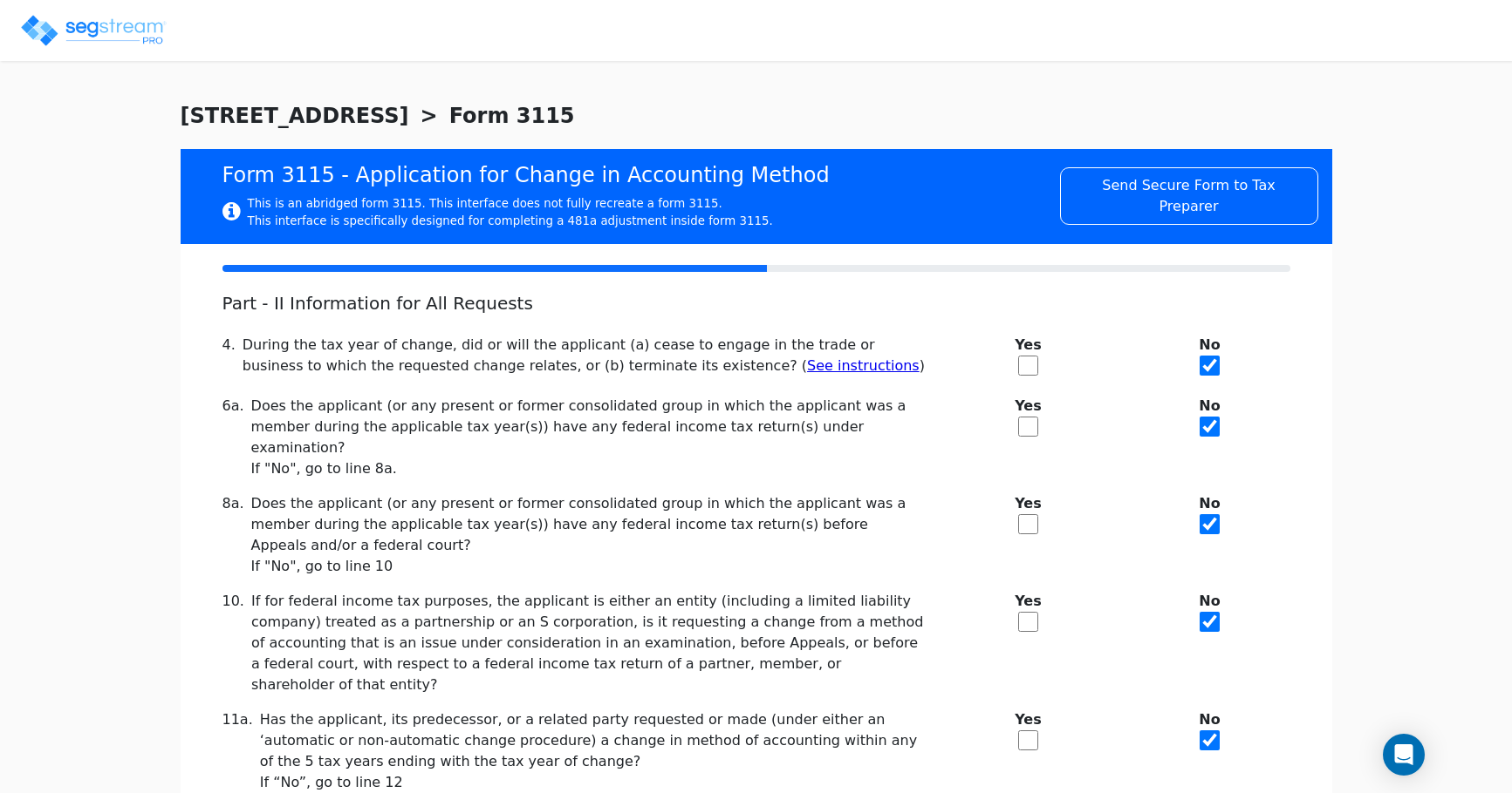
checkbox input "true"
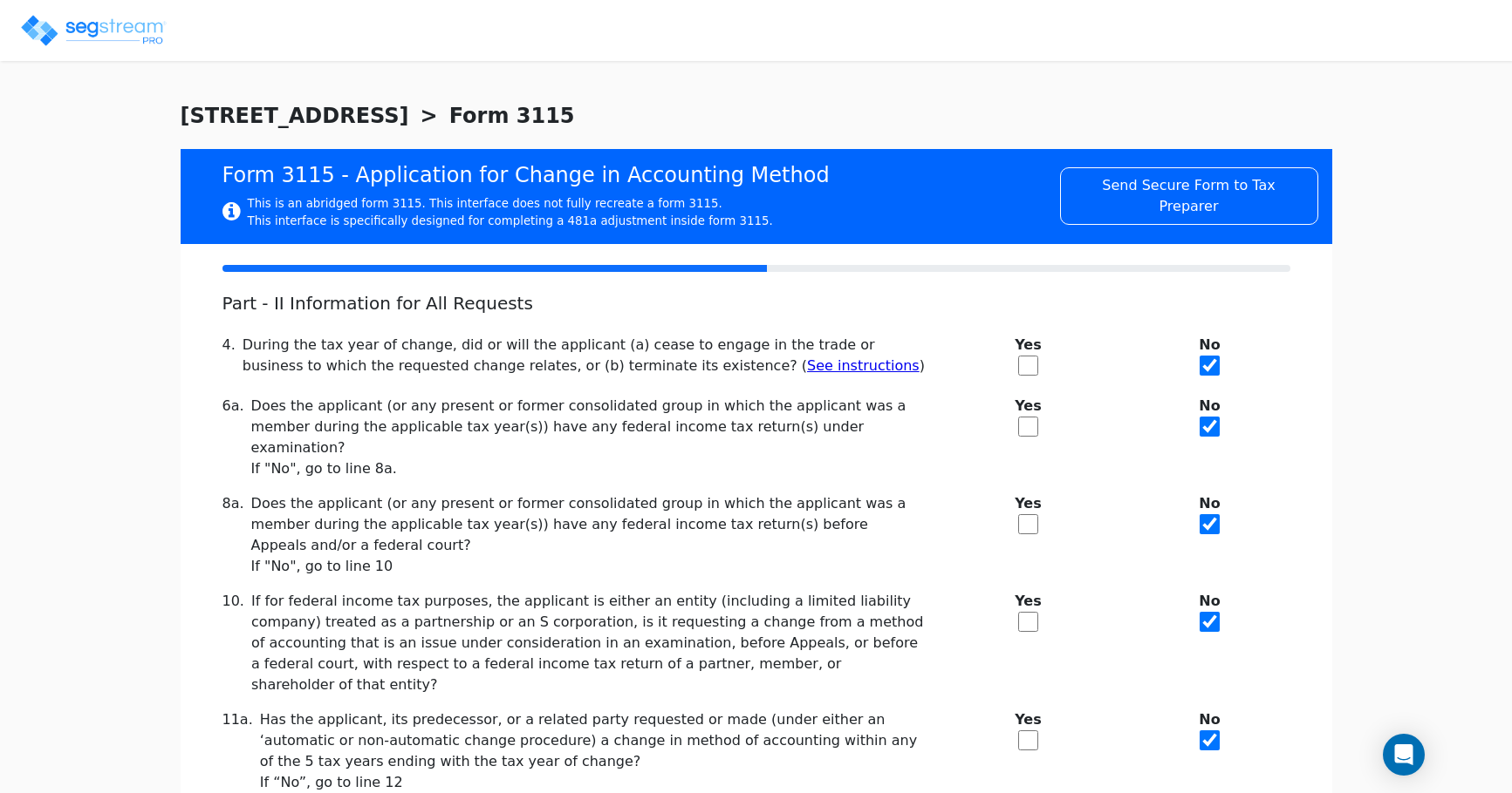
checkbox input "true"
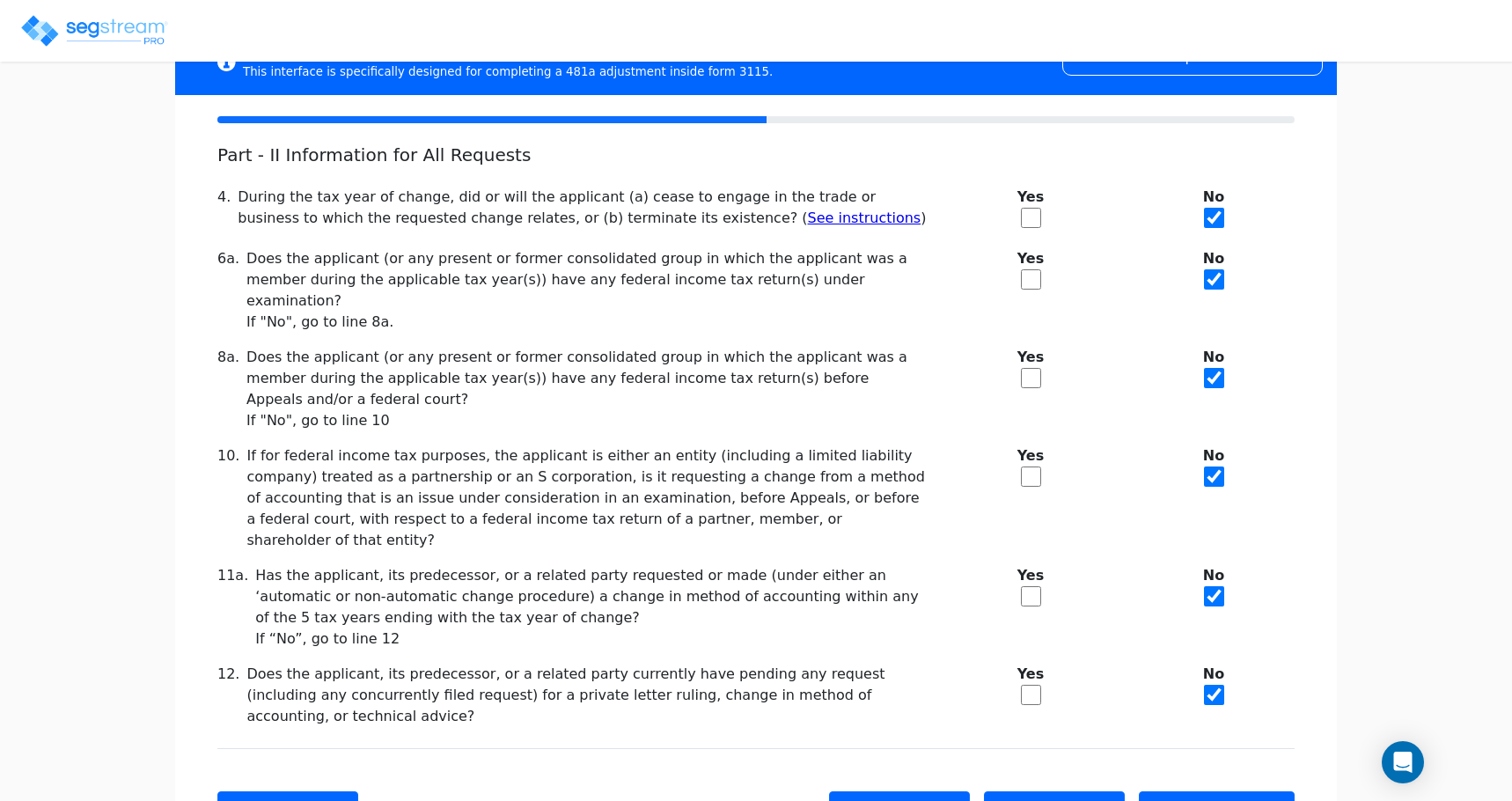
scroll to position [182, 0]
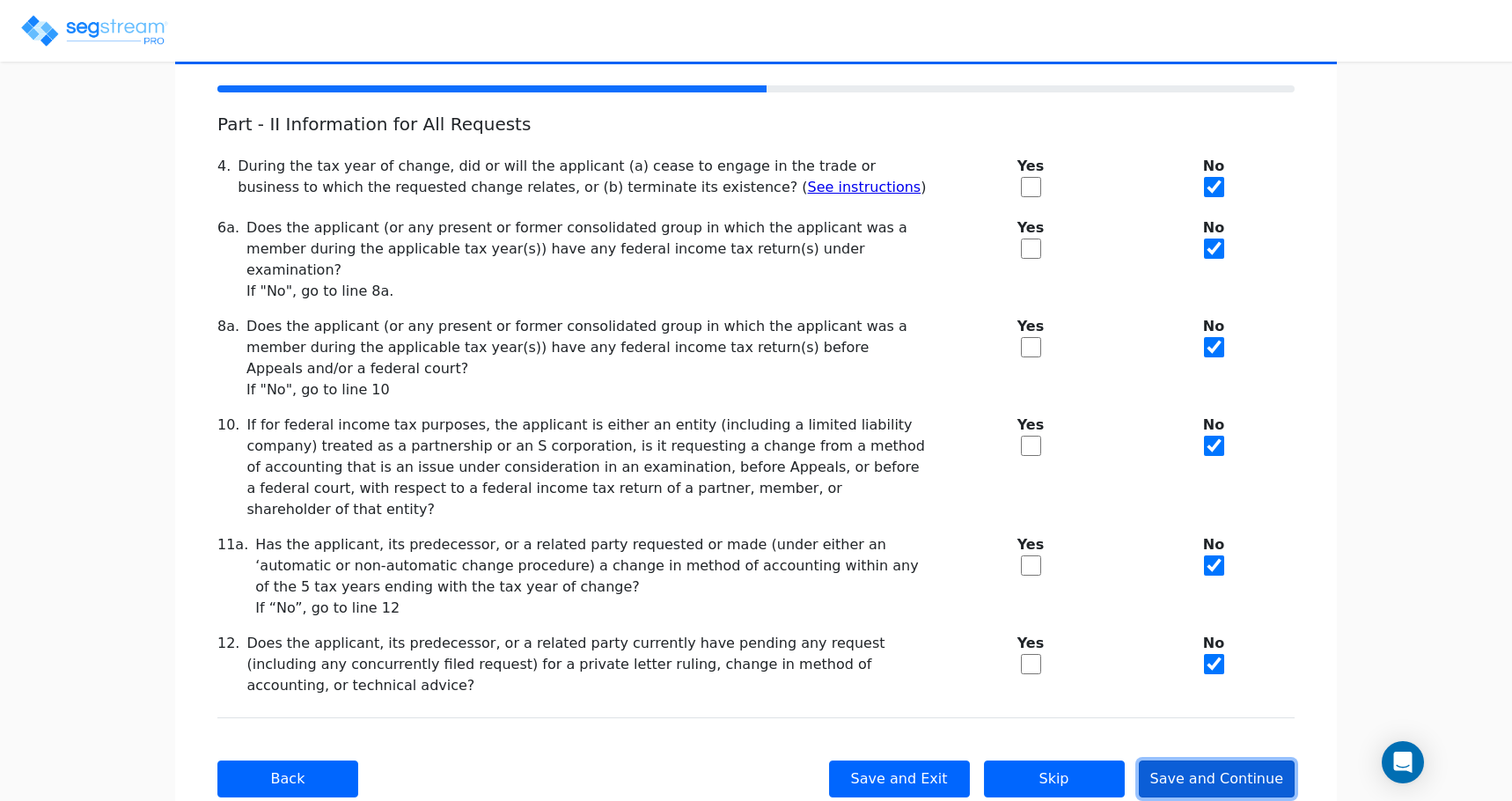
click at [1178, 761] on button "Save and Continue" at bounding box center [1218, 779] width 157 height 37
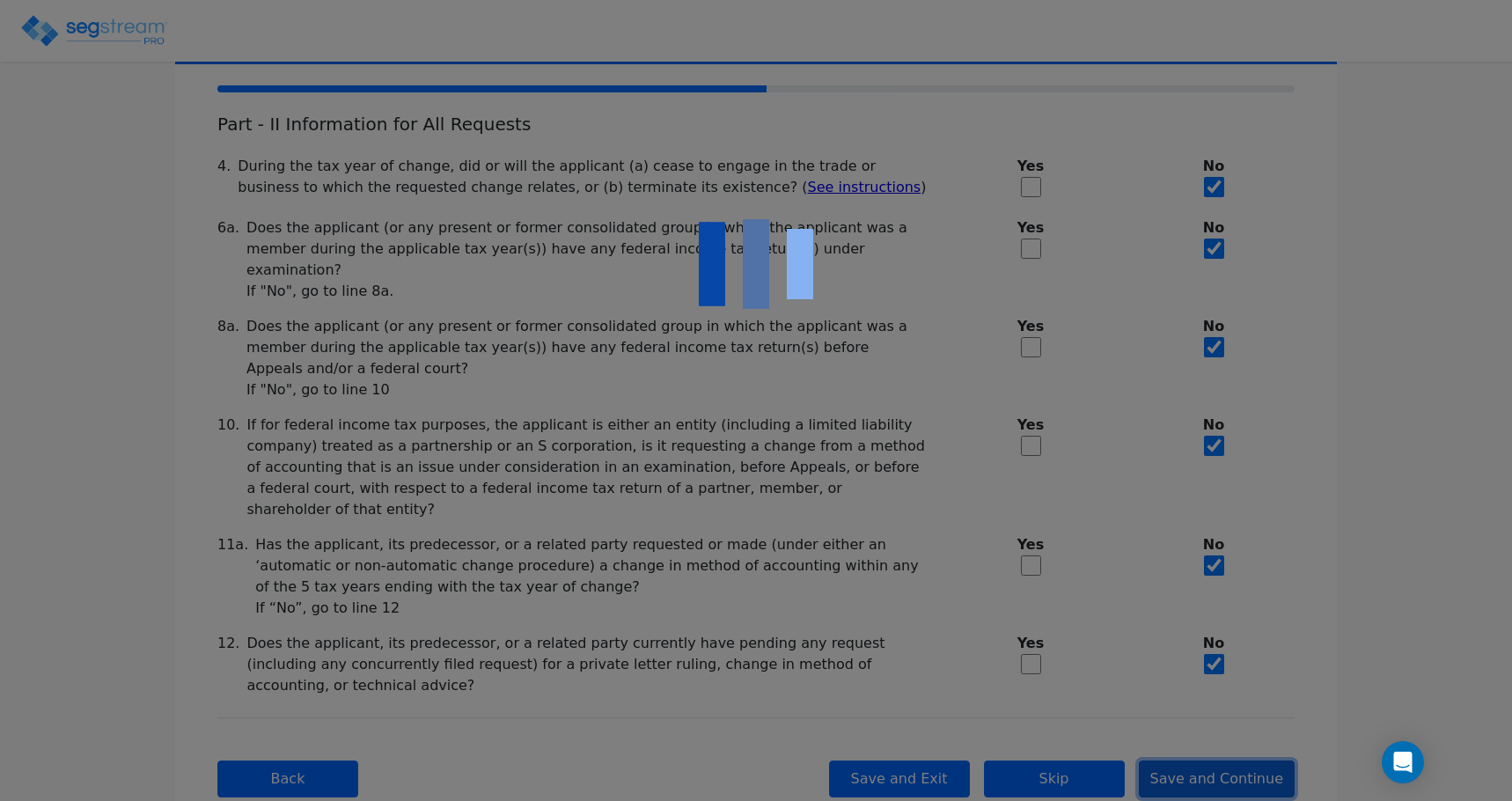
type textarea "unclaimed depreciation of $34432on commercial real estate property placed in se…"
type textarea "Item being changed: unclaimed depreciation has been taken in [DATE],2023"
type textarea "Proposed method: depreciation under §168 (MACRS) using the mid-month straight-l…"
select select "Cash"
type textarea "Form 3115, Part II, Line 15a Description of Trade(s) of Business(es)"
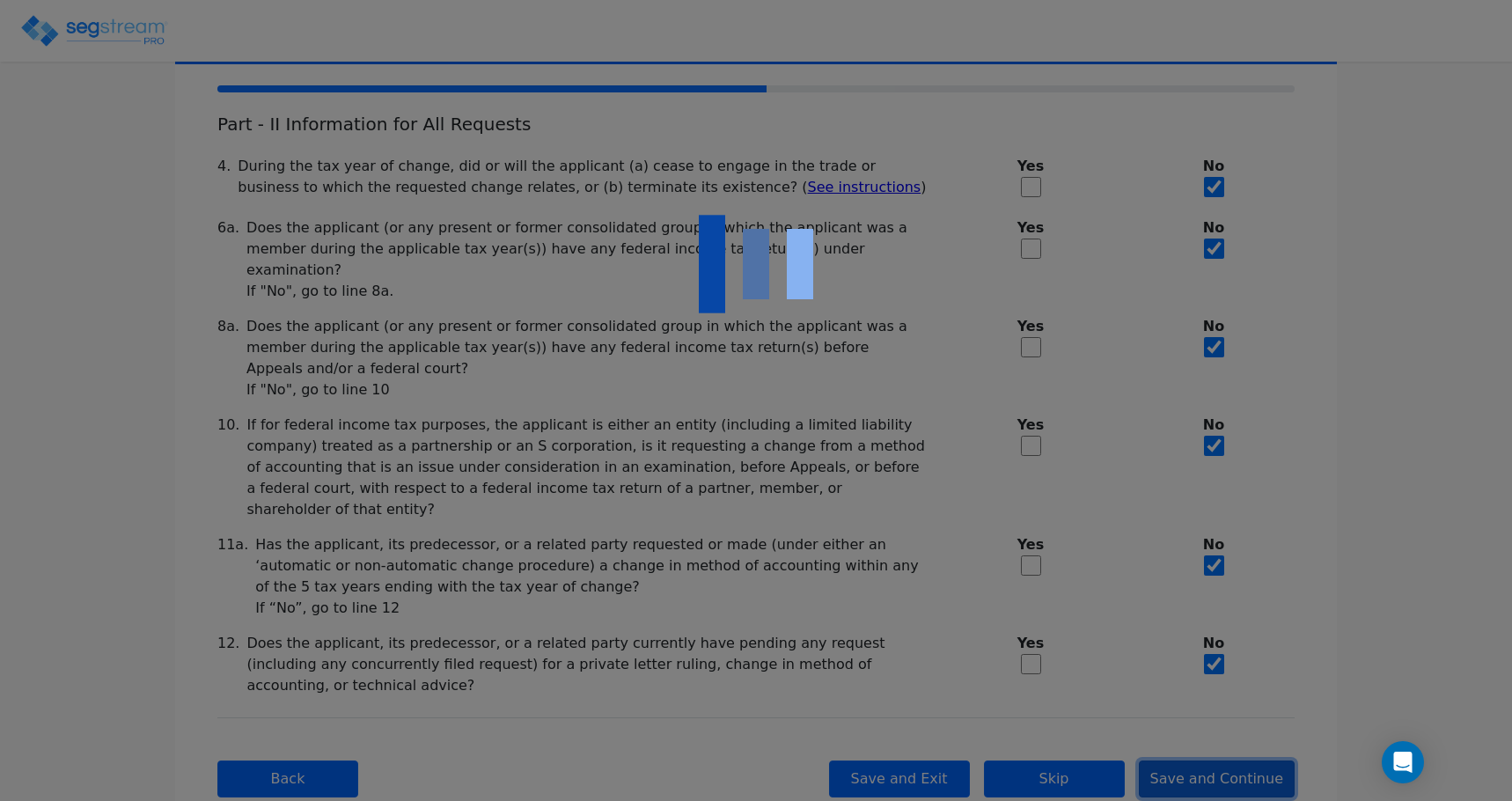
type textarea "The taxpayer’s only business activity is commercial real estate property. The p…"
checkbox input "true"
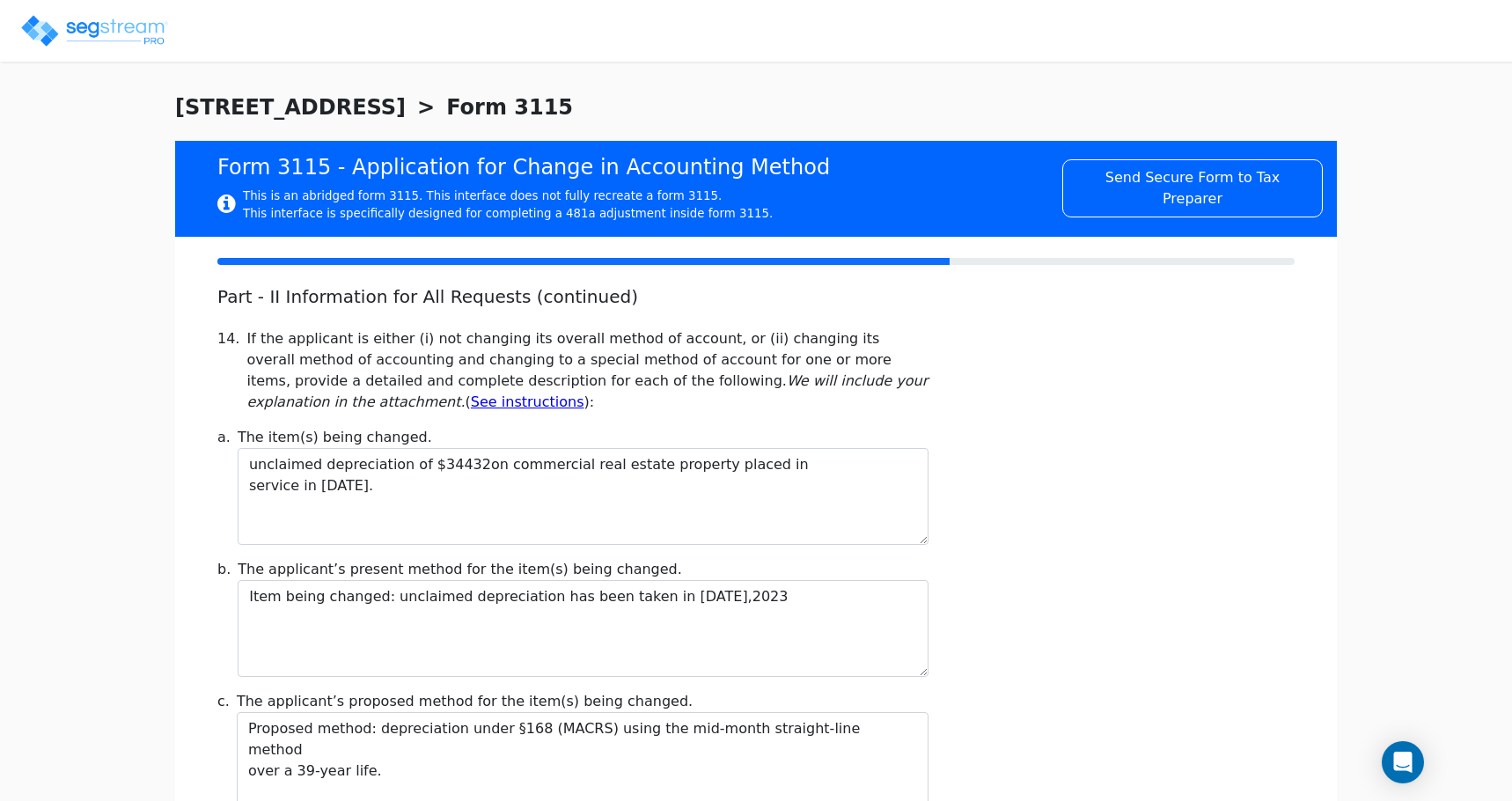
scroll to position [0, 0]
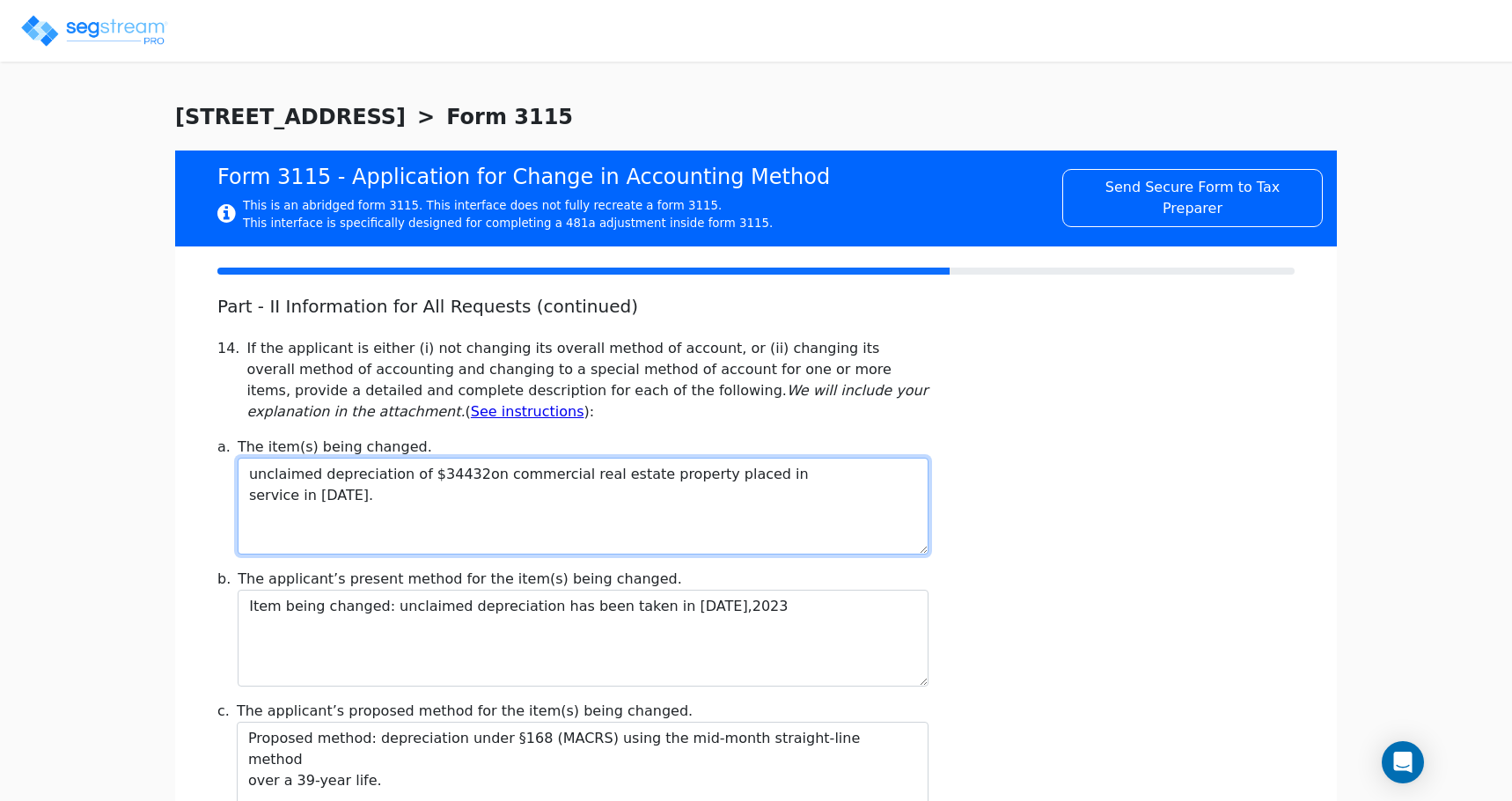
drag, startPoint x: 430, startPoint y: 507, endPoint x: 254, endPoint y: 475, distance: 178.9
click at [254, 475] on textarea "unclaimed depreciation of $34432on commercial real estate property placed in se…" at bounding box center [583, 506] width 691 height 96
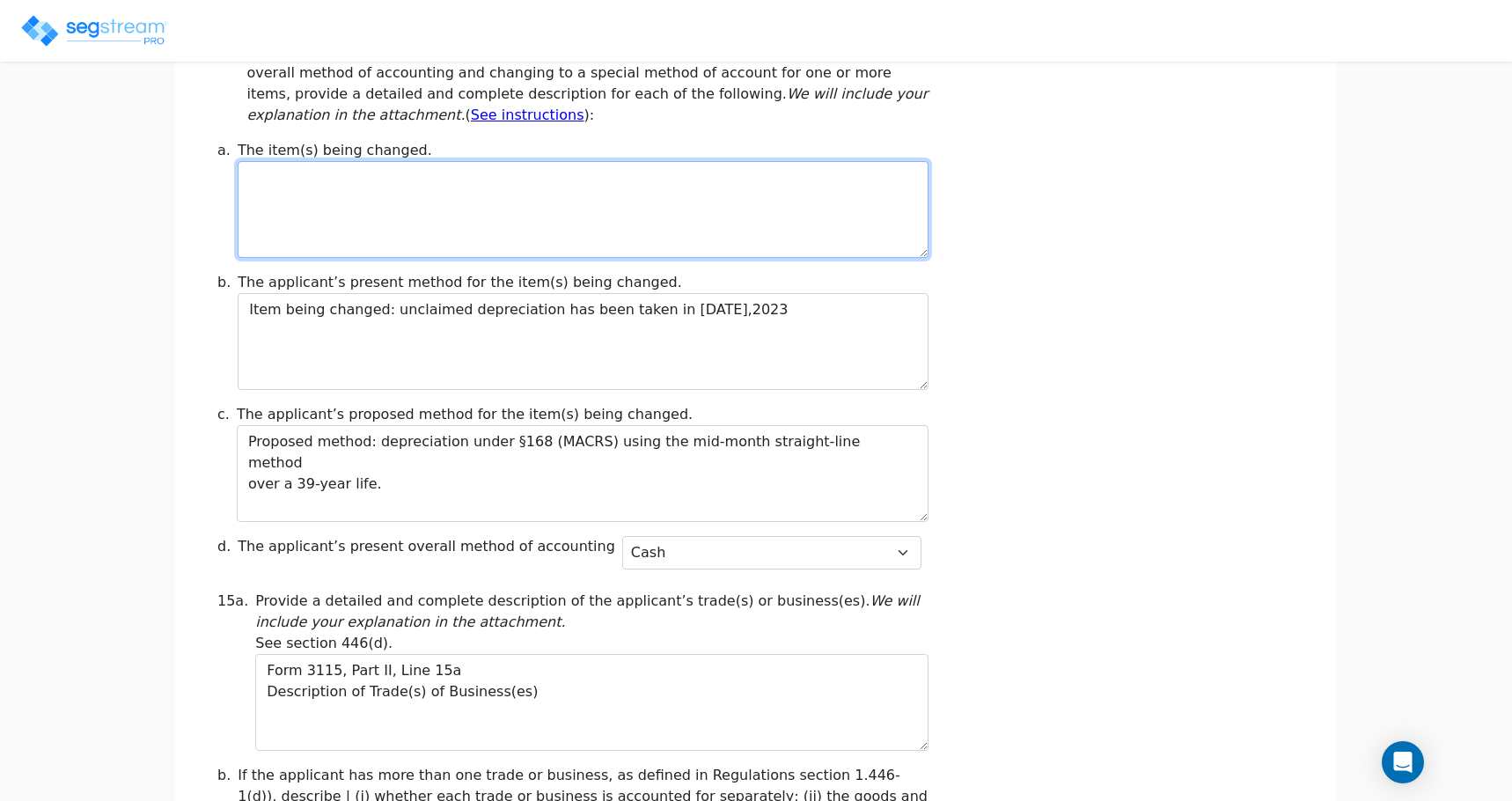
scroll to position [352, 0]
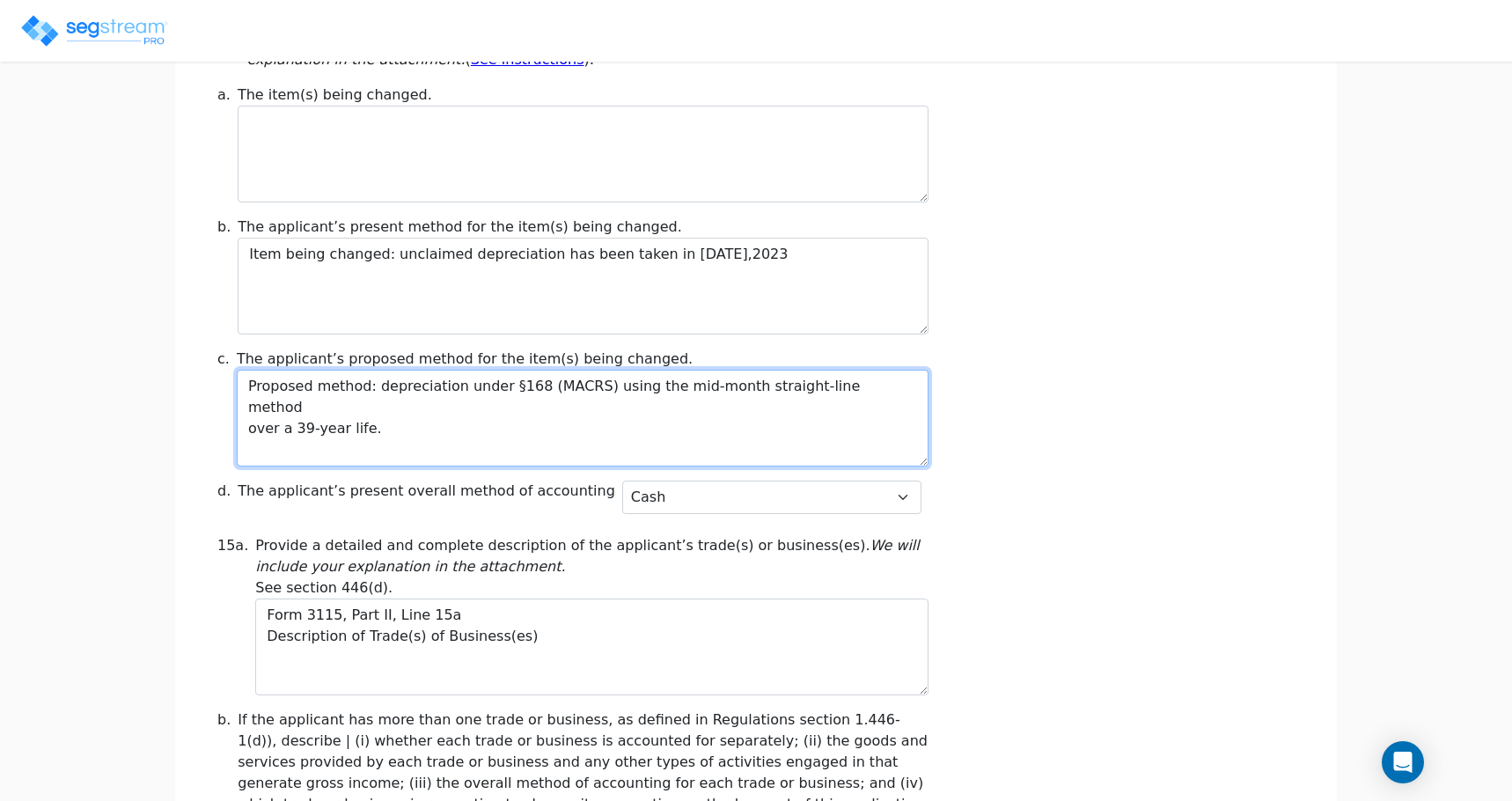
drag, startPoint x: 420, startPoint y: 417, endPoint x: 226, endPoint y: 389, distance: 196.0
click at [226, 389] on div "c. The applicant’s proposed method for the item(s) being changed. Proposed meth…" at bounding box center [572, 407] width 732 height 118
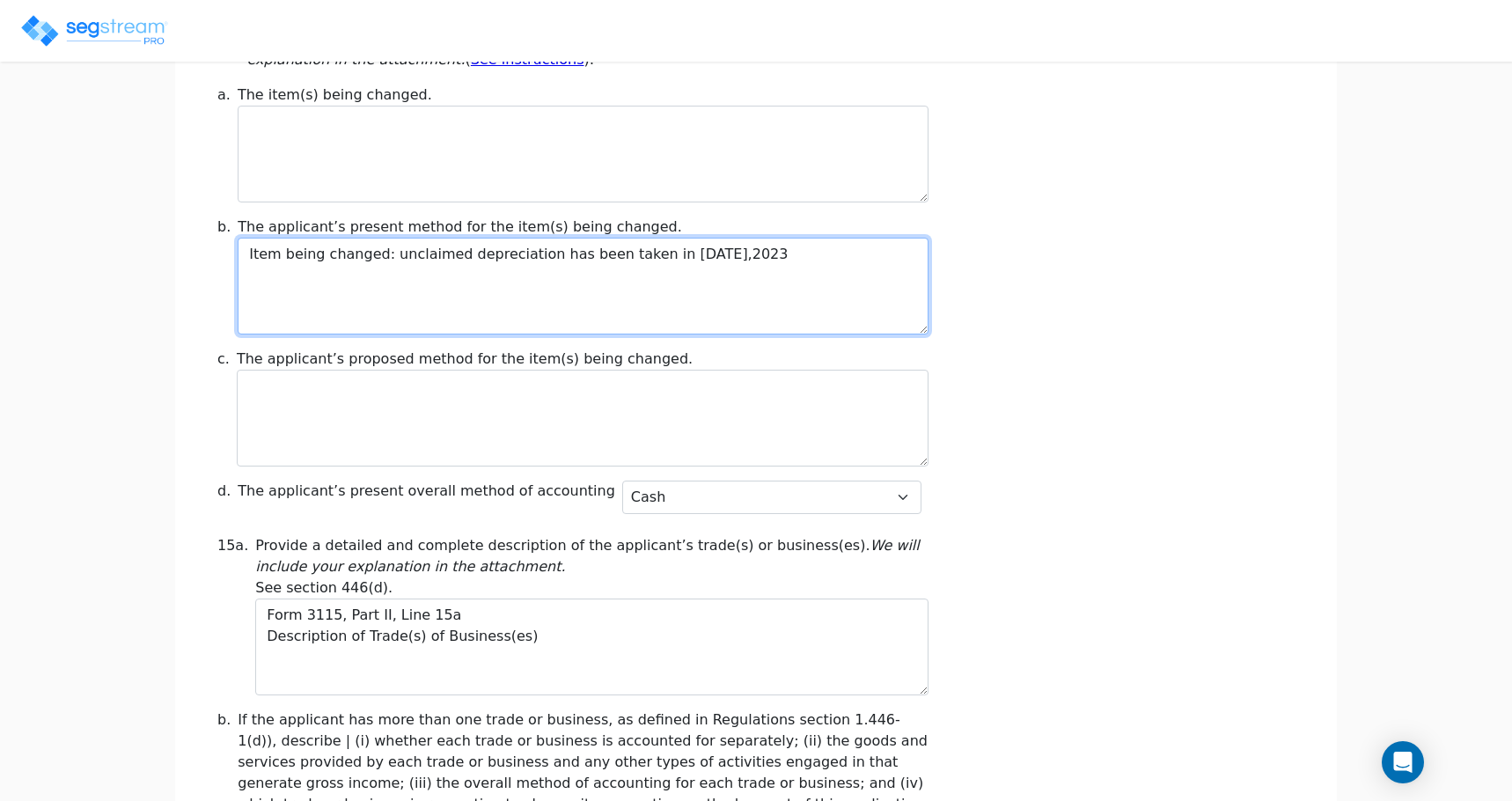
drag, startPoint x: 725, startPoint y: 259, endPoint x: 140, endPoint y: 283, distance: 585.5
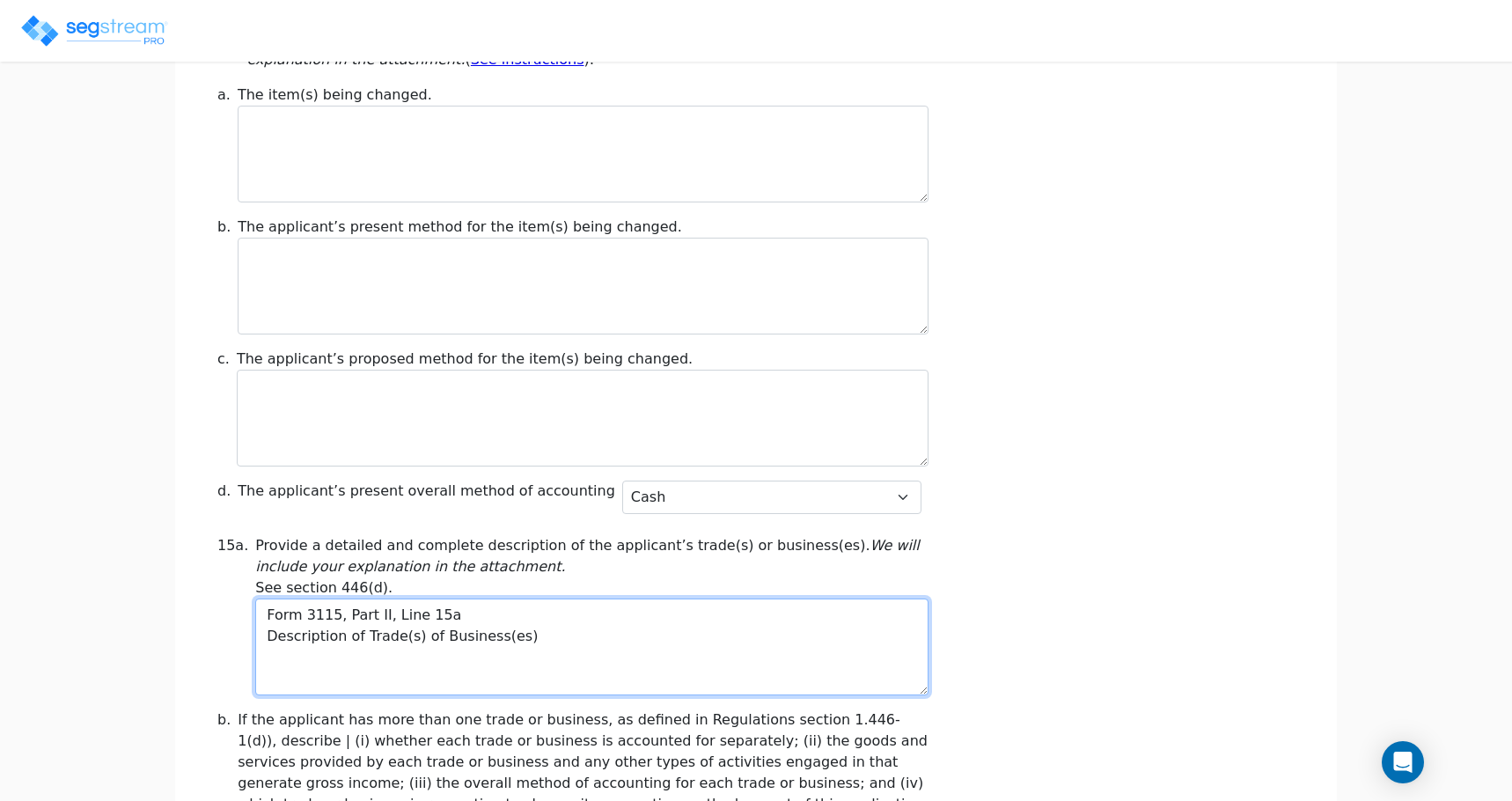
drag, startPoint x: 514, startPoint y: 641, endPoint x: 239, endPoint y: 616, distance: 276.1
click at [239, 616] on div "15a. Provide a detailed and complete description of the applicant’s trade(s) or…" at bounding box center [572, 615] width 732 height 160
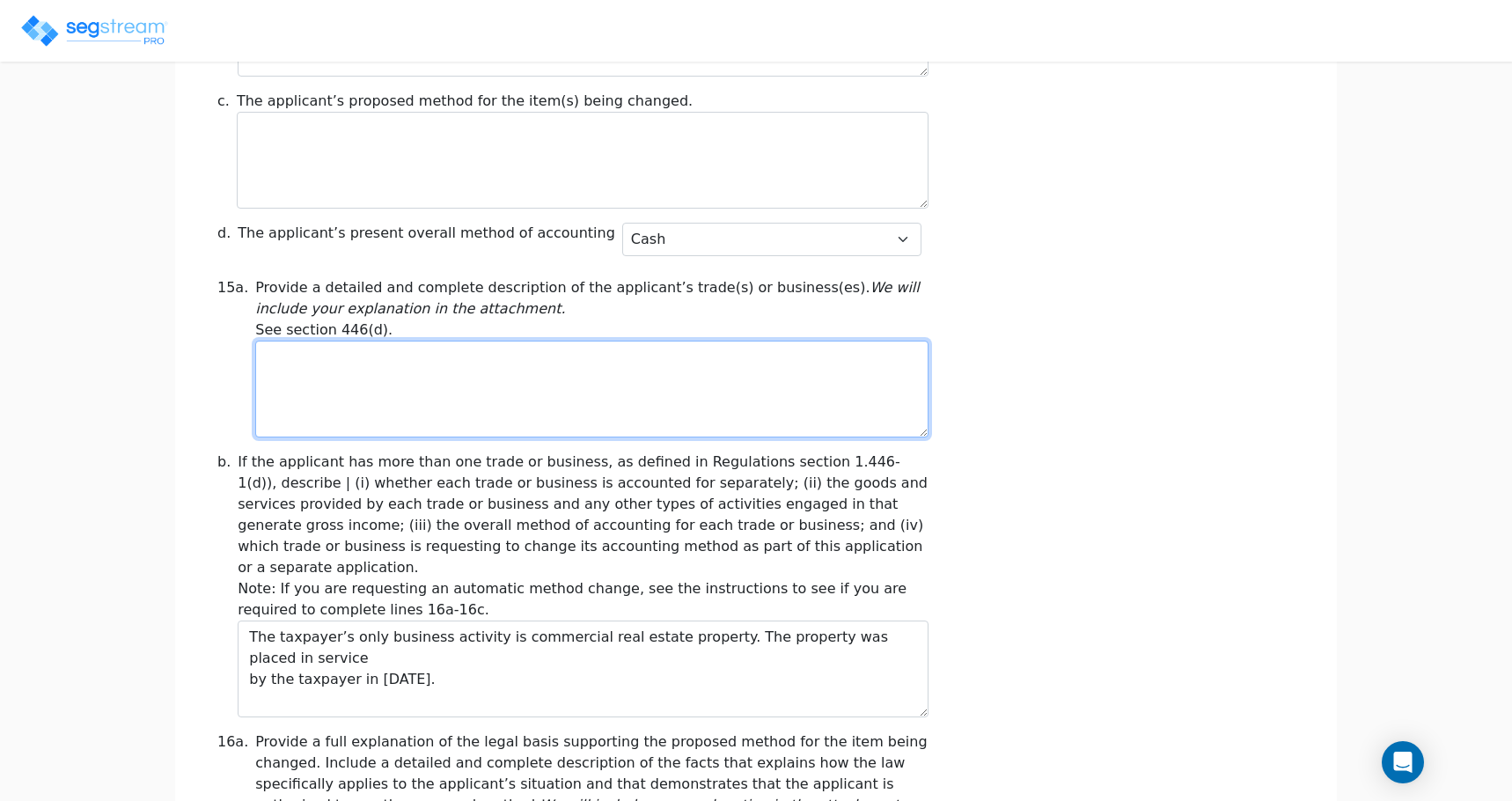
scroll to position [793, 0]
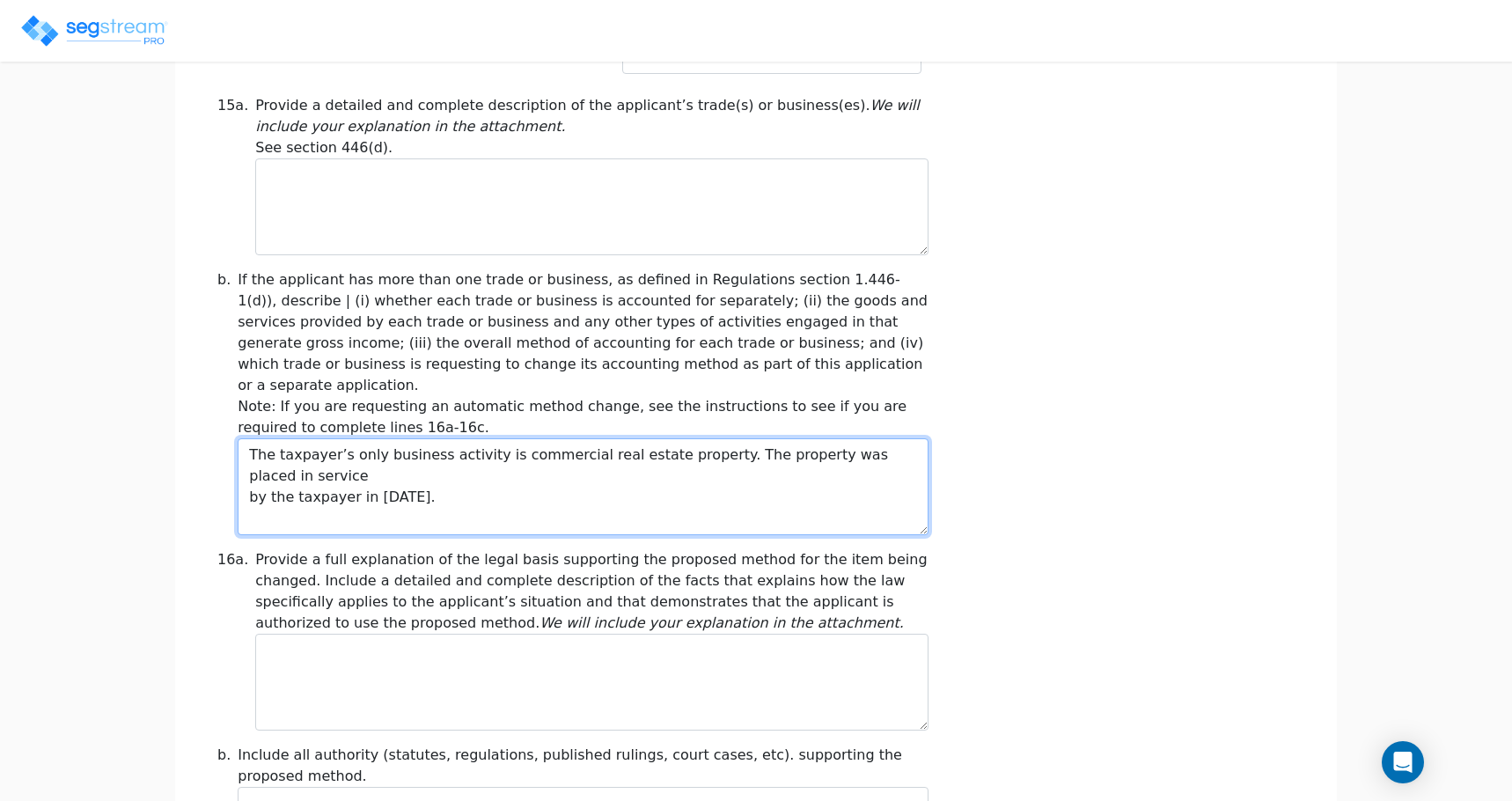
drag, startPoint x: 460, startPoint y: 476, endPoint x: 341, endPoint y: 487, distance: 119.5
click at [251, 423] on div "b. If the applicant has more than one trade or business, as defined in Regulati…" at bounding box center [572, 402] width 732 height 266
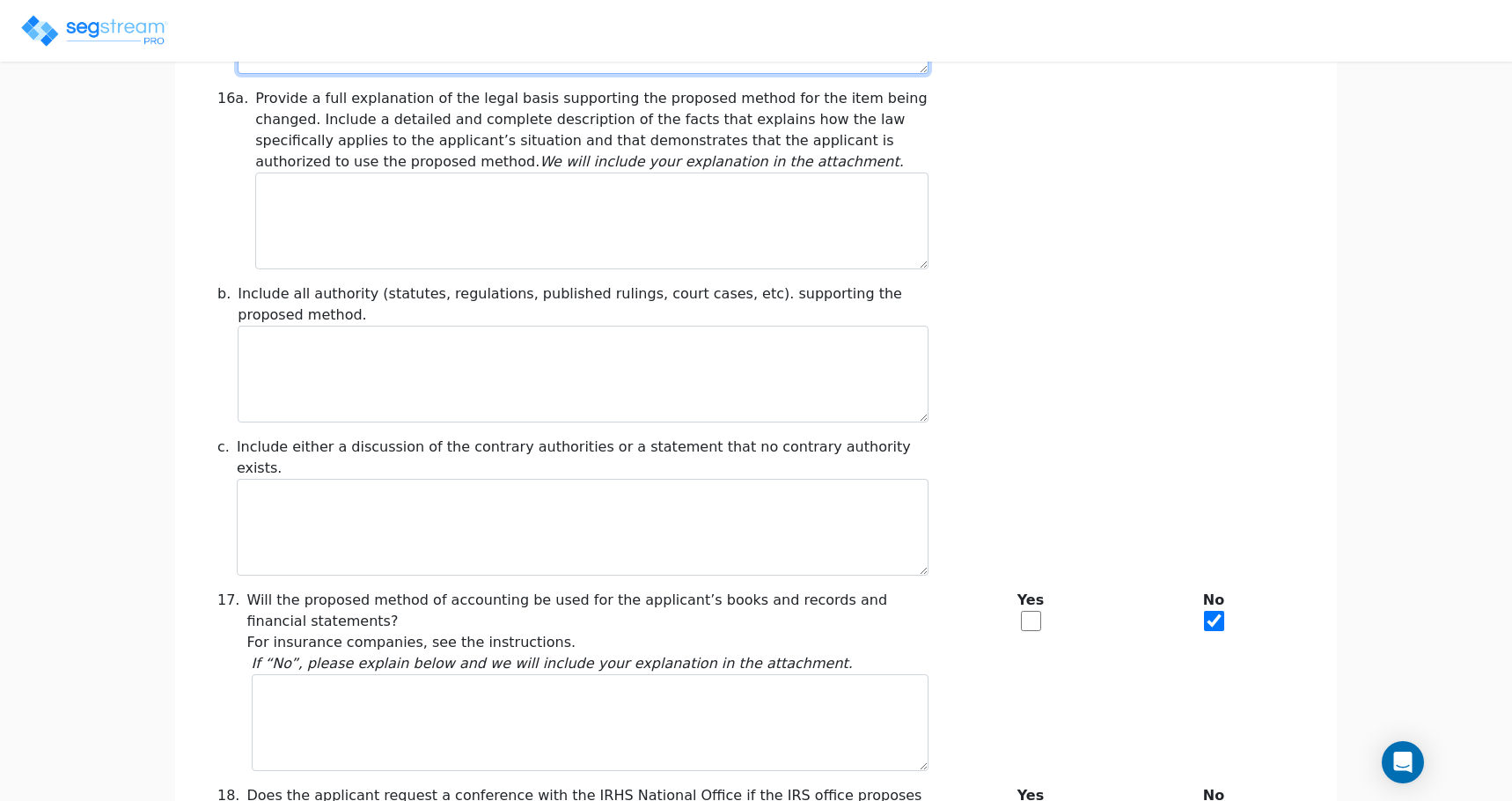
scroll to position [1407, 0]
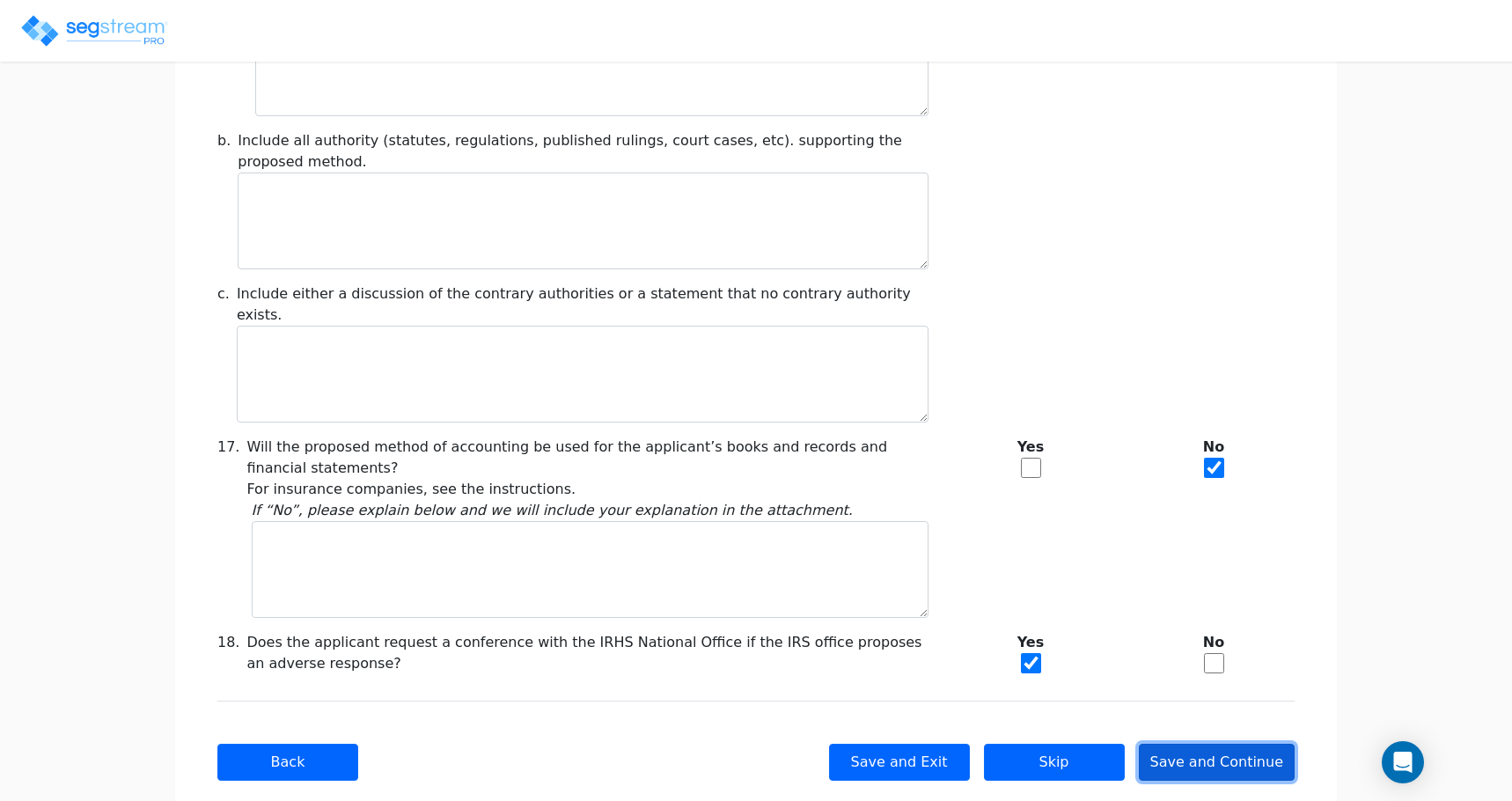
click at [1171, 744] on button "Save and Continue" at bounding box center [1218, 762] width 157 height 37
type input "-34,432"
checkbox input "true"
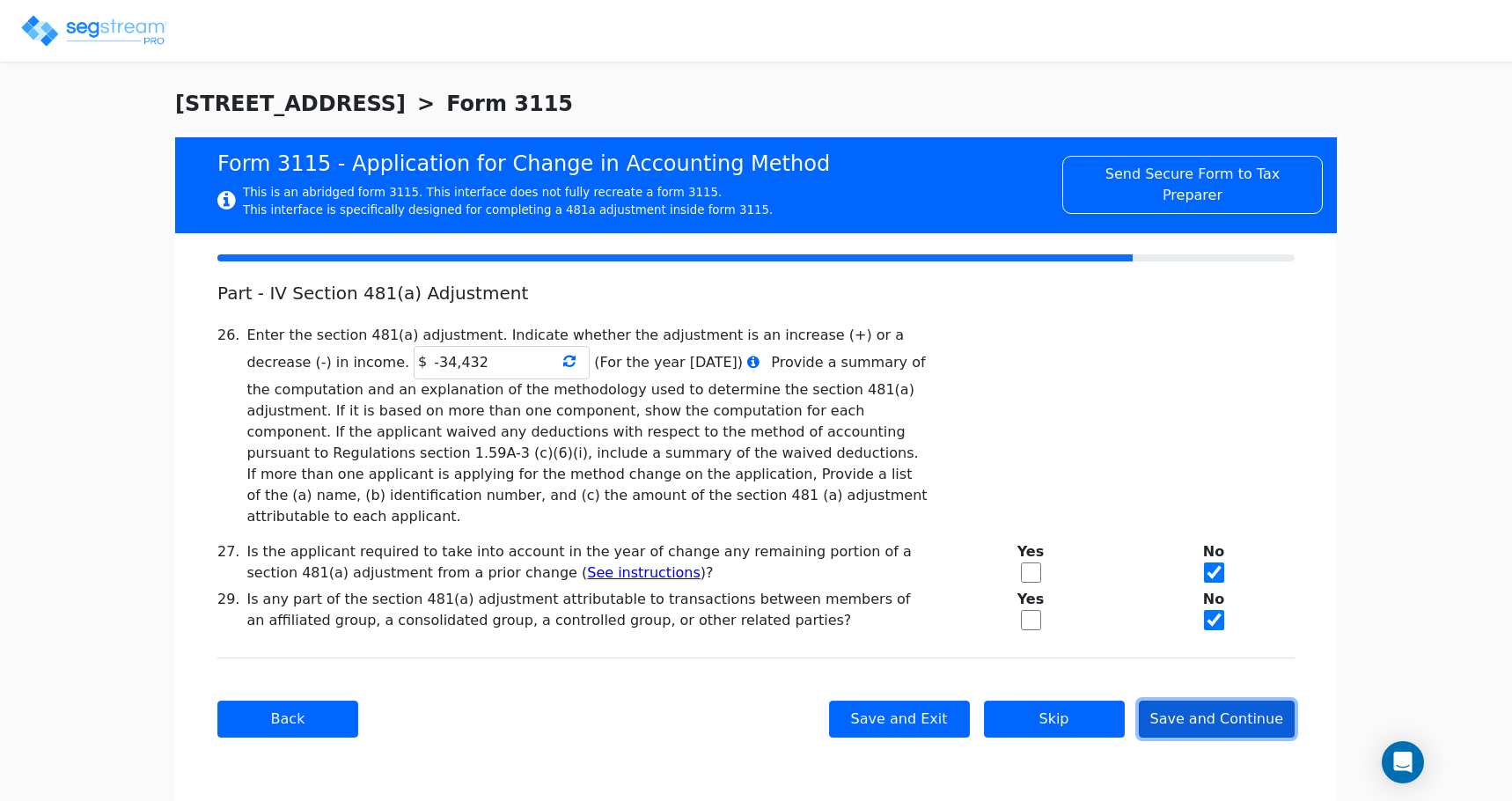
scroll to position [0, 0]
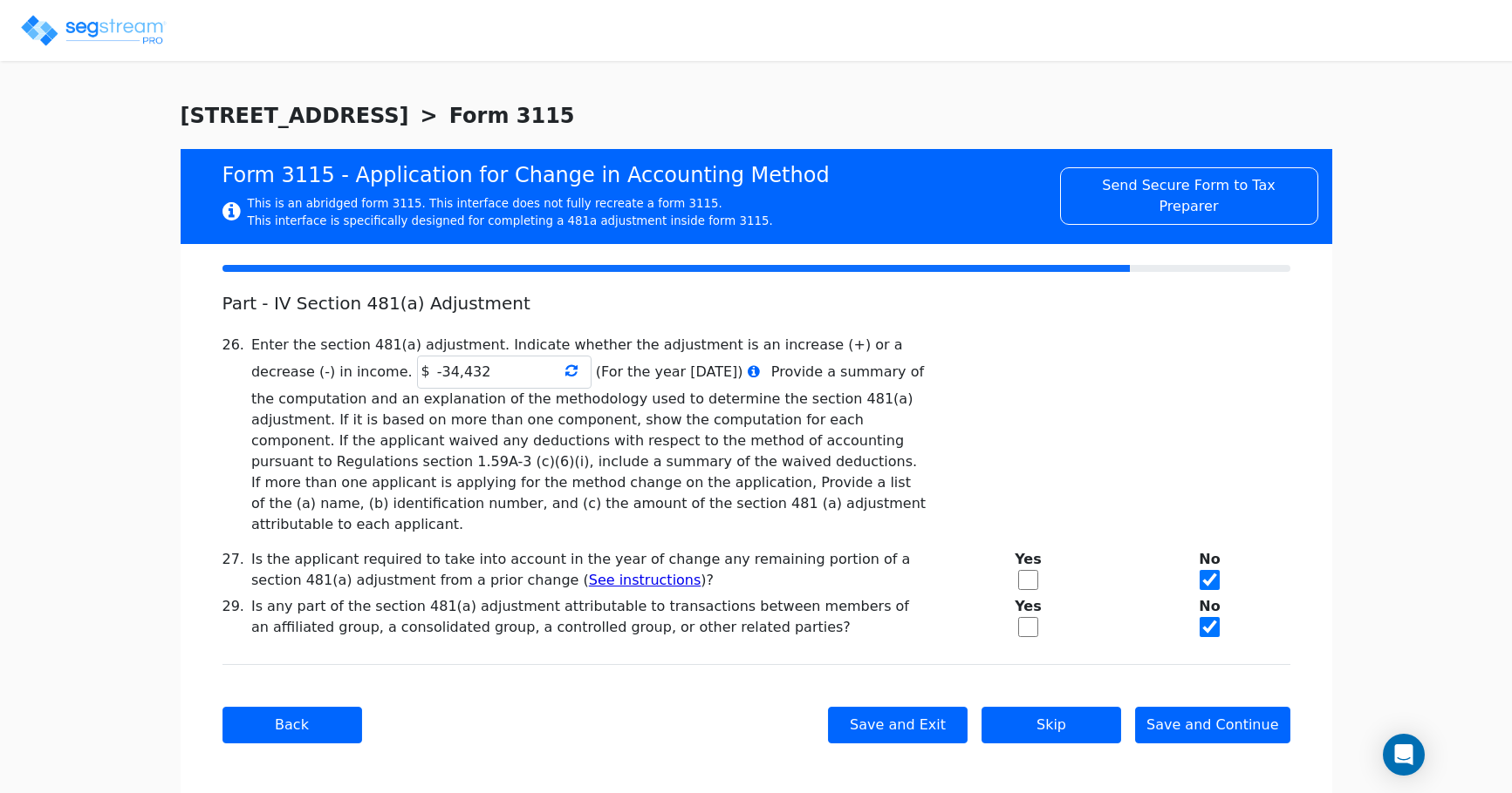
click at [565, 374] on icon at bounding box center [571, 371] width 12 height 14
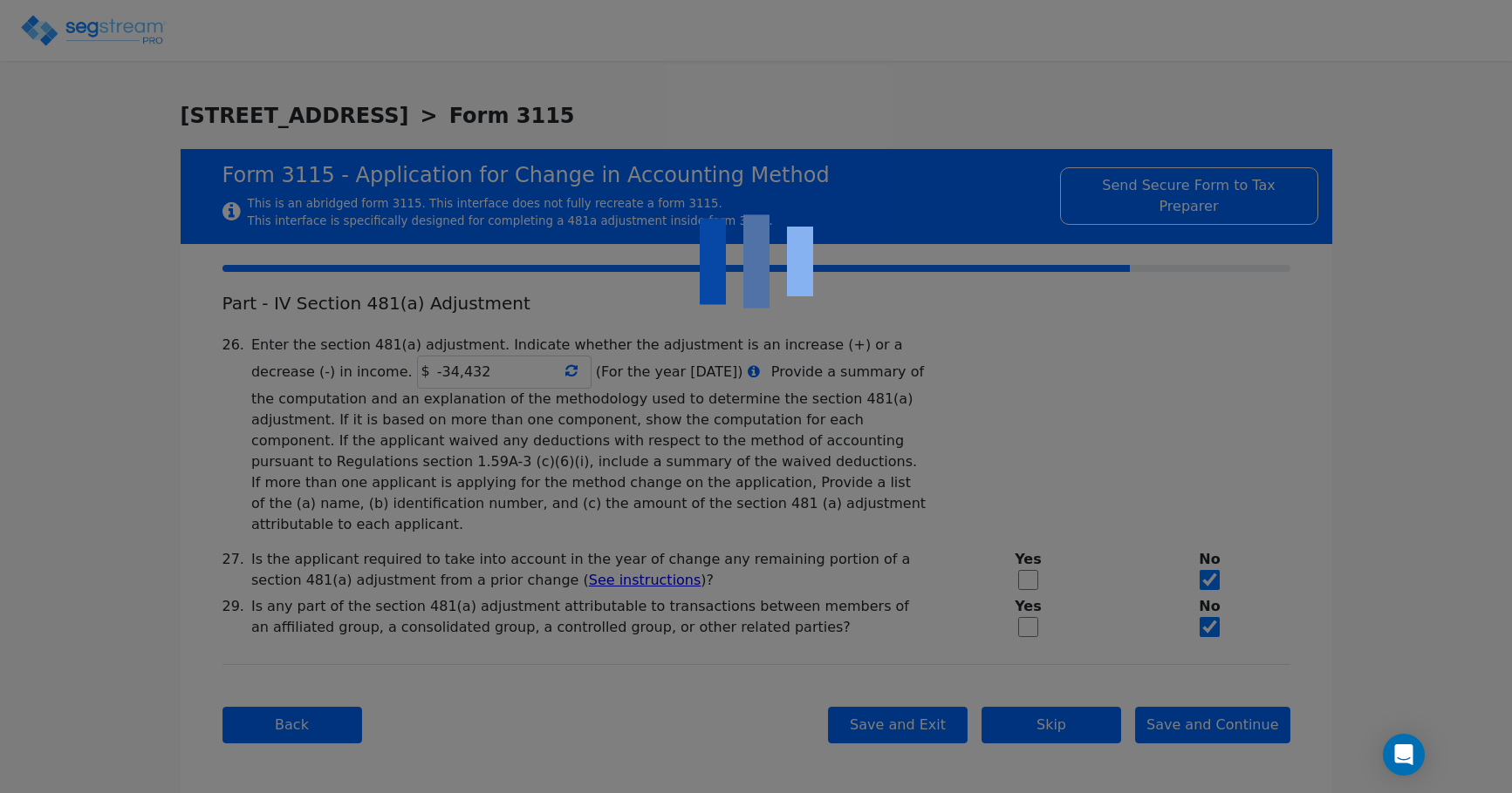
type input "-287,471.16"
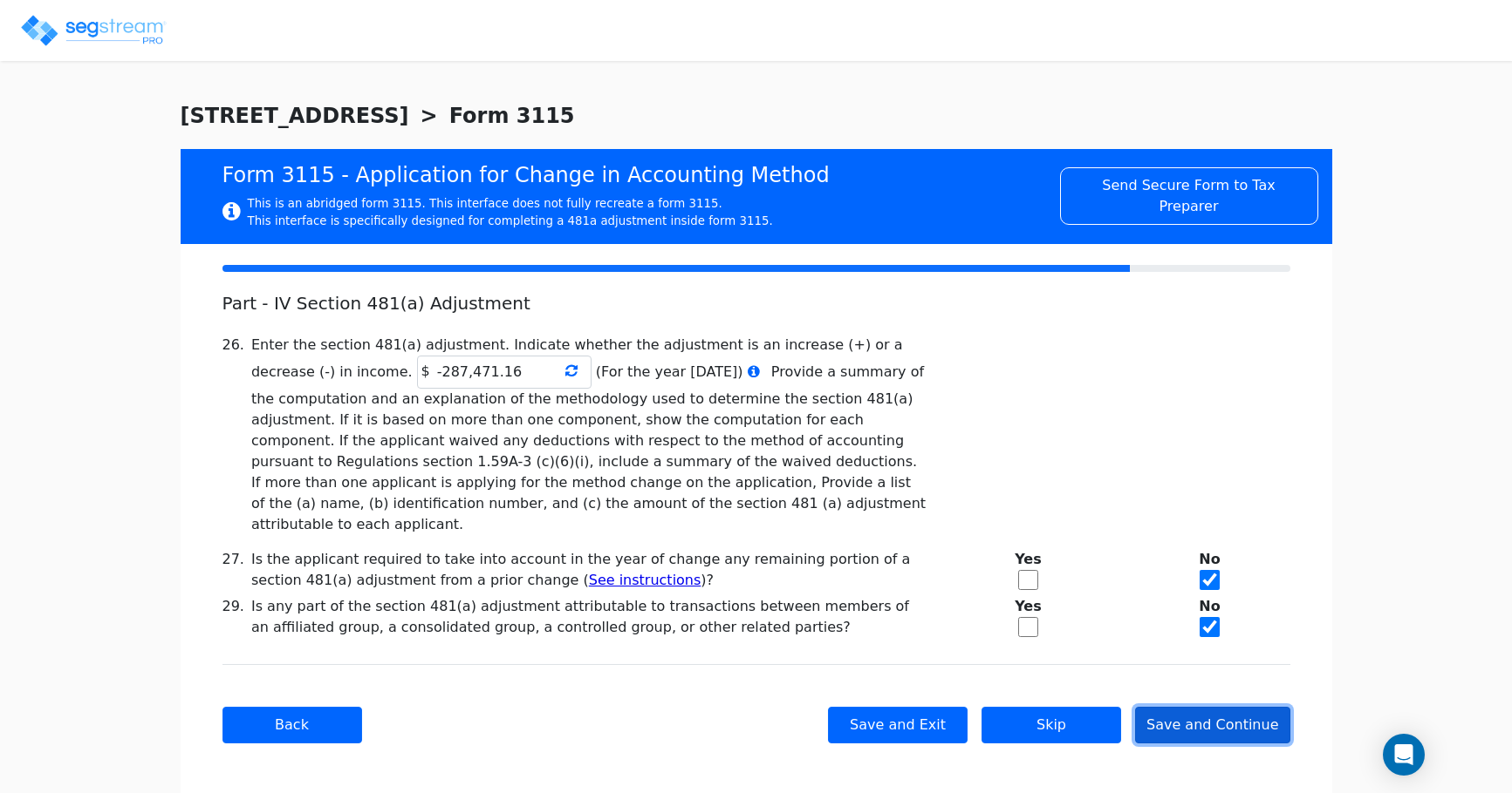
click at [1211, 707] on button "Save and Continue" at bounding box center [1213, 725] width 156 height 36
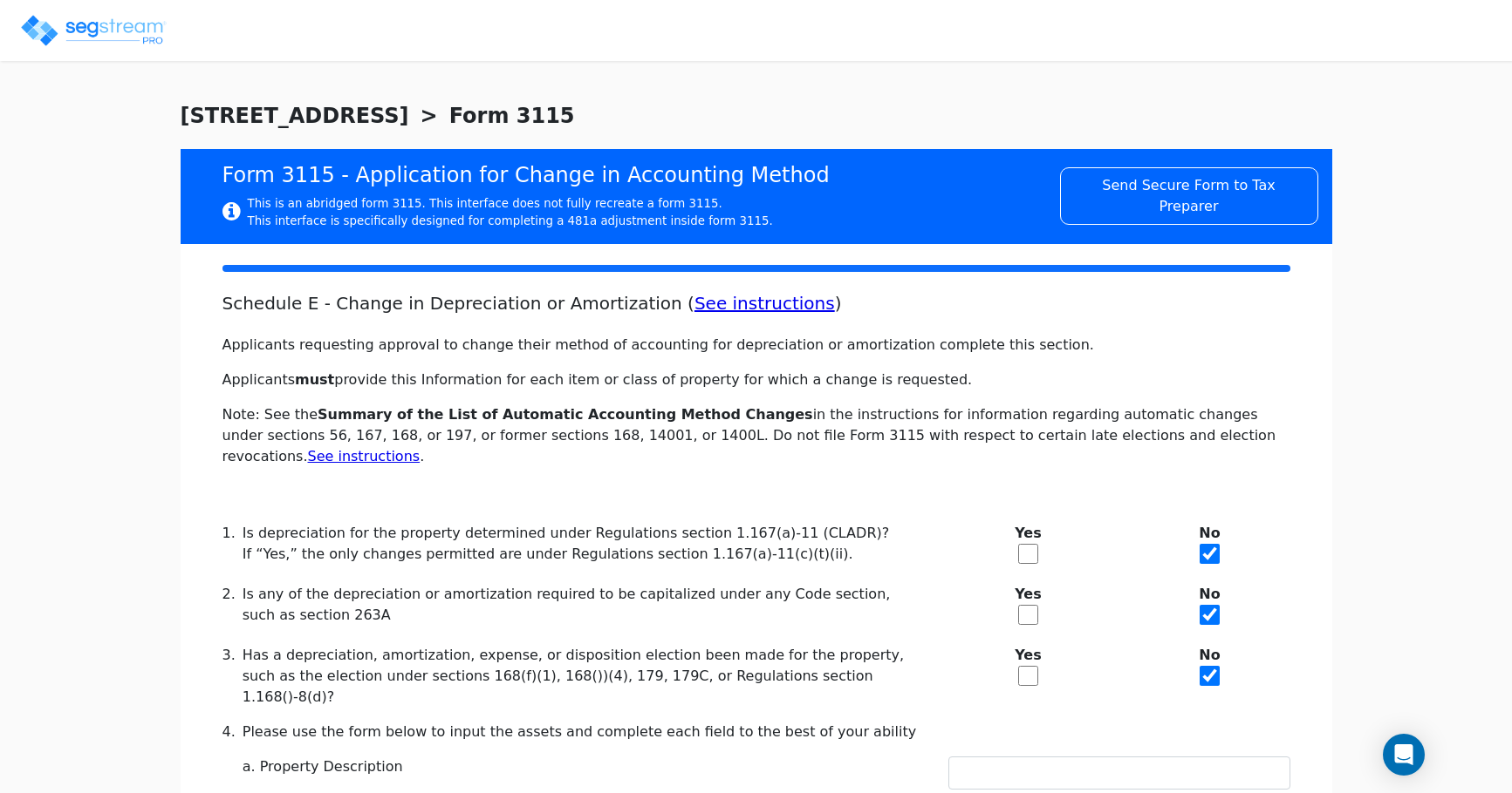
checkbox input "true"
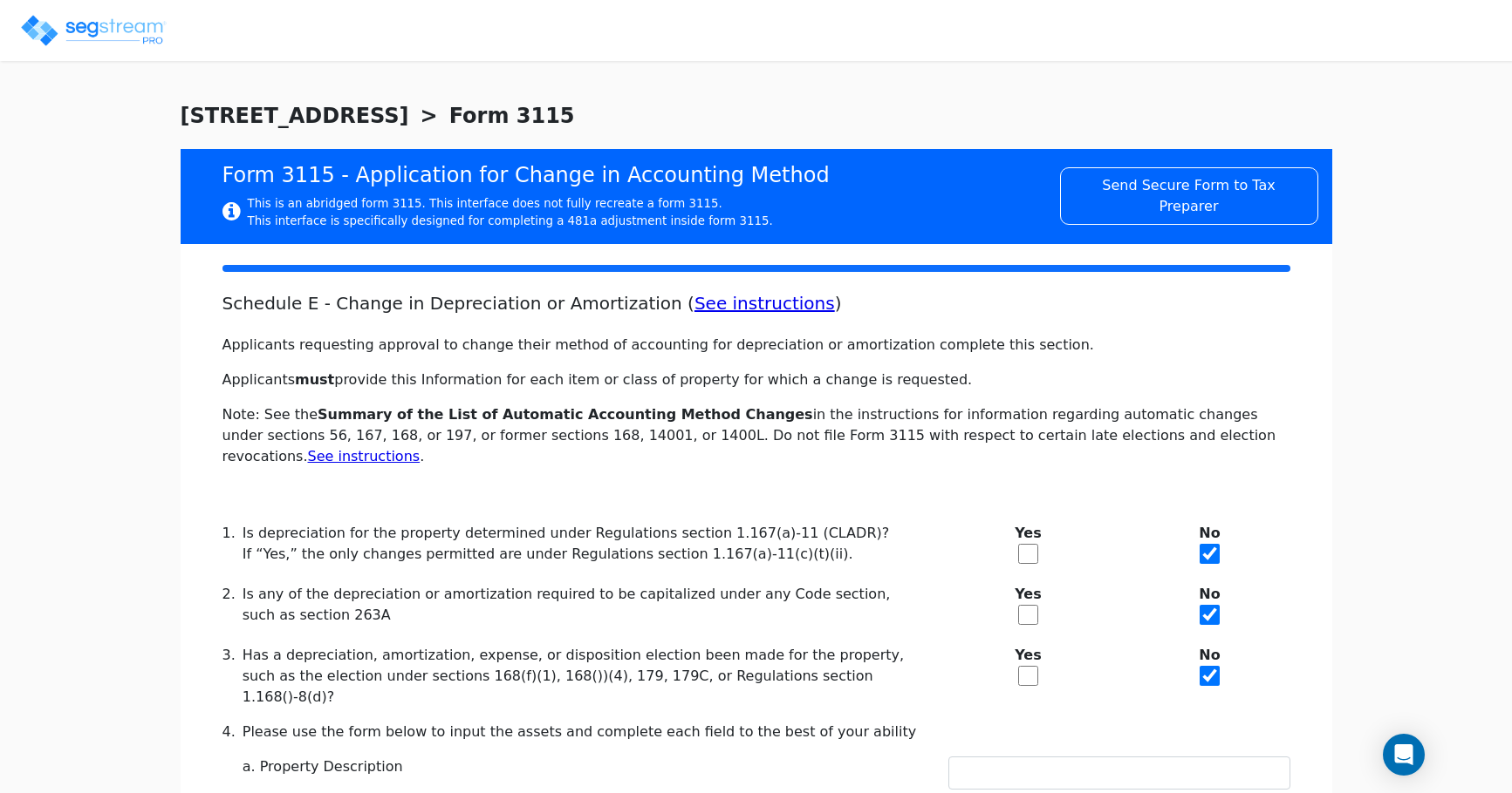
type textarea "Code section under which the property will be depreciated: Section 168 and regu…"
type textarea "Asset Class: commercial real estate property."
type textarea "Facts. Statement attached"
type textarea "Depreciation method: Section 168 (MACRS) straight-line."
type textarea "Useful life: 39 years."
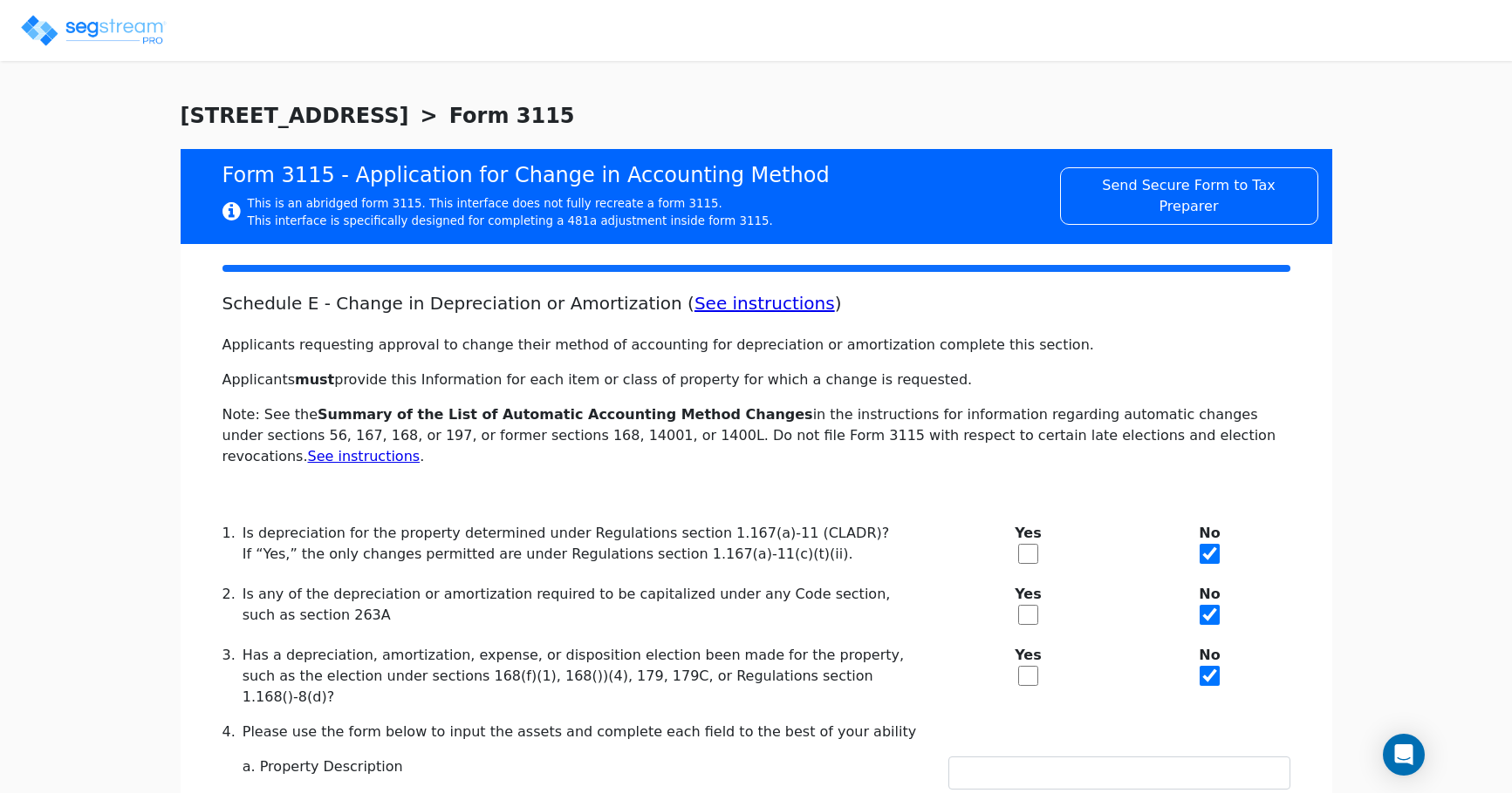
type textarea "Convention: Mid-month."
type textarea "First-year special depreciation: No, property does not qualify."
type textarea "Account: Single asset account."
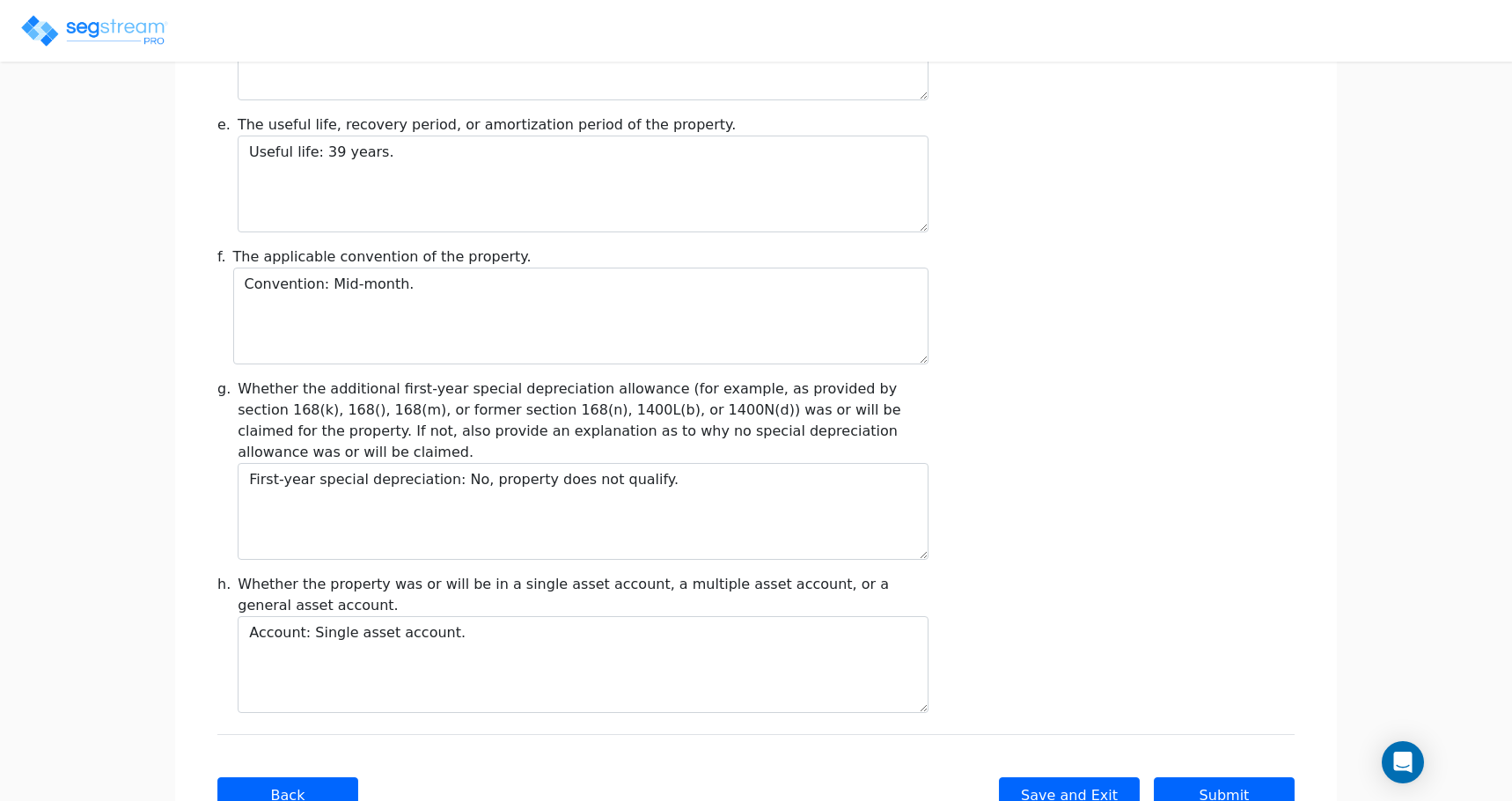
scroll to position [1978, 0]
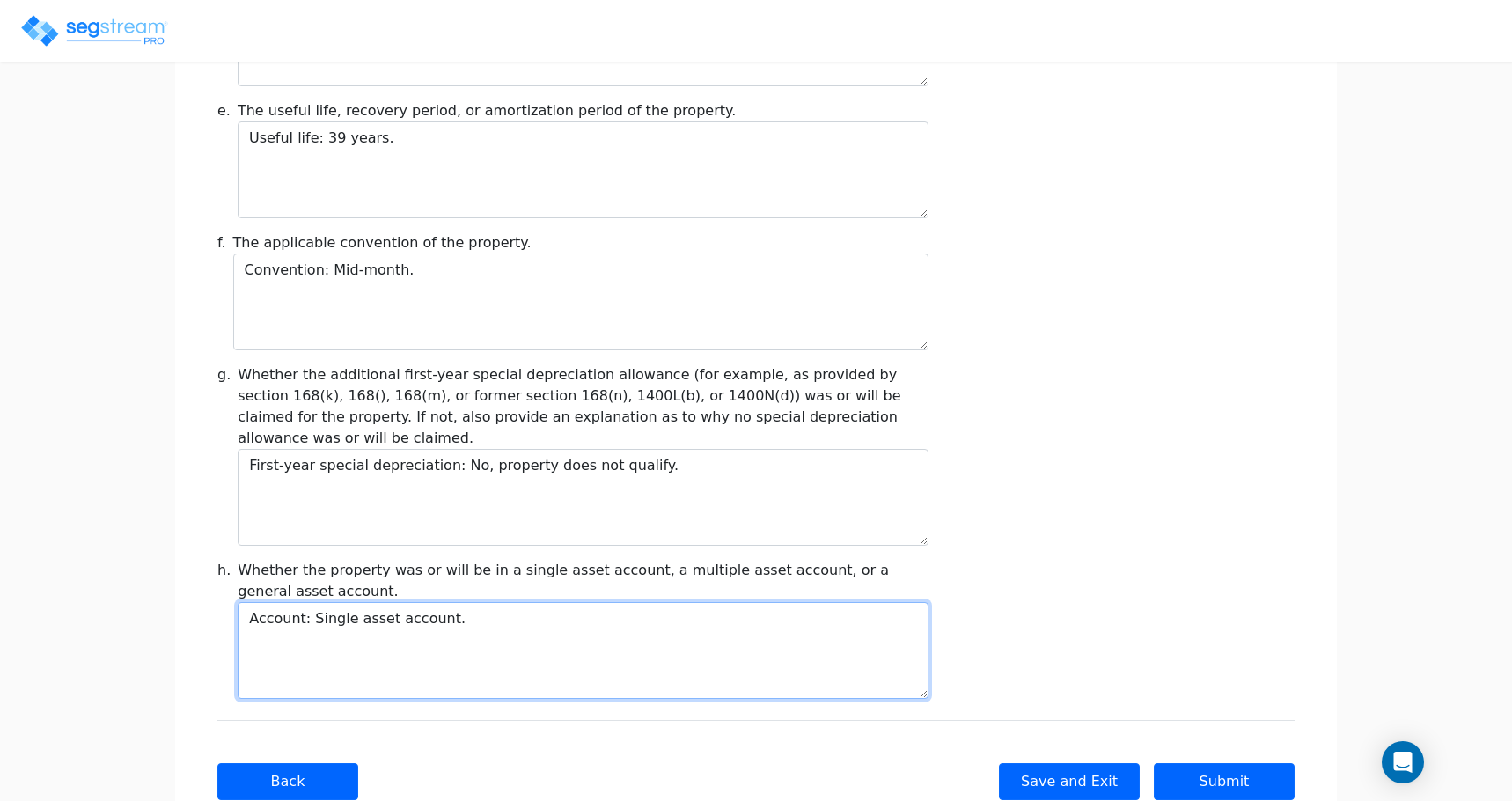
drag, startPoint x: 489, startPoint y: 573, endPoint x: 199, endPoint y: 548, distance: 291.1
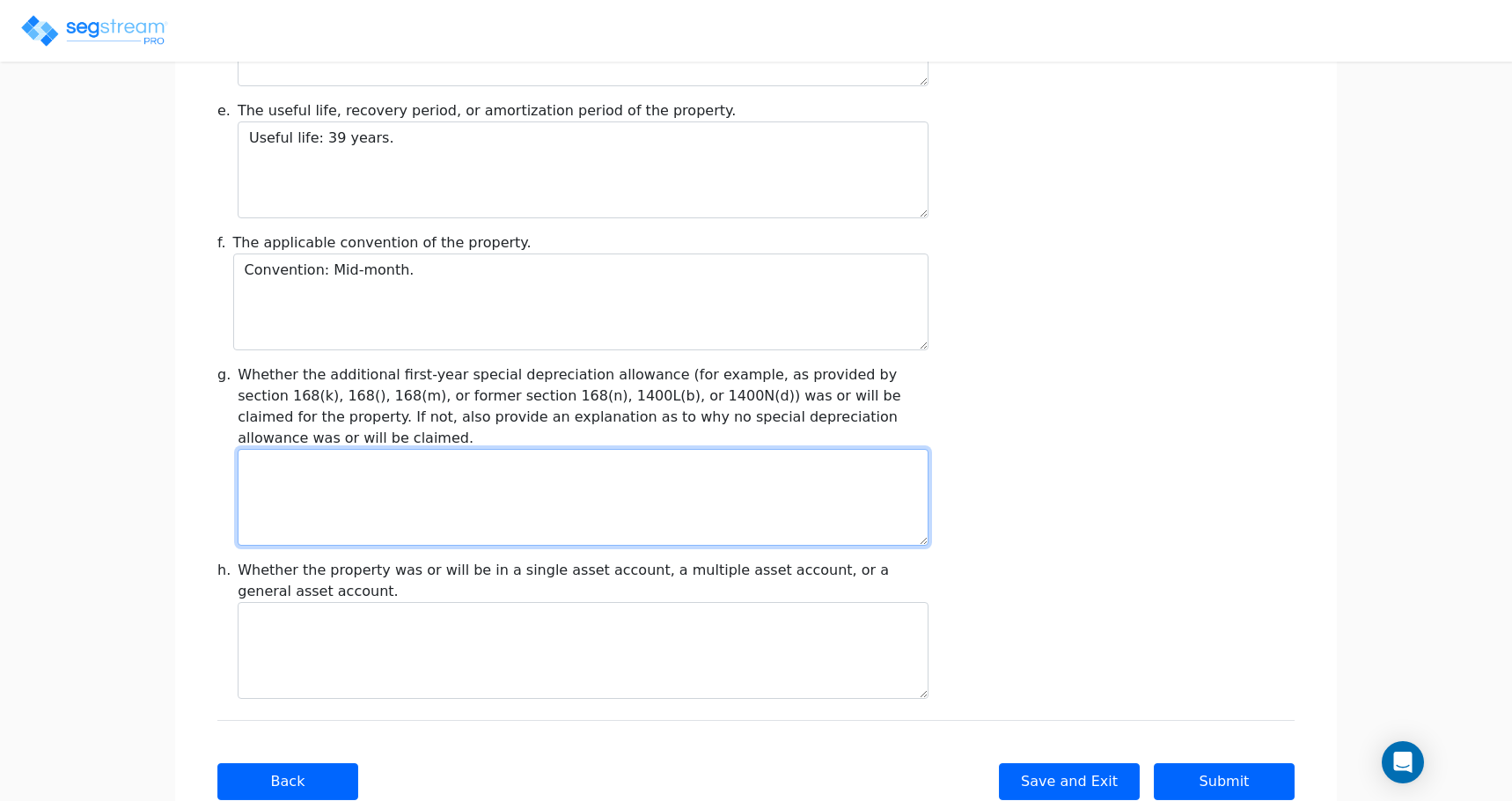
drag, startPoint x: 494, startPoint y: 403, endPoint x: 298, endPoint y: 347, distance: 203.8
click at [207, 427] on div "g. Whether the additional first-year special depreciation allowance (for exampl…" at bounding box center [572, 455] width 732 height 182
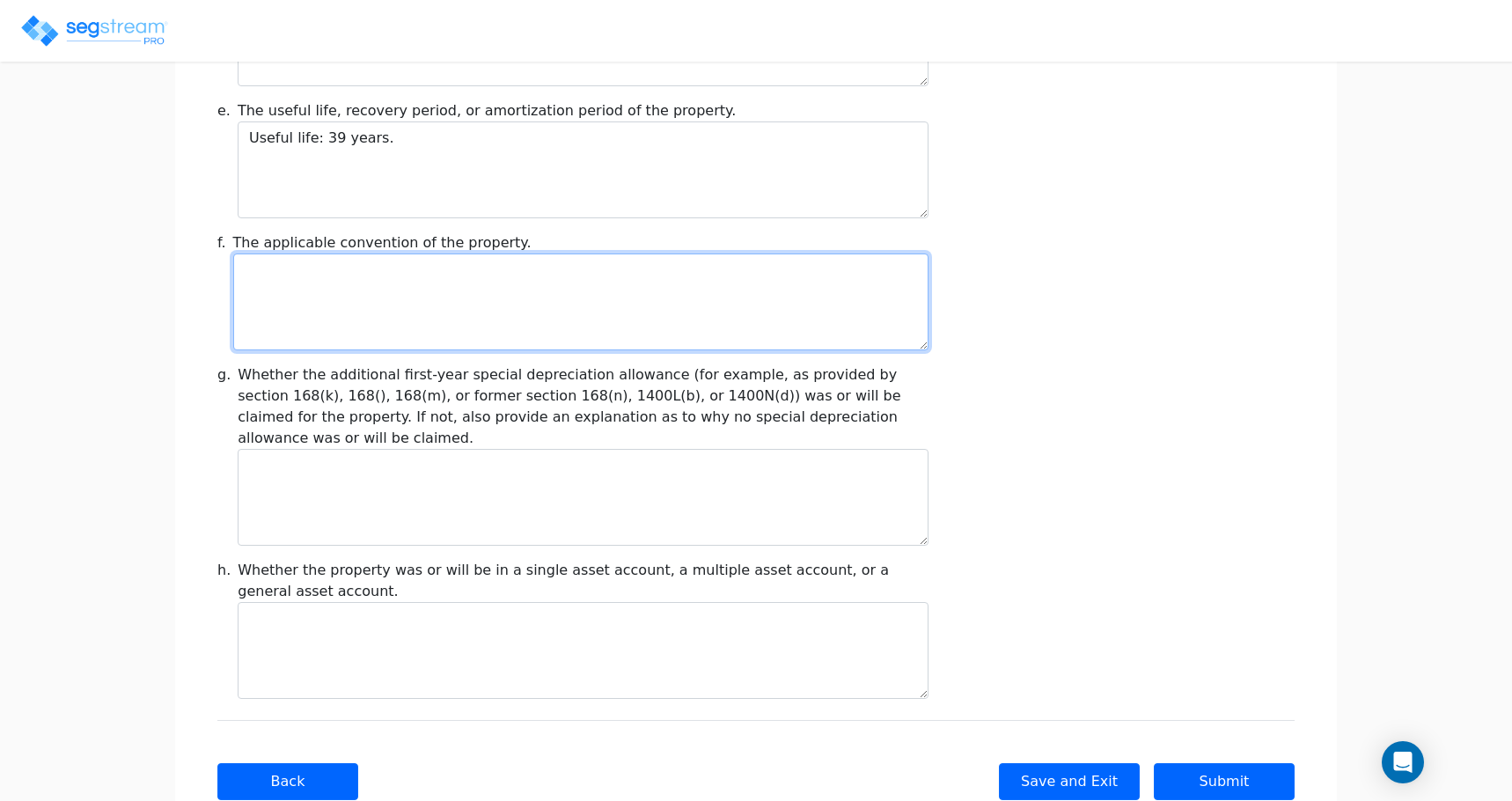
drag, startPoint x: 397, startPoint y: 197, endPoint x: 202, endPoint y: 211, distance: 195.5
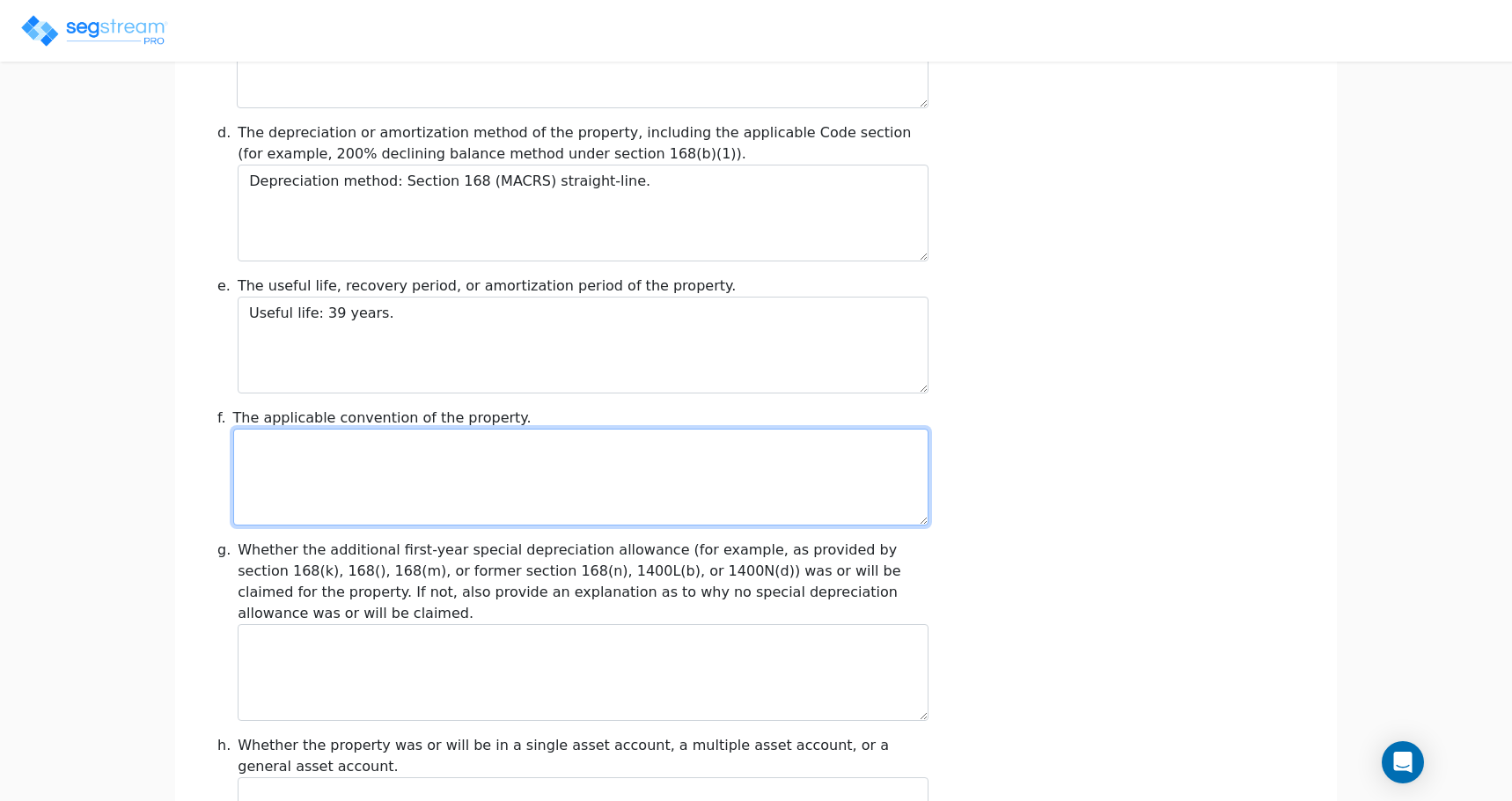
scroll to position [1802, 0]
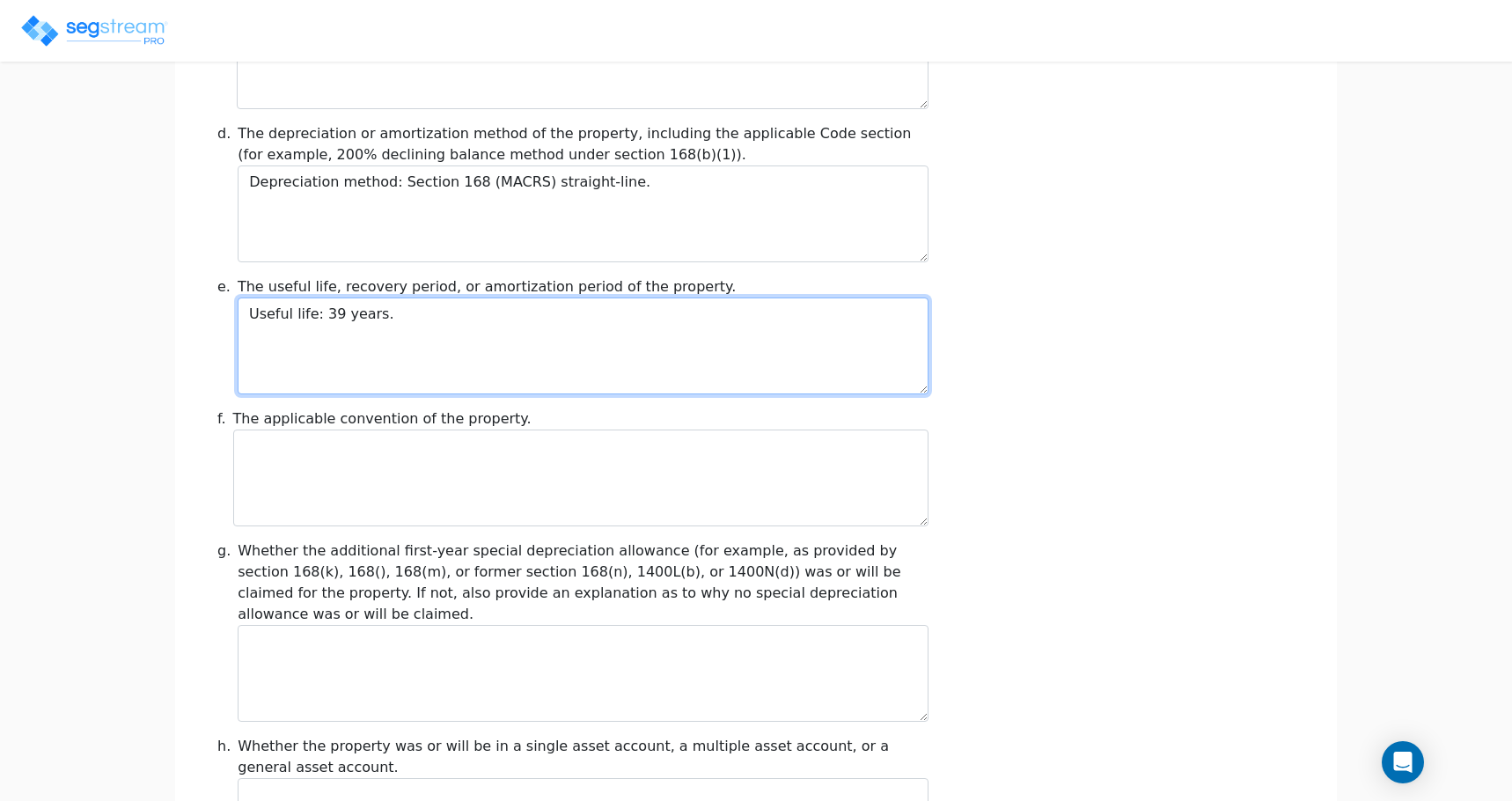
drag, startPoint x: 394, startPoint y: 271, endPoint x: 231, endPoint y: 241, distance: 165.7
click at [231, 276] on div "e. The useful life, recovery period, or amortization period of the property. Us…" at bounding box center [572, 335] width 732 height 118
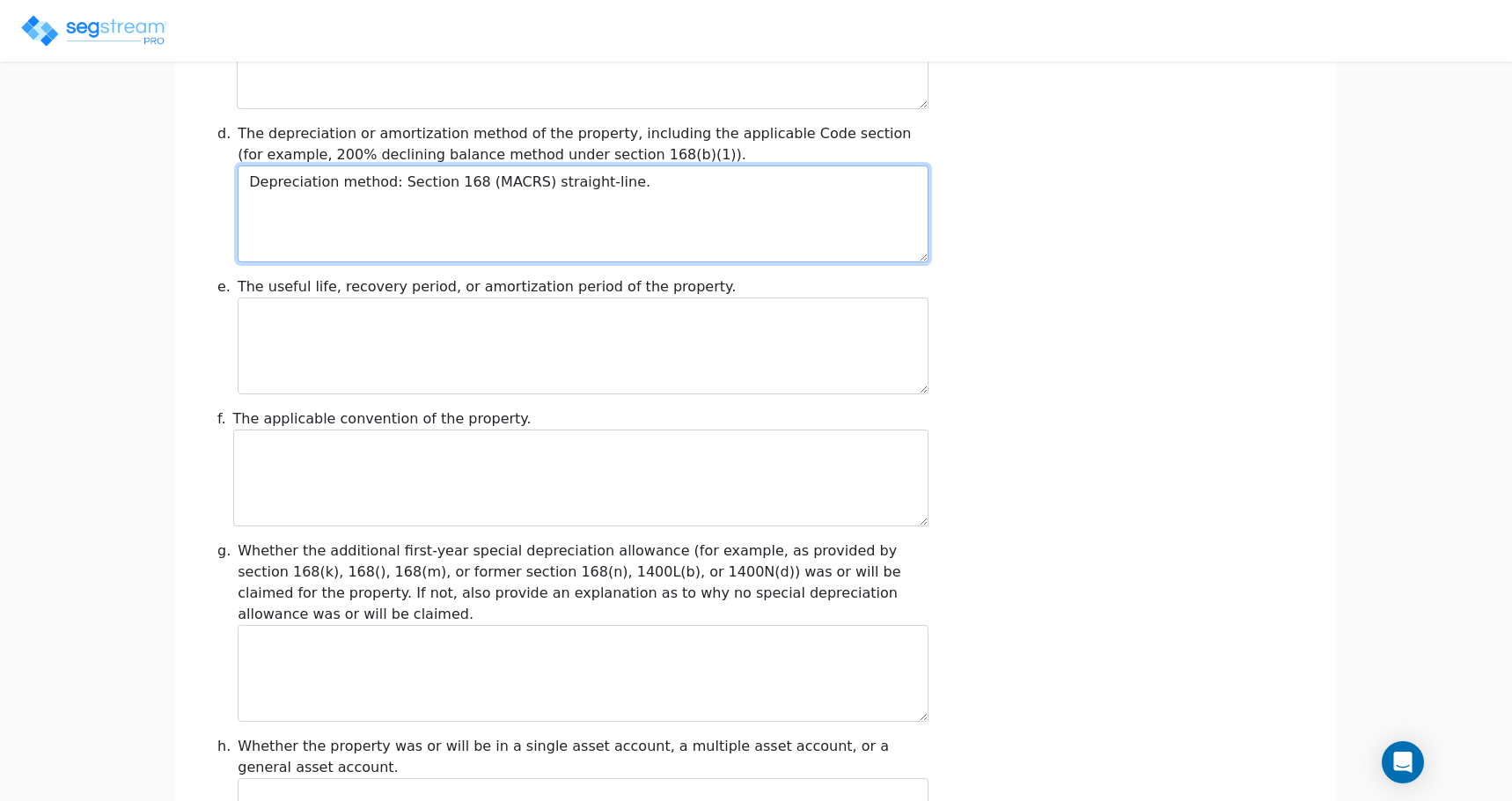
drag, startPoint x: 647, startPoint y: 128, endPoint x: 135, endPoint y: 163, distance: 513.2
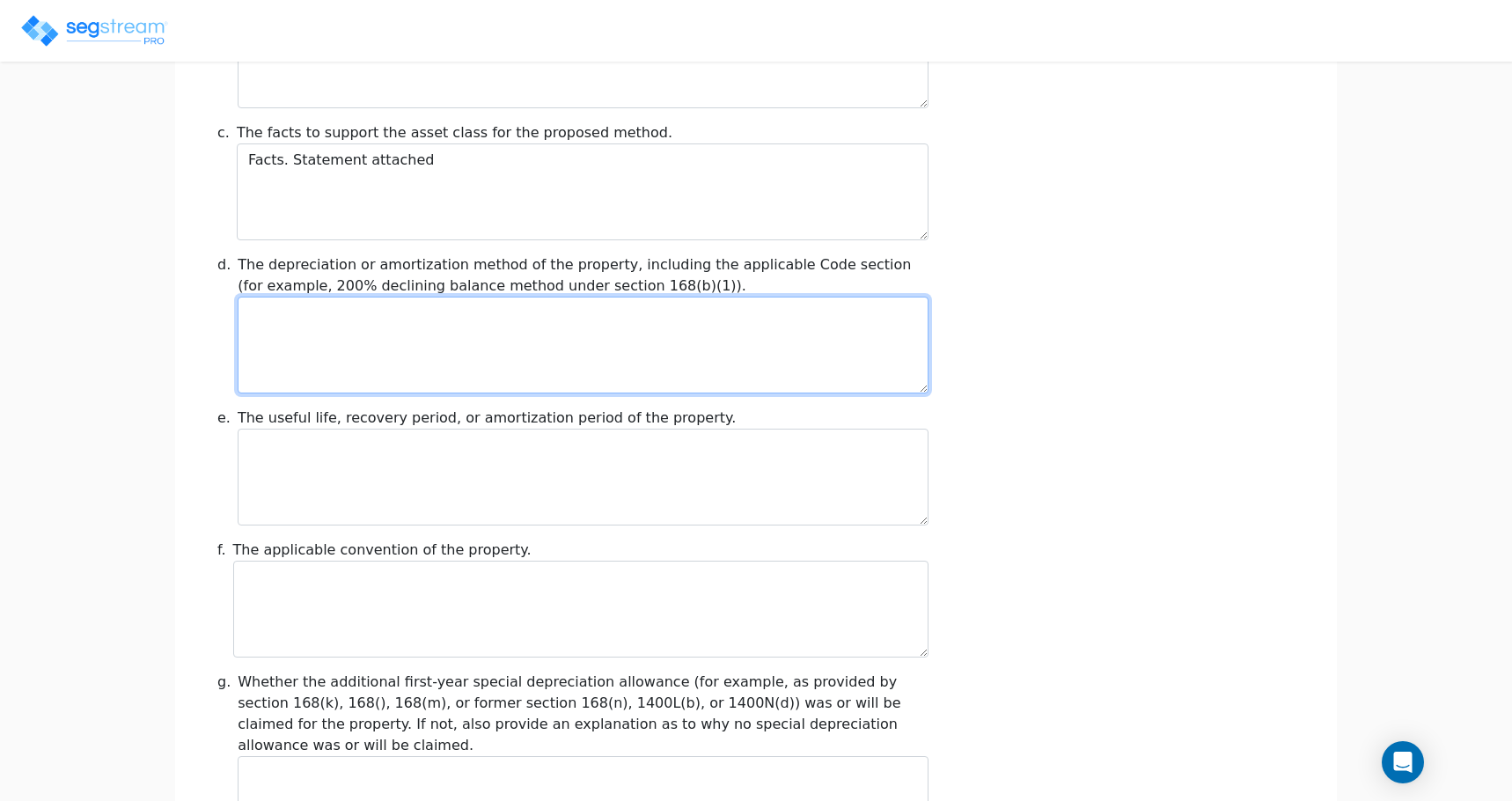
scroll to position [1450, 0]
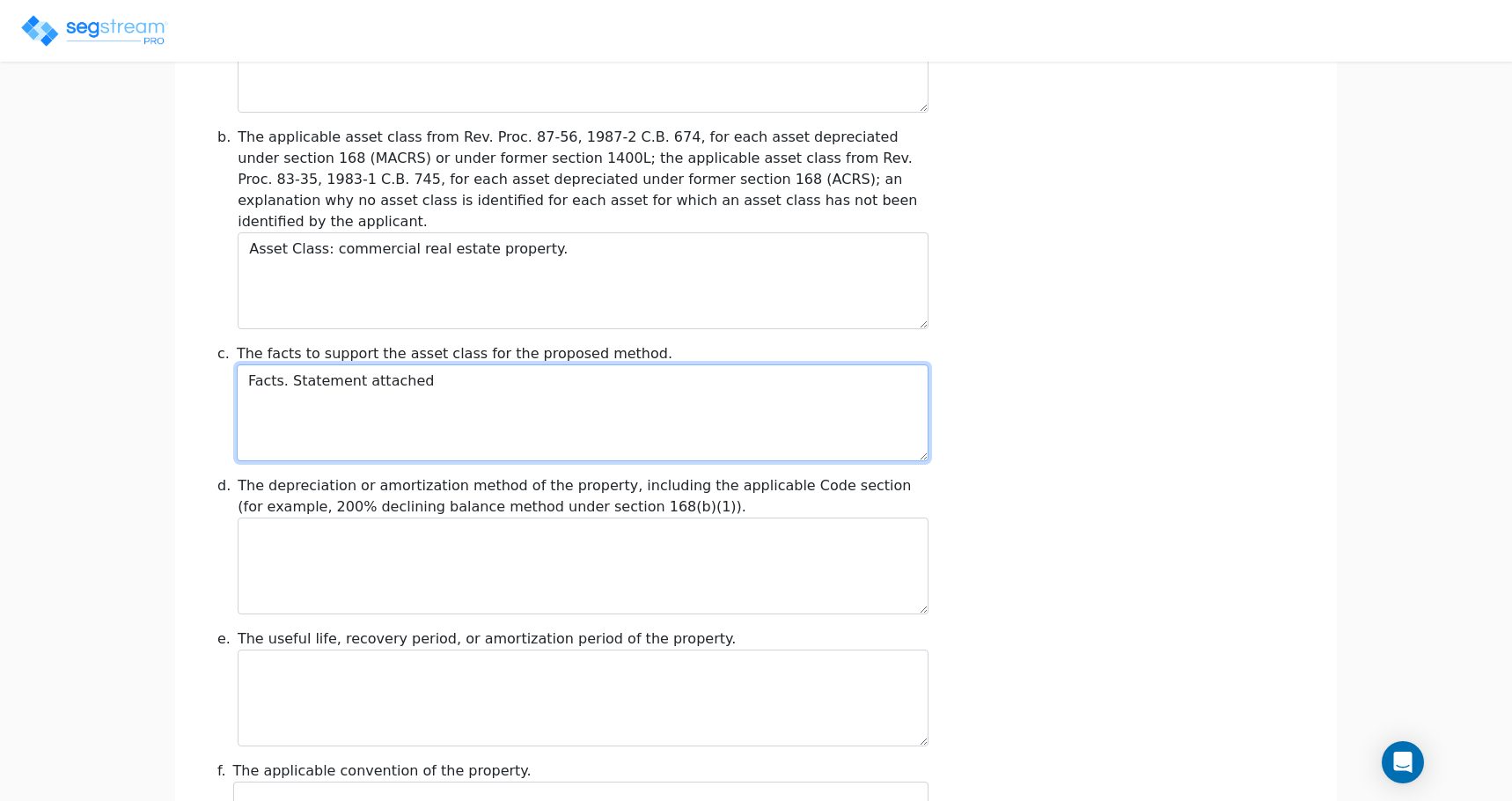
drag, startPoint x: 435, startPoint y: 334, endPoint x: 245, endPoint y: 298, distance: 193.4
click at [245, 344] on div "c. The facts to support the asset class for the proposed method. Facts. Stateme…" at bounding box center [572, 402] width 732 height 118
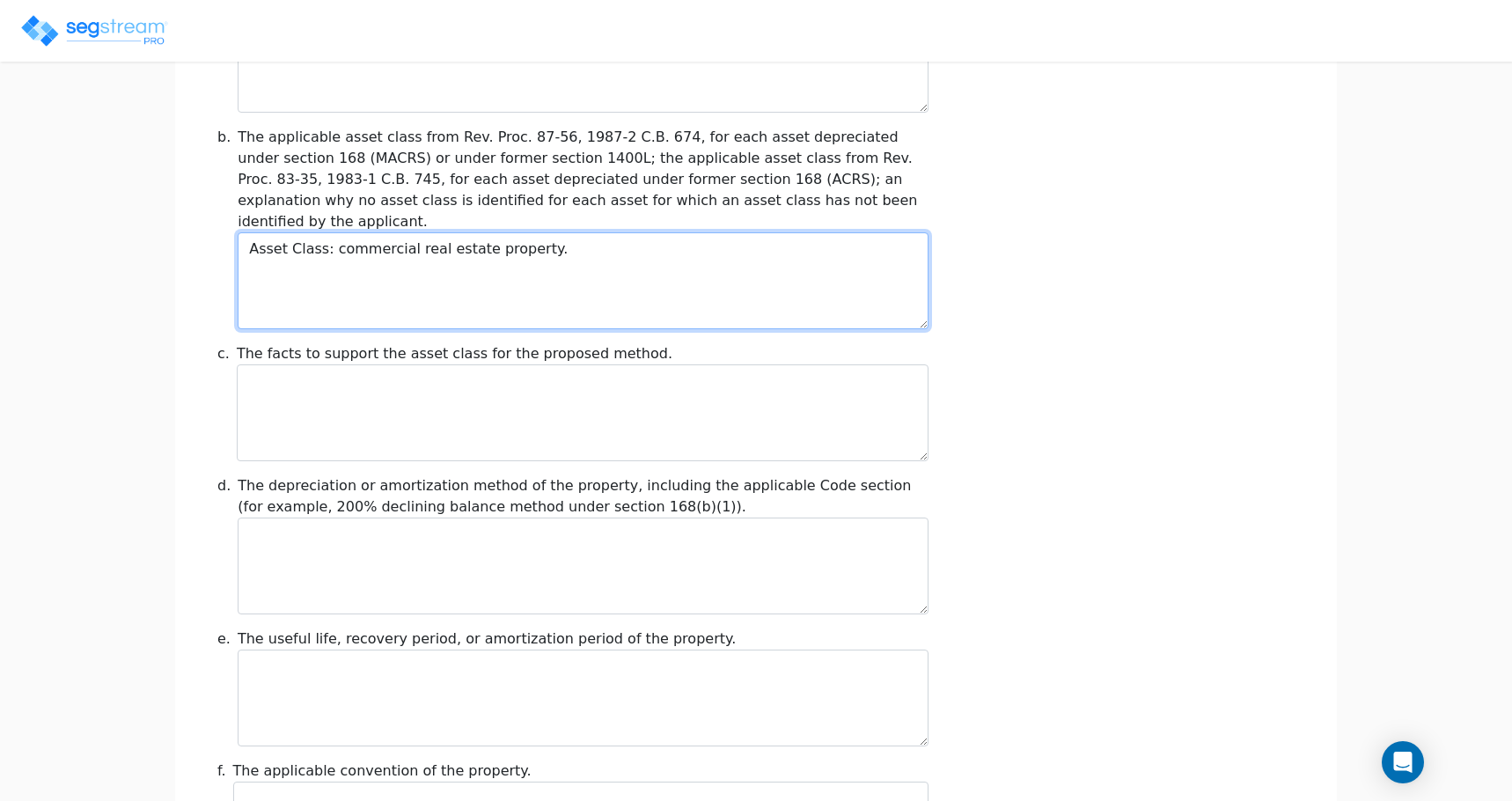
drag, startPoint x: 526, startPoint y: 185, endPoint x: 199, endPoint y: 183, distance: 327.0
click at [199, 183] on div "Taxpayer Information * Name of Filer (name of parent corporation if a consolida…" at bounding box center [756, 94] width 1162 height 2595
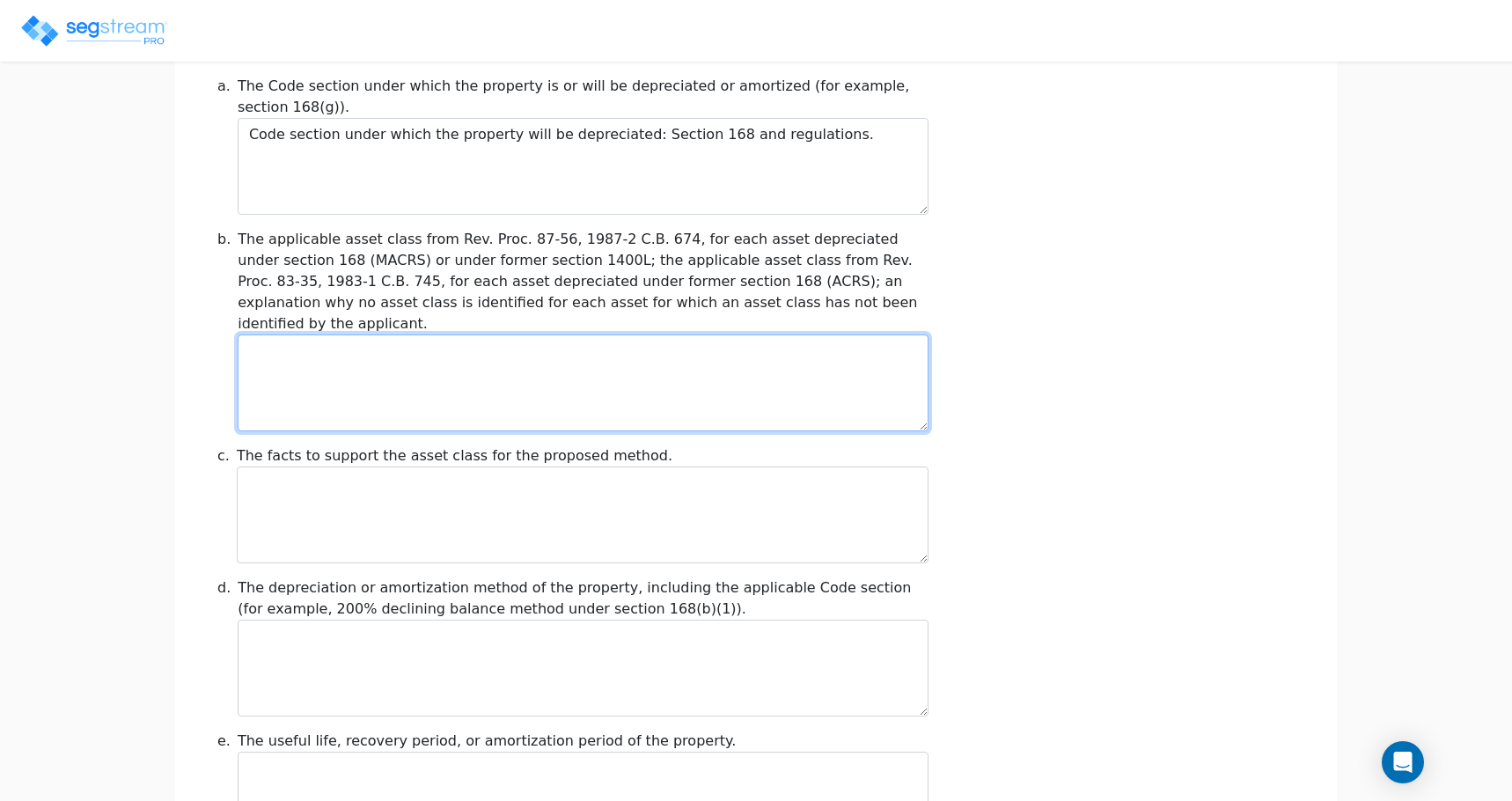
scroll to position [1097, 0]
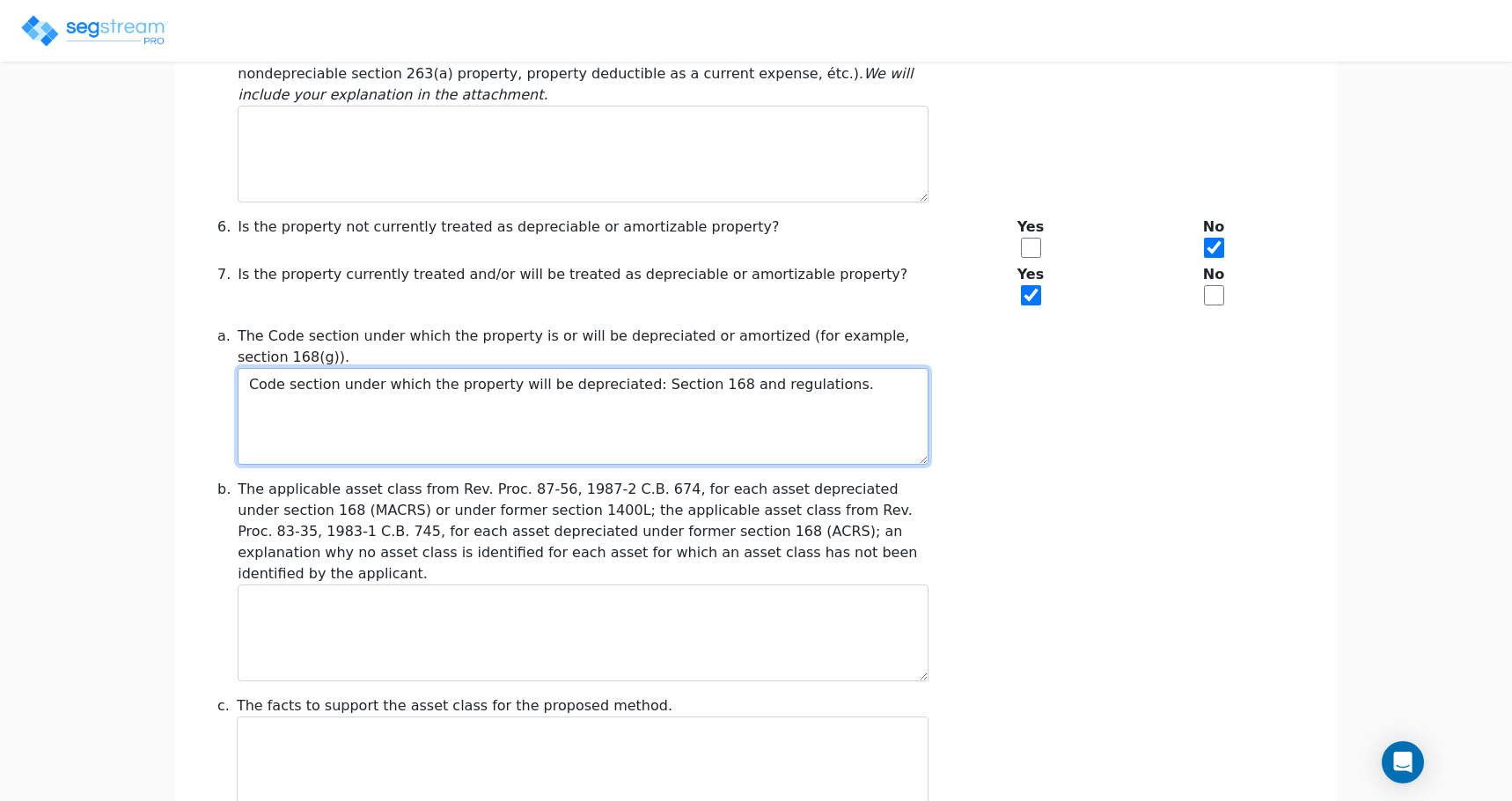
drag, startPoint x: 861, startPoint y: 351, endPoint x: 68, endPoint y: 332, distance: 793.2
click at [68, 332] on div "We are Building your Property. So please grab a coffee and let us do the heavy …" at bounding box center [756, 375] width 1512 height 2741
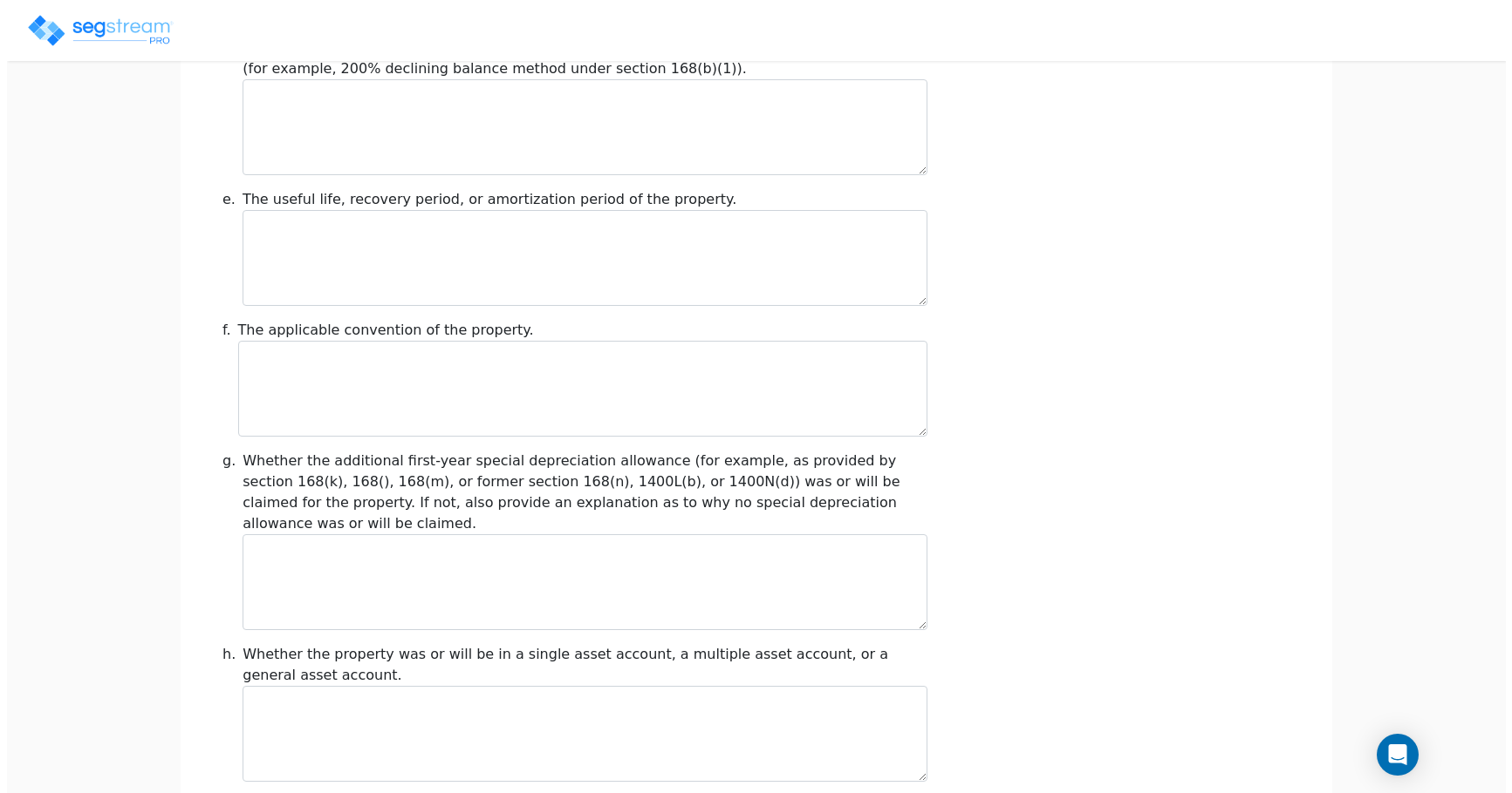
scroll to position [1958, 0]
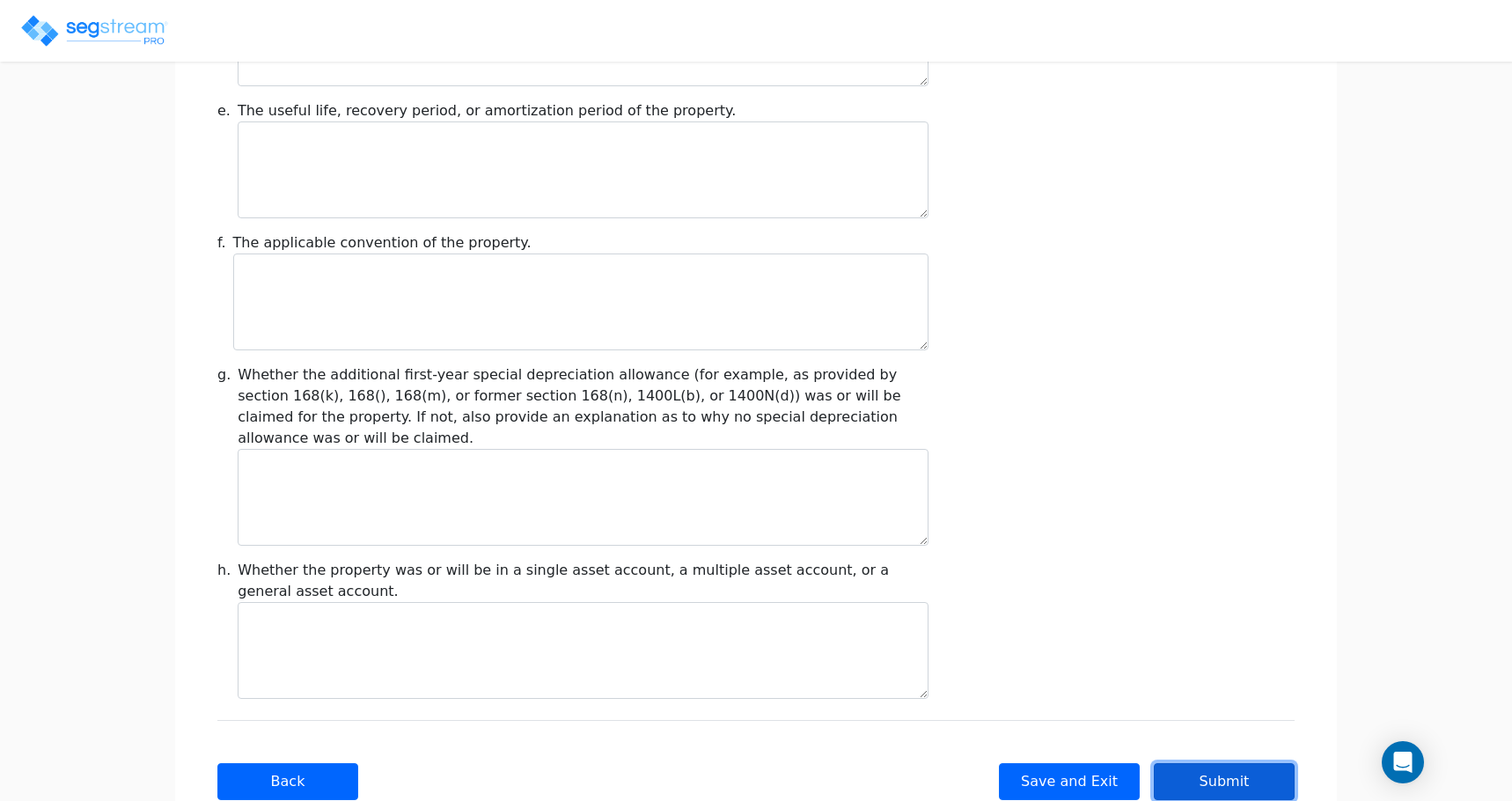
click at [1211, 763] on button "Submit" at bounding box center [1225, 781] width 141 height 37
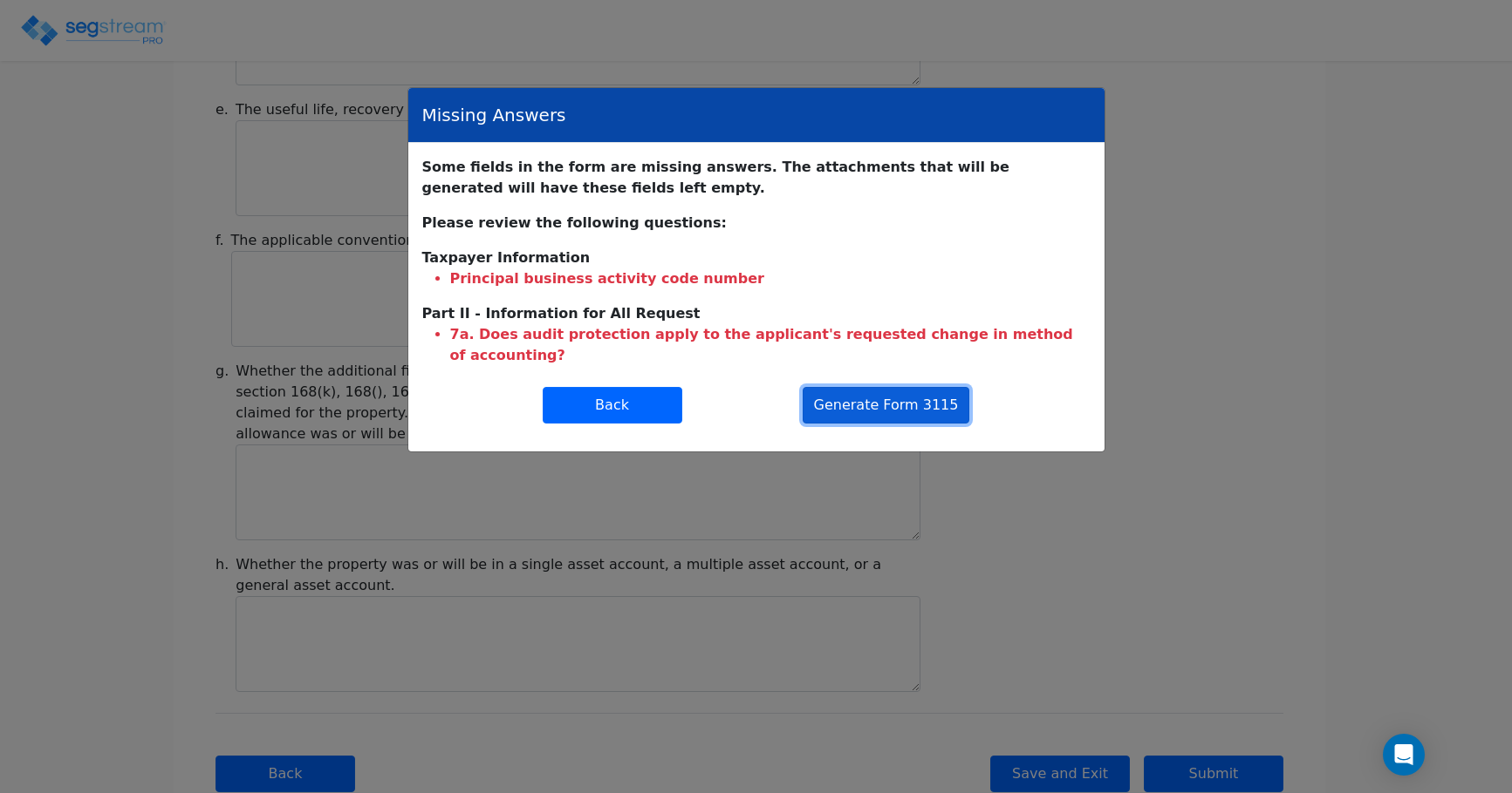
click at [881, 387] on button "Generate Form 3115" at bounding box center [886, 404] width 167 height 36
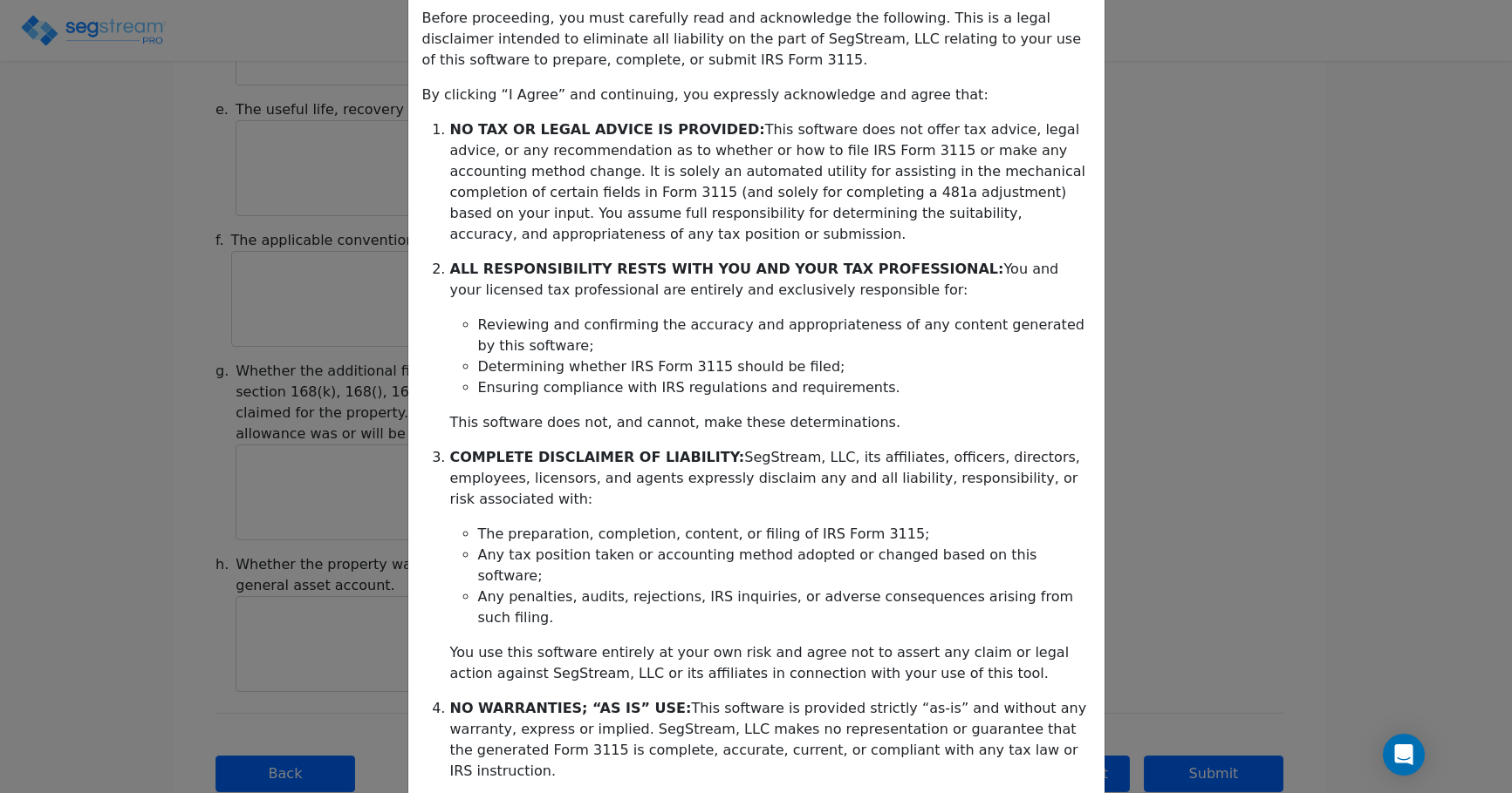
scroll to position [283, 0]
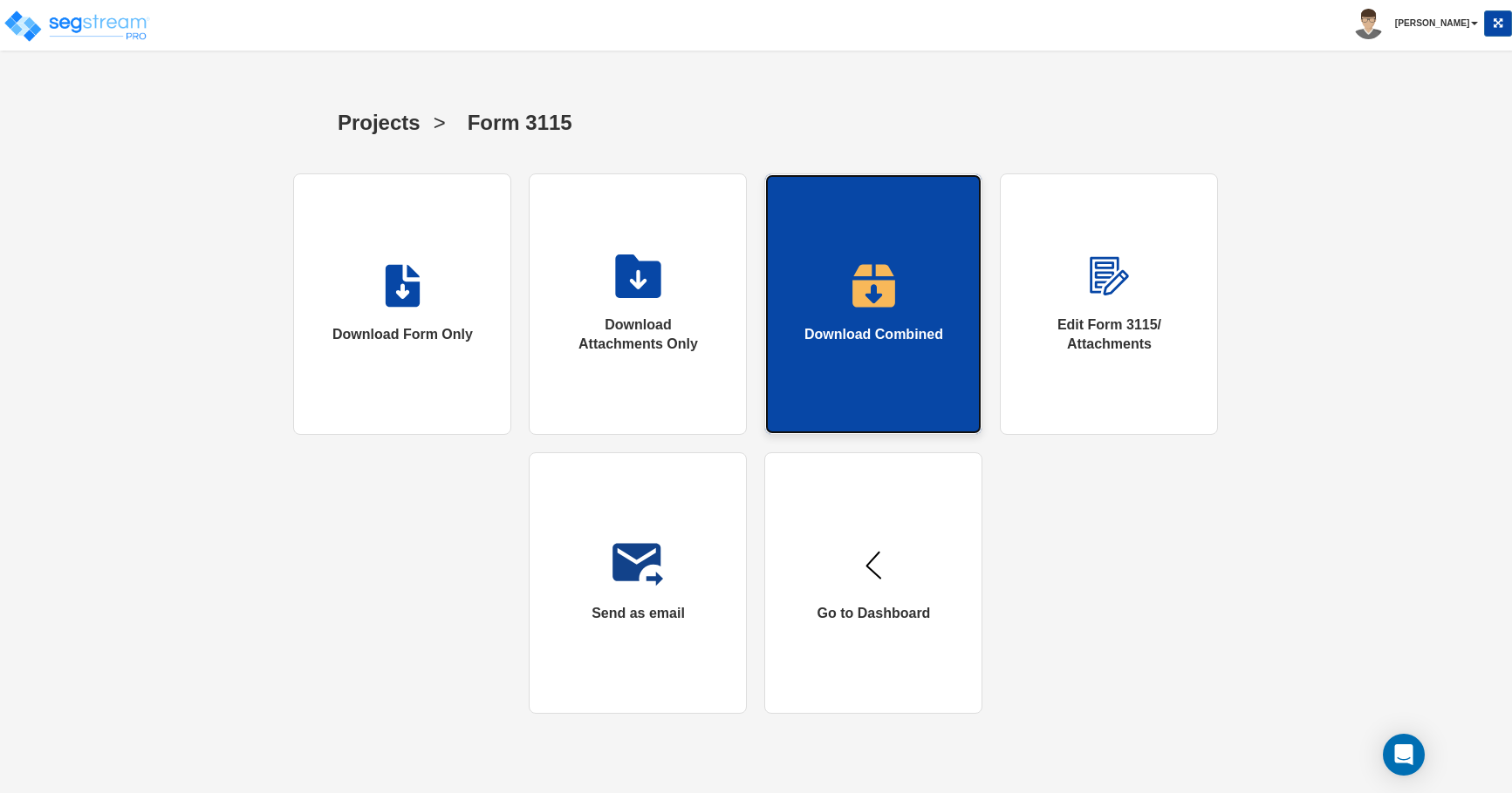
click at [893, 339] on div "Download Combined" at bounding box center [873, 336] width 139 height 20
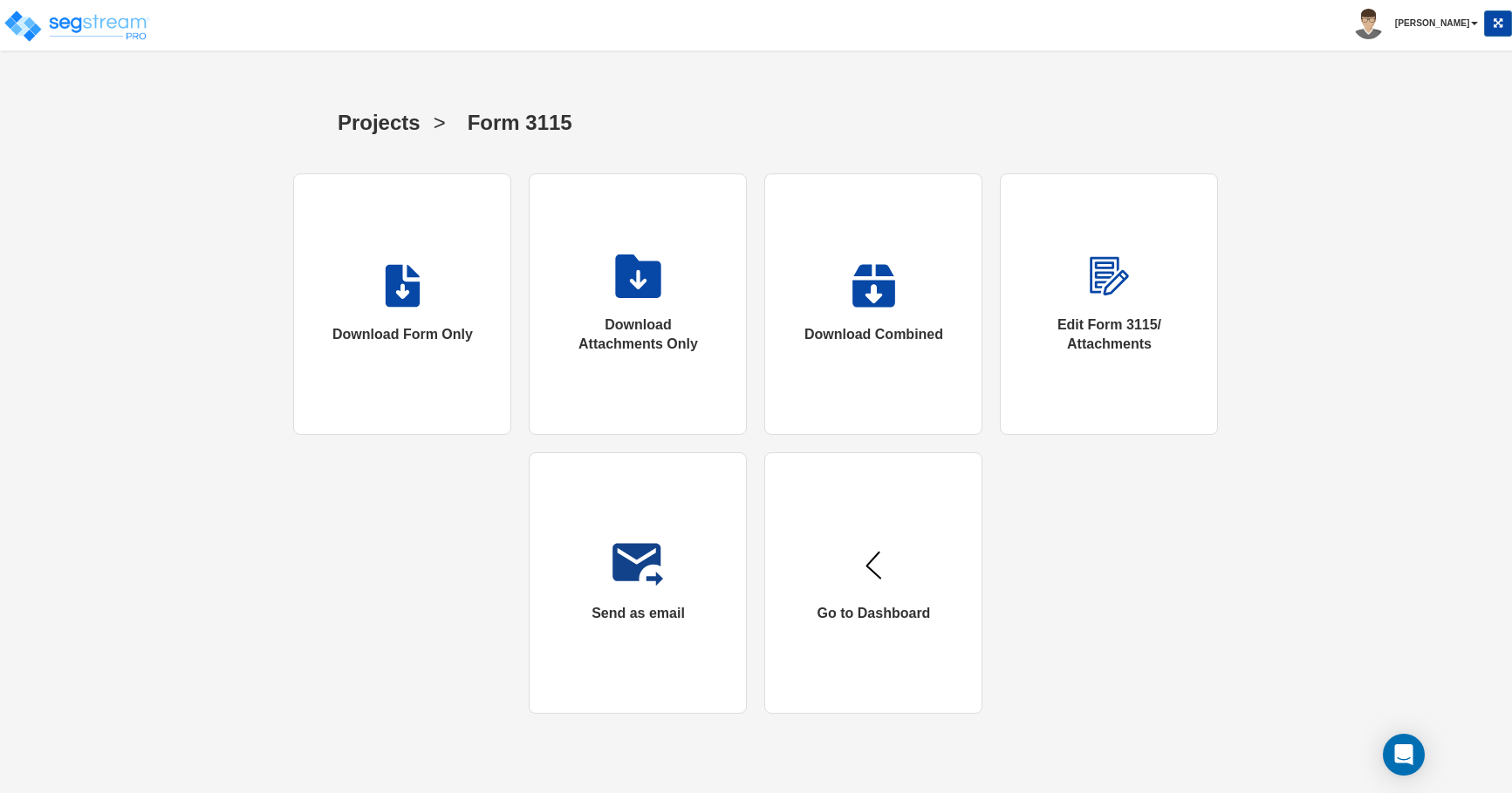
click at [1156, 118] on div "Projects > Form 3115" at bounding box center [755, 121] width 1212 height 53
